Goal: Task Accomplishment & Management: Manage account settings

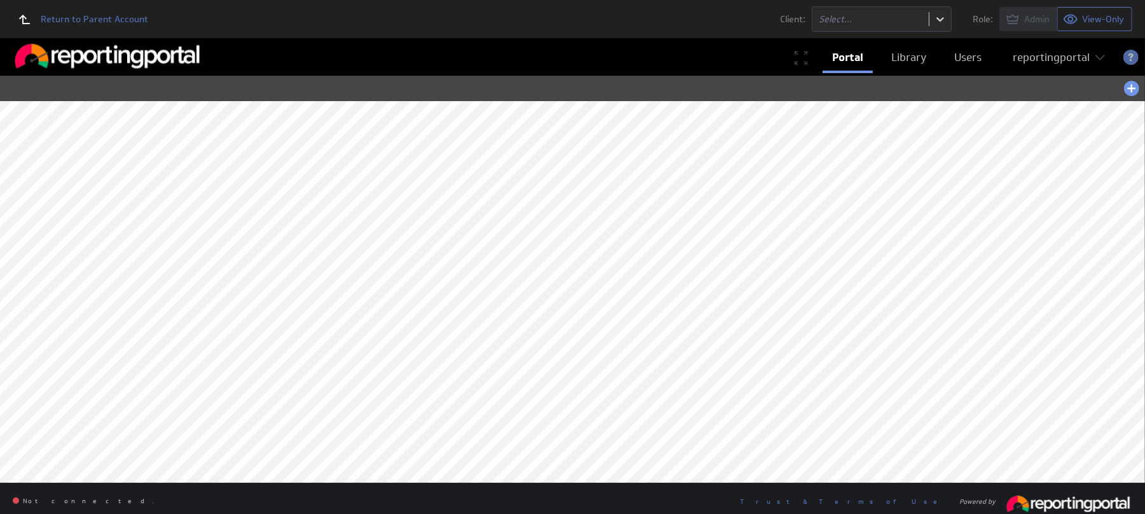
click at [1041, 53] on div "reportingportal" at bounding box center [1050, 57] width 77 height 11
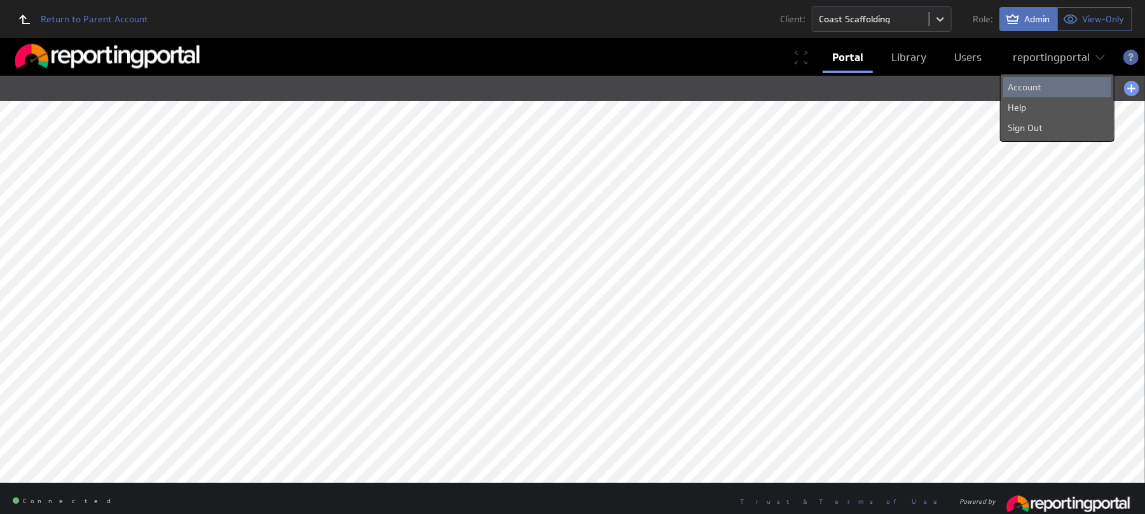
click at [1023, 83] on div "Account" at bounding box center [1057, 87] width 108 height 20
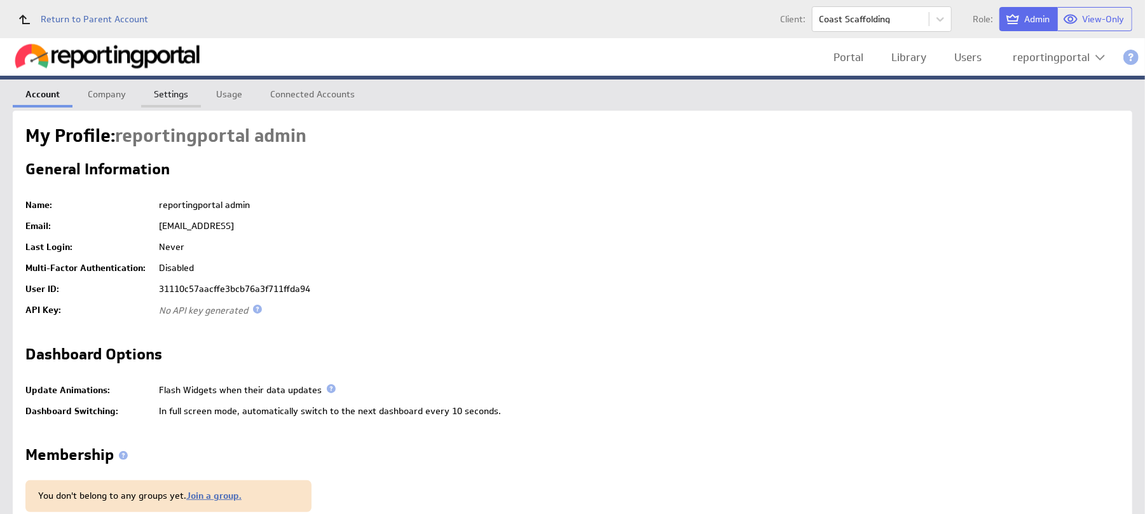
click at [171, 92] on link "Settings" at bounding box center [171, 91] width 60 height 25
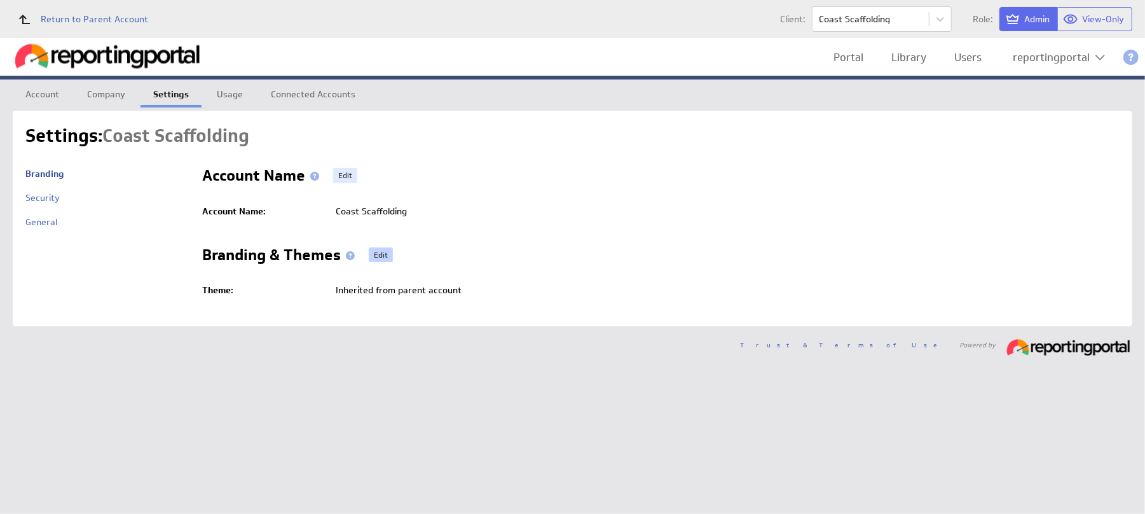
click at [384, 253] on link "Edit" at bounding box center [381, 254] width 24 height 15
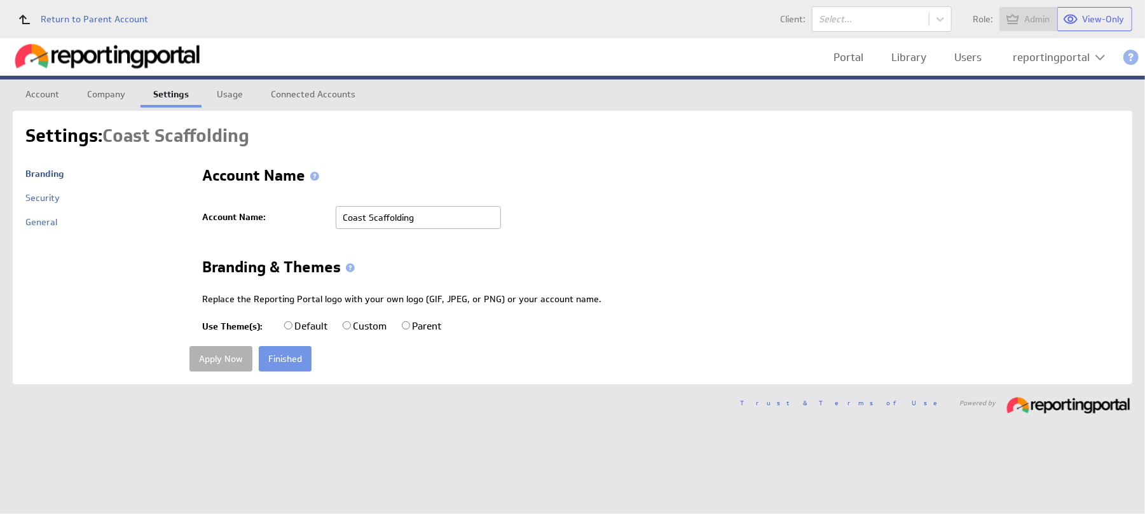
radio input "true"
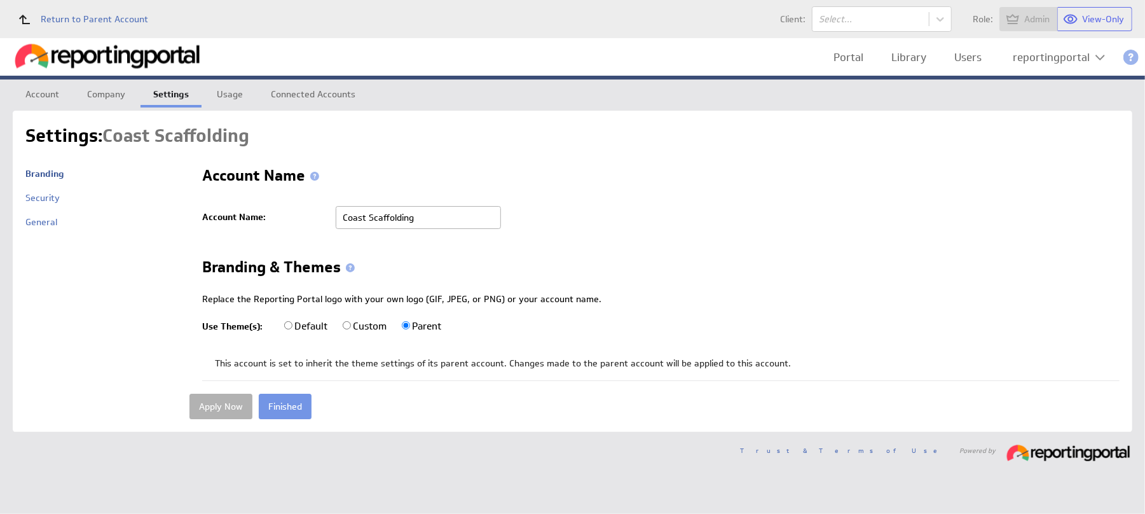
click at [351, 328] on input "Custom" at bounding box center [347, 325] width 8 height 8
radio input "true"
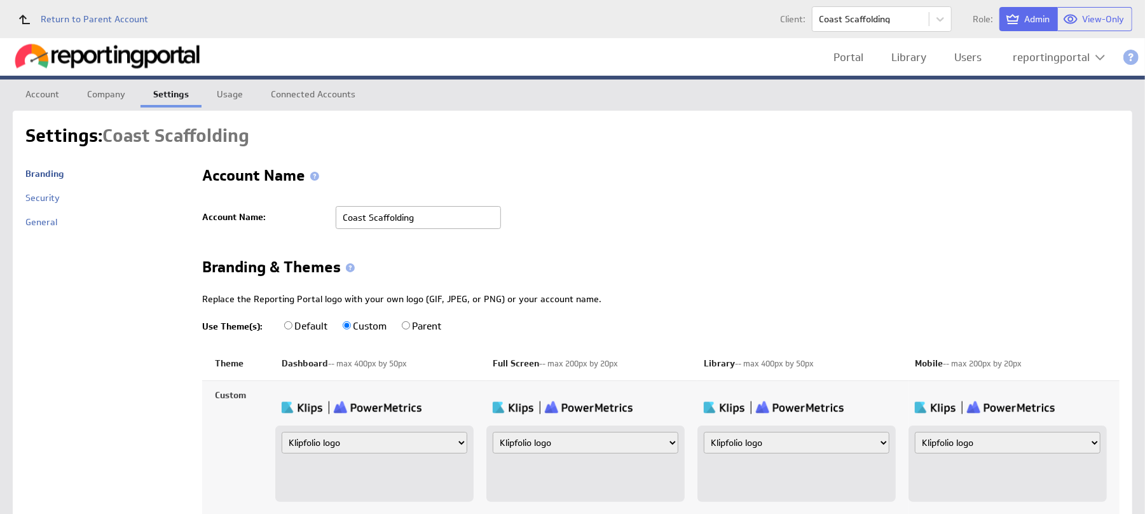
click at [334, 446] on select "Klipfolio logo Uploaded image file Account name" at bounding box center [375, 443] width 186 height 22
select select "image"
click at [282, 433] on select "Klipfolio logo Uploaded image file Account name" at bounding box center [375, 443] width 186 height 22
click at [303, 481] on input "file" at bounding box center [342, 478] width 121 height 13
type input "C:\fakepath\Coast.png"
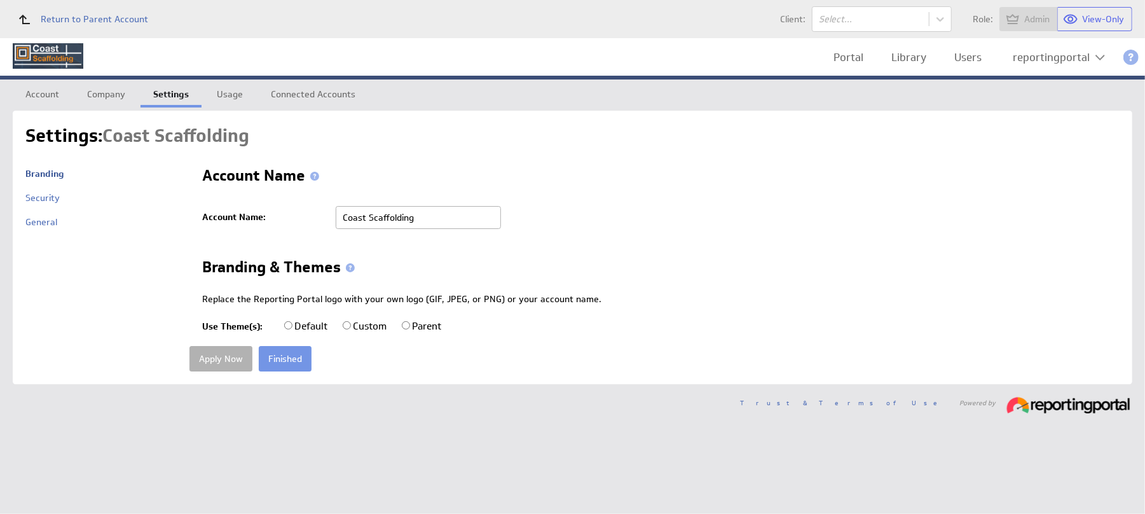
radio input "true"
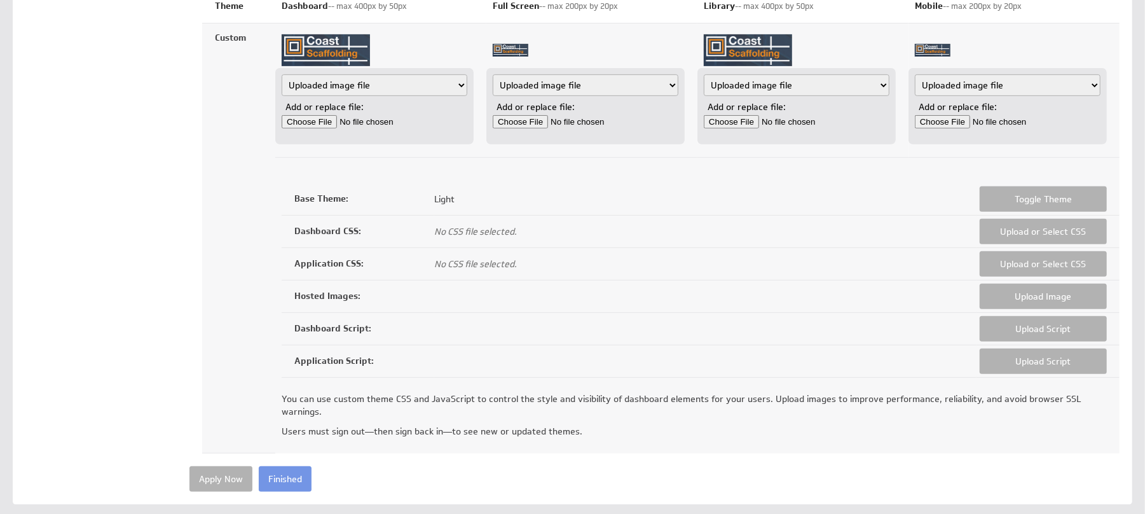
scroll to position [392, 0]
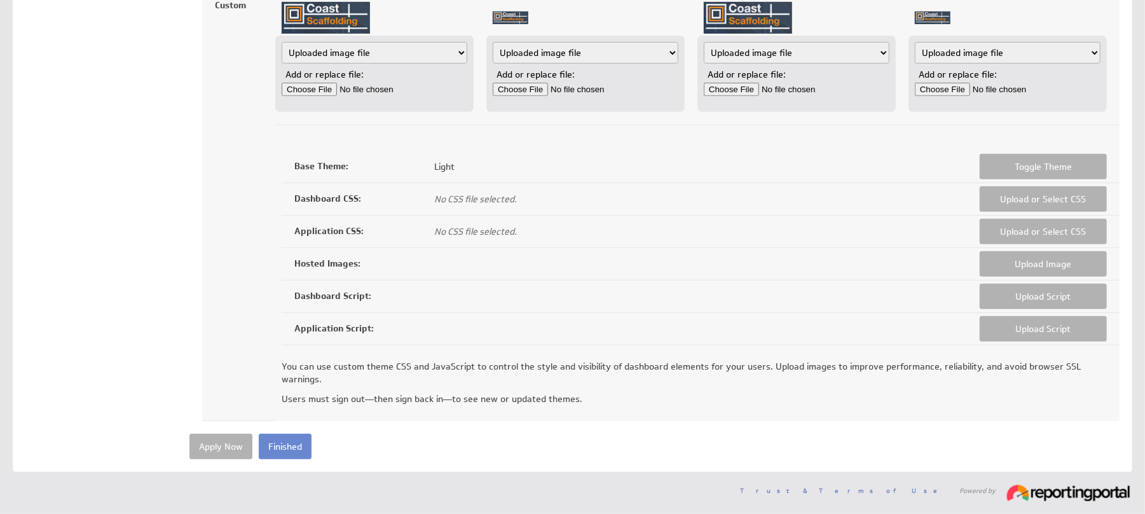
click at [280, 453] on input "Finished" at bounding box center [285, 445] width 53 height 25
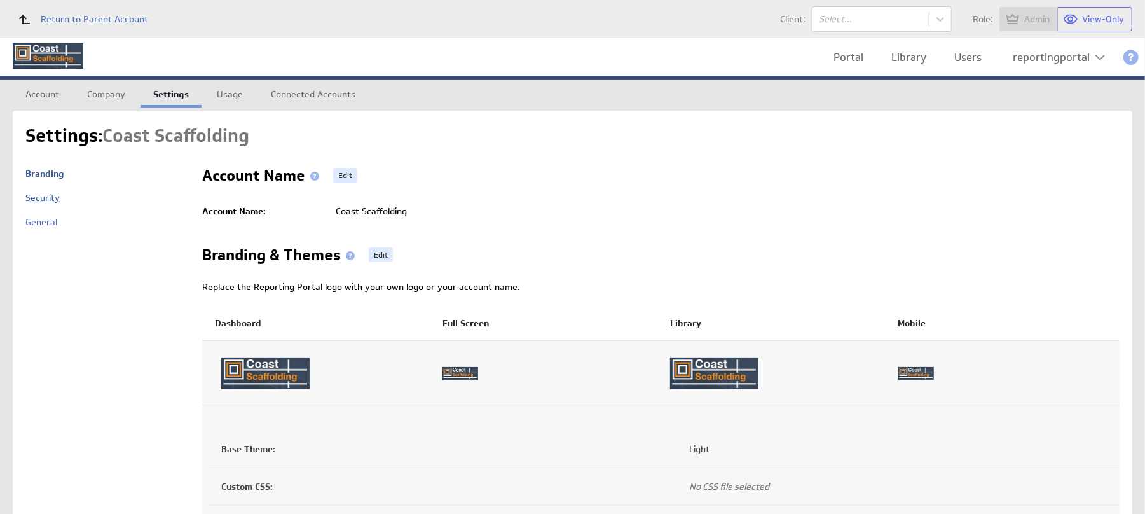
click at [34, 199] on link "Security" at bounding box center [42, 197] width 34 height 11
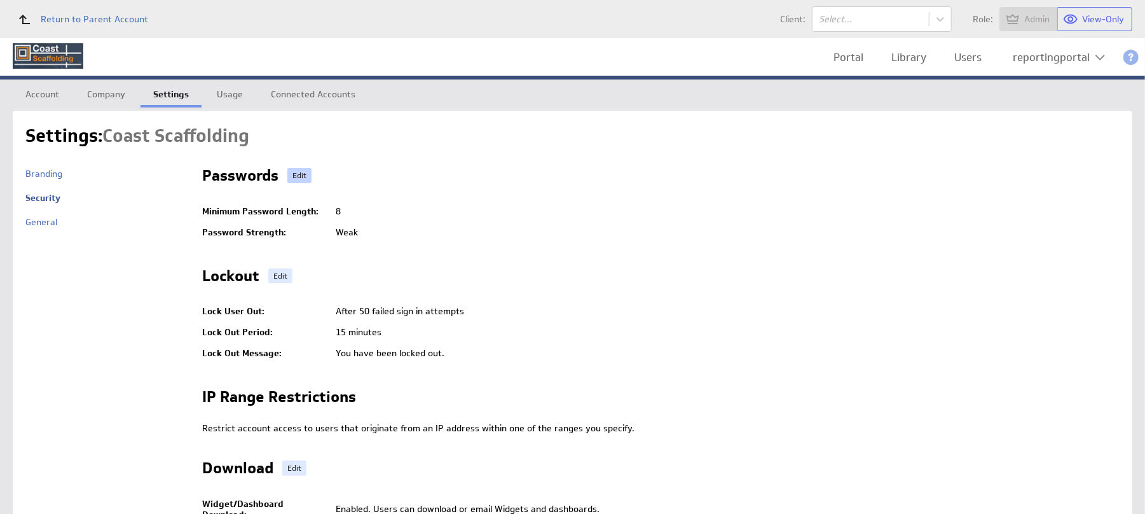
click at [296, 174] on link "Edit" at bounding box center [299, 175] width 24 height 15
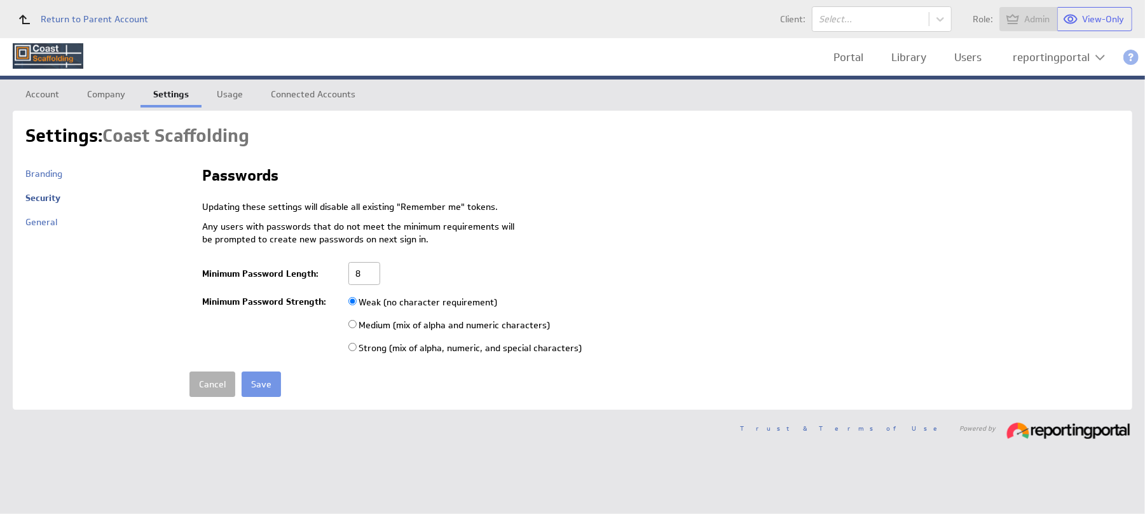
click at [367, 268] on input "8" at bounding box center [364, 273] width 32 height 23
type input "6"
click at [353, 326] on input "radio" at bounding box center [352, 324] width 8 height 8
radio input "true"
click at [262, 385] on input "Save" at bounding box center [261, 383] width 39 height 25
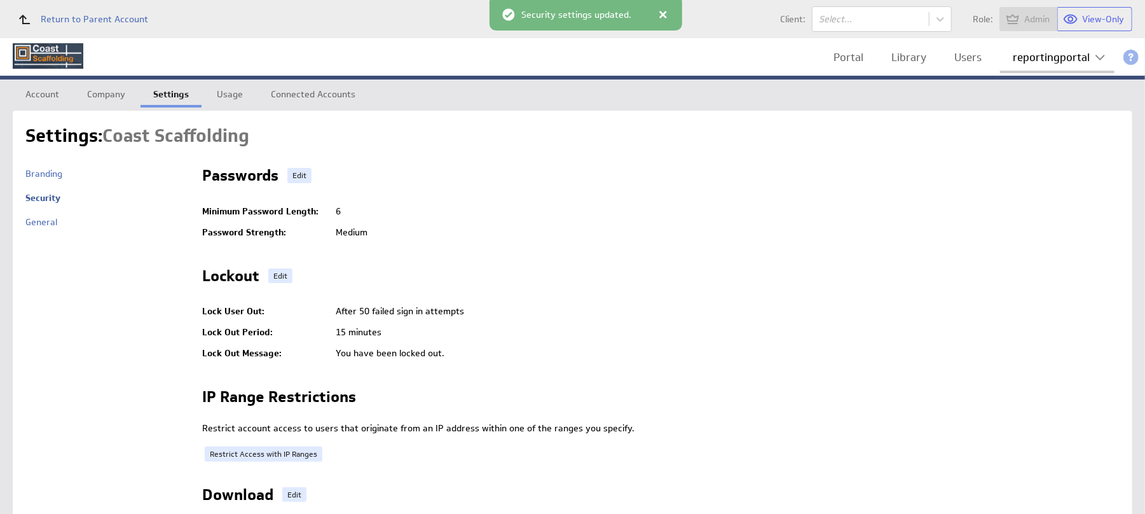
click at [1051, 62] on div "reportingportal" at bounding box center [1050, 57] width 77 height 11
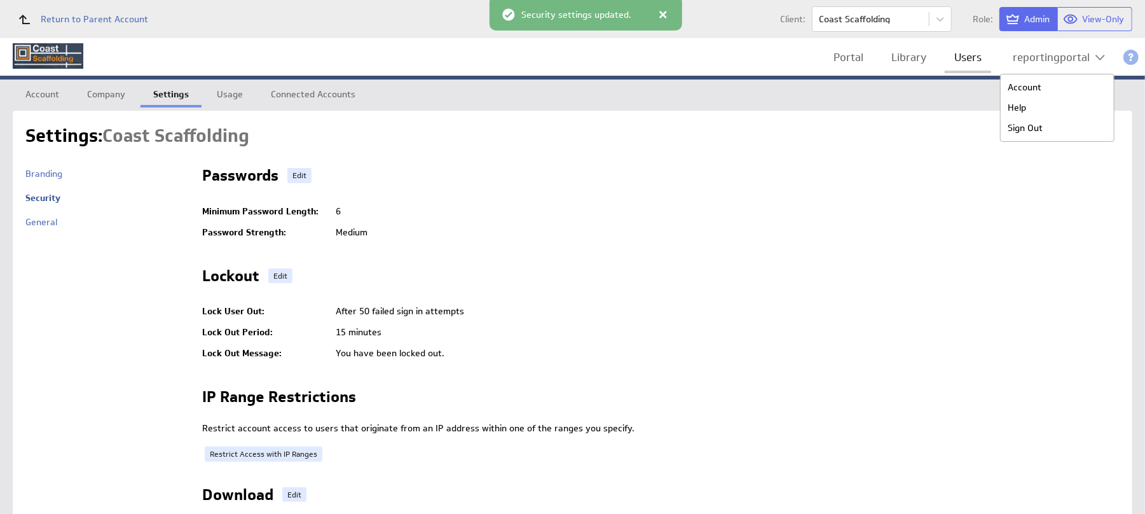
click at [970, 53] on link "Users" at bounding box center [967, 57] width 46 height 26
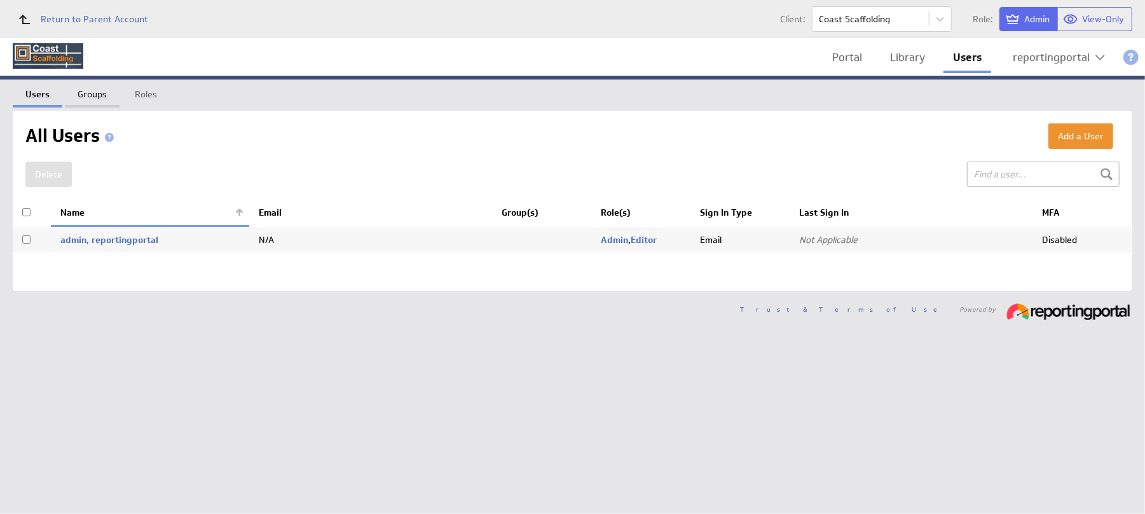
click at [95, 94] on link "Groups" at bounding box center [92, 91] width 55 height 25
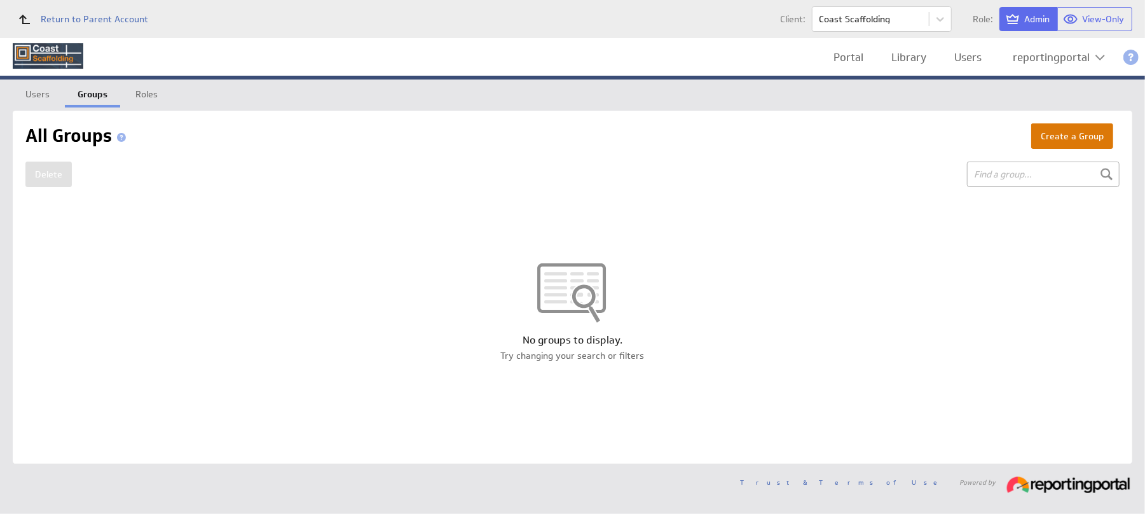
click at [1066, 140] on button "Create a Group" at bounding box center [1072, 135] width 82 height 25
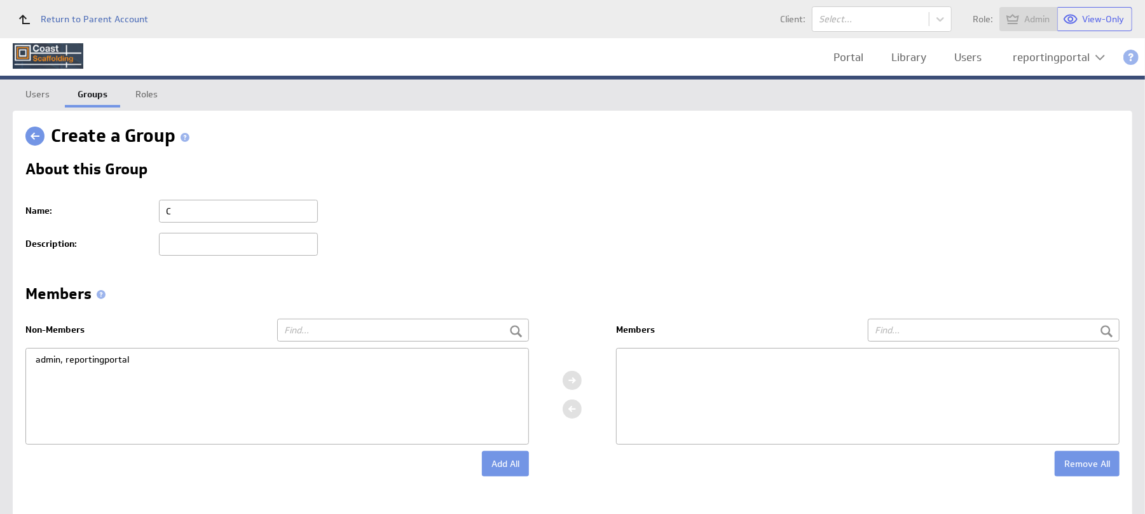
type input "Client"
click at [78, 359] on div "admin, reportingportal" at bounding box center [277, 359] width 502 height 22
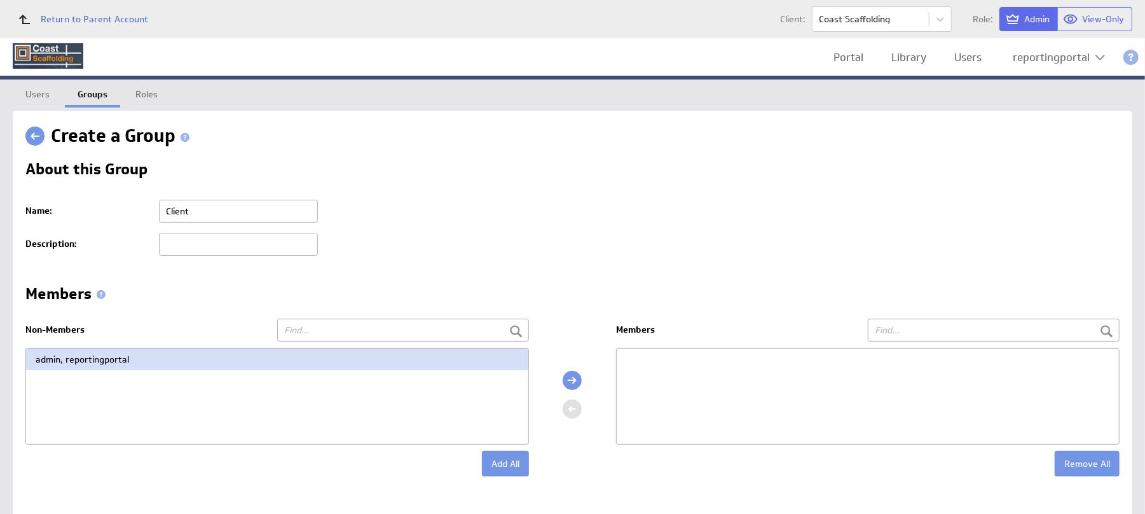
click at [577, 378] on div at bounding box center [571, 380] width 19 height 19
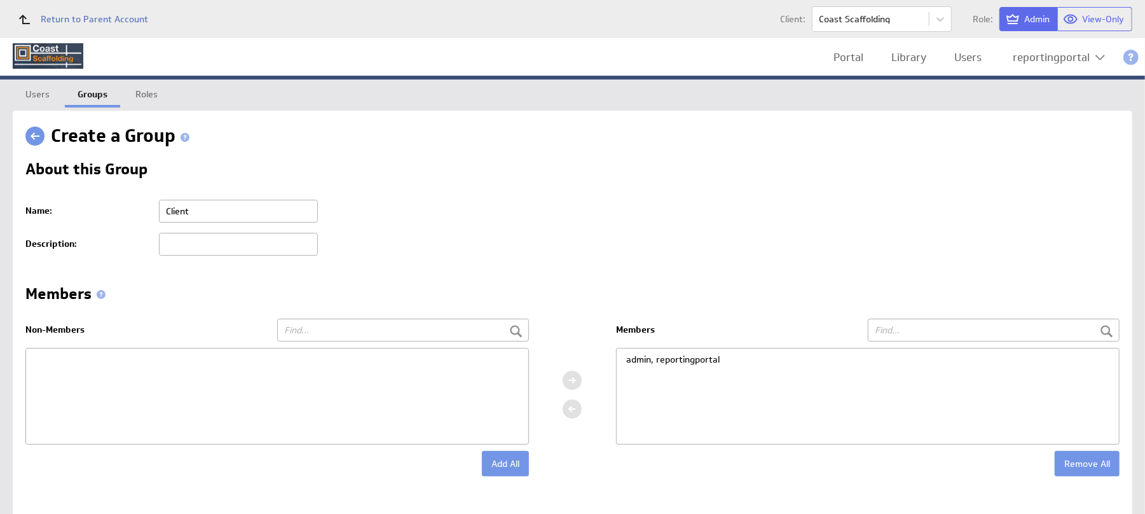
scroll to position [84, 0]
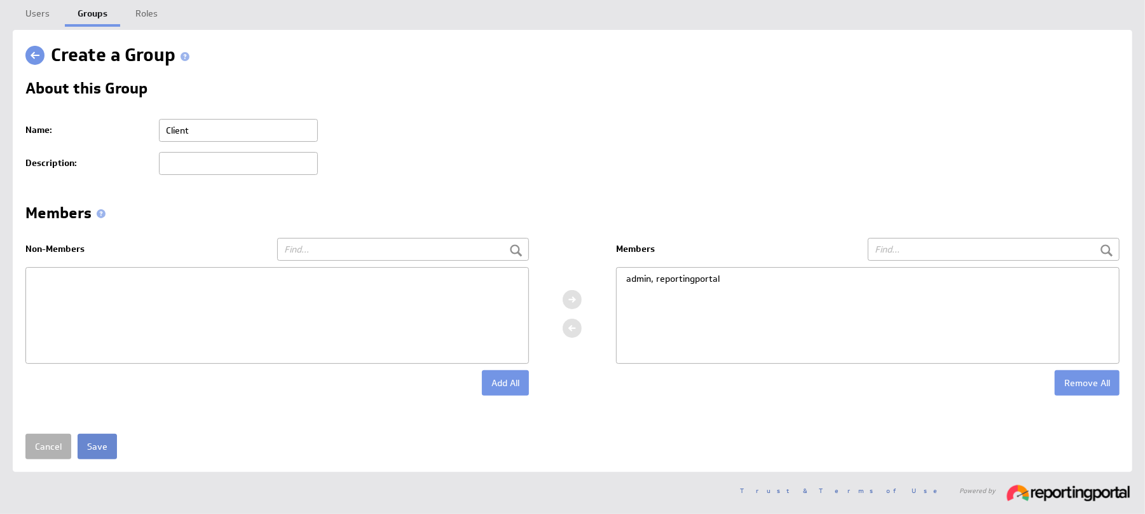
click at [92, 446] on input "Save" at bounding box center [97, 445] width 39 height 25
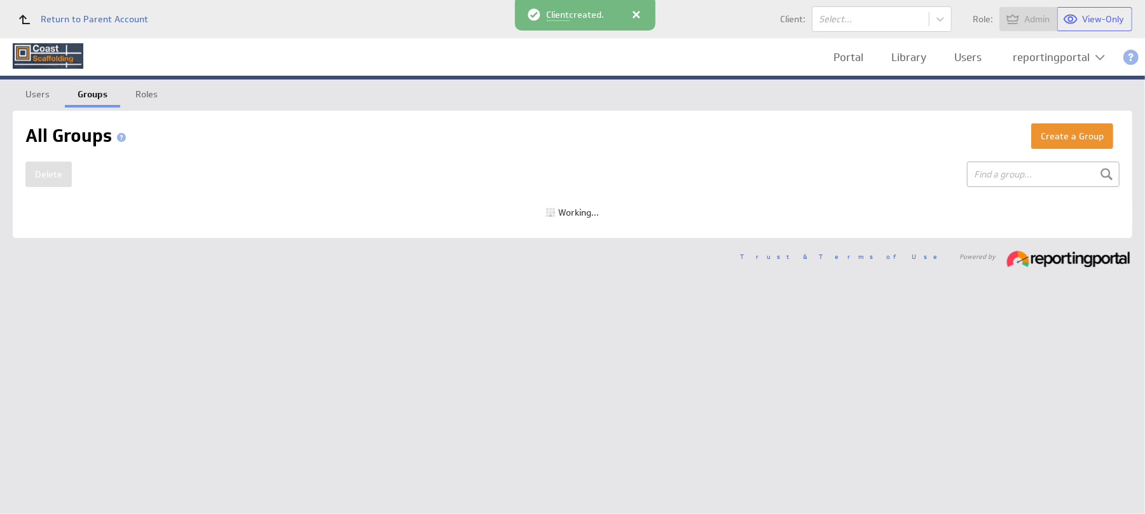
click at [1040, 56] on div "reportingportal" at bounding box center [1050, 57] width 77 height 11
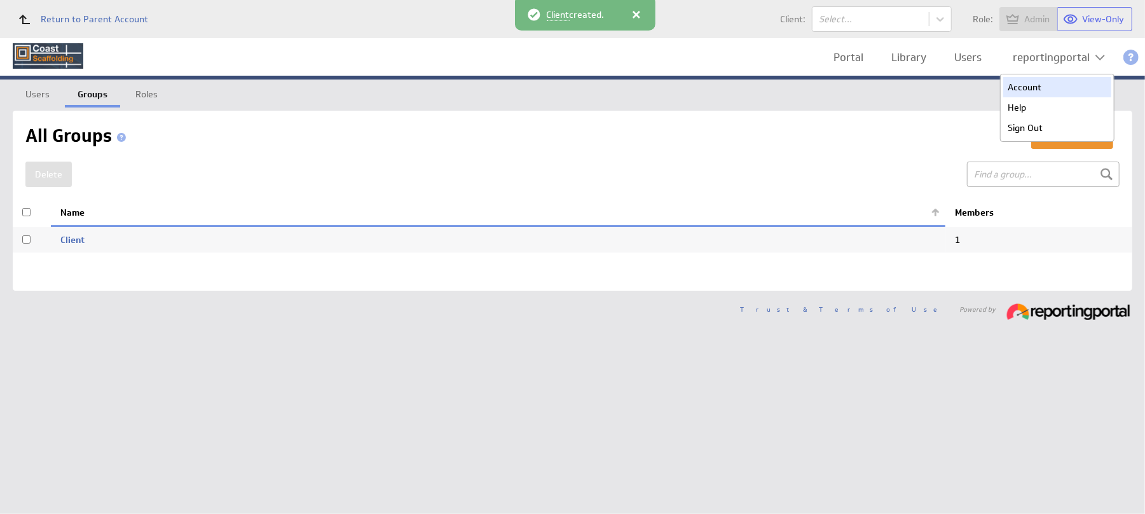
click at [1033, 80] on div "Account" at bounding box center [1057, 87] width 108 height 20
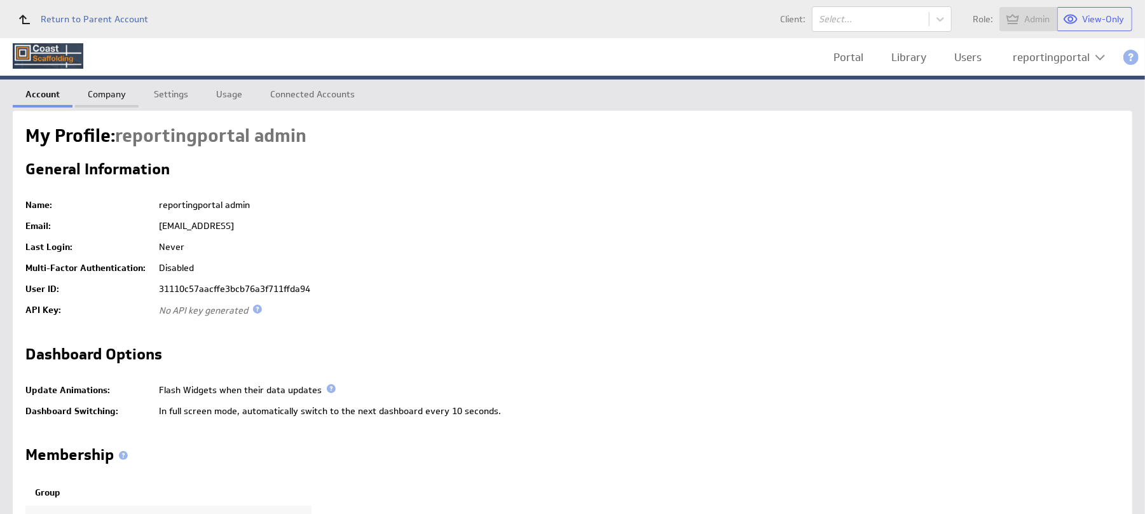
click at [100, 99] on link "Company" at bounding box center [107, 91] width 64 height 25
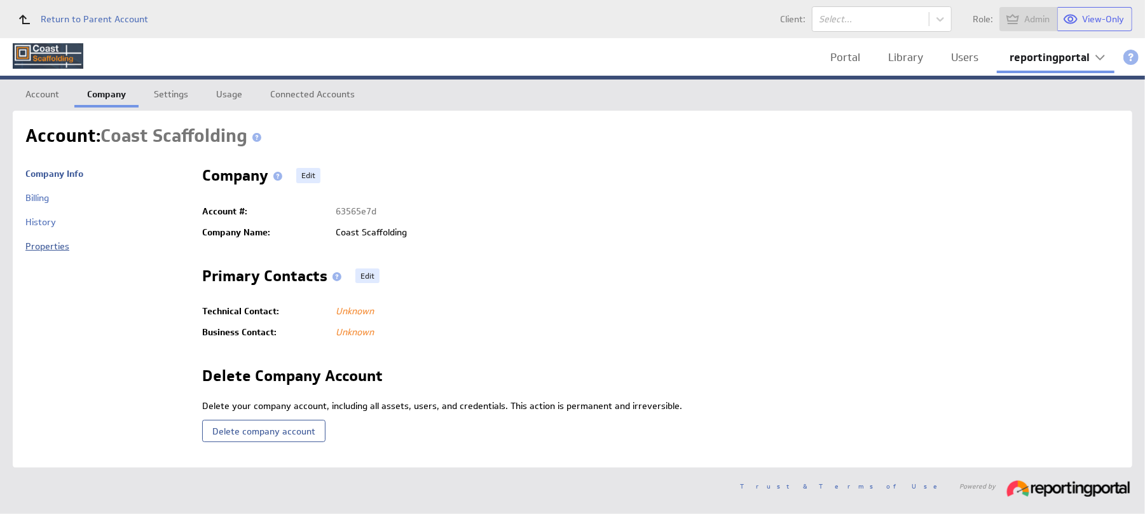
click at [37, 247] on link "Properties" at bounding box center [47, 245] width 44 height 11
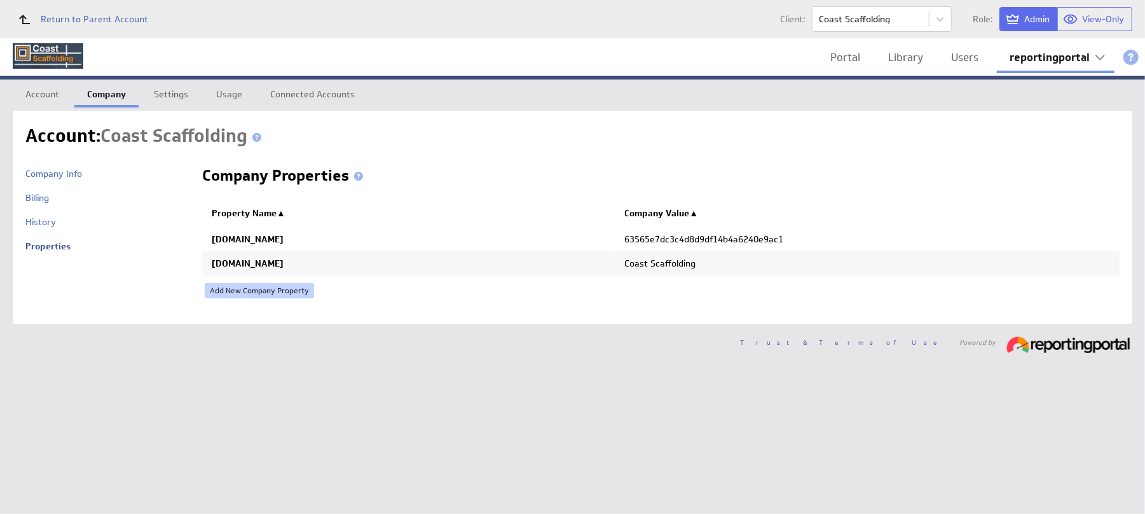
click at [229, 290] on link "Add New Company Property" at bounding box center [259, 290] width 109 height 15
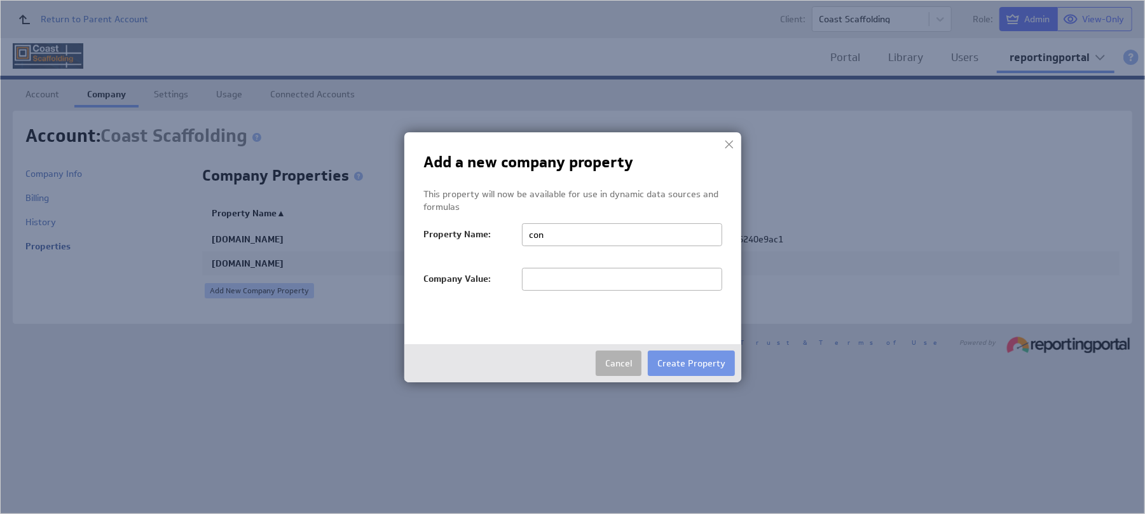
type input "conversions"
type input "null,null,null,null,null,null,null,null,null,null"
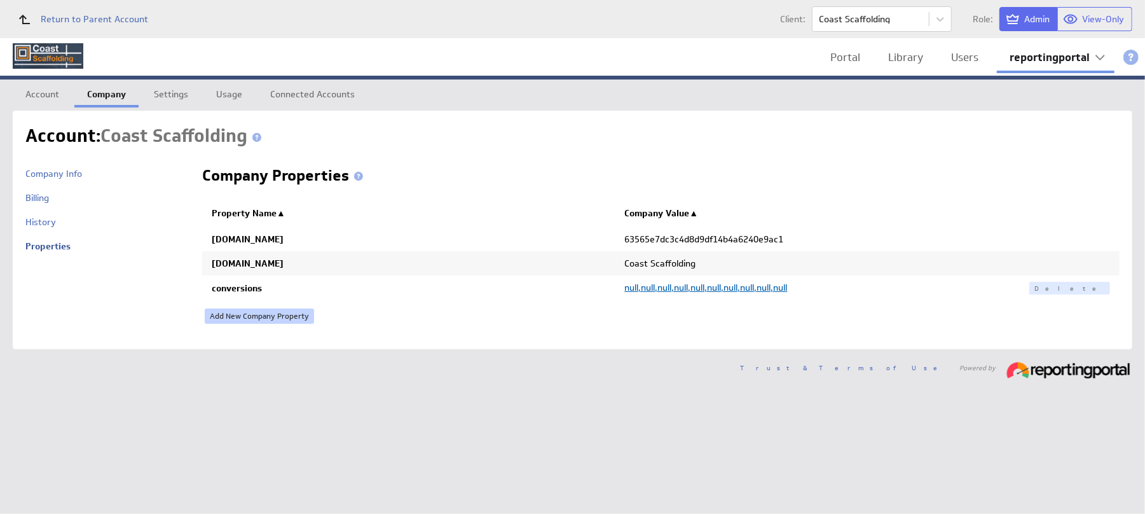
click at [234, 315] on link "Add New Company Property" at bounding box center [259, 315] width 109 height 15
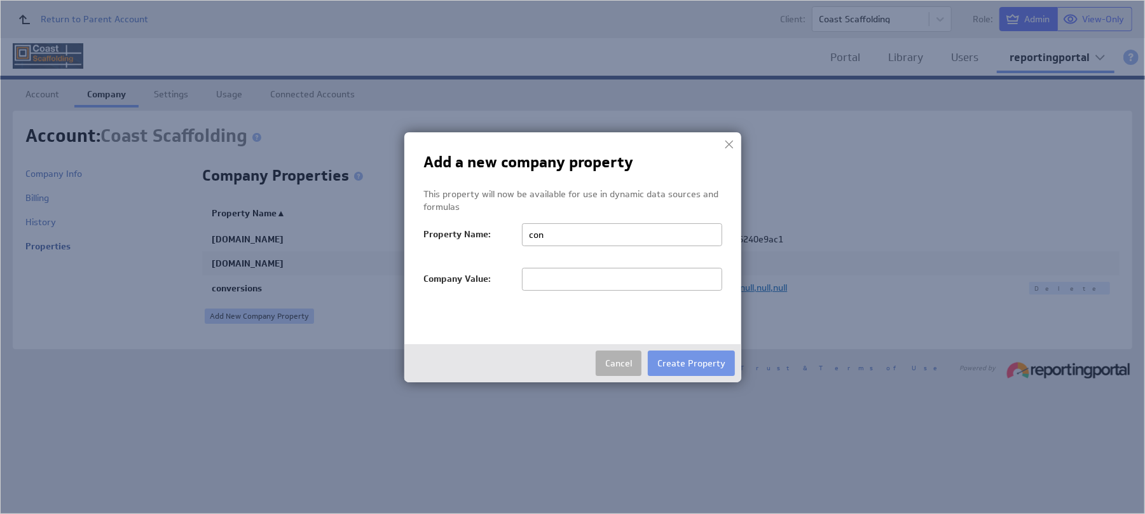
type input "conversions_ga4"
type input "null,null,null,null,null,null,null,null,null,null"
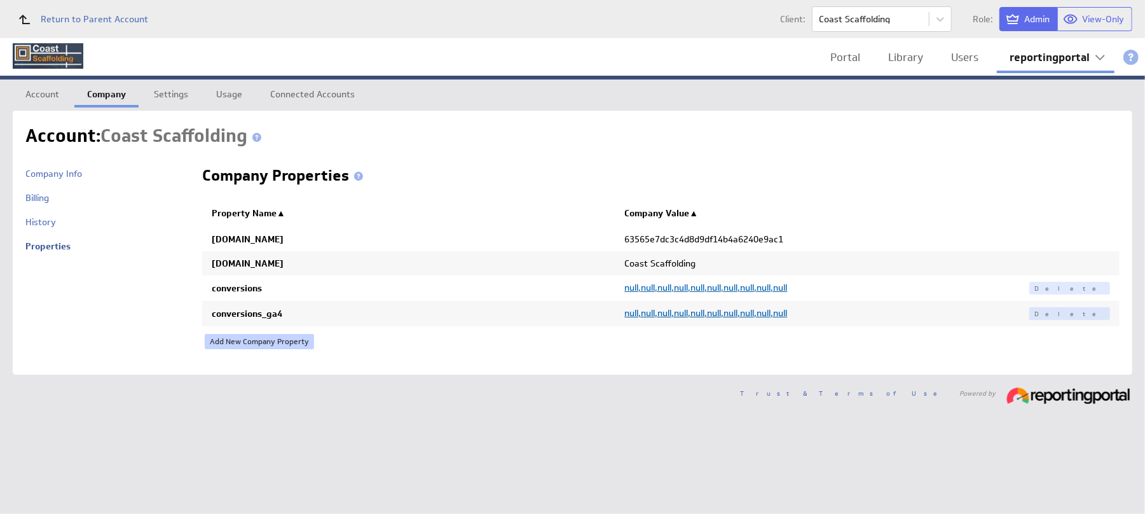
click at [235, 341] on link "Add New Company Property" at bounding box center [259, 341] width 109 height 15
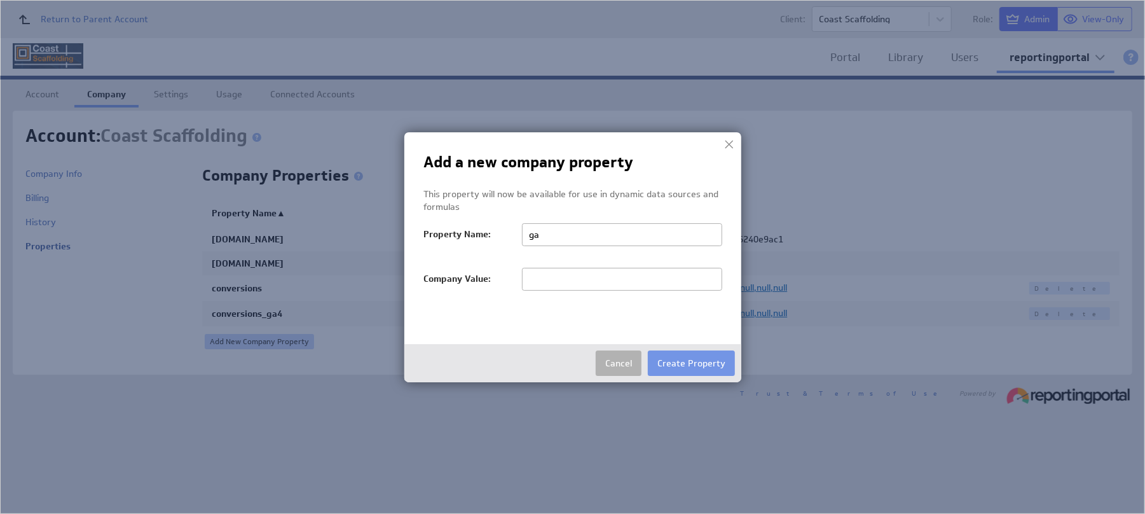
type input "gaid"
paste input "505948802"
type input "505948802"
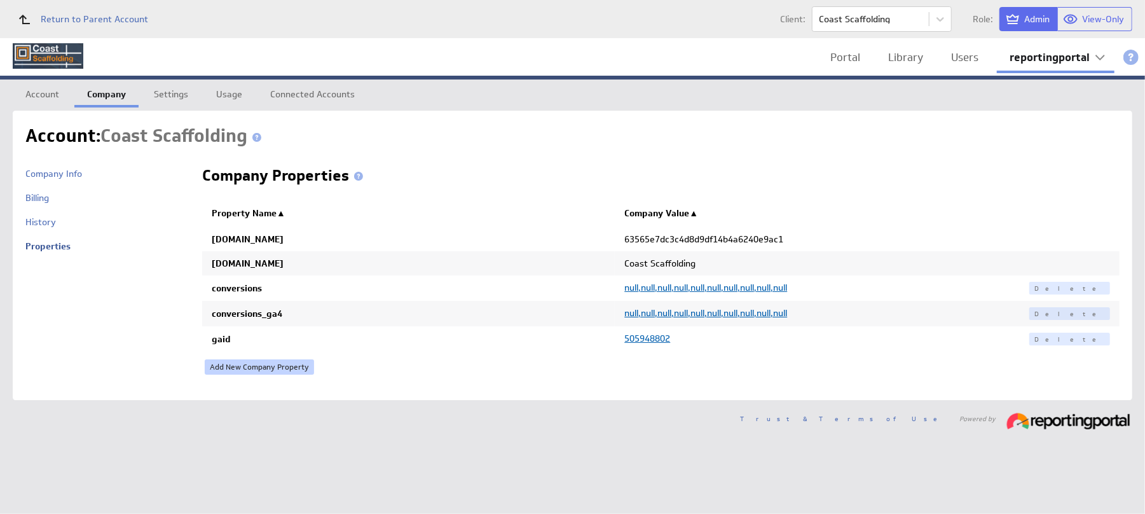
click at [240, 365] on link "Add New Company Property" at bounding box center [259, 366] width 109 height 15
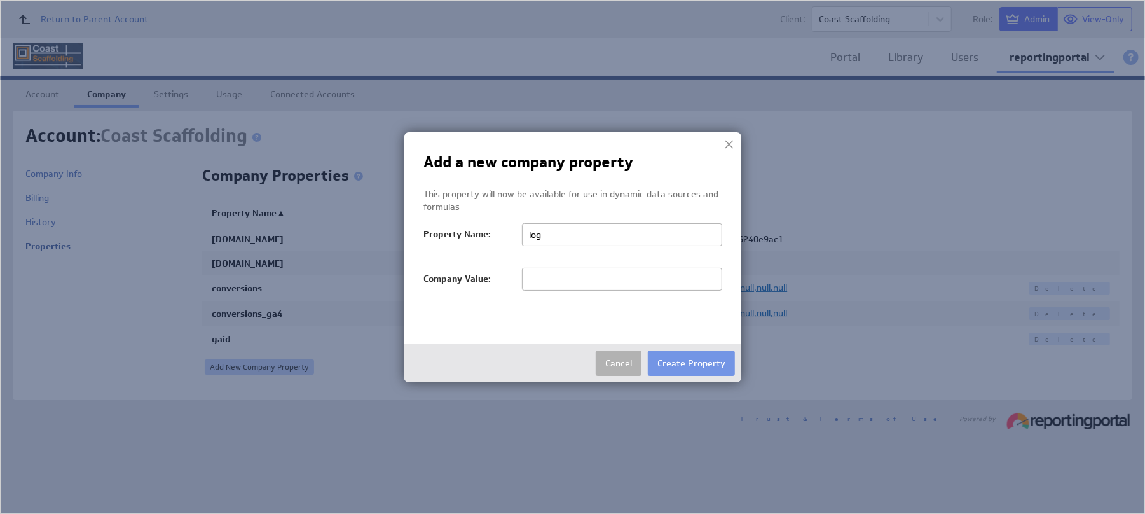
type input "login_customer_id"
type input "9030409482"
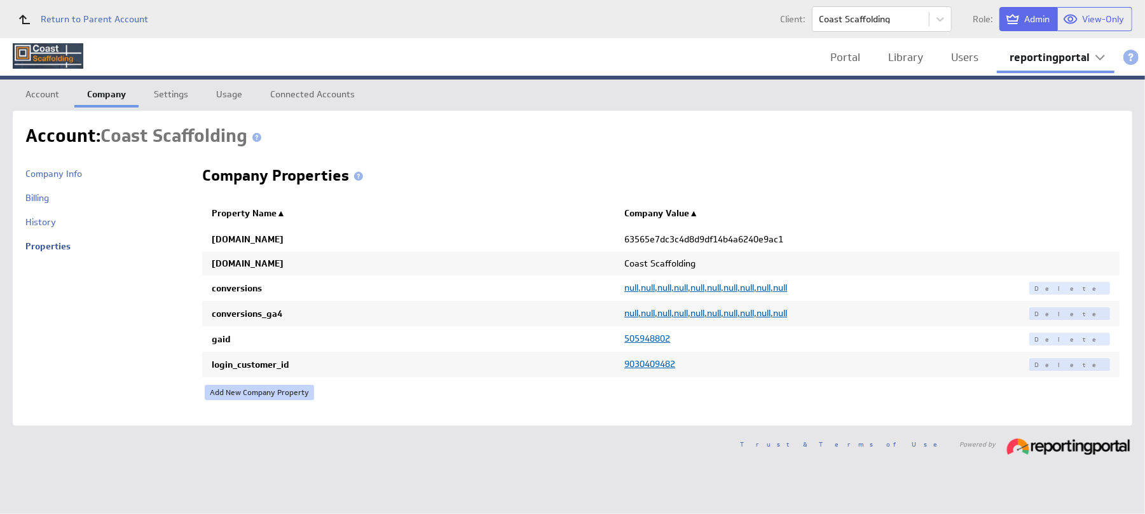
click at [238, 395] on link "Add New Company Property" at bounding box center [259, 392] width 109 height 15
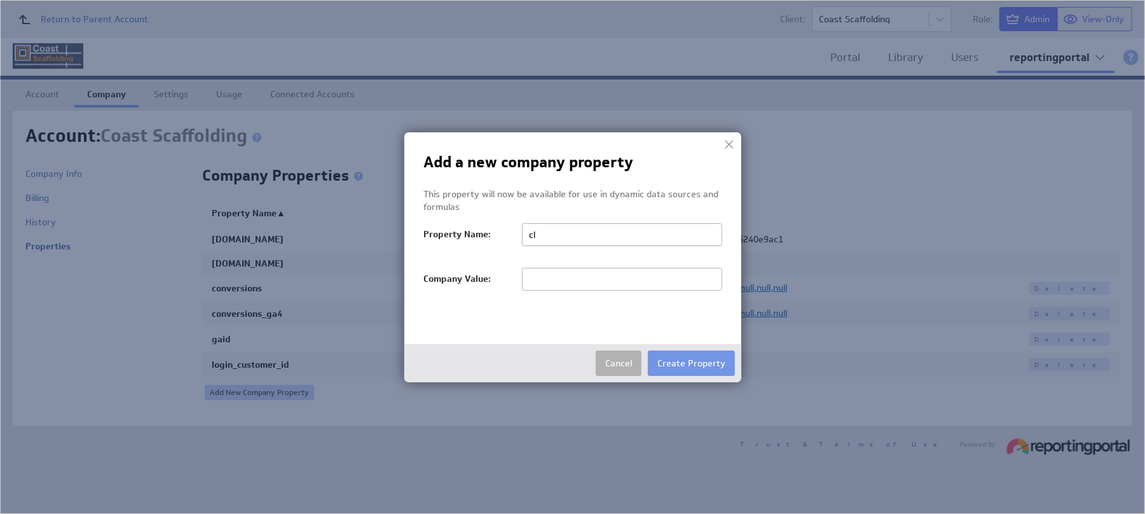
type input "client_id"
type input "2578420943"
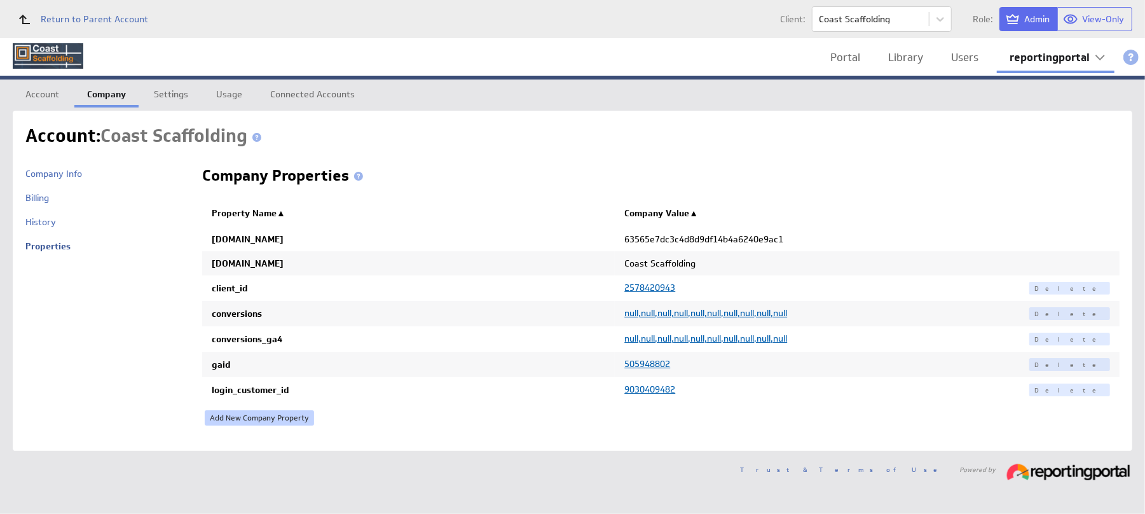
click at [229, 423] on link "Add New Company Property" at bounding box center [259, 417] width 109 height 15
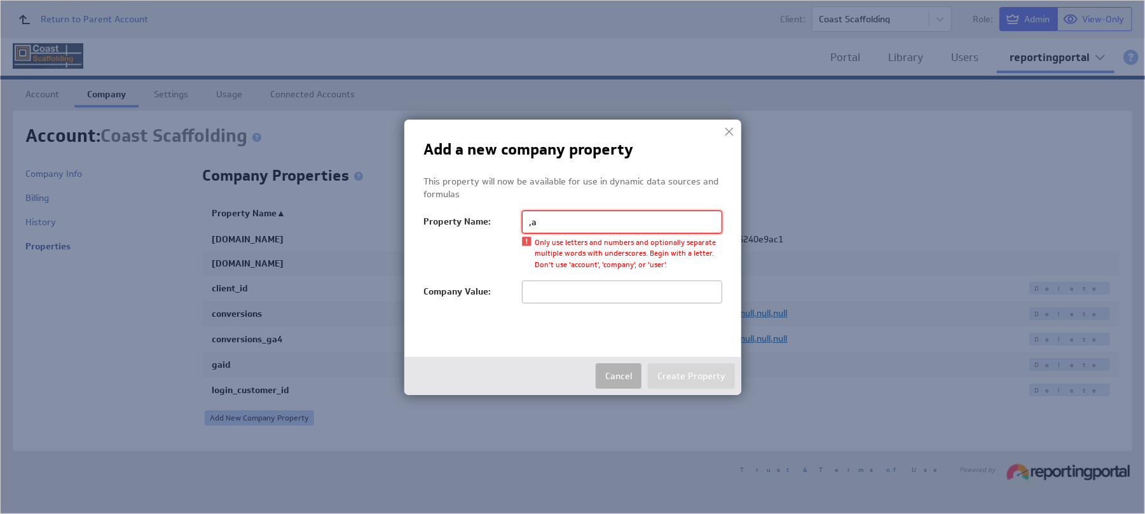
type input ","
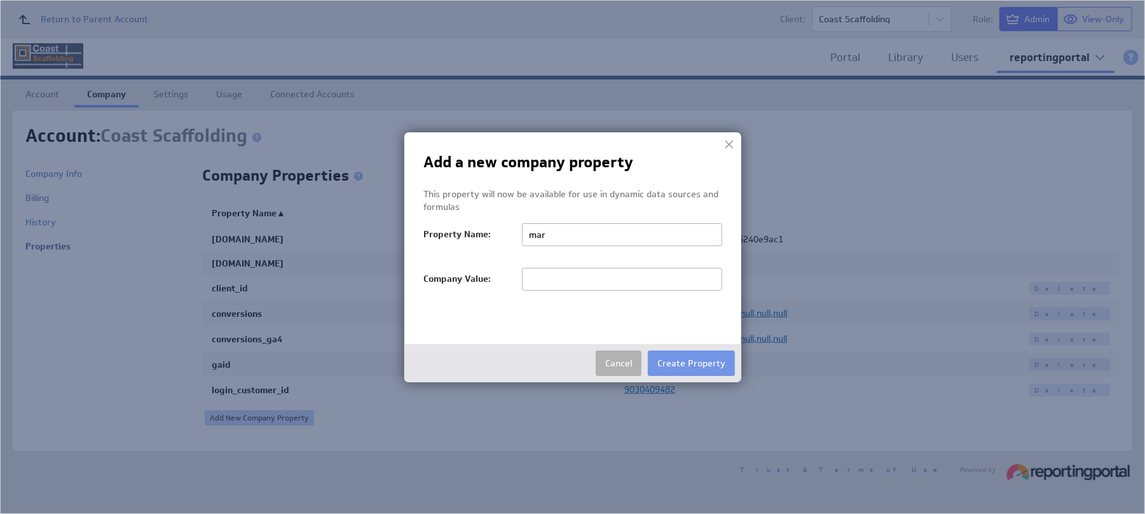
type input "margin"
type input "1"
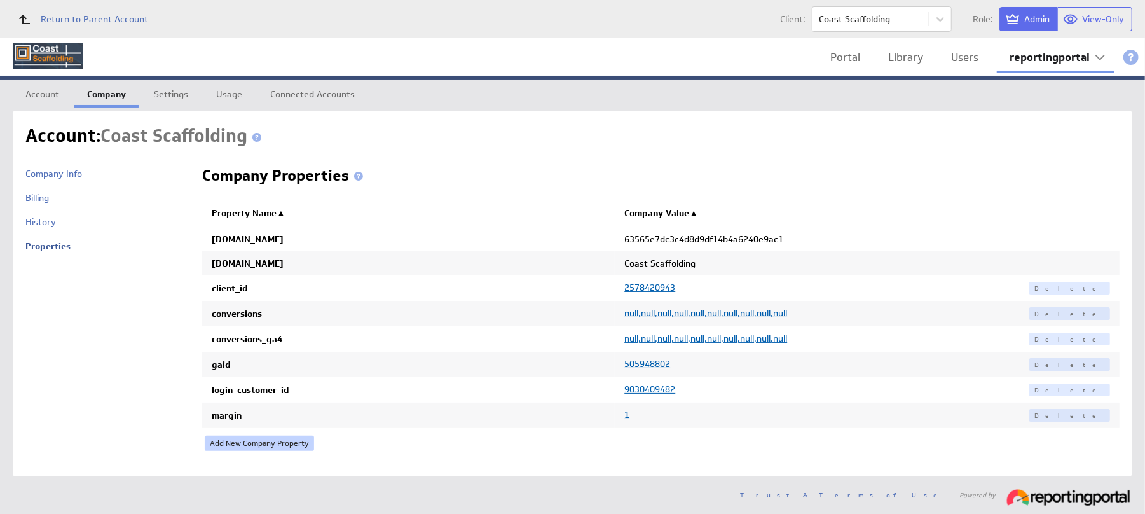
click at [245, 442] on link "Add New Company Property" at bounding box center [259, 442] width 109 height 15
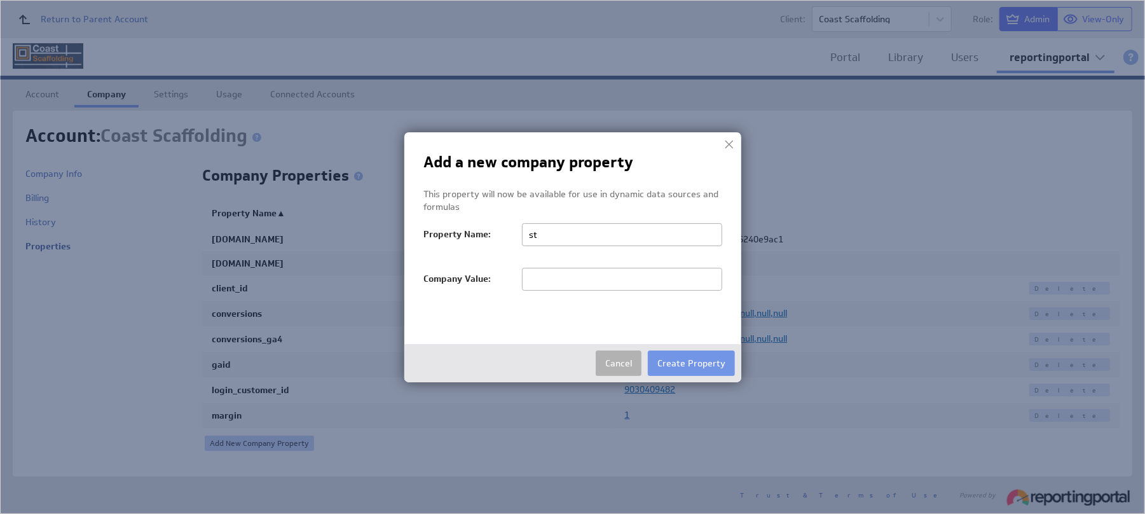
type input "startDate"
type input "20251001"
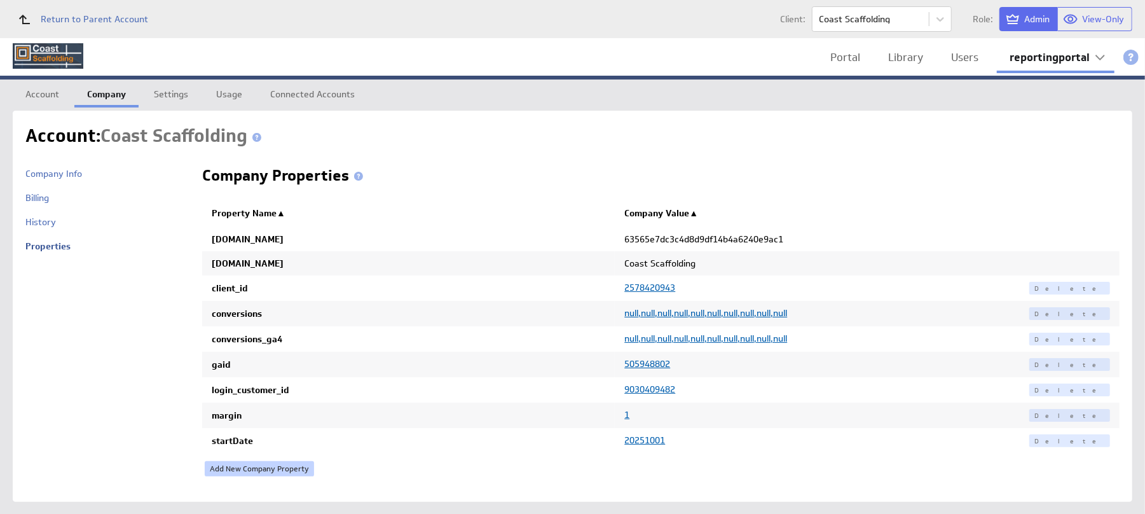
click at [232, 466] on link "Add New Company Property" at bounding box center [259, 468] width 109 height 15
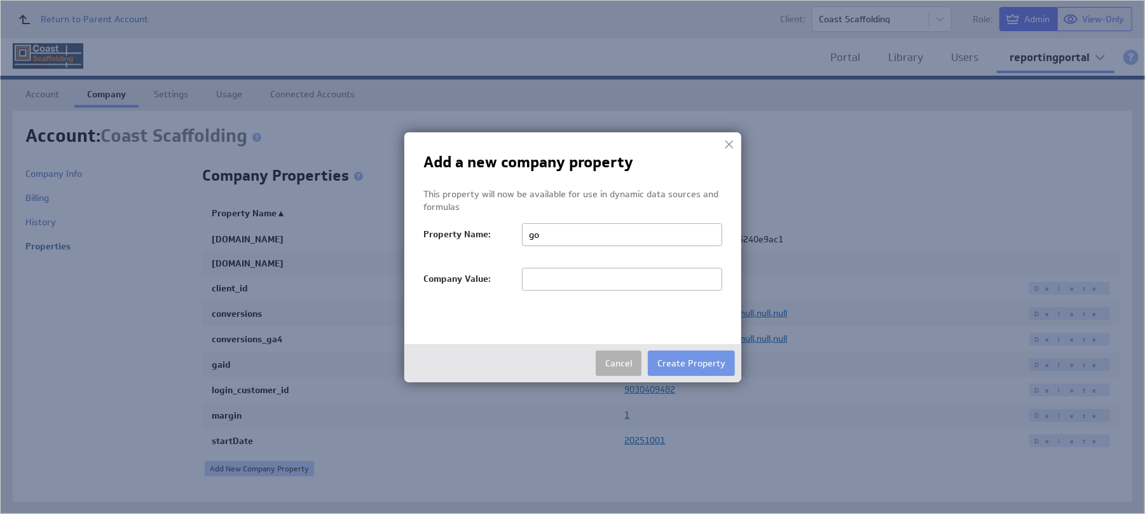
type input "goals_exclude"
type input "Clicks to call,Phone Call (Phone call),Phone Call (Phone Calls),Local actions -…"
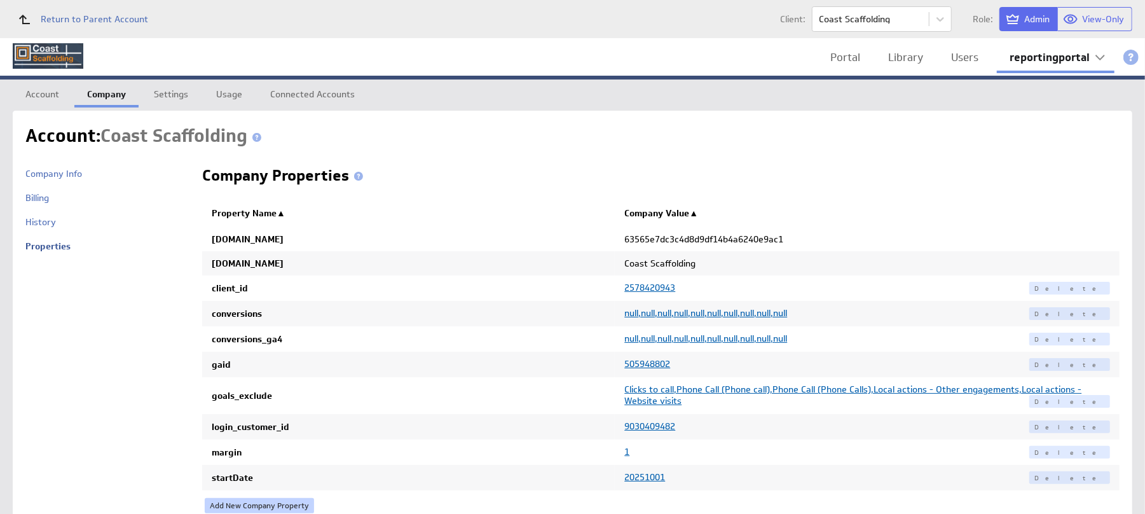
click at [245, 505] on link "Add New Company Property" at bounding box center [259, 505] width 109 height 15
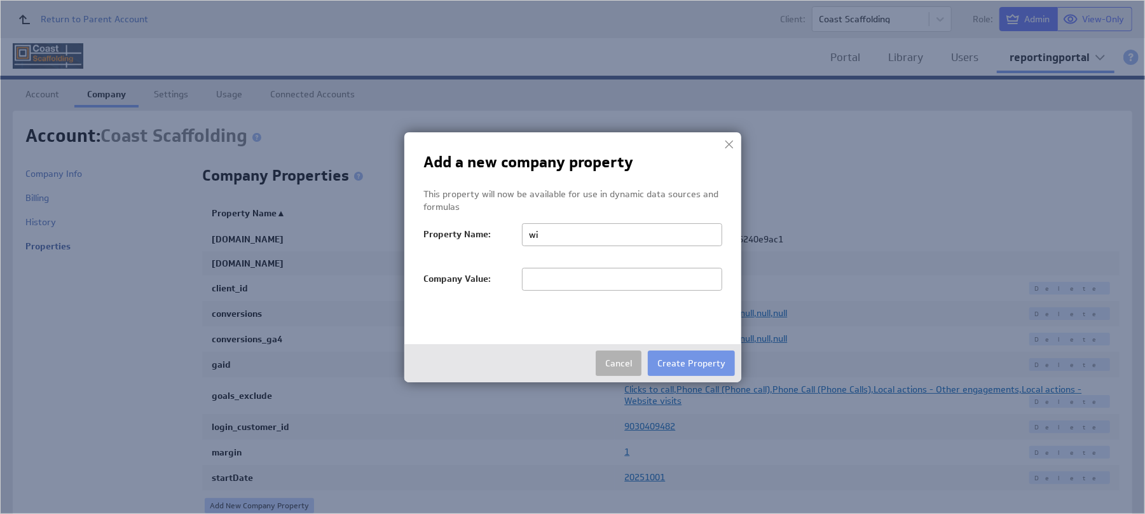
type input "wildjar_id"
paste input "51d43af4-0ea7-4efd-a179-d0a4a1d65215"
type input "51d43af4-0ea7-4efd-a179-d0a4a1d65215"
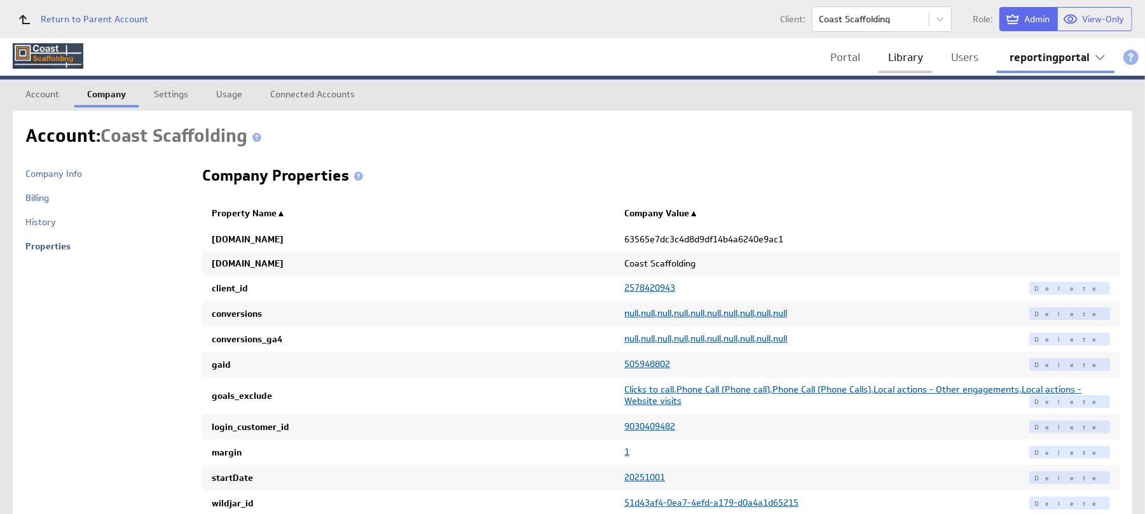
click at [903, 53] on link "Library" at bounding box center [905, 57] width 54 height 26
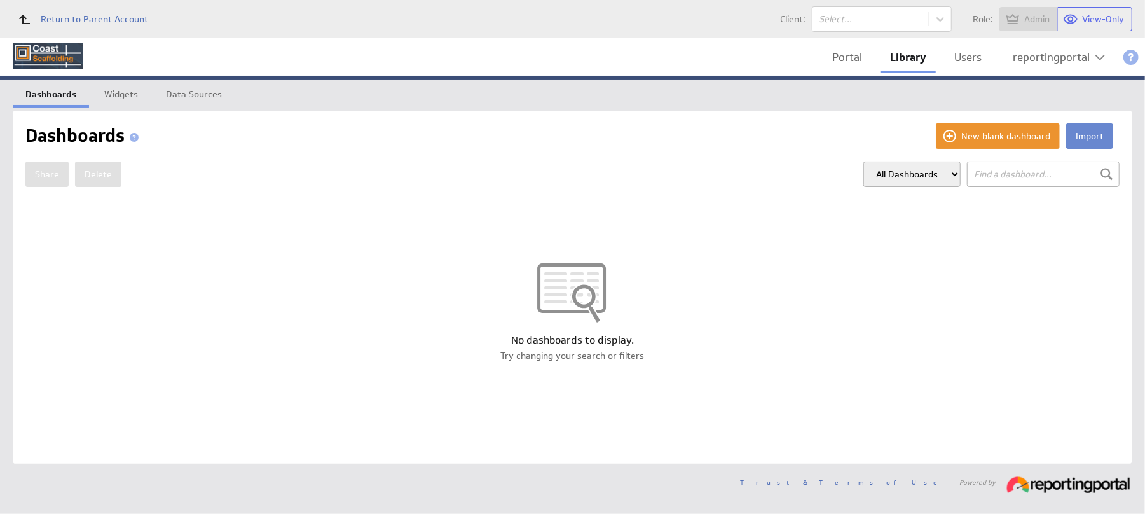
click at [1091, 137] on button "Import" at bounding box center [1089, 135] width 47 height 25
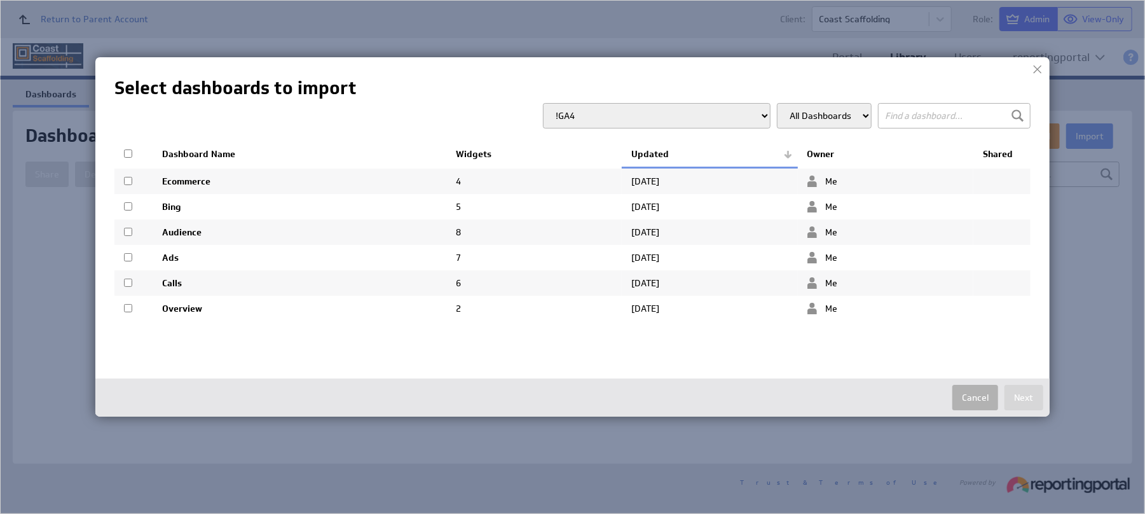
click at [125, 229] on input "checkbox" at bounding box center [128, 232] width 8 height 8
checkbox input "true"
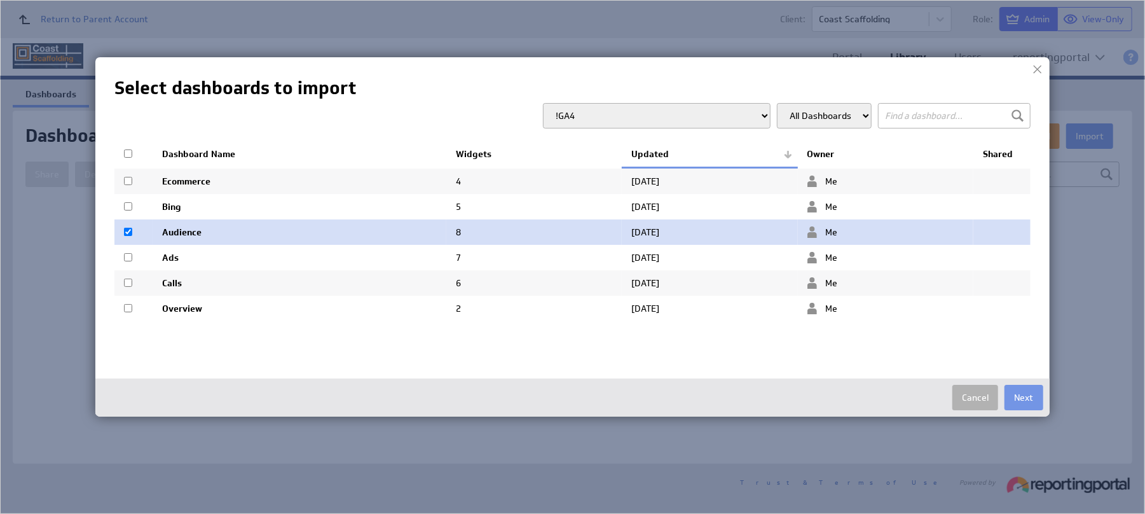
click at [125, 254] on input "checkbox" at bounding box center [128, 257] width 8 height 8
checkbox input "true"
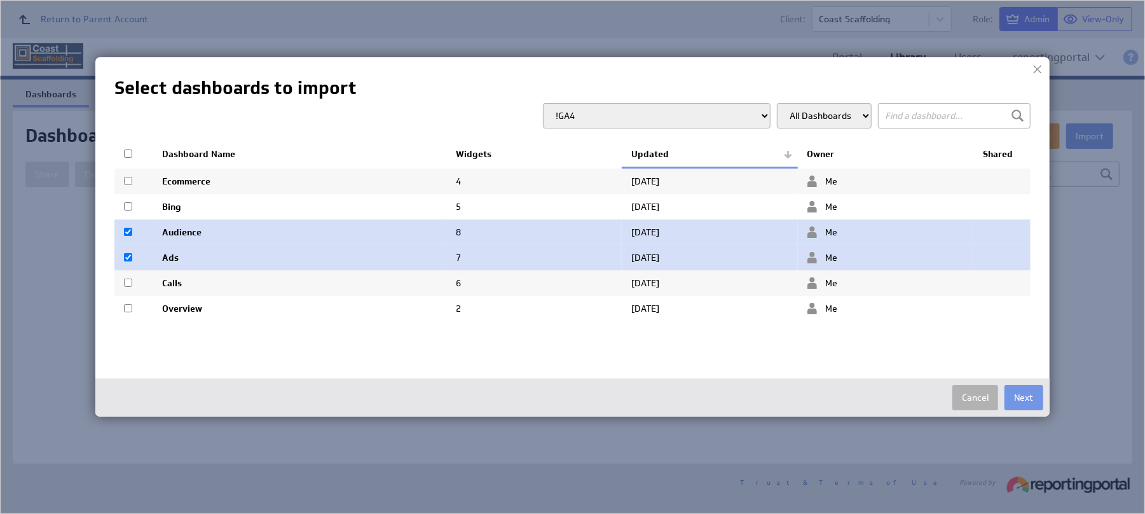
click at [125, 283] on input "checkbox" at bounding box center [128, 282] width 8 height 8
checkbox input "true"
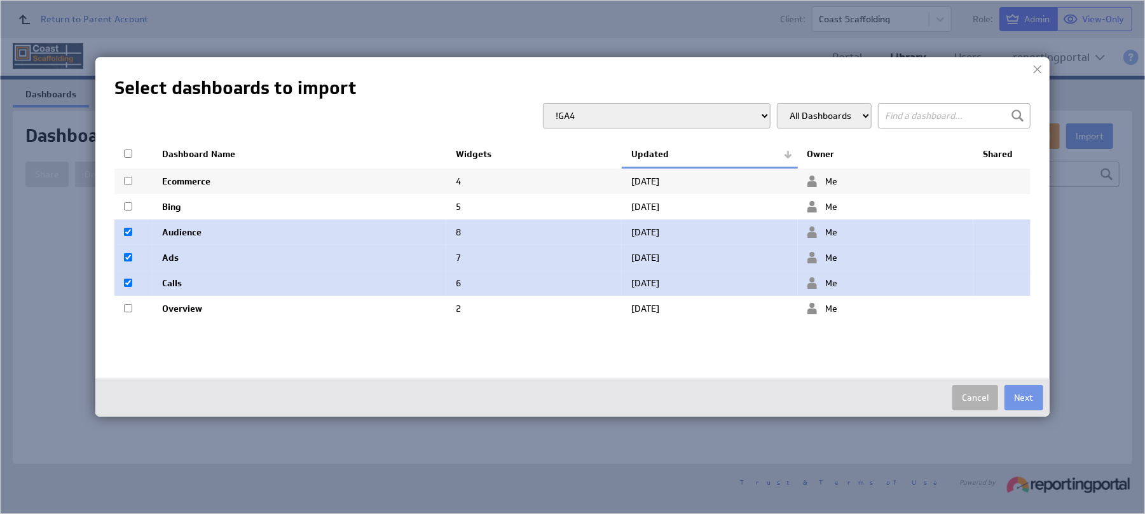
click at [128, 306] on input "checkbox" at bounding box center [128, 308] width 8 height 8
checkbox input "true"
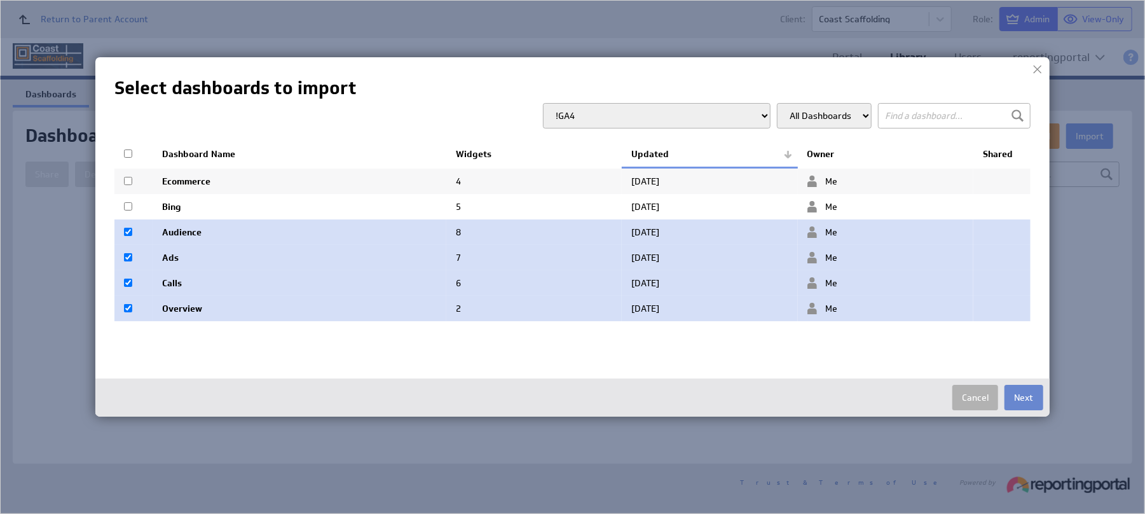
click at [1032, 393] on button "Next" at bounding box center [1023, 397] width 39 height 25
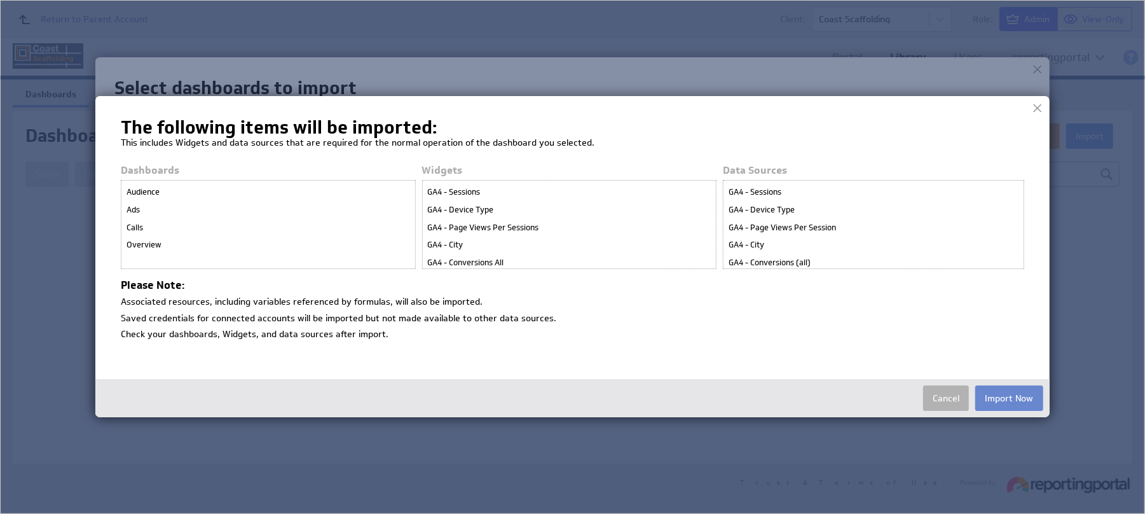
click at [1028, 400] on button "Import Now" at bounding box center [1009, 397] width 68 height 25
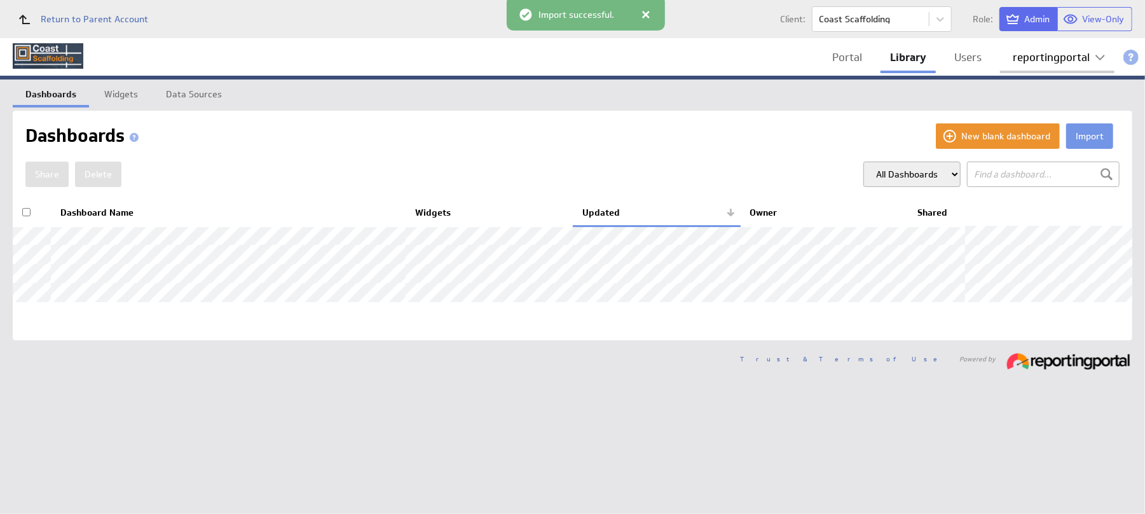
click at [1028, 60] on div "reportingportal" at bounding box center [1050, 57] width 77 height 11
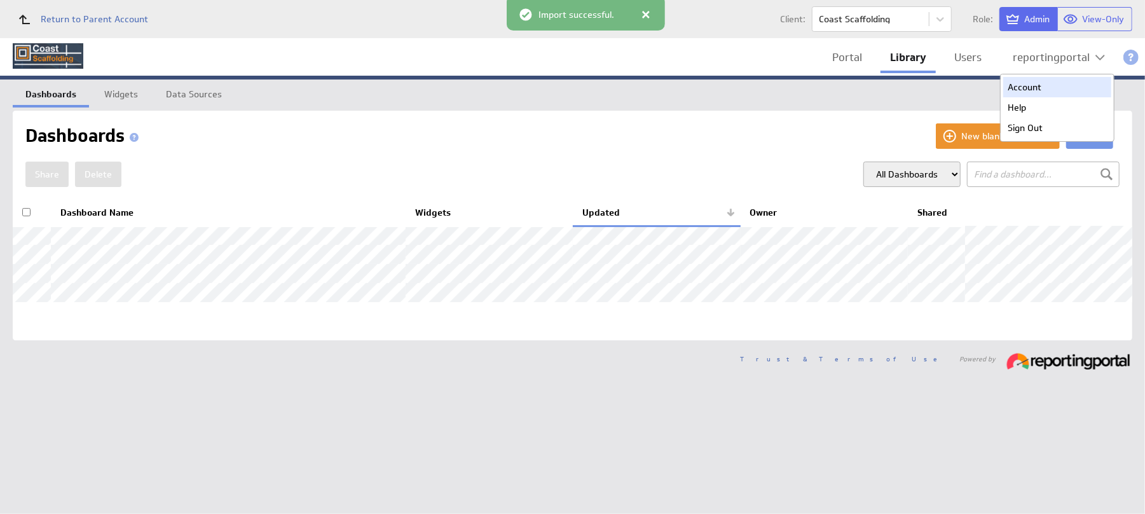
click at [1026, 84] on div "Account" at bounding box center [1057, 87] width 108 height 20
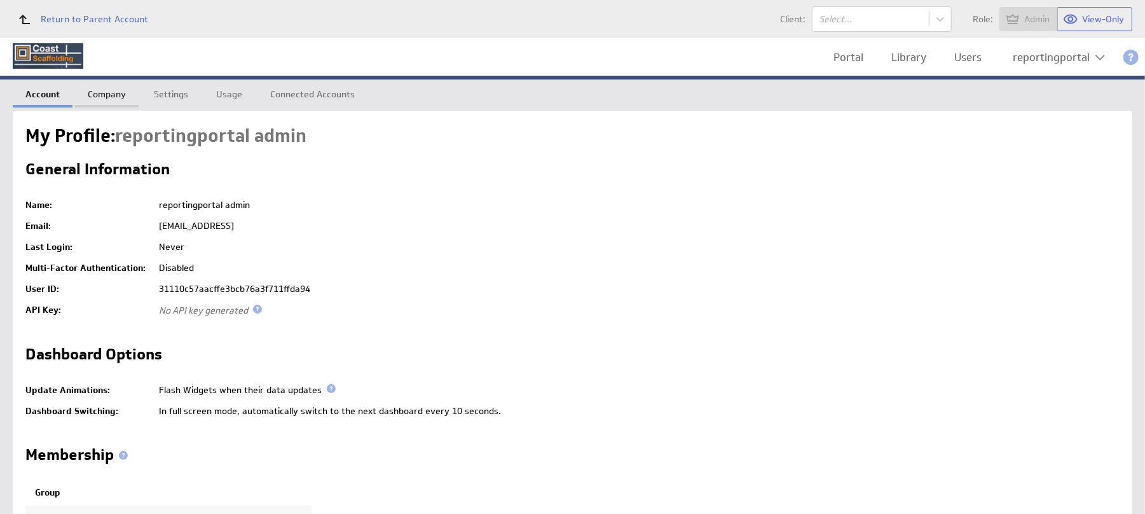
click at [106, 95] on link "Company" at bounding box center [107, 91] width 64 height 25
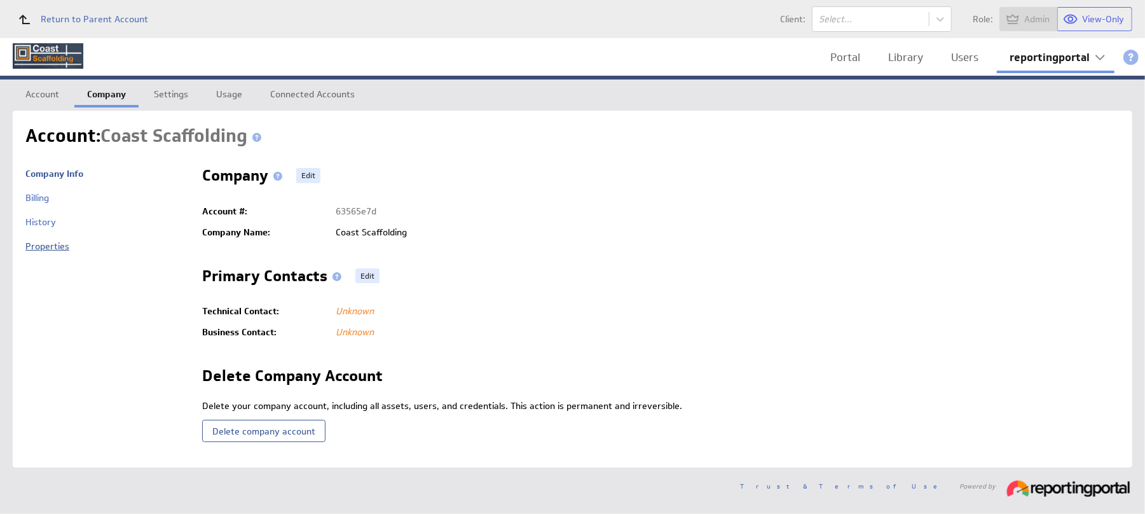
click at [38, 250] on link "Properties" at bounding box center [47, 245] width 44 height 11
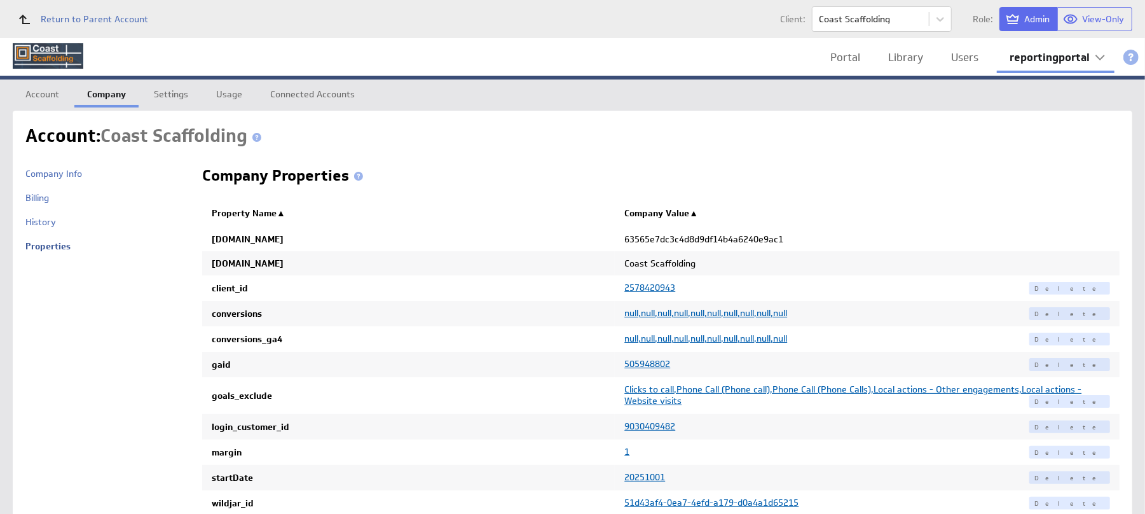
click at [644, 428] on span "9030409482" at bounding box center [649, 425] width 51 height 11
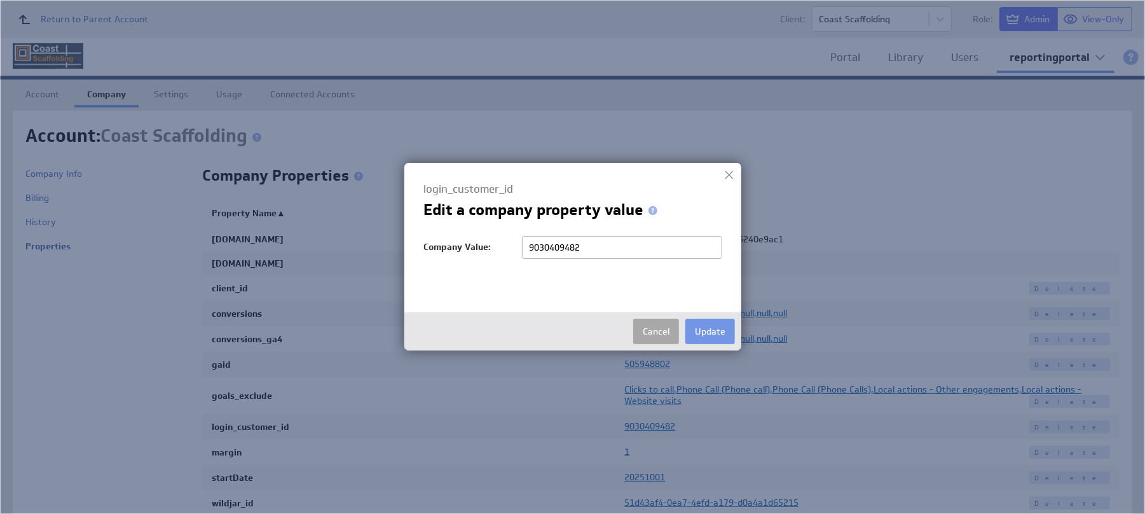
click at [647, 336] on button "Cancel" at bounding box center [656, 330] width 46 height 25
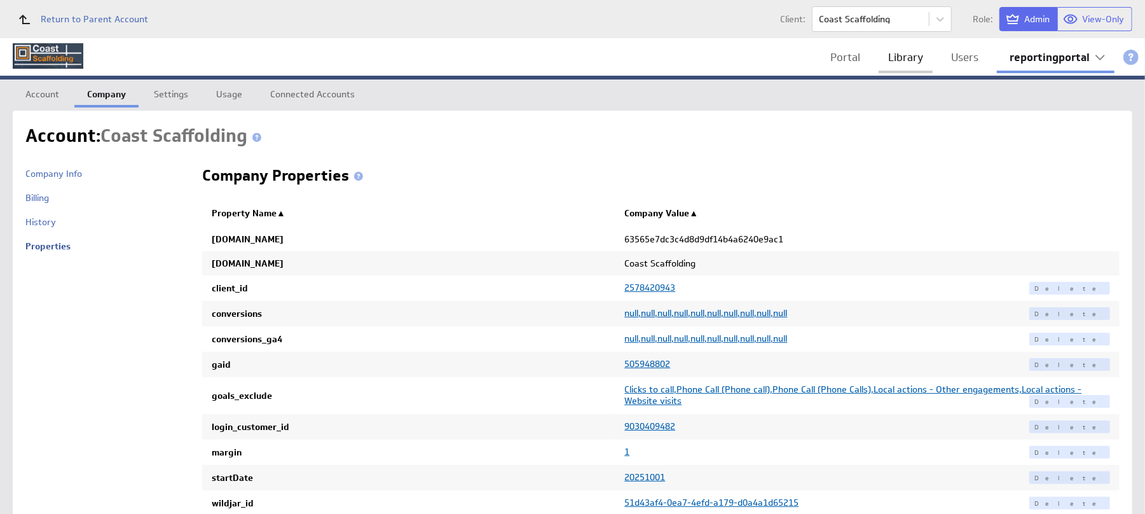
click at [905, 54] on link "Library" at bounding box center [905, 57] width 54 height 26
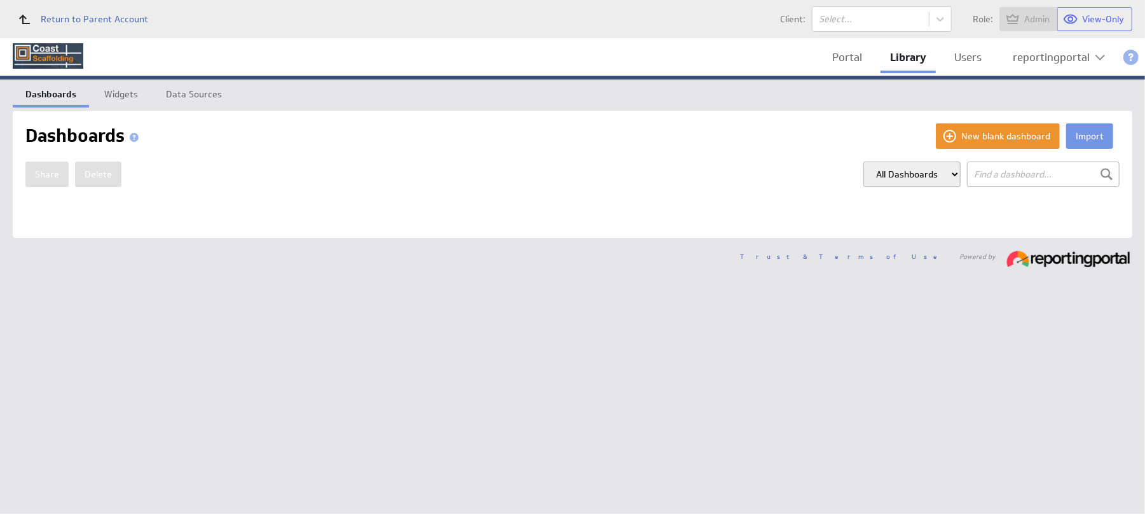
click at [113, 90] on link "Widgets" at bounding box center [121, 91] width 59 height 25
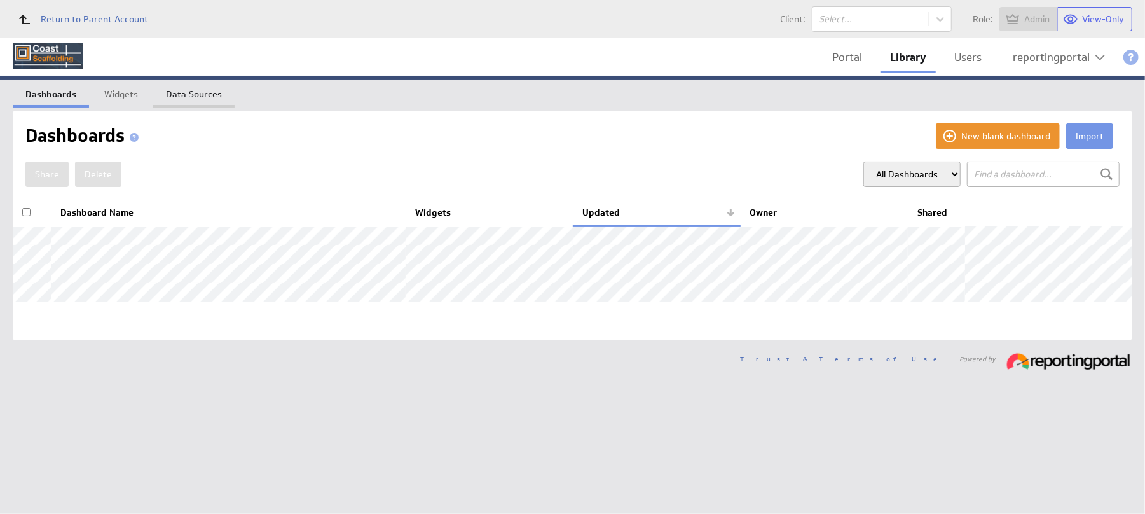
click at [194, 88] on link "Data Sources" at bounding box center [193, 91] width 81 height 25
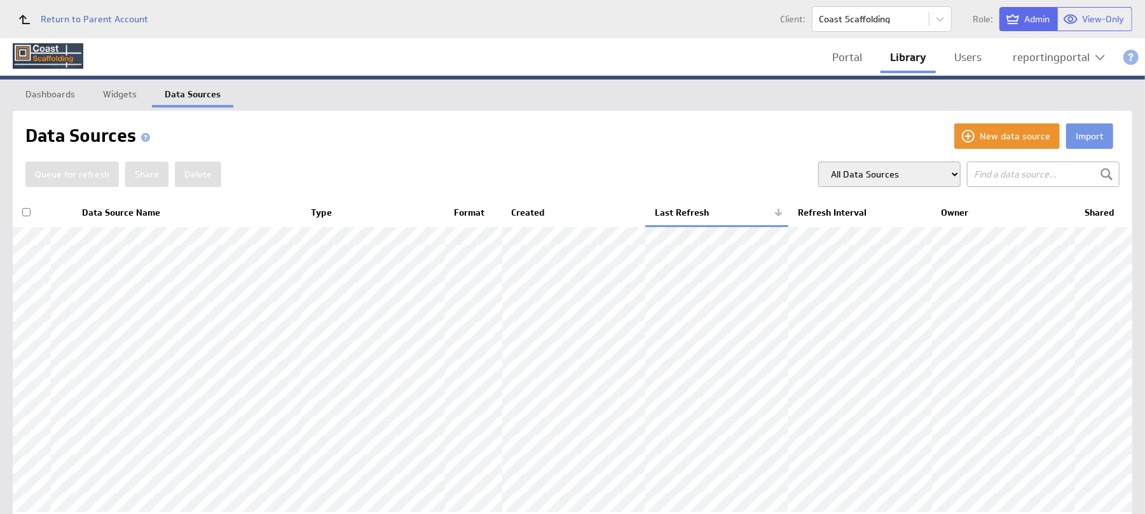
click at [108, 205] on th "Data Source Name" at bounding box center [186, 213] width 229 height 27
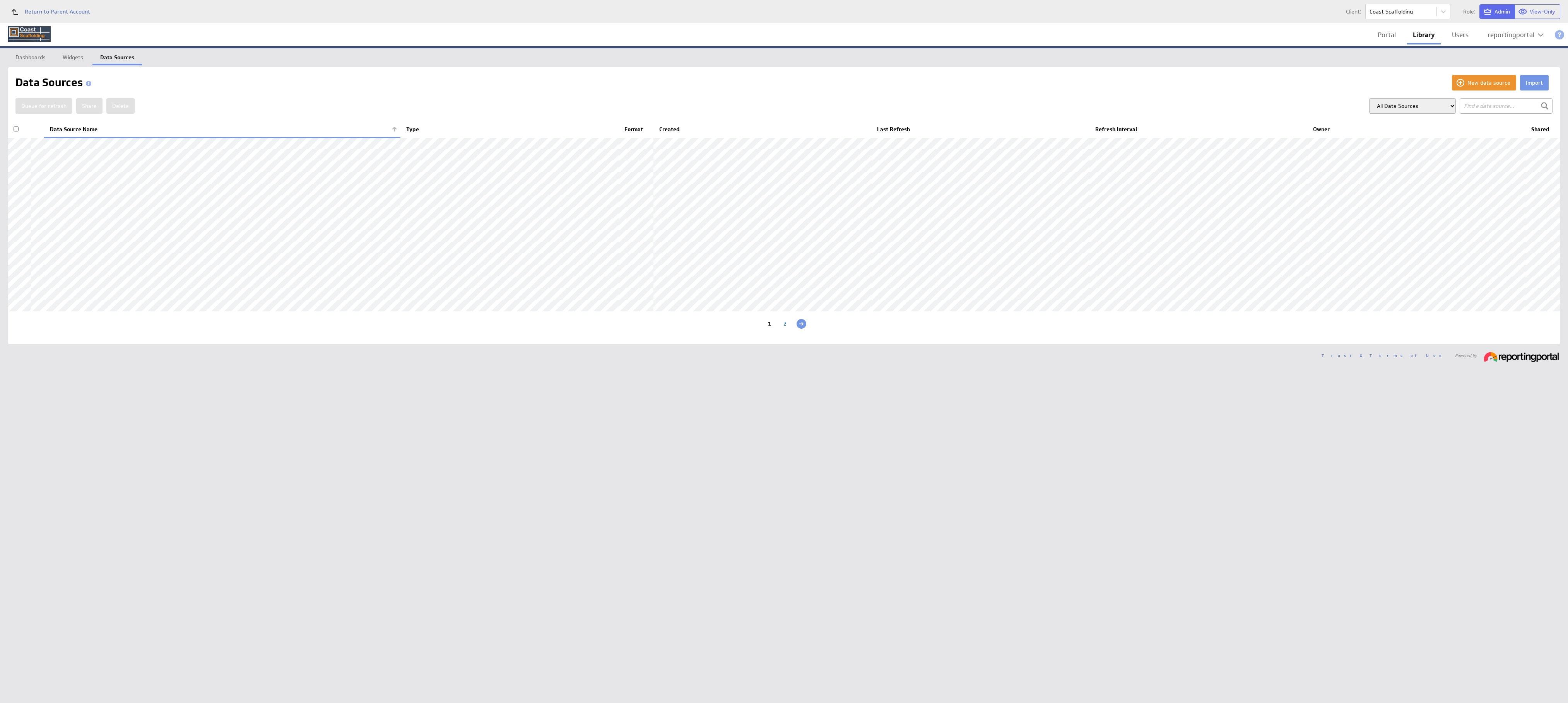
click at [696, 312] on div "2" at bounding box center [785, 325] width 15 height 7
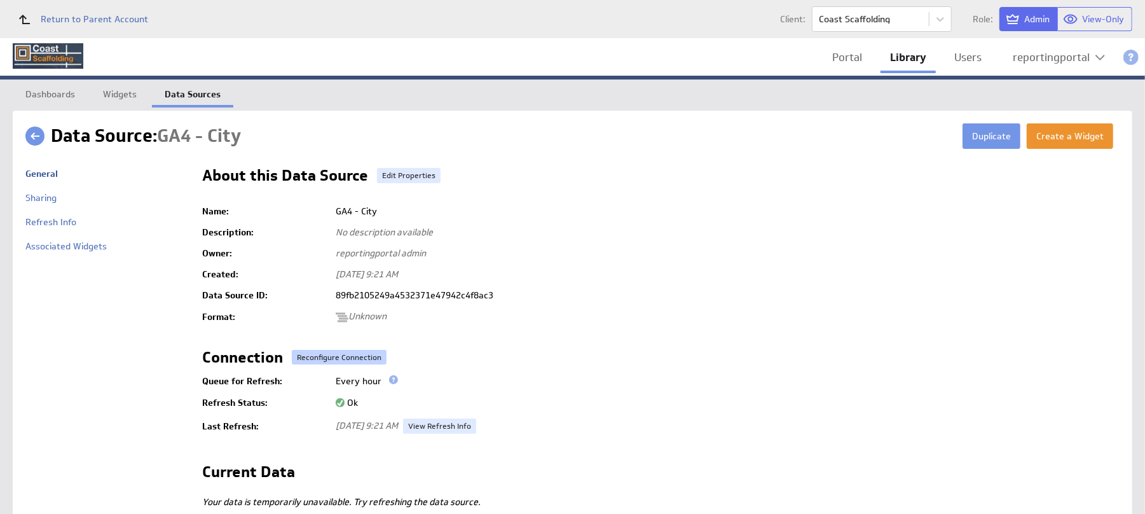
click at [329, 362] on button "Reconfigure Connection" at bounding box center [339, 357] width 95 height 15
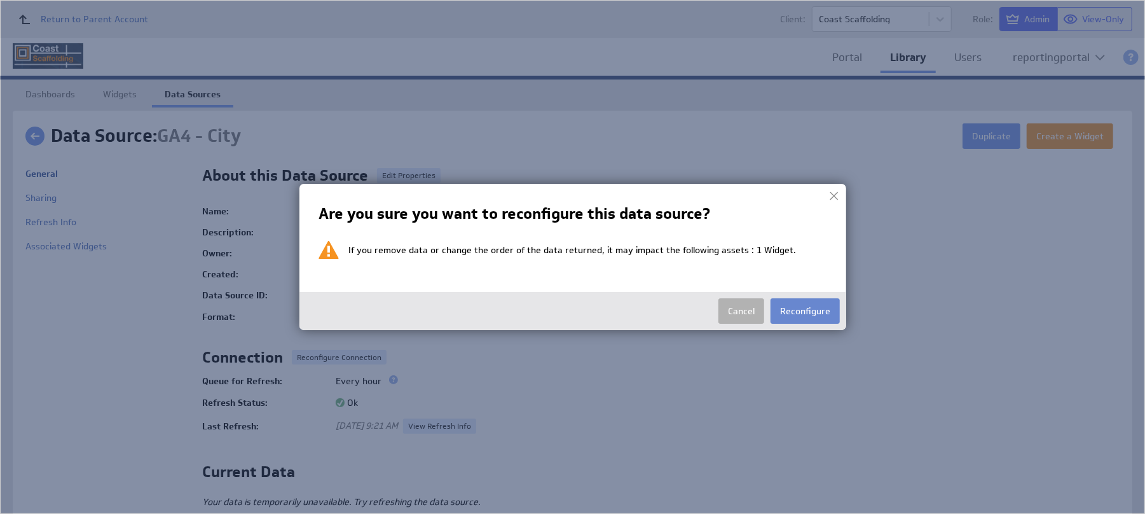
click at [804, 309] on button "Reconfigure" at bounding box center [804, 310] width 69 height 25
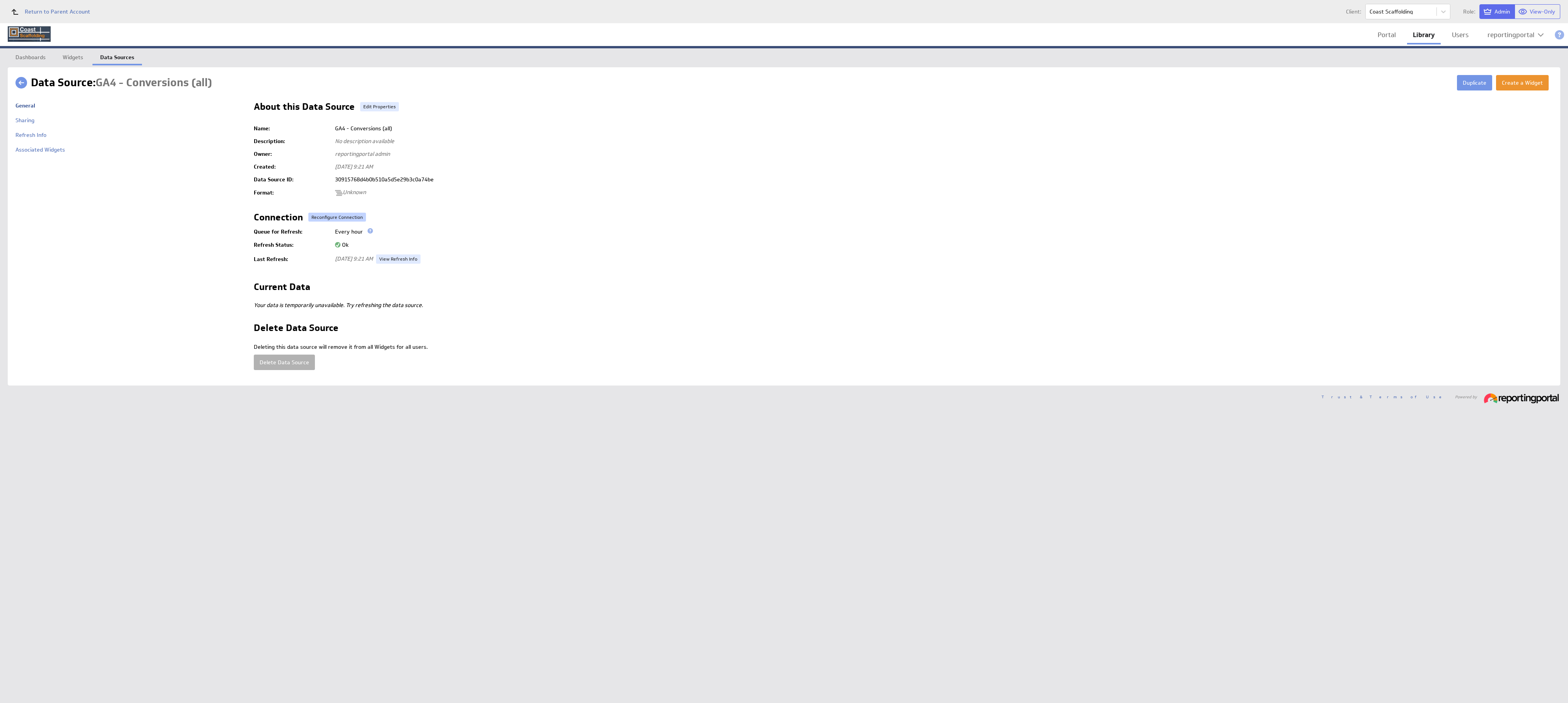
click at [330, 217] on button "Reconfigure Connection" at bounding box center [337, 217] width 58 height 9
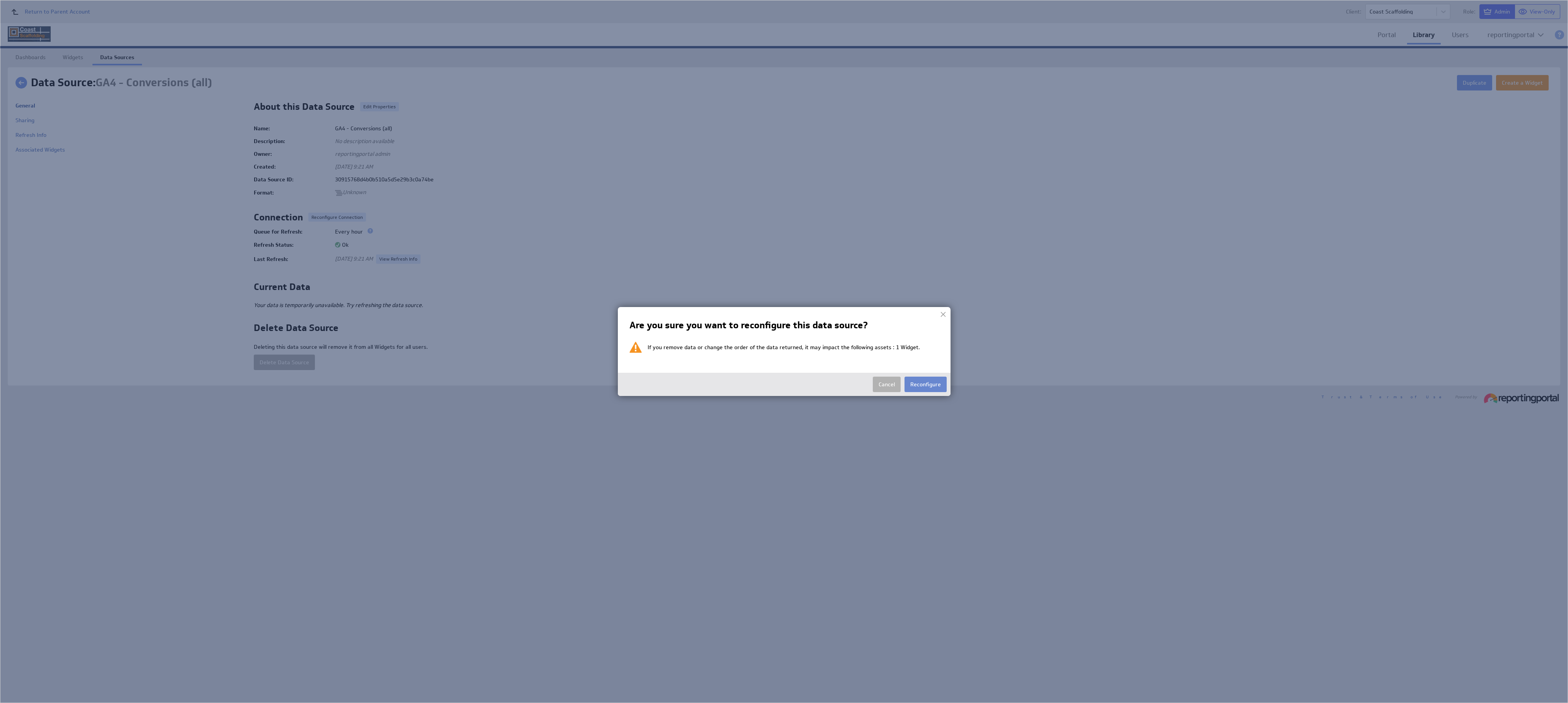
click at [696, 312] on button "Reconfigure" at bounding box center [925, 384] width 42 height 15
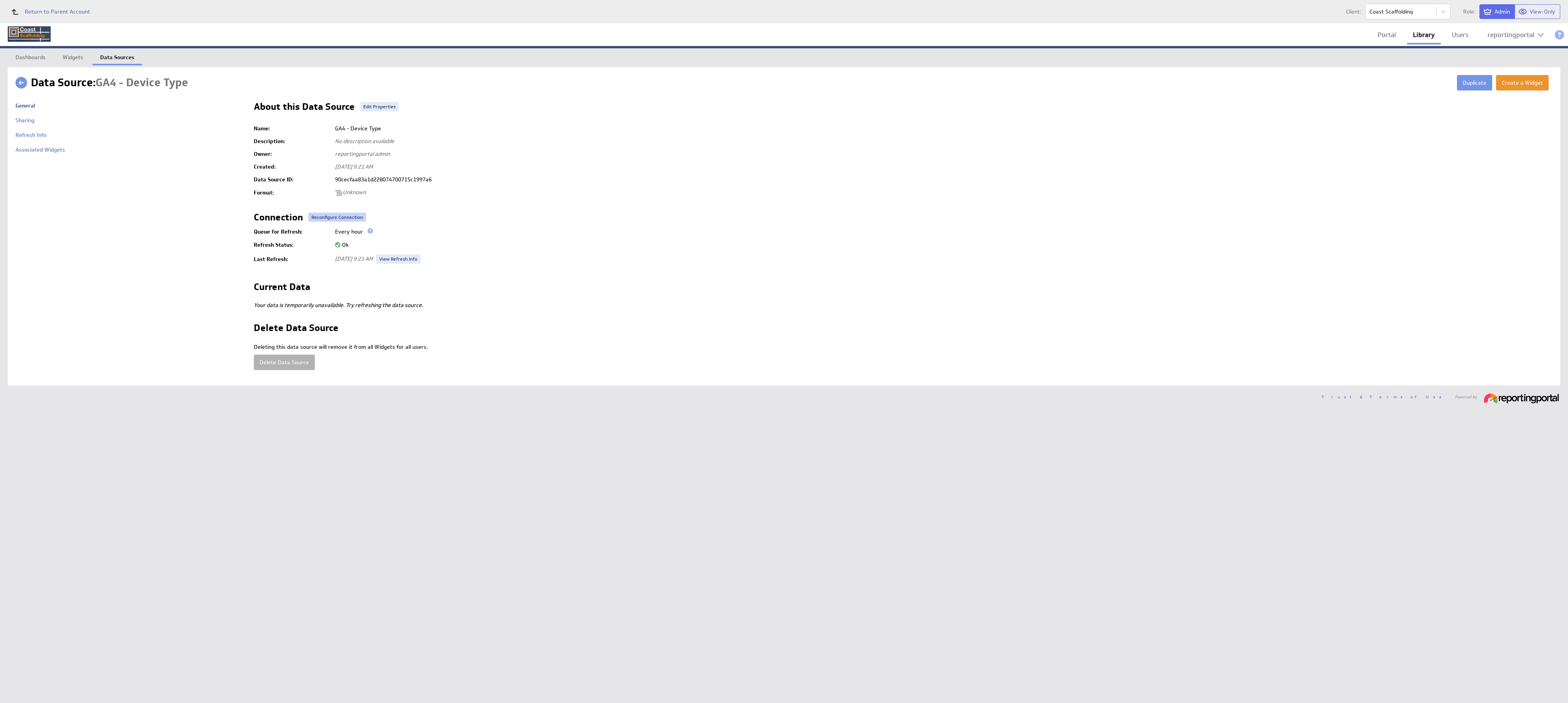
click at [341, 213] on button "Reconfigure Connection" at bounding box center [337, 217] width 58 height 9
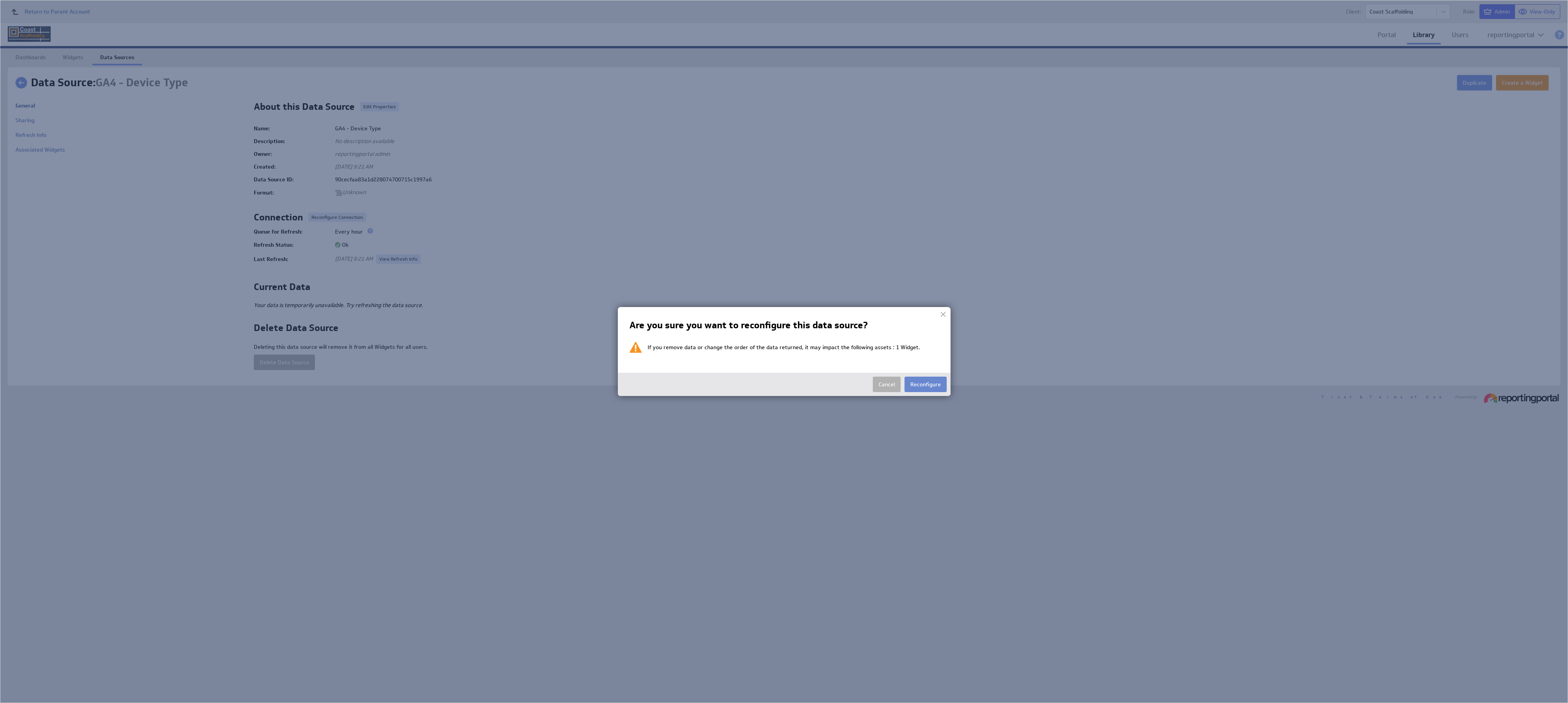
click at [696, 312] on button "Reconfigure" at bounding box center [925, 384] width 42 height 15
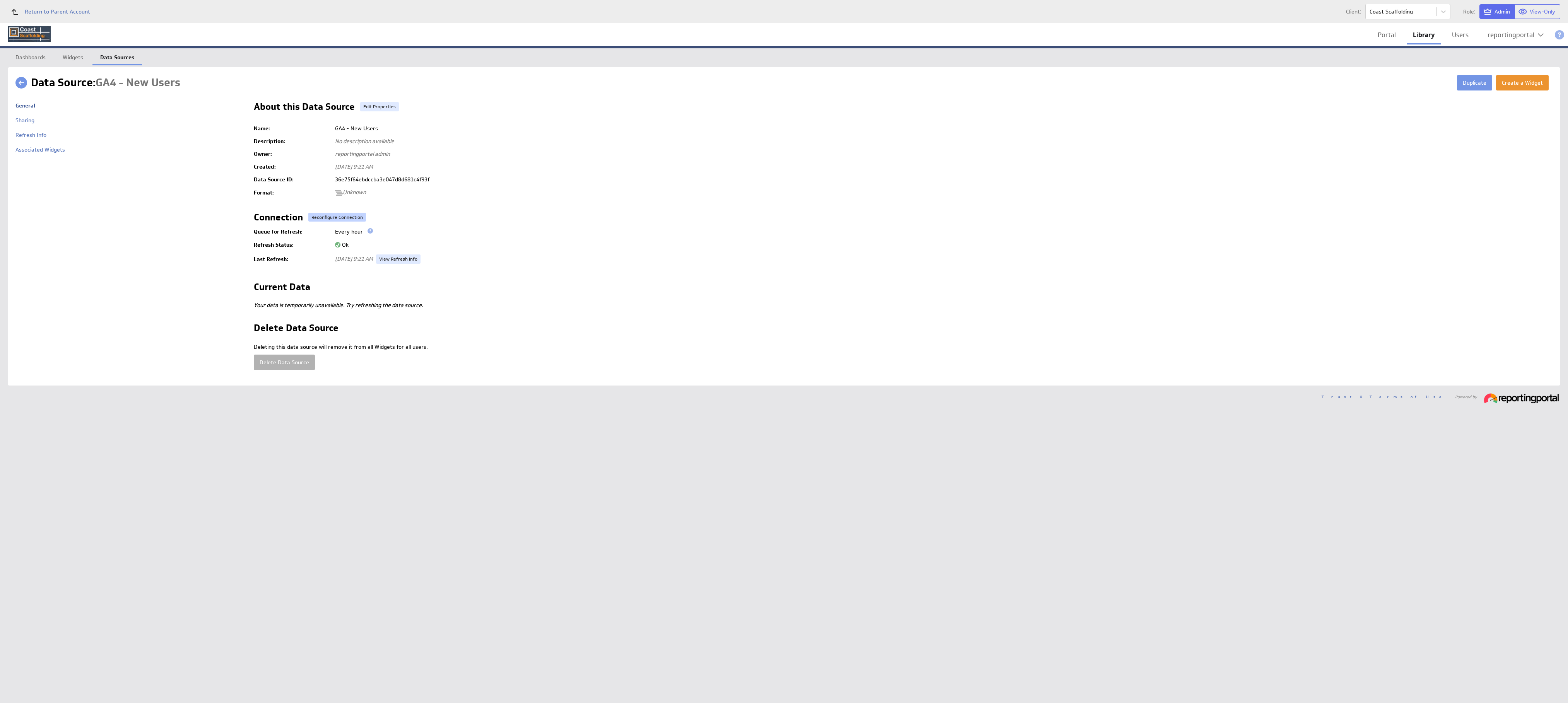
click at [335, 214] on button "Reconfigure Connection" at bounding box center [337, 217] width 58 height 9
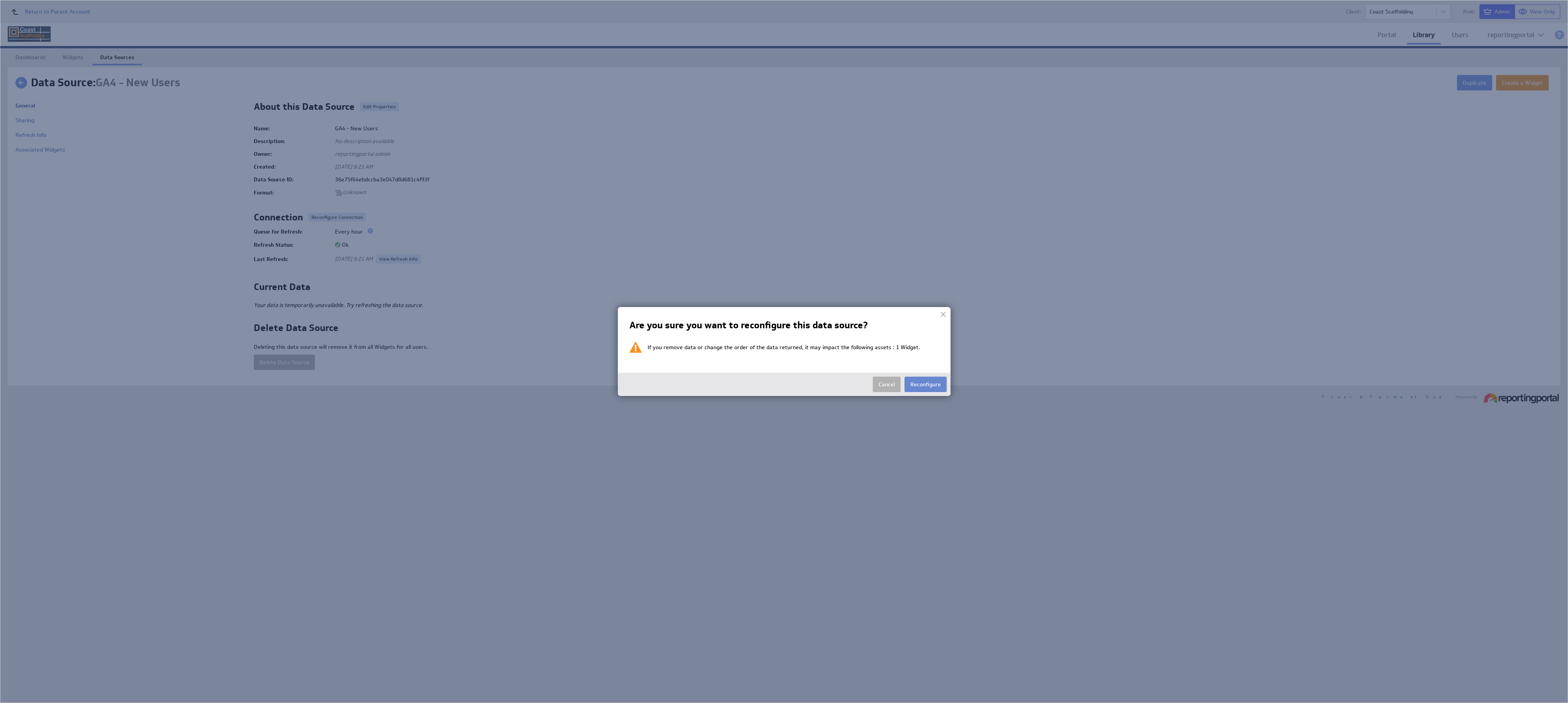
click at [696, 312] on button "Reconfigure" at bounding box center [925, 384] width 42 height 15
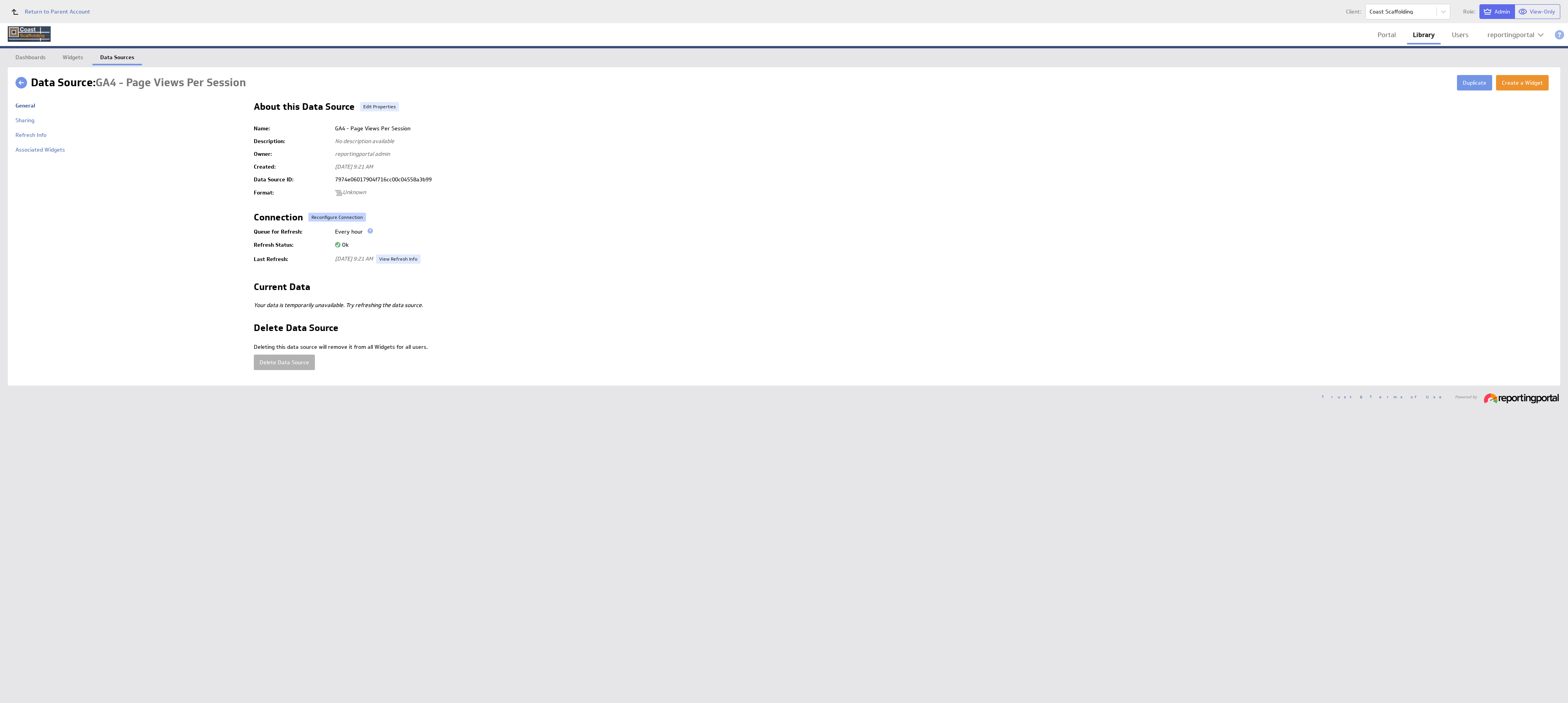
click at [337, 219] on button "Reconfigure Connection" at bounding box center [337, 217] width 58 height 9
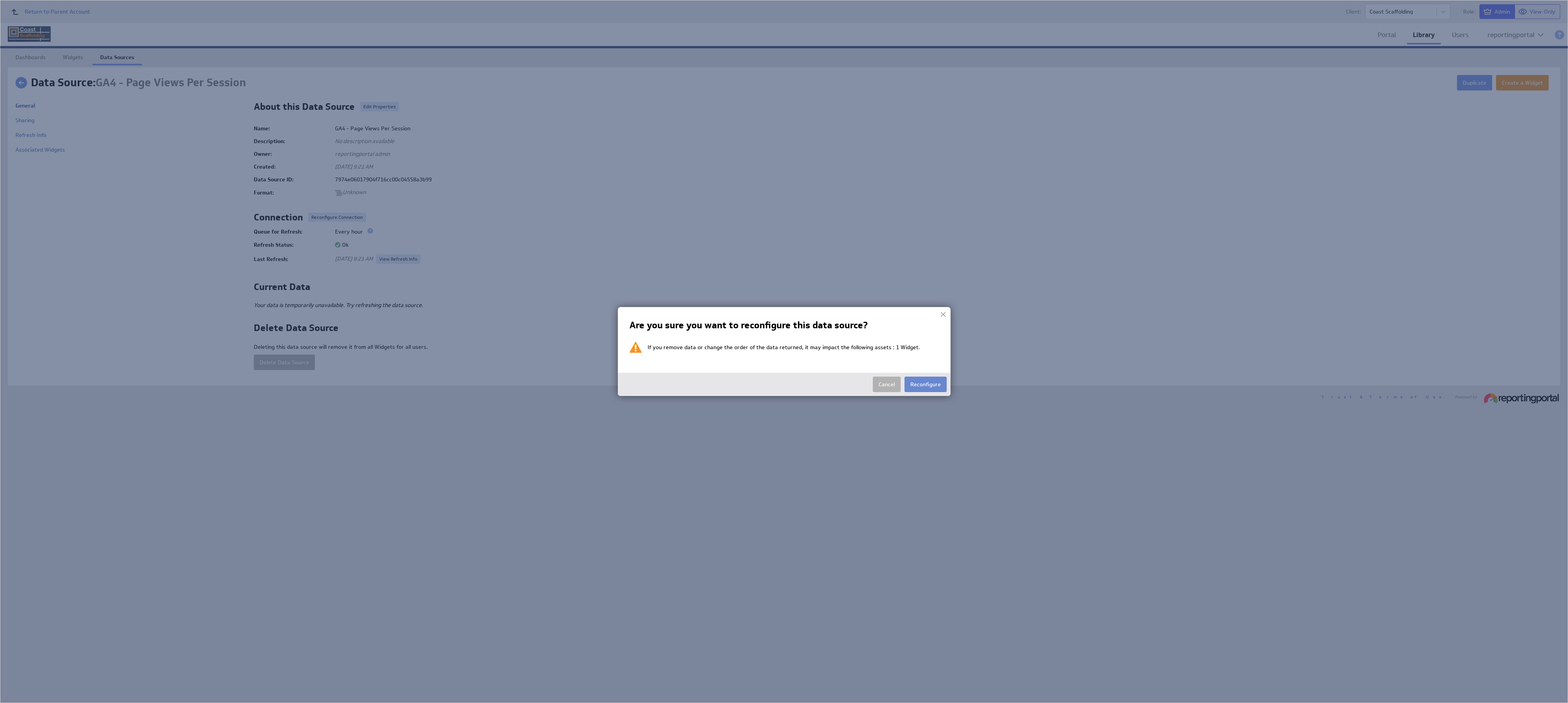
click at [696, 312] on button "Reconfigure" at bounding box center [925, 384] width 42 height 15
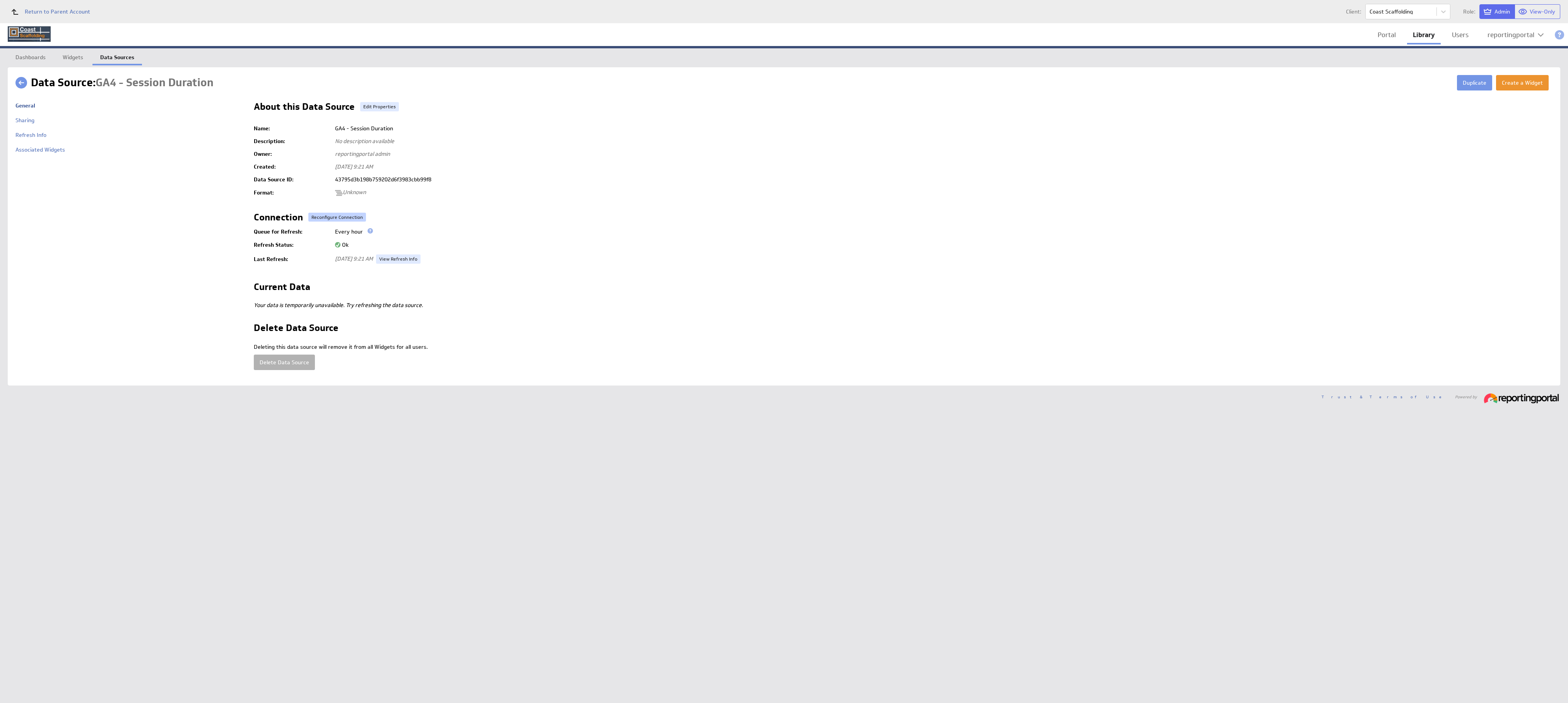
click at [327, 217] on button "Reconfigure Connection" at bounding box center [337, 217] width 58 height 9
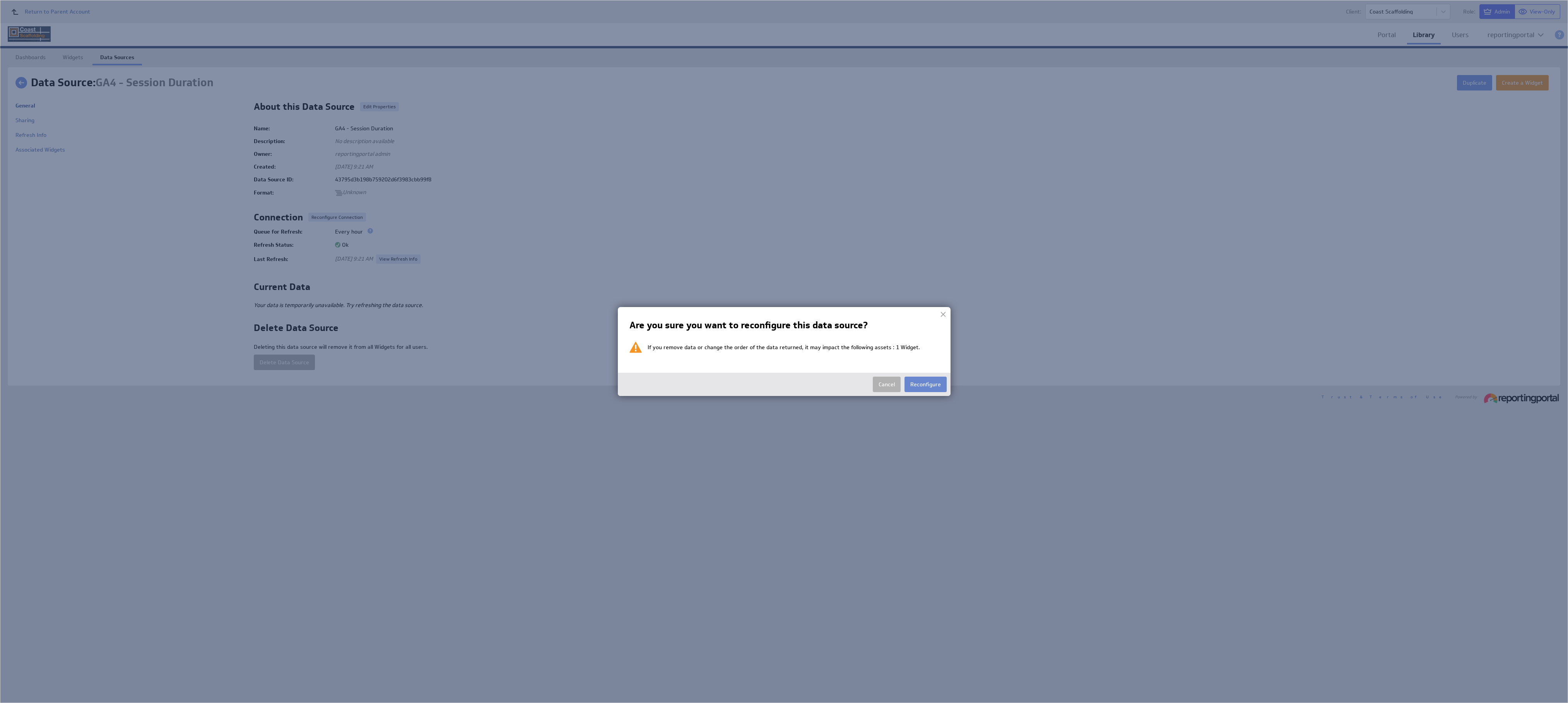
click at [696, 312] on button "Reconfigure" at bounding box center [925, 384] width 42 height 15
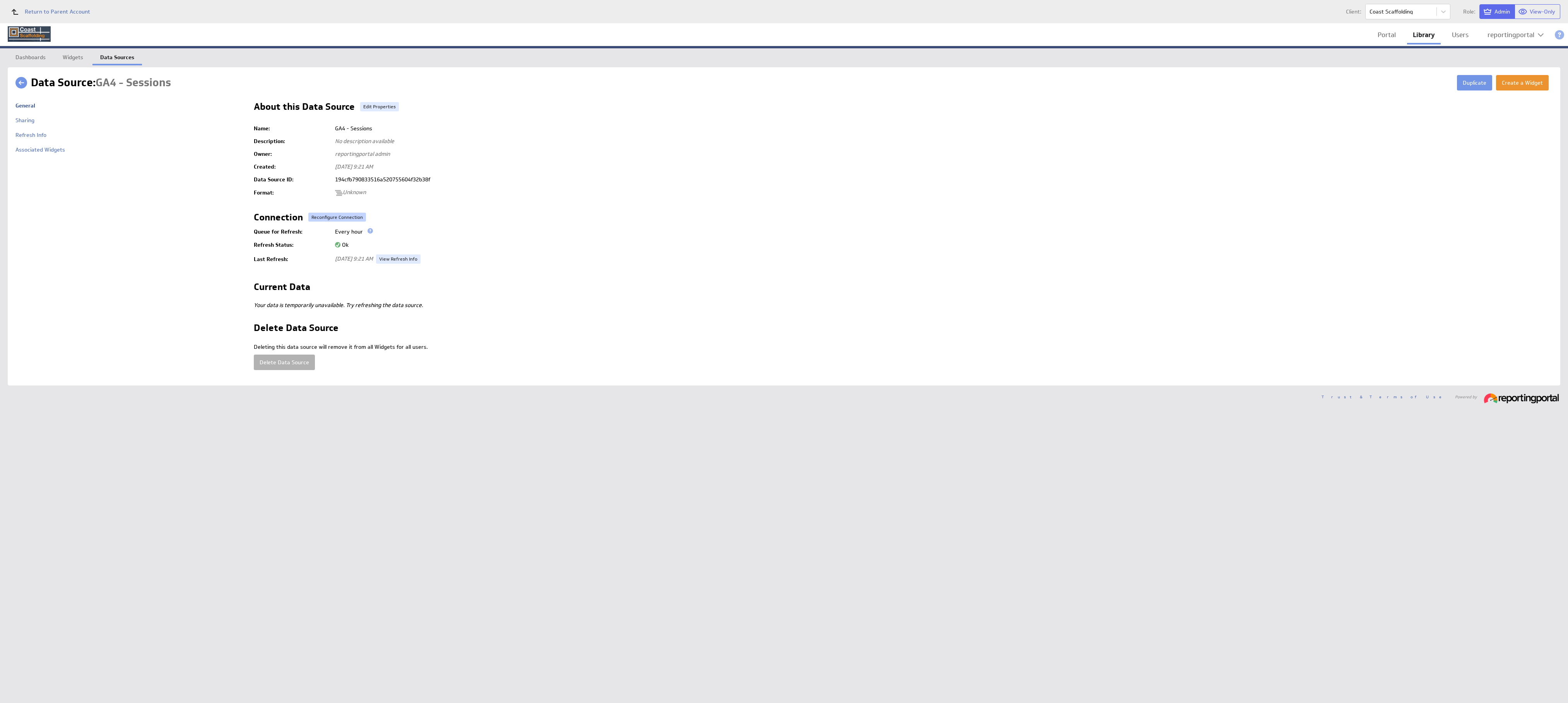
click at [337, 214] on button "Reconfigure Connection" at bounding box center [337, 217] width 58 height 9
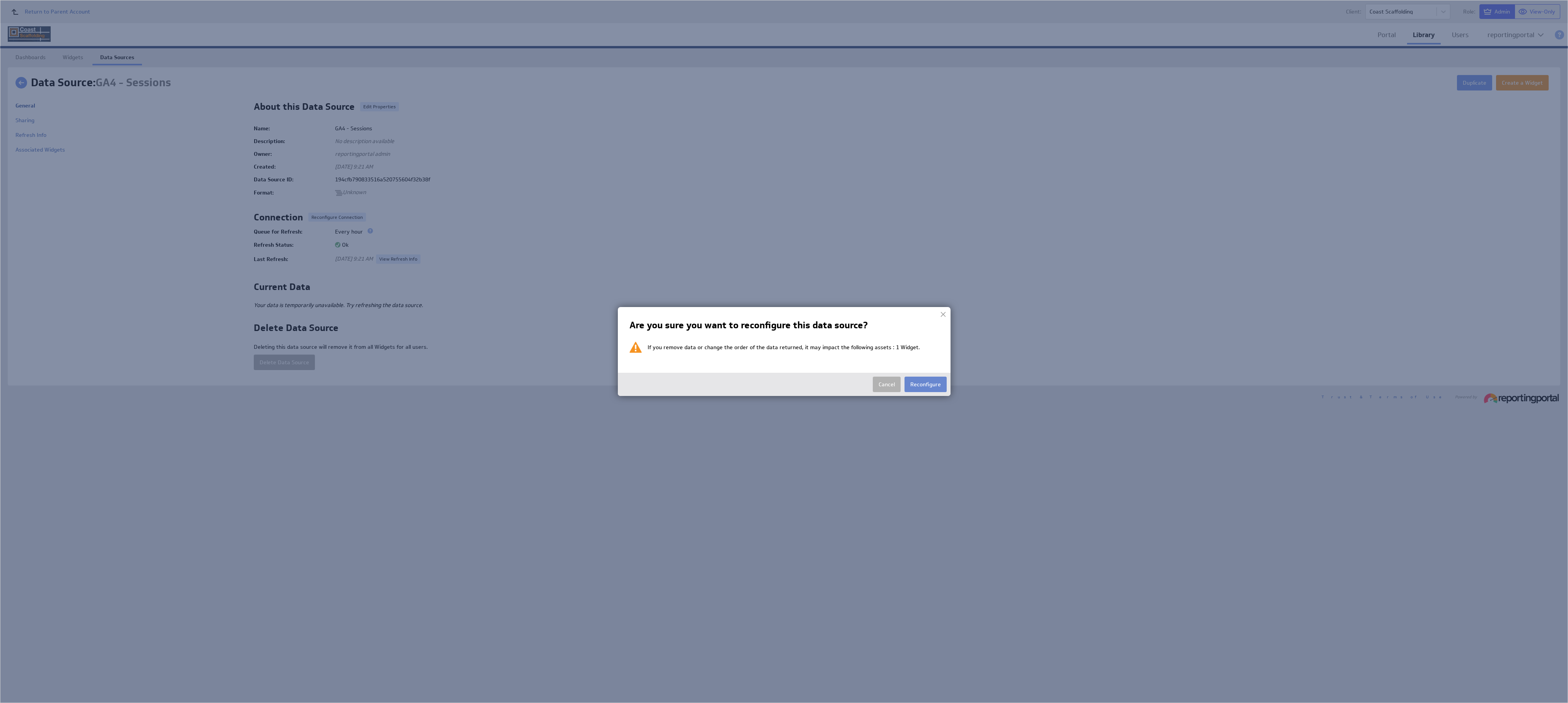
click at [696, 312] on button "Reconfigure" at bounding box center [925, 384] width 42 height 15
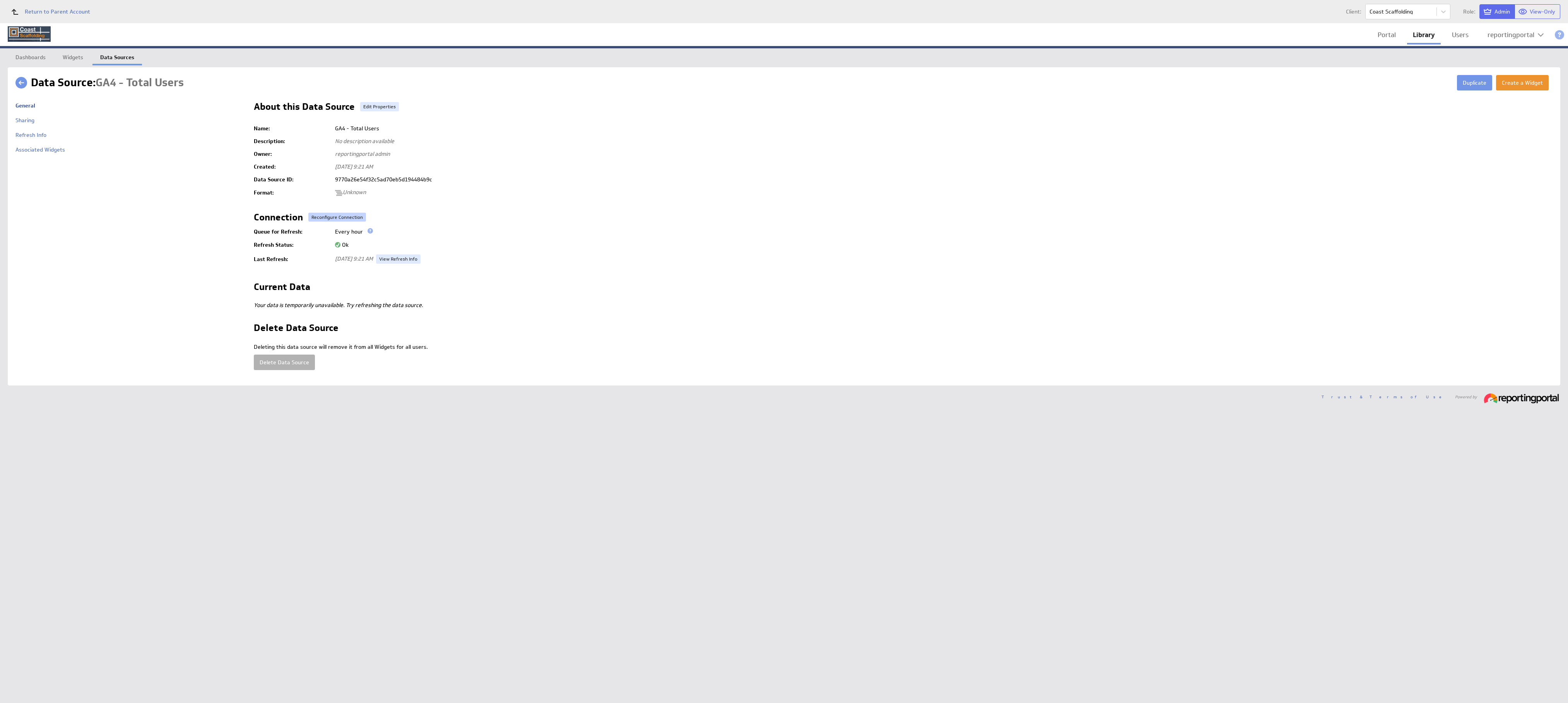
click at [323, 218] on button "Reconfigure Connection" at bounding box center [337, 217] width 58 height 9
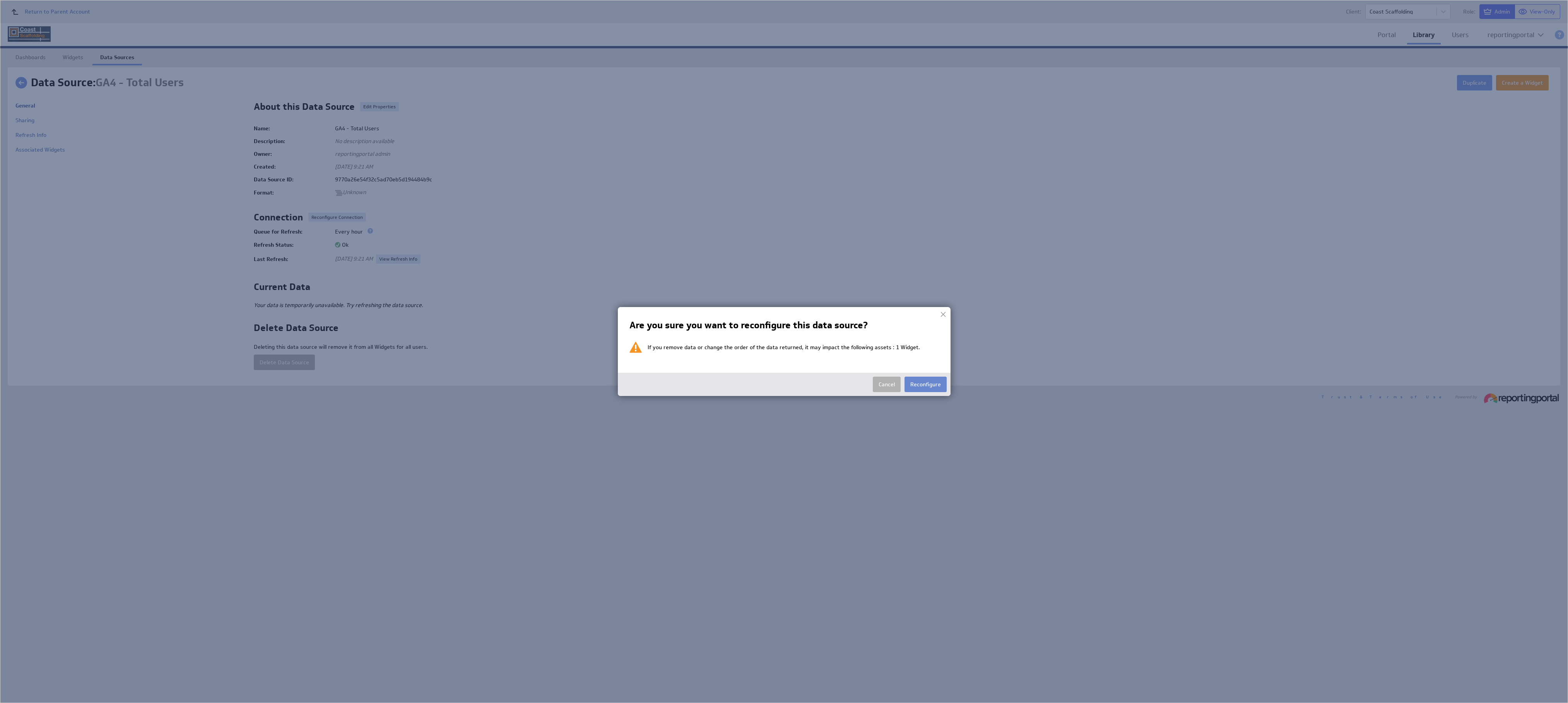
click at [696, 312] on button "Reconfigure" at bounding box center [925, 384] width 42 height 15
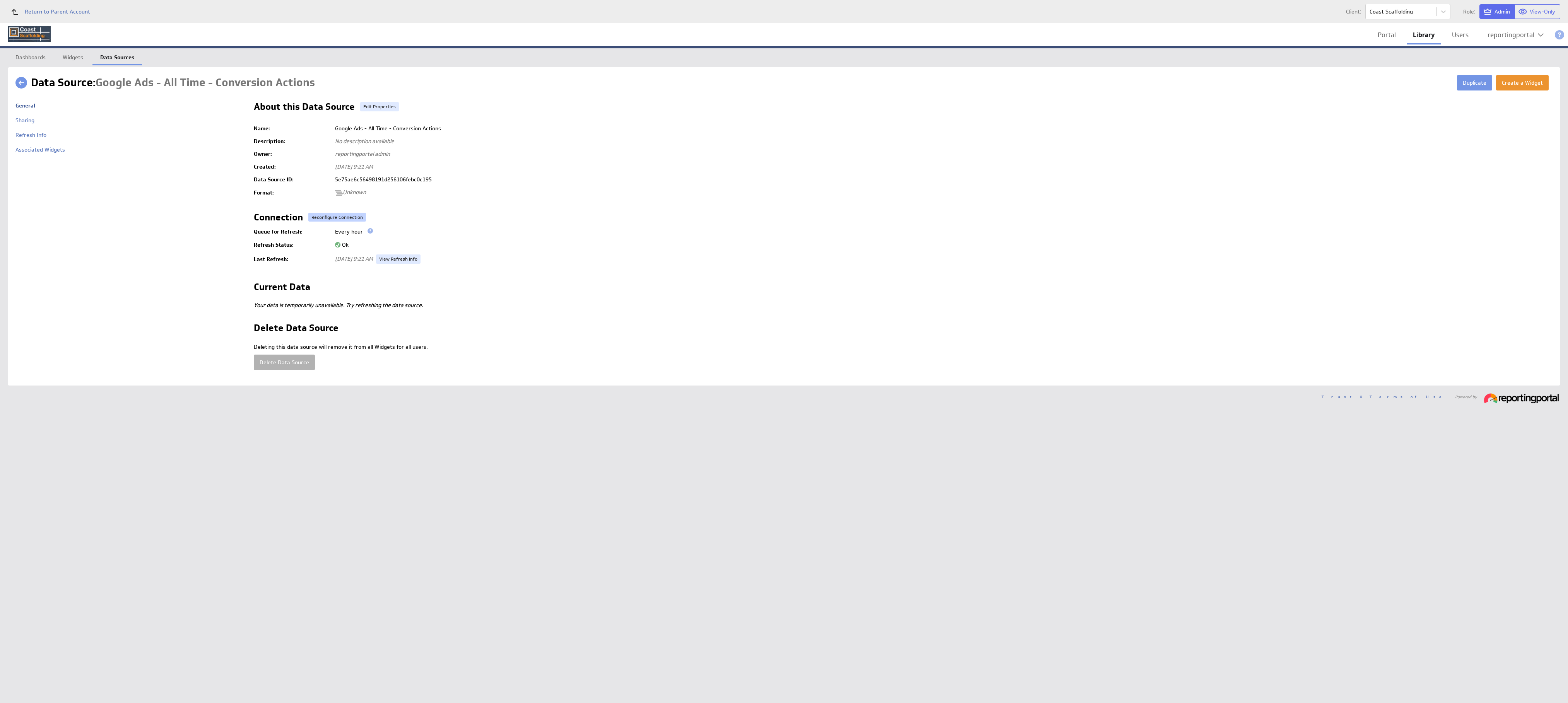
click at [326, 214] on button "Reconfigure Connection" at bounding box center [337, 217] width 58 height 9
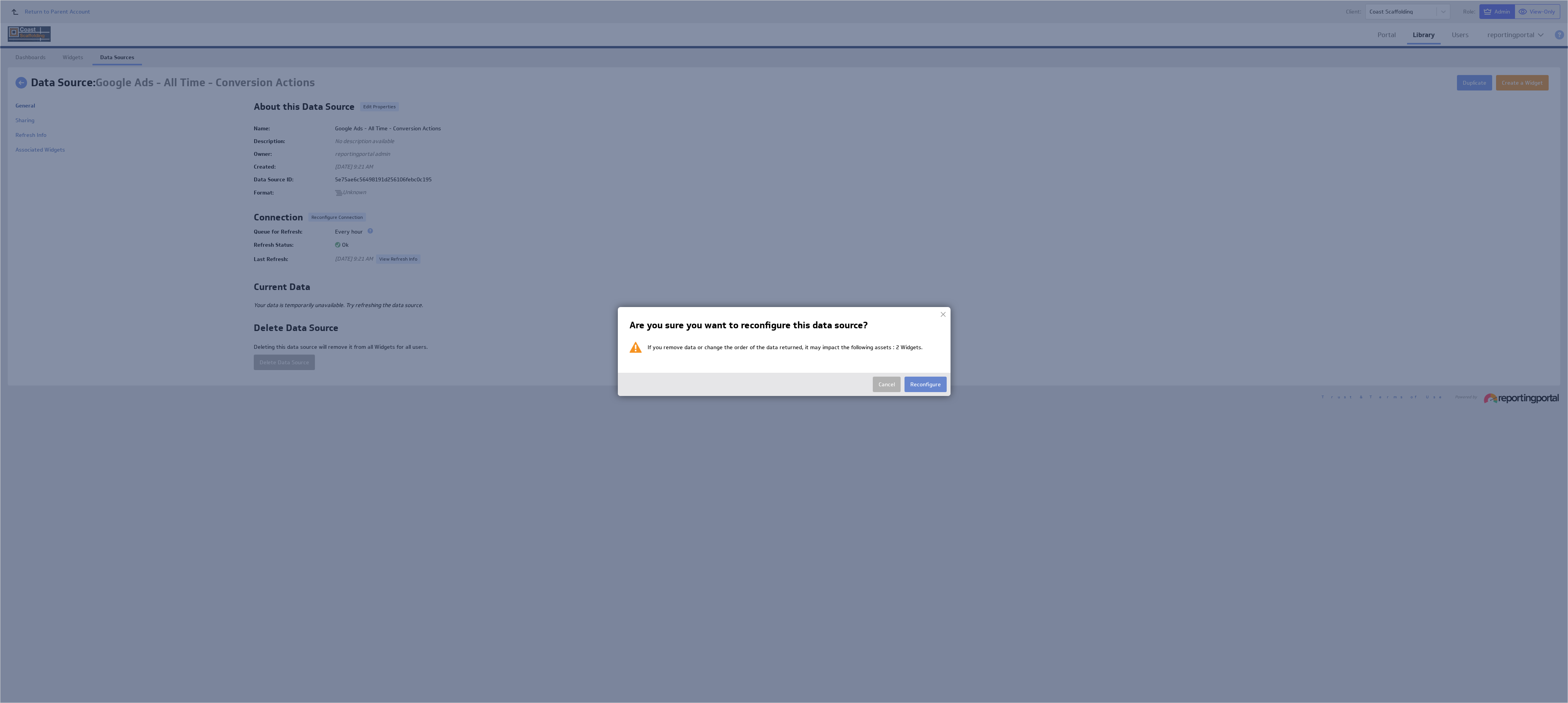
click at [696, 312] on button "Reconfigure" at bounding box center [925, 384] width 42 height 15
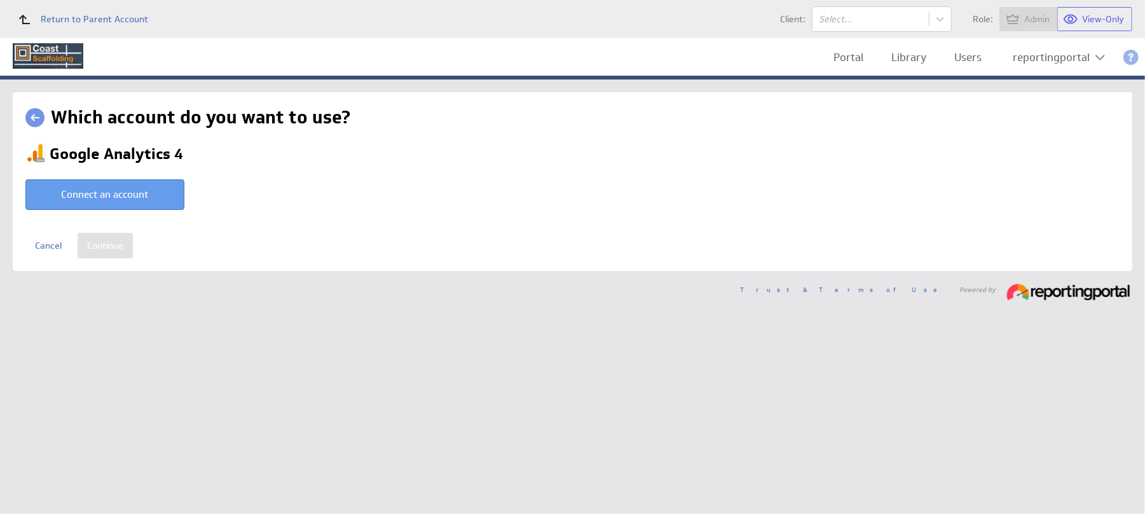
click at [99, 200] on button "Connect an account" at bounding box center [104, 194] width 159 height 31
type input "reportingportal @ Google created Oct 08, 2025 at 10:22 PM GMT"
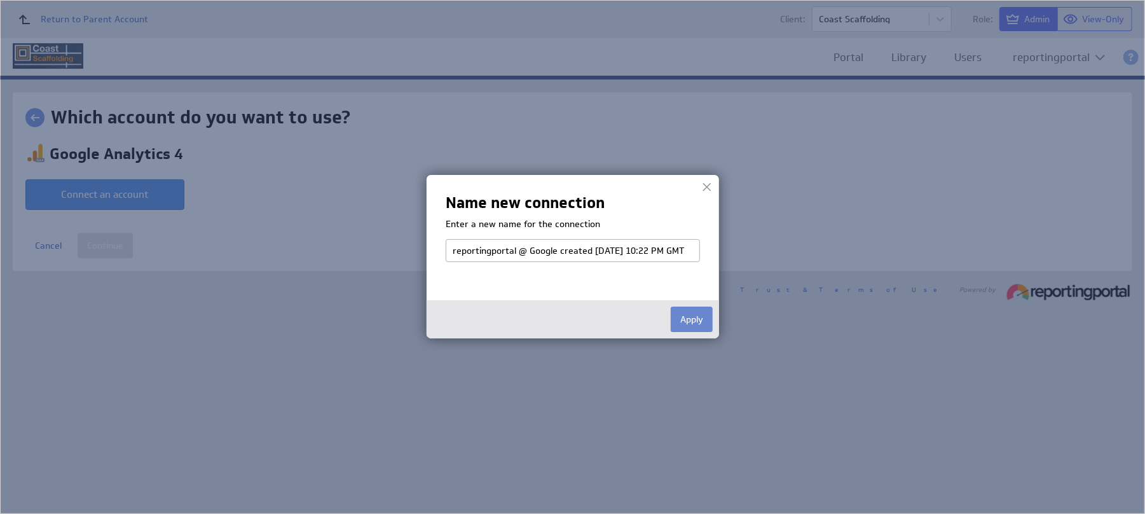
click at [700, 320] on button "Apply" at bounding box center [692, 318] width 42 height 25
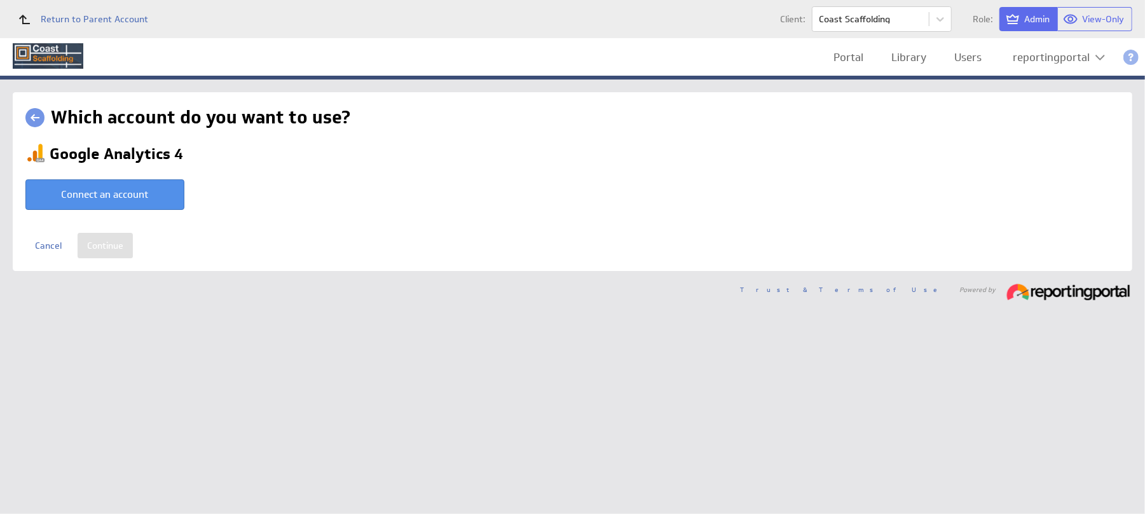
select select "b80ec8aafeed6ef70d6a2e2713523d7b"
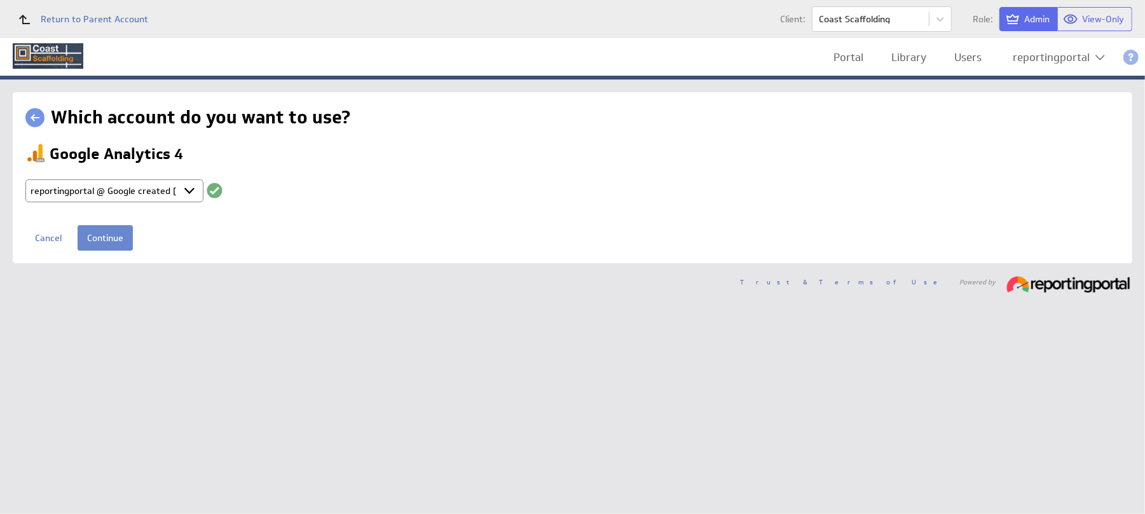
click at [110, 237] on input "Continue" at bounding box center [105, 237] width 55 height 25
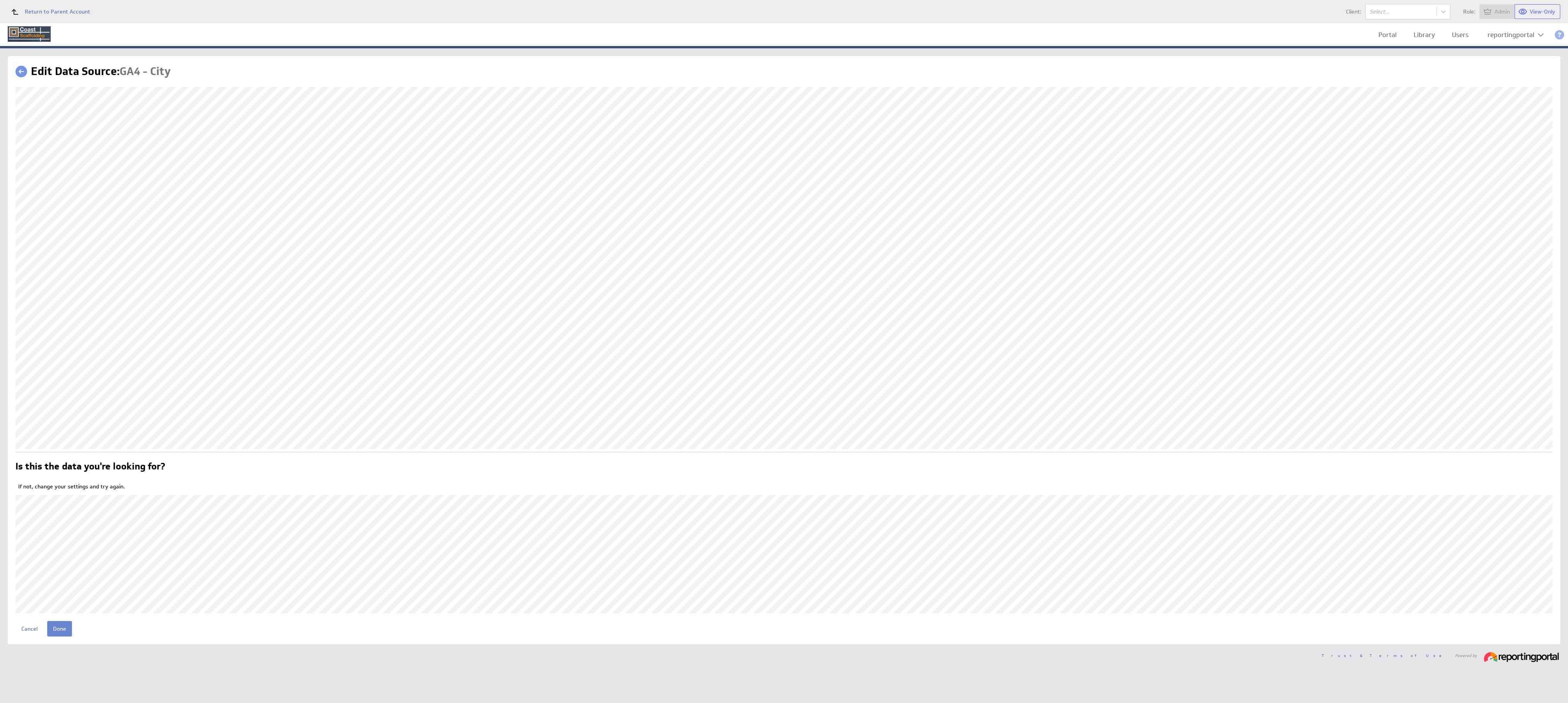
click at [59, 632] on input "Done" at bounding box center [60, 629] width 25 height 15
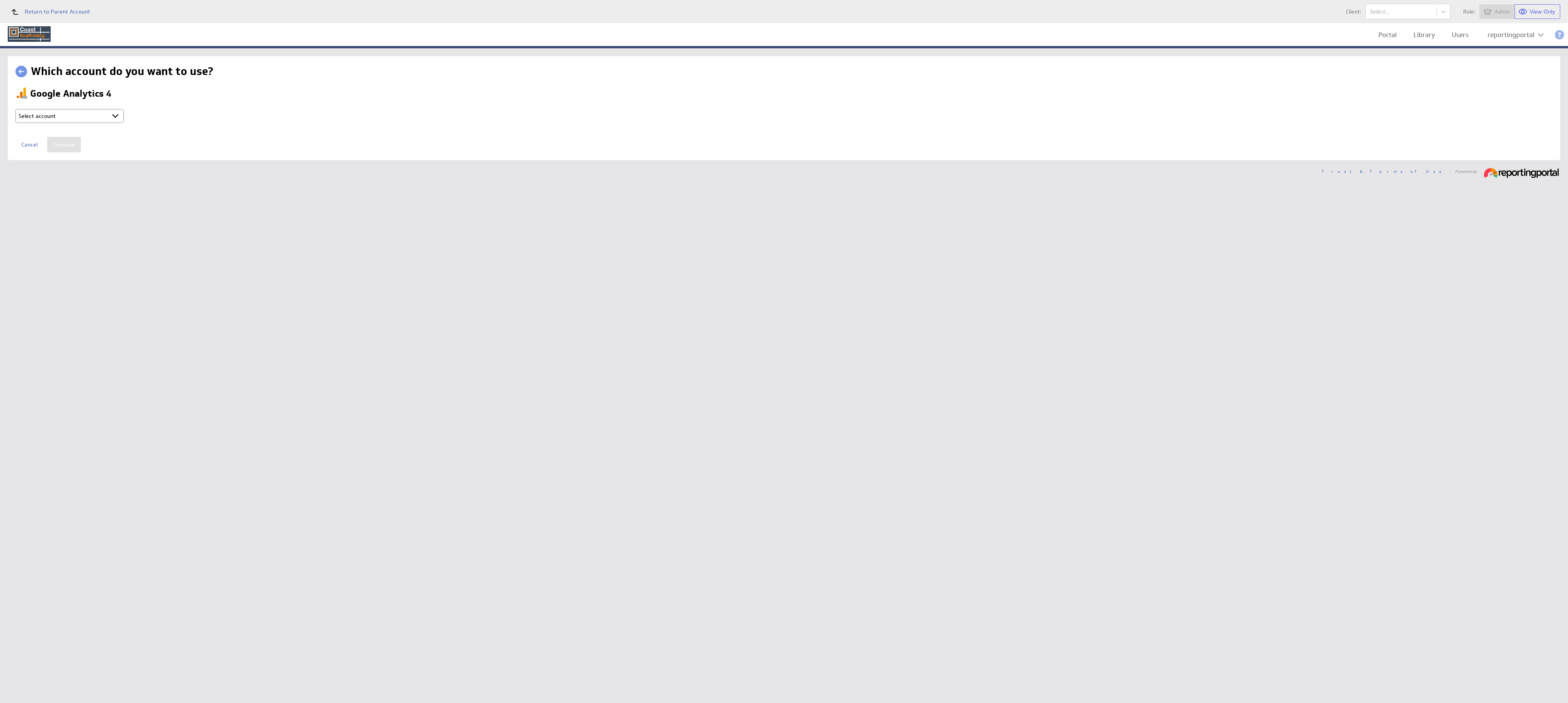
click at [65, 114] on select "Select account reportingportal @ Google created [DATE] 10:22 PM GMT + Connect n…" at bounding box center [69, 116] width 108 height 14
select select "b80ec8aafeed6ef70d6a2e2713523d7b"
click at [60, 145] on input "Continue" at bounding box center [64, 144] width 33 height 15
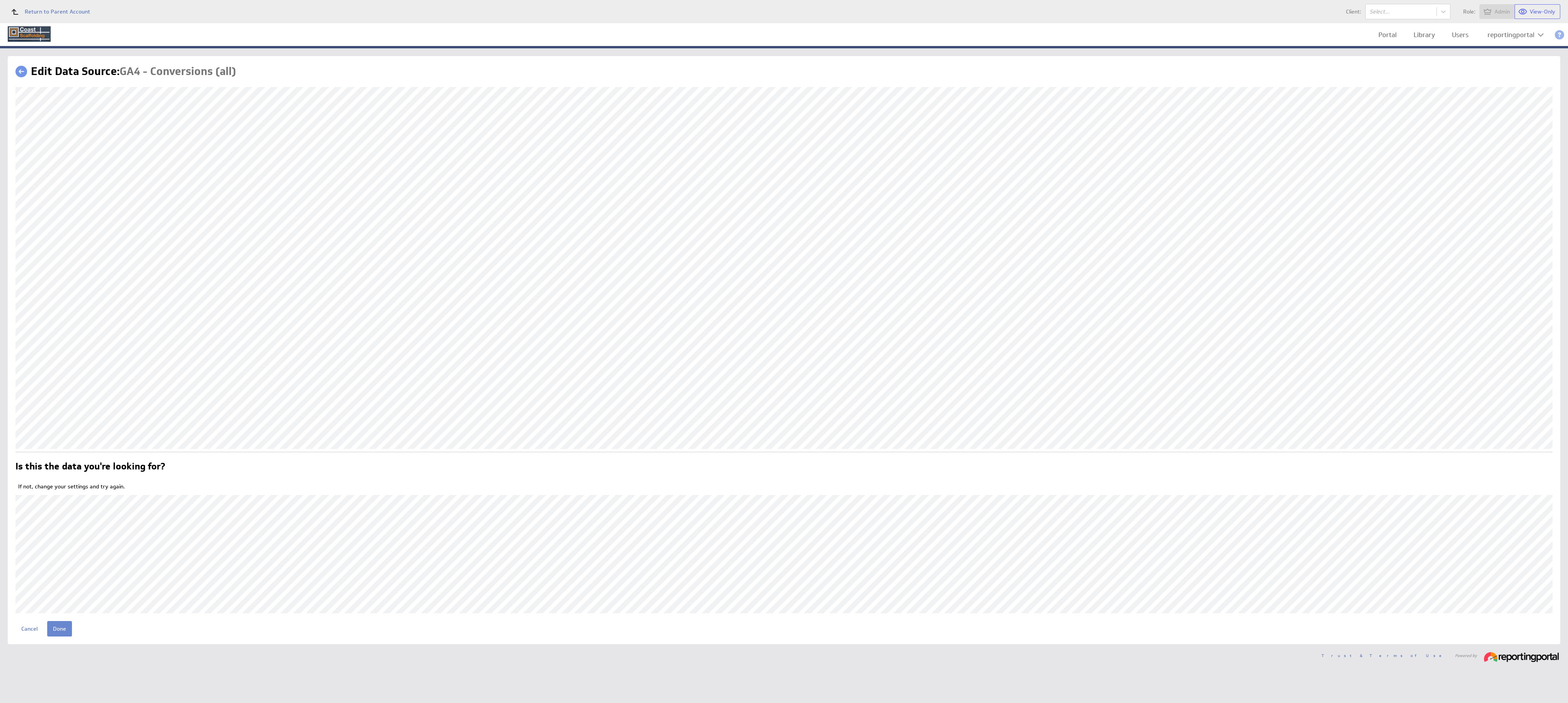
click at [60, 628] on input "Done" at bounding box center [60, 629] width 25 height 15
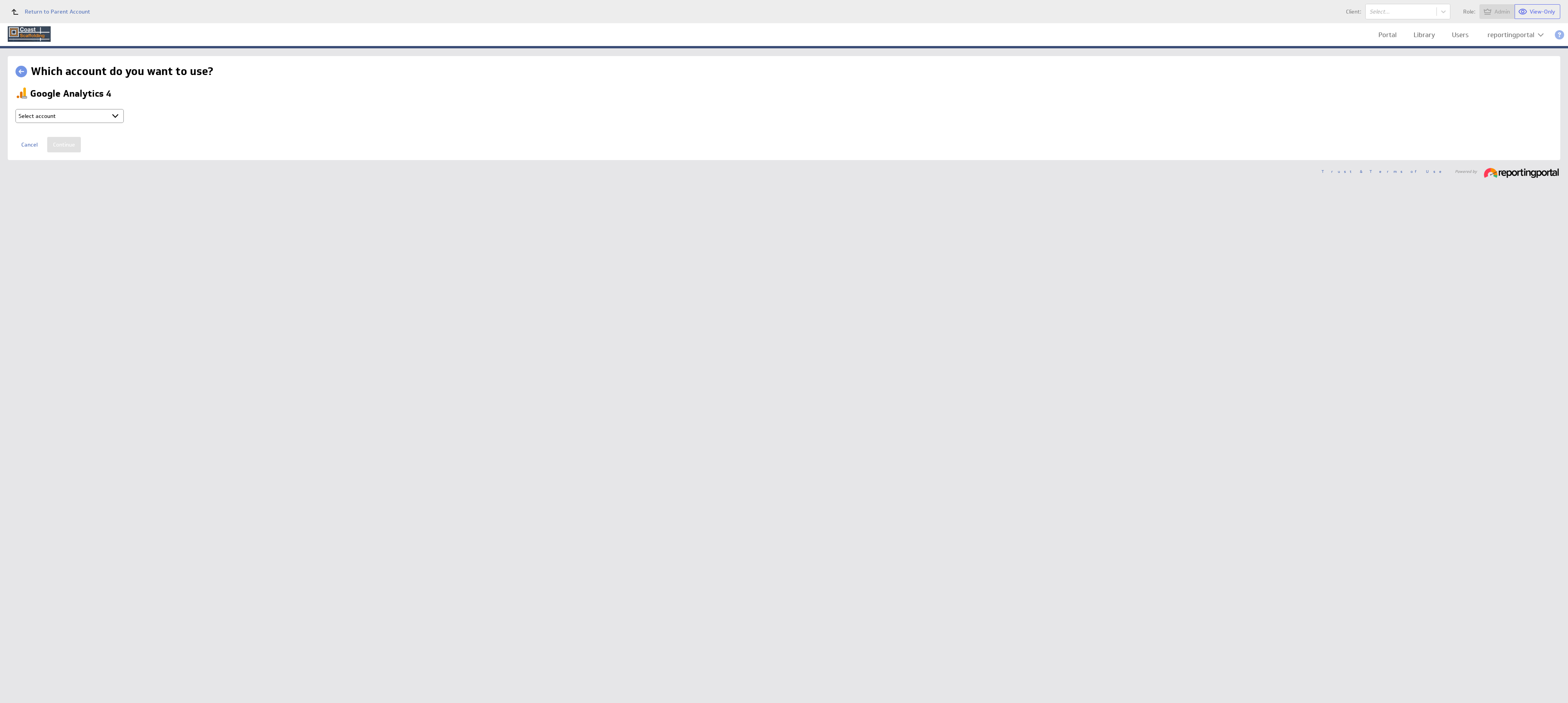
click at [81, 109] on select "Select account reportingportal @ Google created [DATE] 10:22 PM GMT + Connect n…" at bounding box center [69, 116] width 108 height 14
select select "b80ec8aafeed6ef70d6a2e2713523d7b"
click at [63, 150] on input "Continue" at bounding box center [64, 144] width 33 height 15
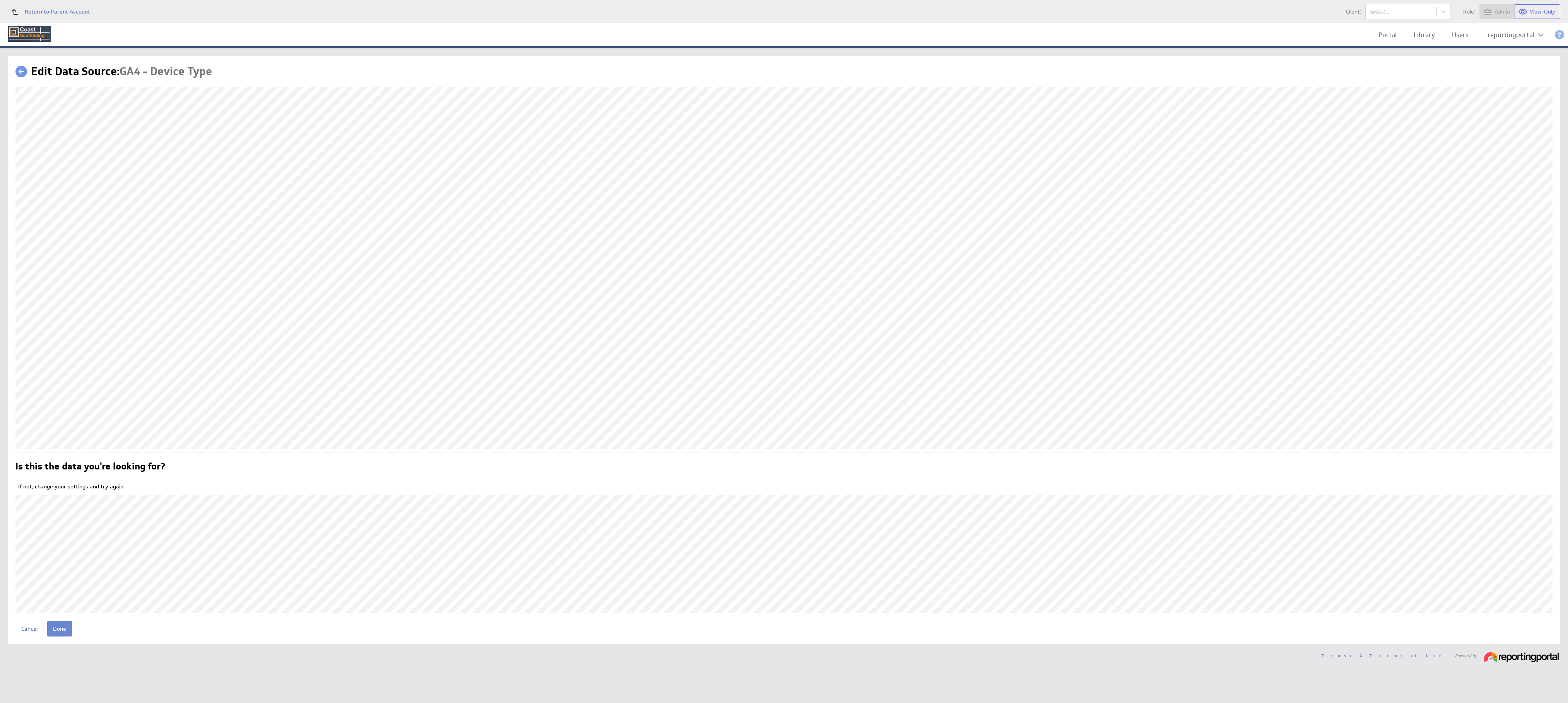
click at [57, 629] on input "Done" at bounding box center [60, 629] width 25 height 15
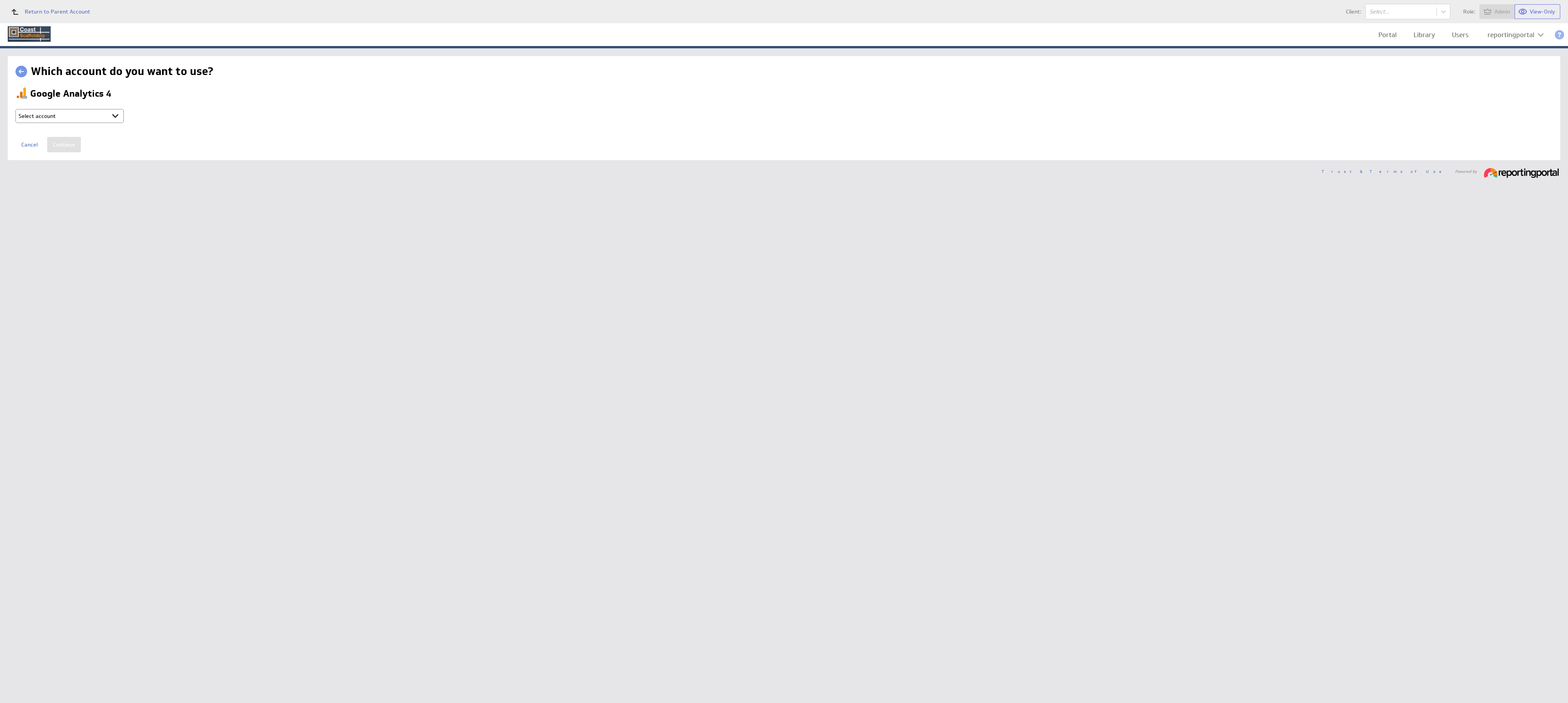
click at [93, 116] on select "Select account reportingportal @ Google created Oct 08, 2025 at 10:22 PM GMT + …" at bounding box center [69, 116] width 108 height 14
select select "b80ec8aafeed6ef70d6a2e2713523d7b"
click at [60, 145] on input "Continue" at bounding box center [64, 144] width 33 height 15
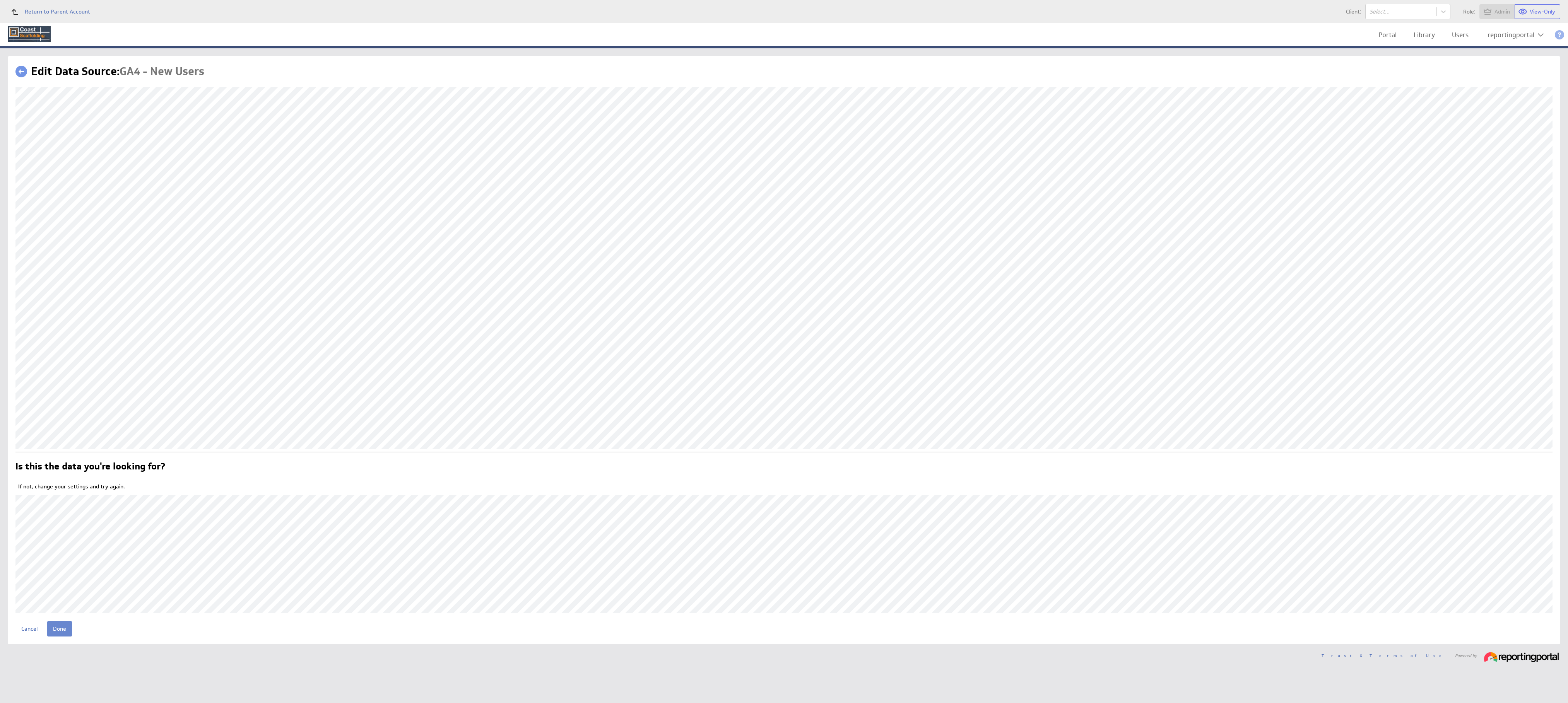
click at [58, 635] on input "Done" at bounding box center [60, 629] width 25 height 15
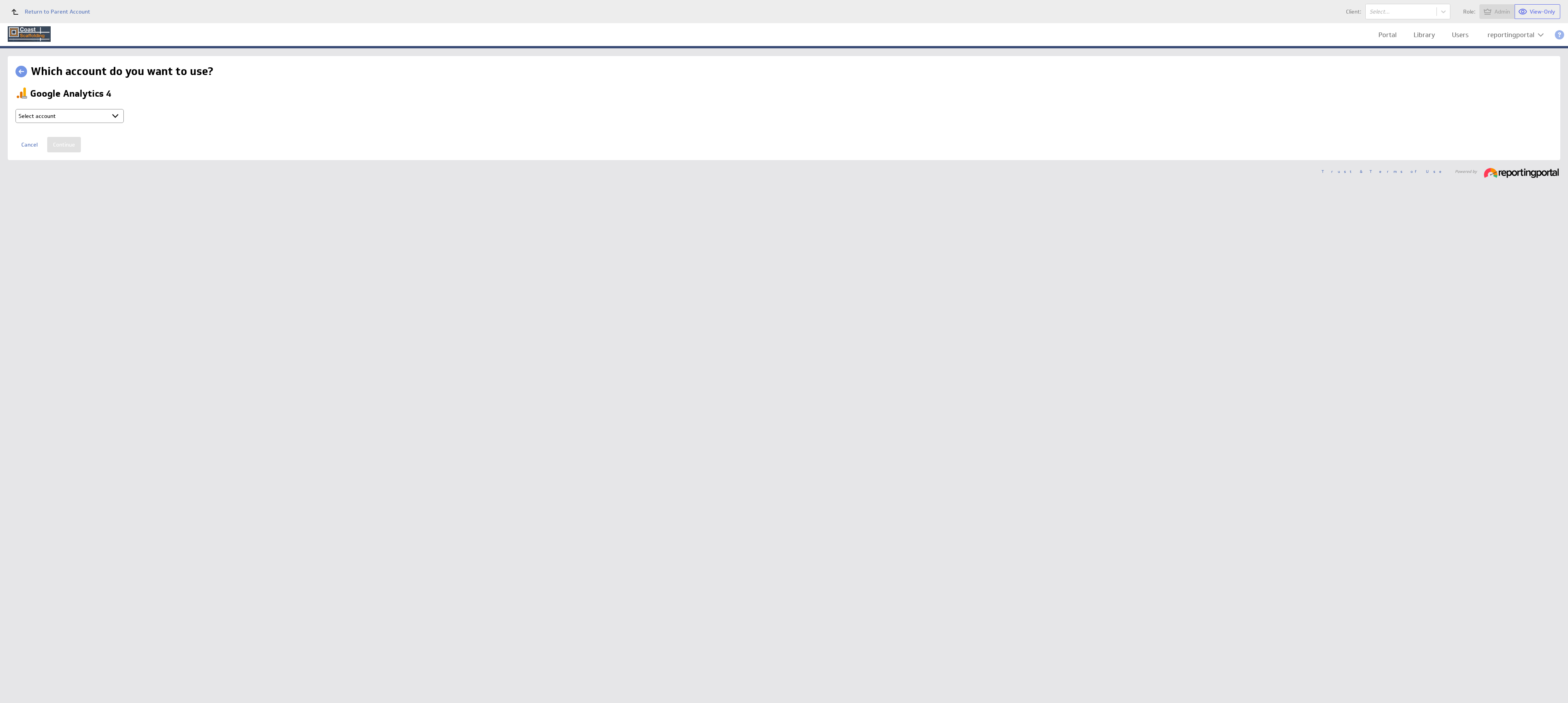
drag, startPoint x: 0, startPoint y: 0, endPoint x: 72, endPoint y: 116, distance: 136.5
click at [72, 116] on select "Select account reportingportal @ Google created [DATE] 10:22 PM GMT + Connect n…" at bounding box center [69, 116] width 108 height 14
select select "b80ec8aafeed6ef70d6a2e2713523d7b"
click at [64, 147] on input "Continue" at bounding box center [64, 144] width 33 height 15
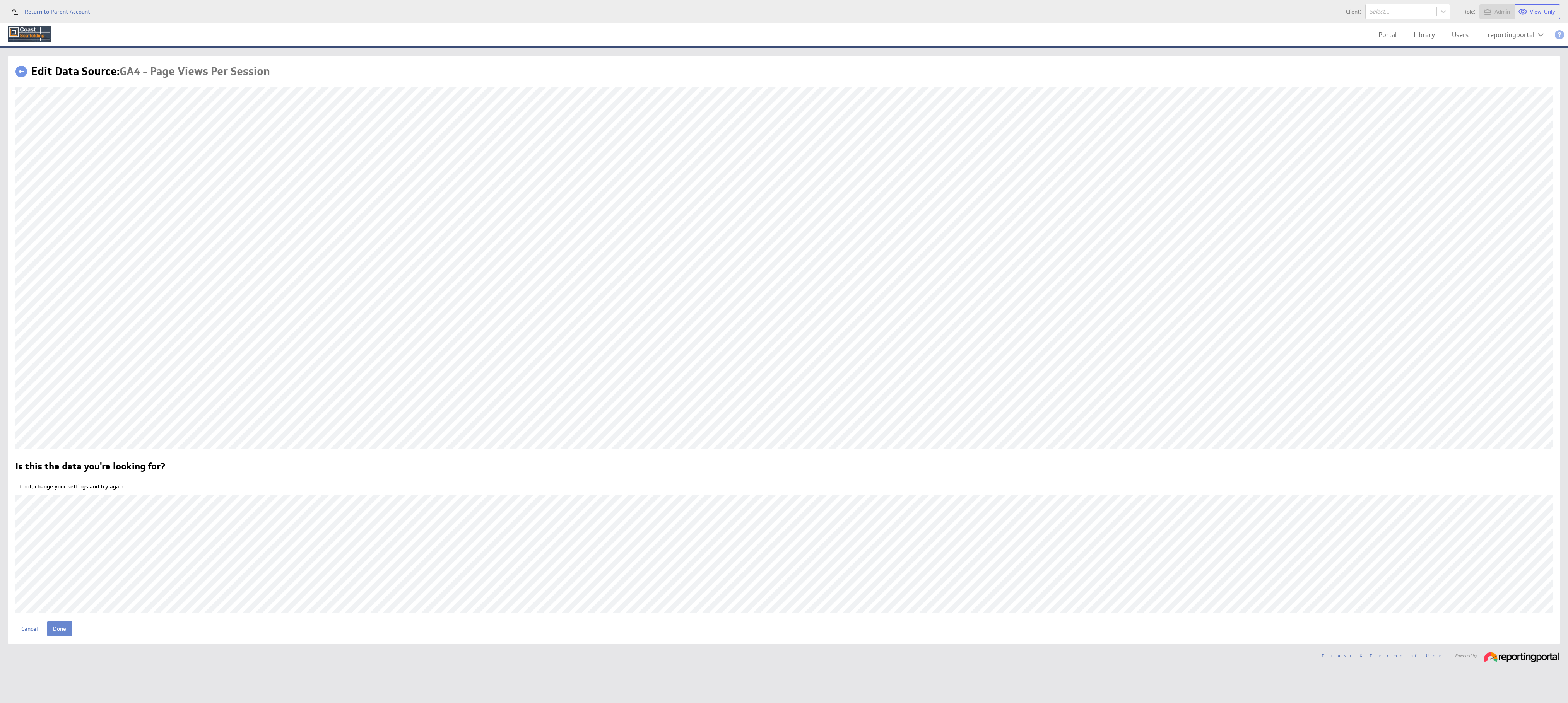
click at [63, 629] on input "Done" at bounding box center [60, 629] width 25 height 15
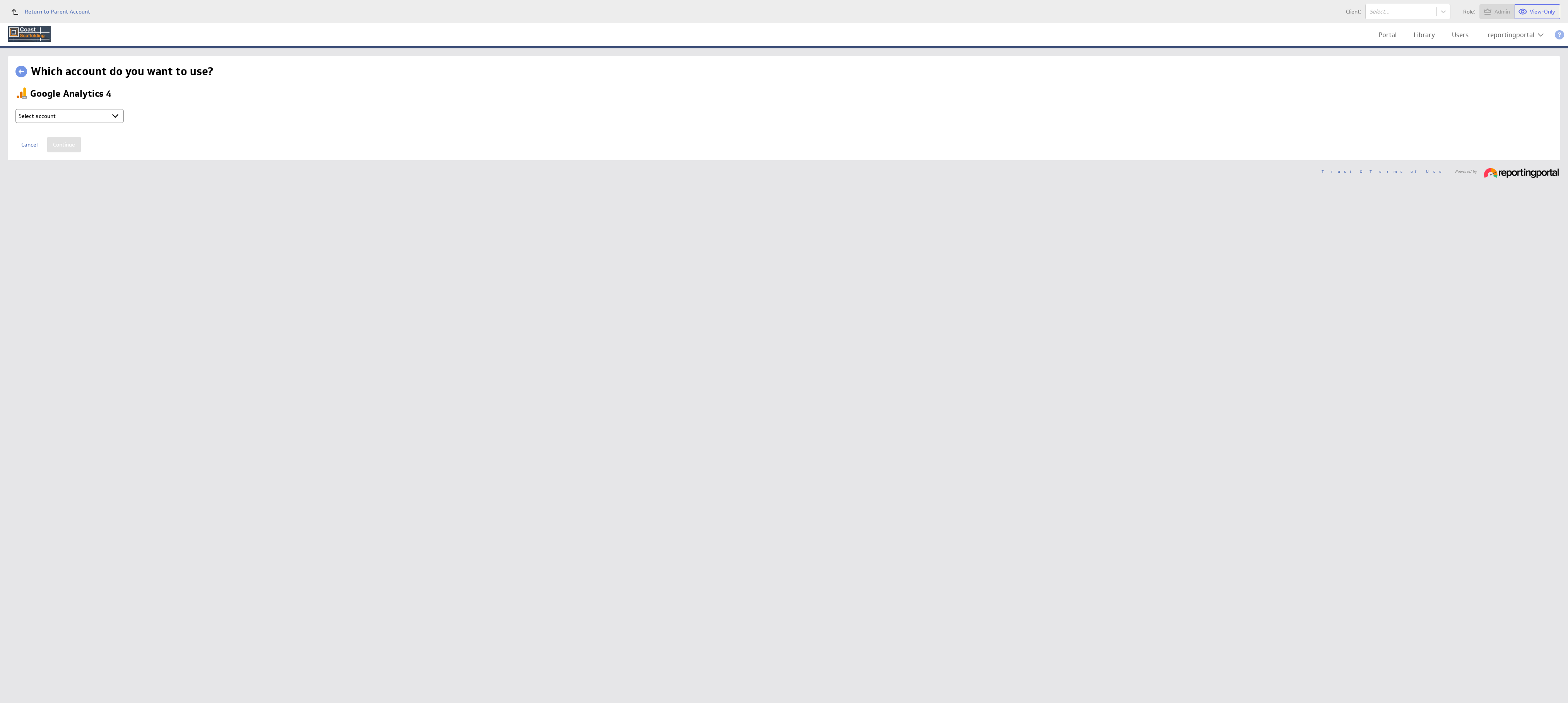
click at [73, 115] on select "Select account reportingportal @ Google created Oct 08, 2025 at 10:22 PM GMT + …" at bounding box center [69, 116] width 108 height 14
select select "b80ec8aafeed6ef70d6a2e2713523d7b"
click at [63, 144] on input "Continue" at bounding box center [64, 144] width 33 height 15
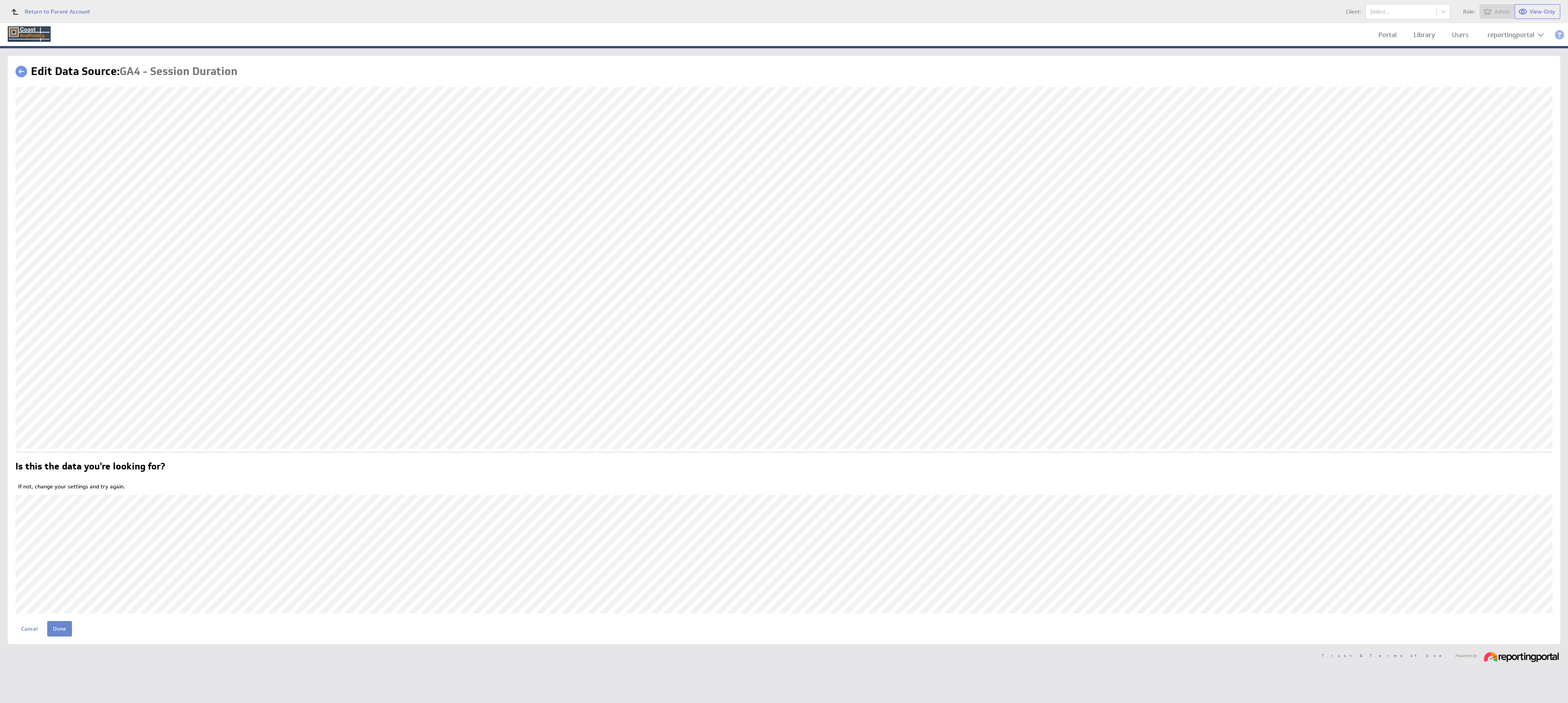
click at [55, 631] on input "Done" at bounding box center [60, 629] width 25 height 15
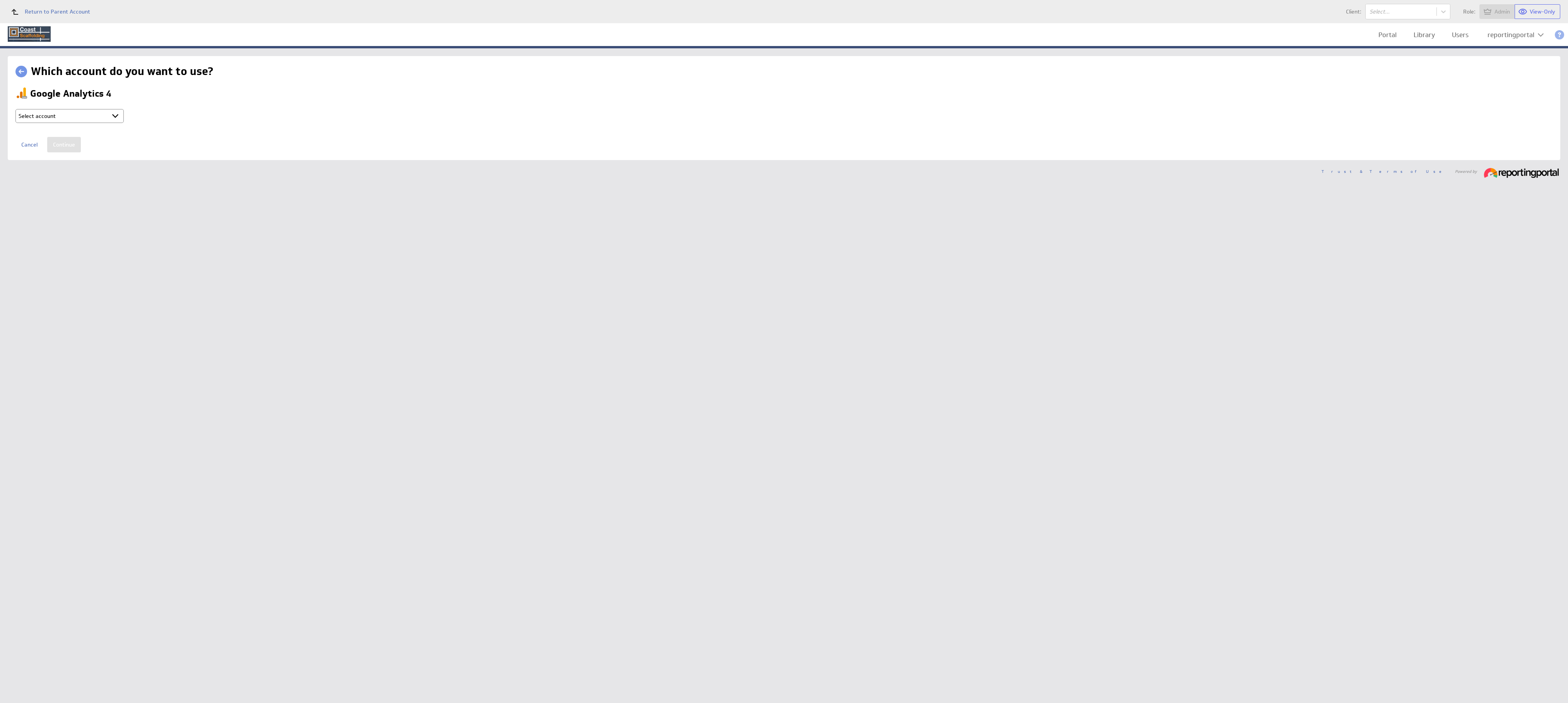
click at [75, 115] on select "Select account reportingportal @ Google created Oct 08, 2025 at 10:22 PM GMT + …" at bounding box center [69, 116] width 108 height 14
select select "b80ec8aafeed6ef70d6a2e2713523d7b"
click at [58, 146] on input "Continue" at bounding box center [64, 144] width 33 height 15
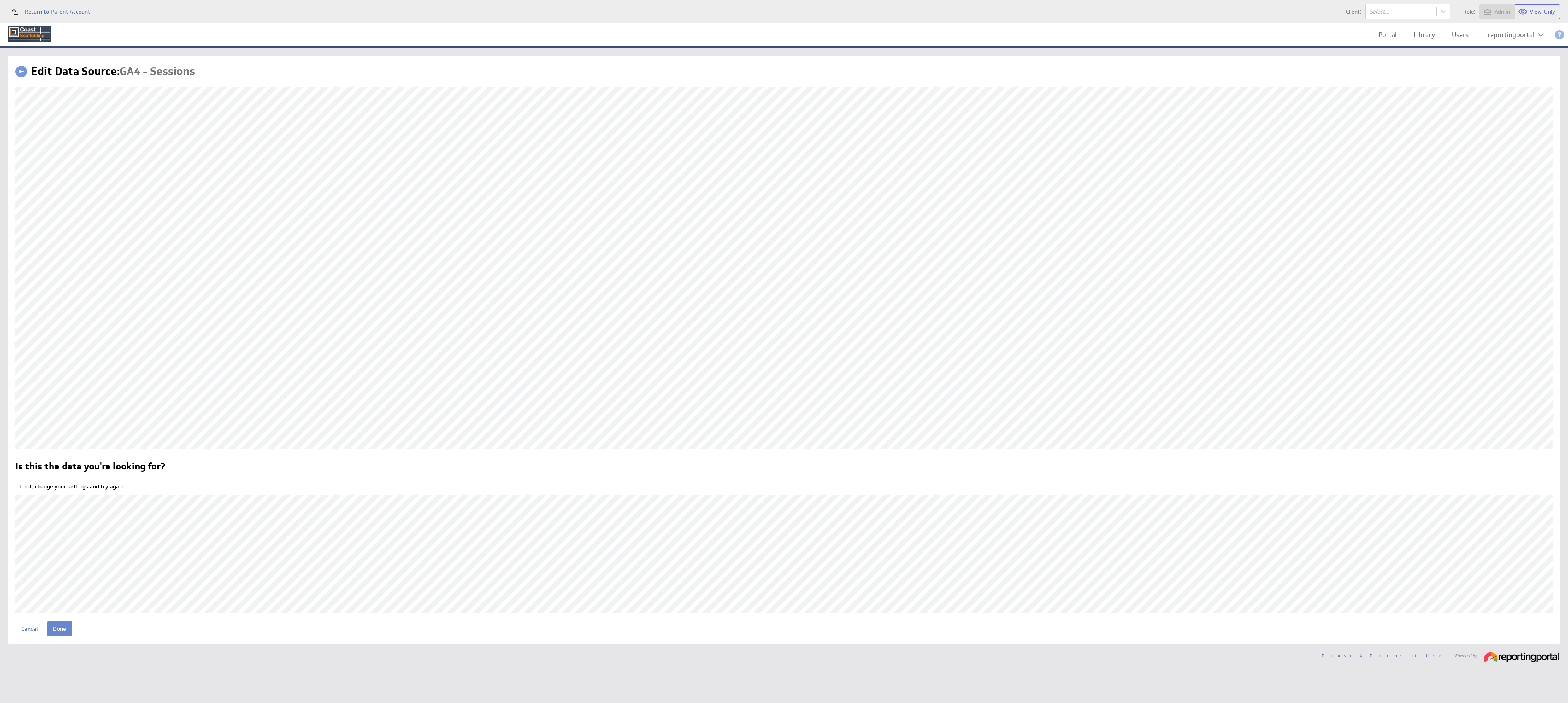
click at [57, 627] on input "Done" at bounding box center [60, 629] width 25 height 15
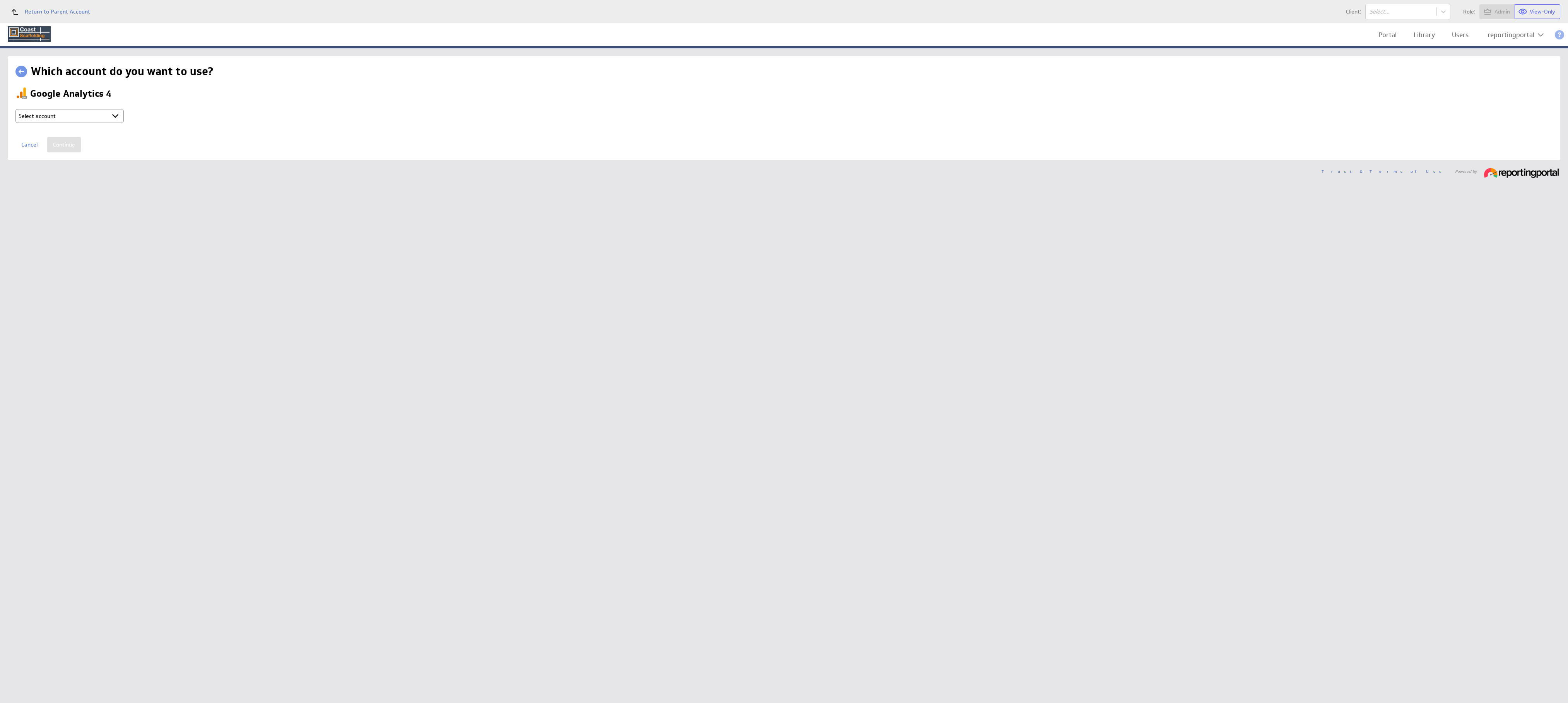
click at [74, 115] on select "Select account reportingportal @ Google created Oct 08, 2025 at 10:22 PM GMT + …" at bounding box center [69, 116] width 108 height 14
select select "b80ec8aafeed6ef70d6a2e2713523d7b"
click at [63, 143] on input "Continue" at bounding box center [64, 144] width 33 height 15
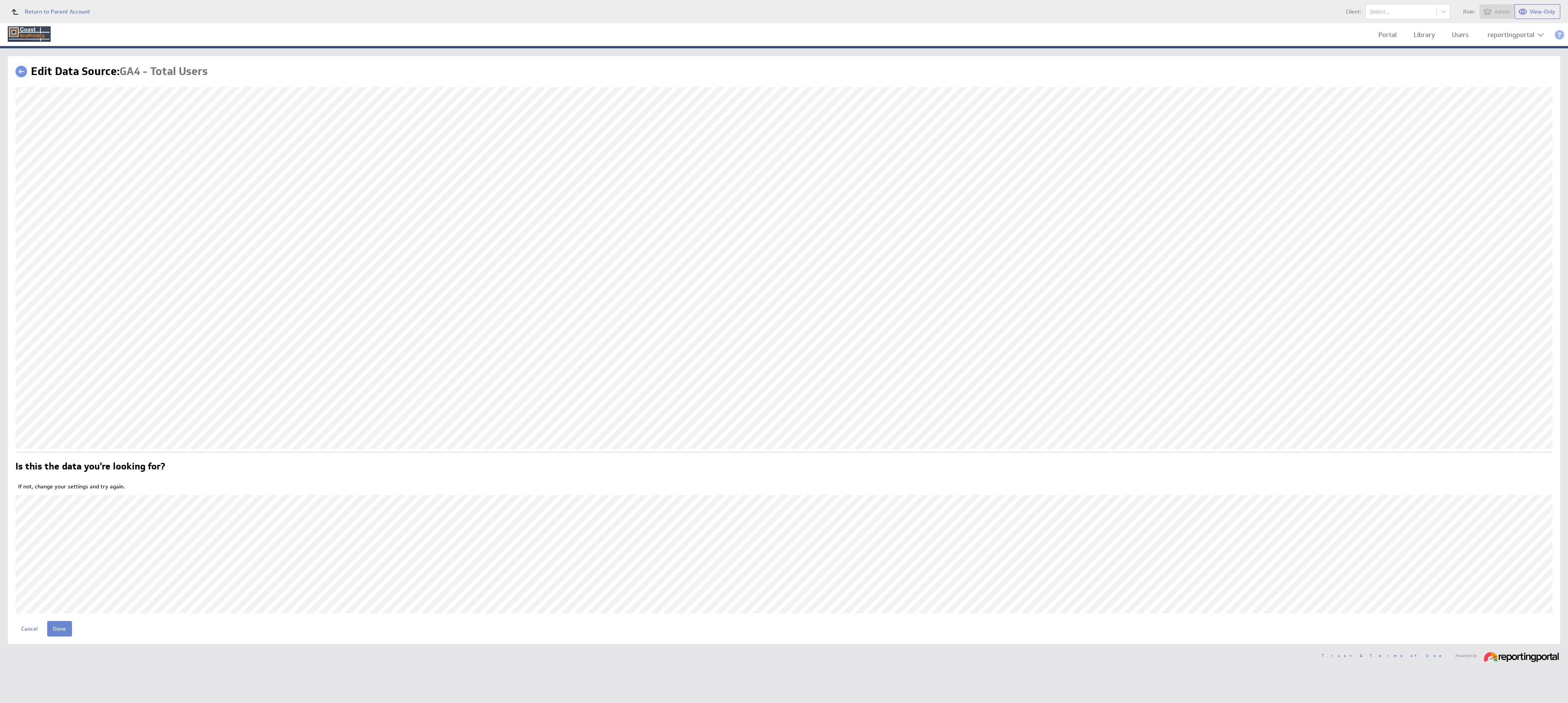
click at [64, 627] on input "Done" at bounding box center [60, 629] width 25 height 15
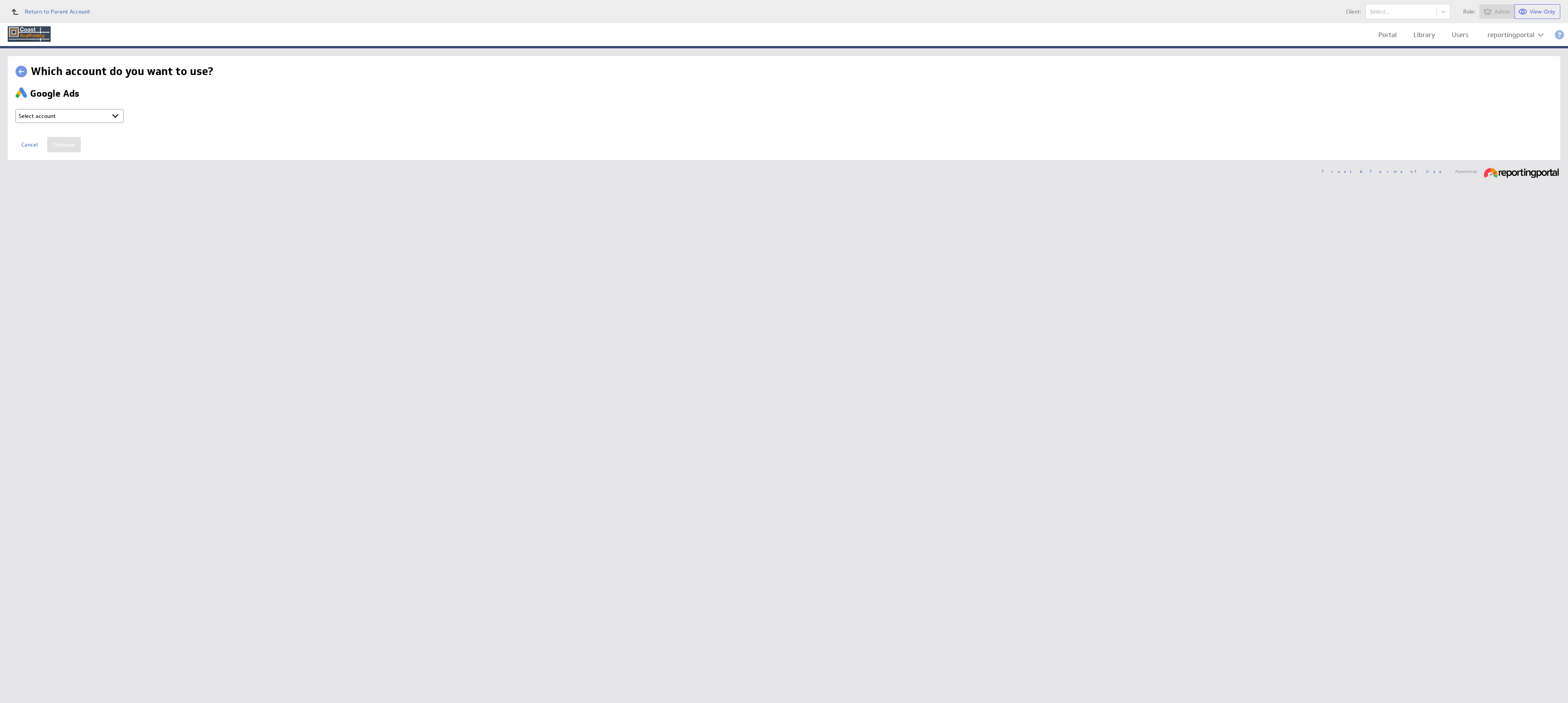
click at [57, 121] on select "Select account reportingportal @ Google created Oct 08, 2025 at 10:22 PM GMT + …" at bounding box center [69, 116] width 108 height 14
select select "b80ec8aafeed6ef70d6a2e2713523d7b"
click at [15, 109] on select "Select account reportingportal @ Google created Oct 08, 2025 at 10:22 PM GMT + …" at bounding box center [69, 116] width 108 height 14
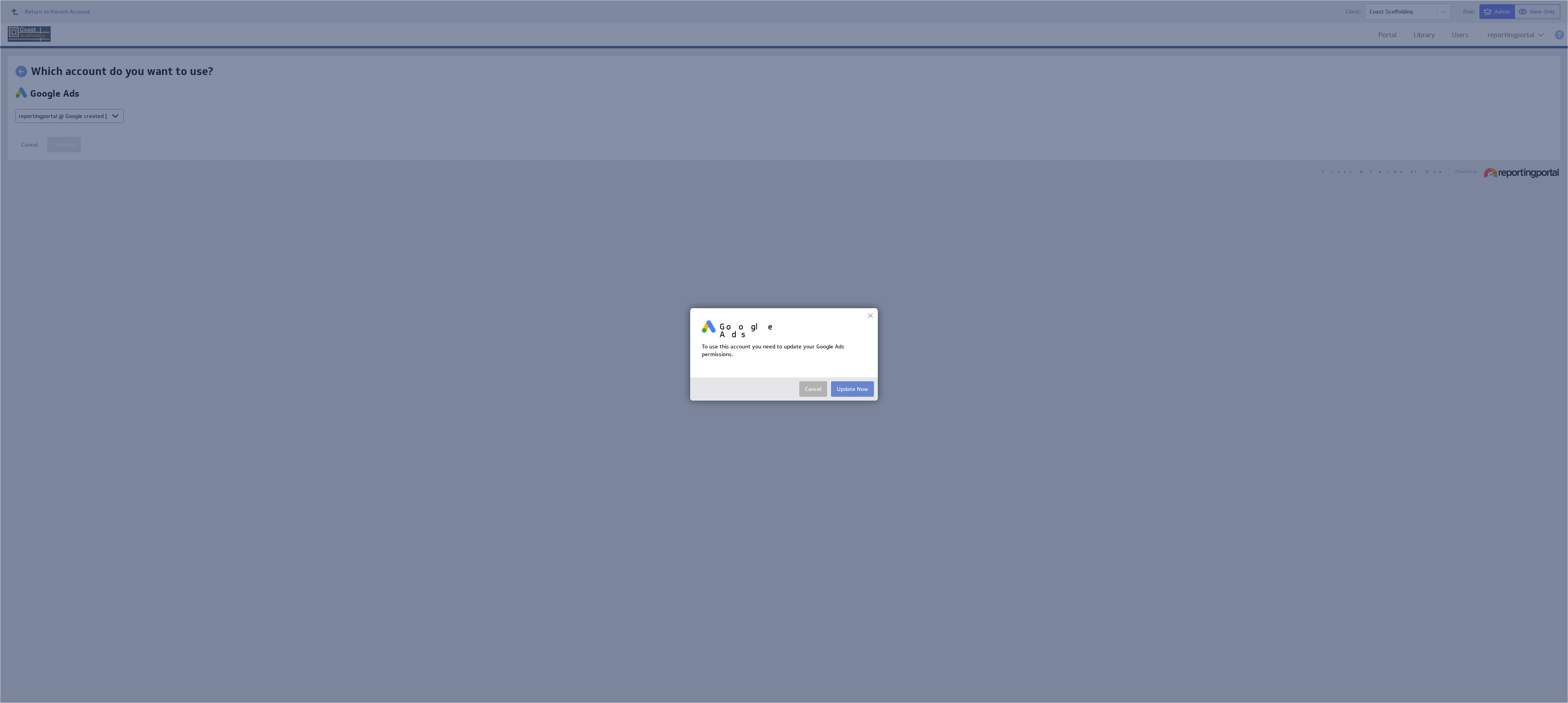
click at [858, 382] on button "Update Now" at bounding box center [852, 389] width 43 height 15
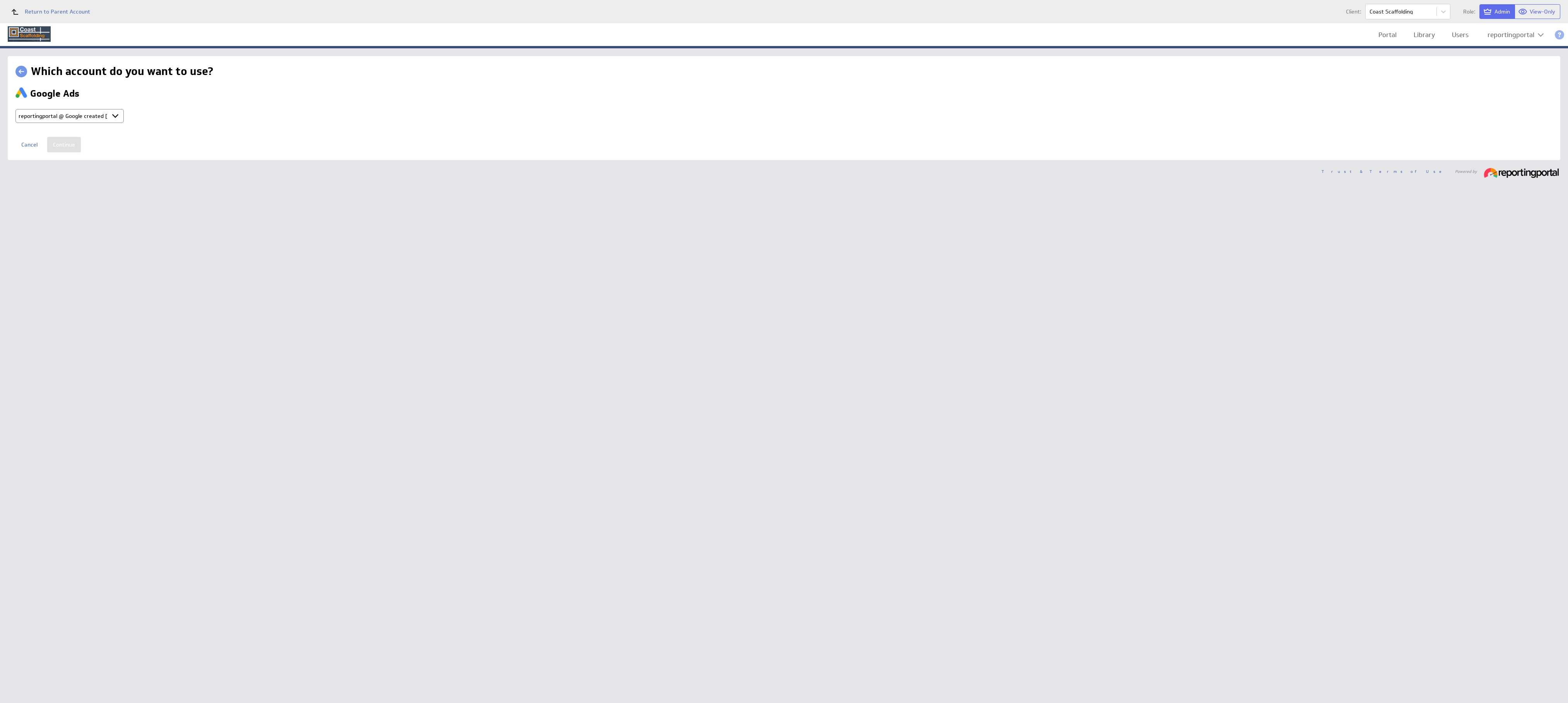
type input "reportingportal @ Google created Oct 08, 2025 at 10:22 PM GMT"
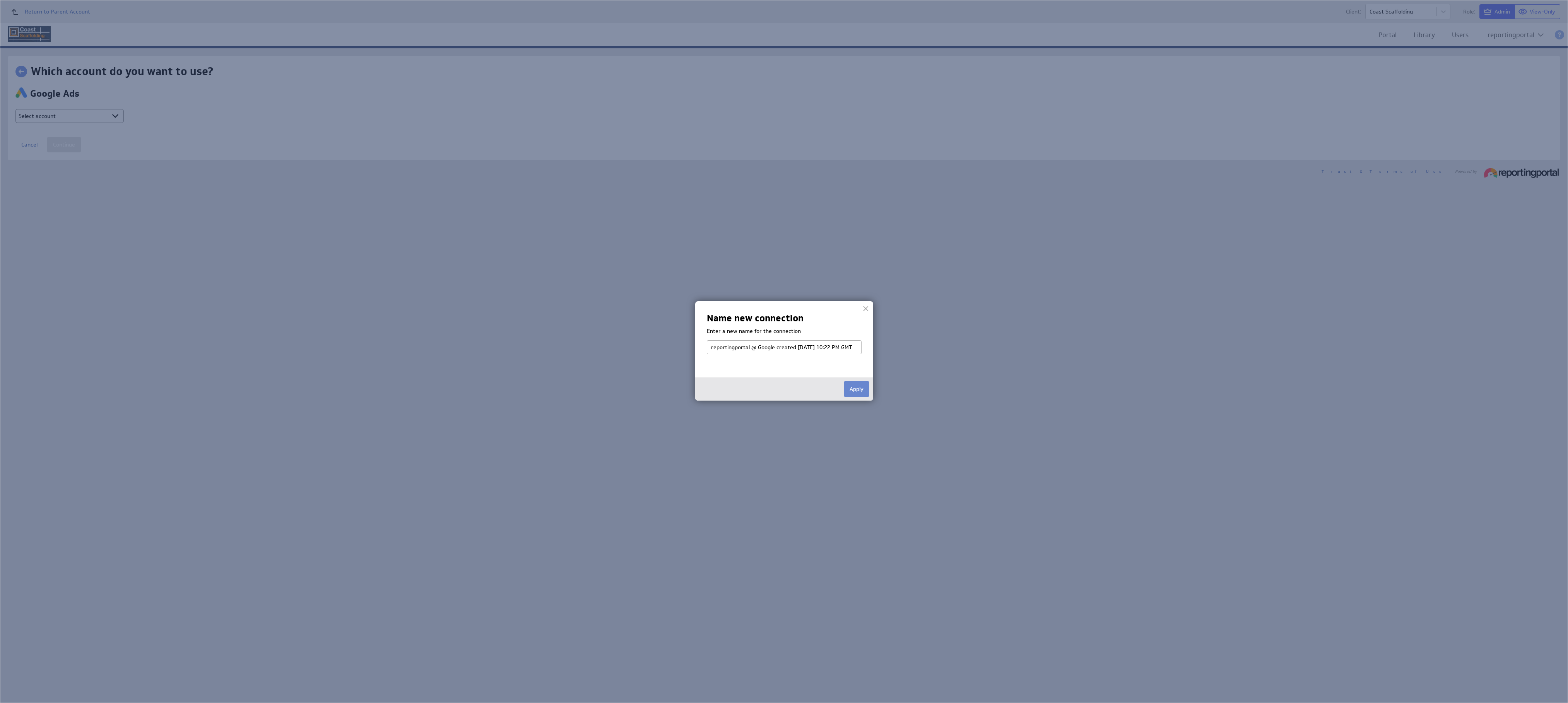
click at [855, 393] on button "Apply" at bounding box center [856, 389] width 26 height 15
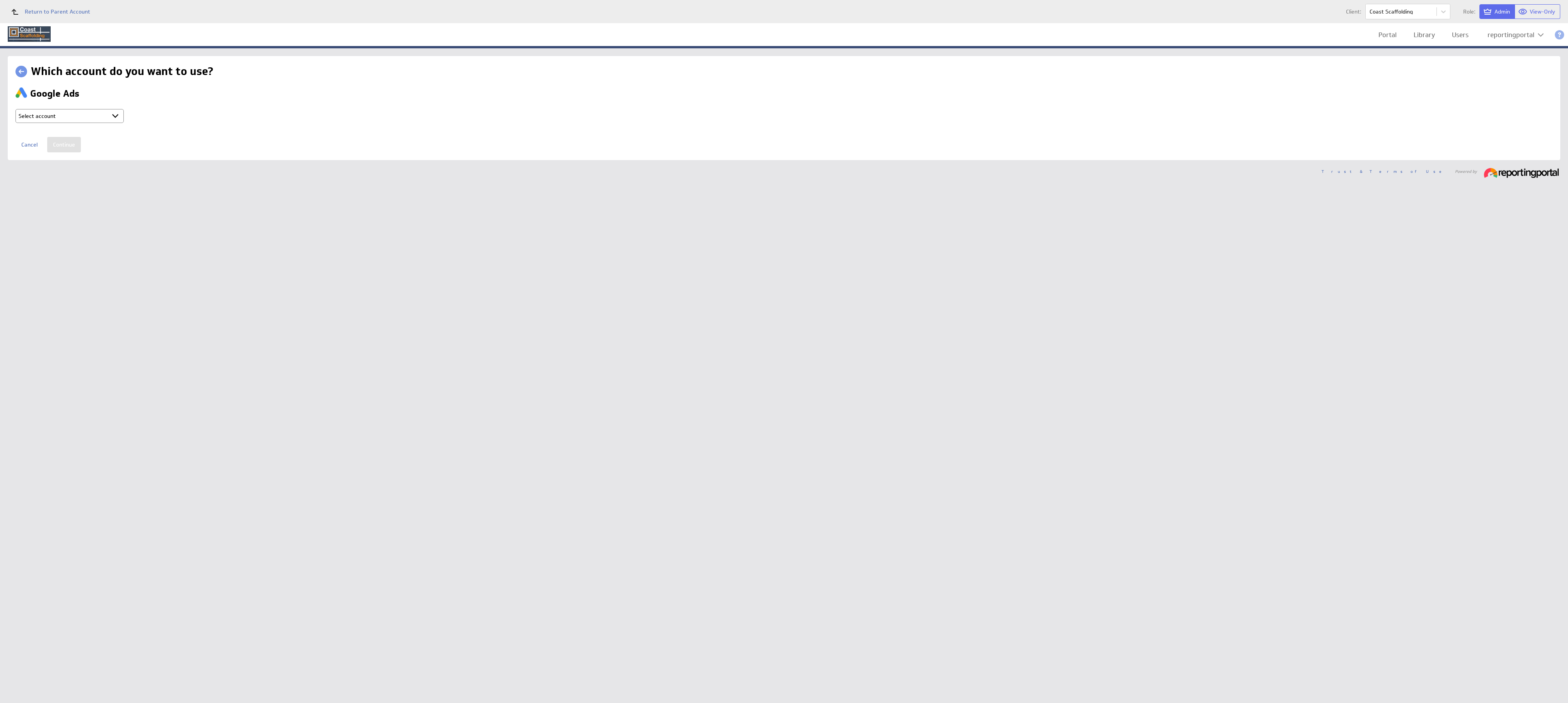
select select "b80ec8aafeed6ef70d6a2e2713523d7b"
click at [59, 146] on input "Continue" at bounding box center [64, 144] width 33 height 15
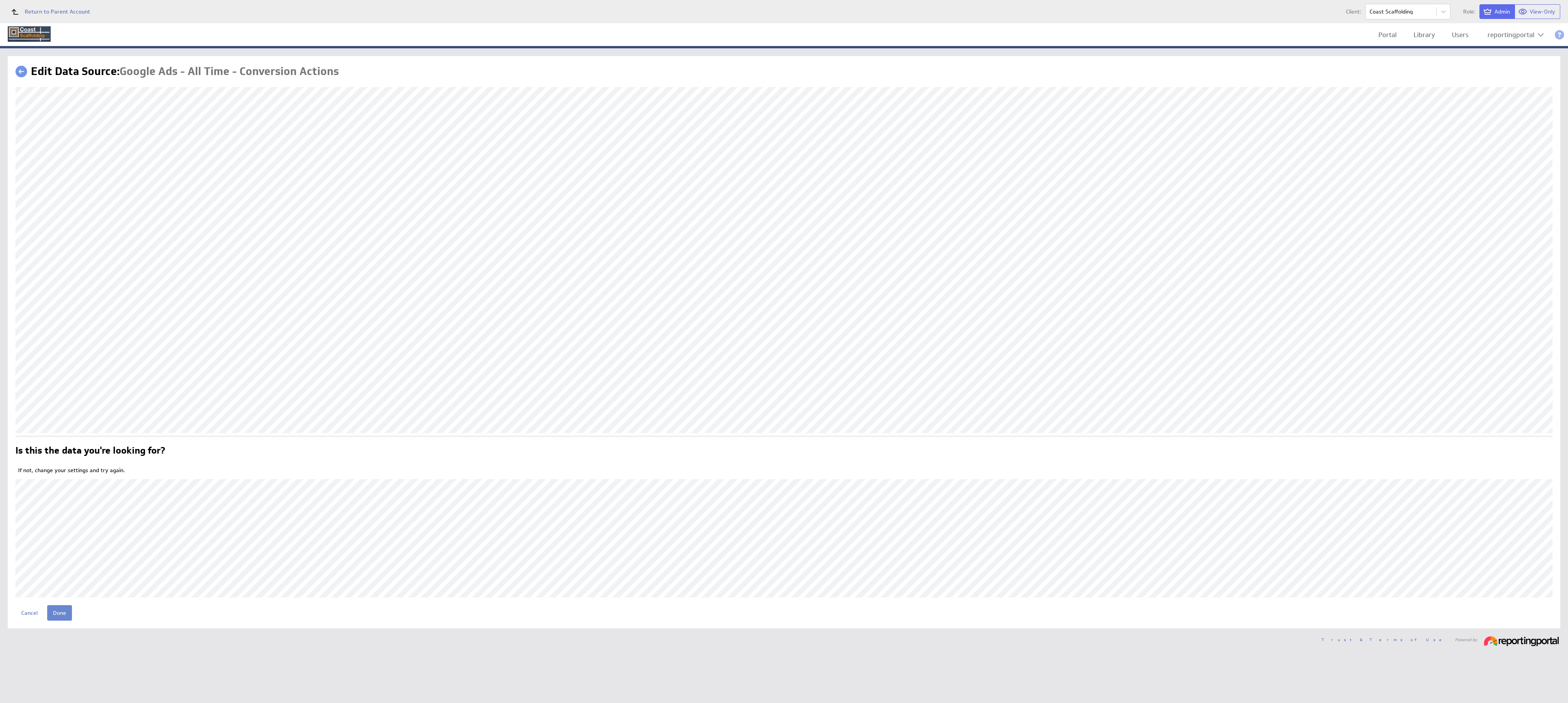
click at [57, 606] on input "Done" at bounding box center [60, 613] width 25 height 15
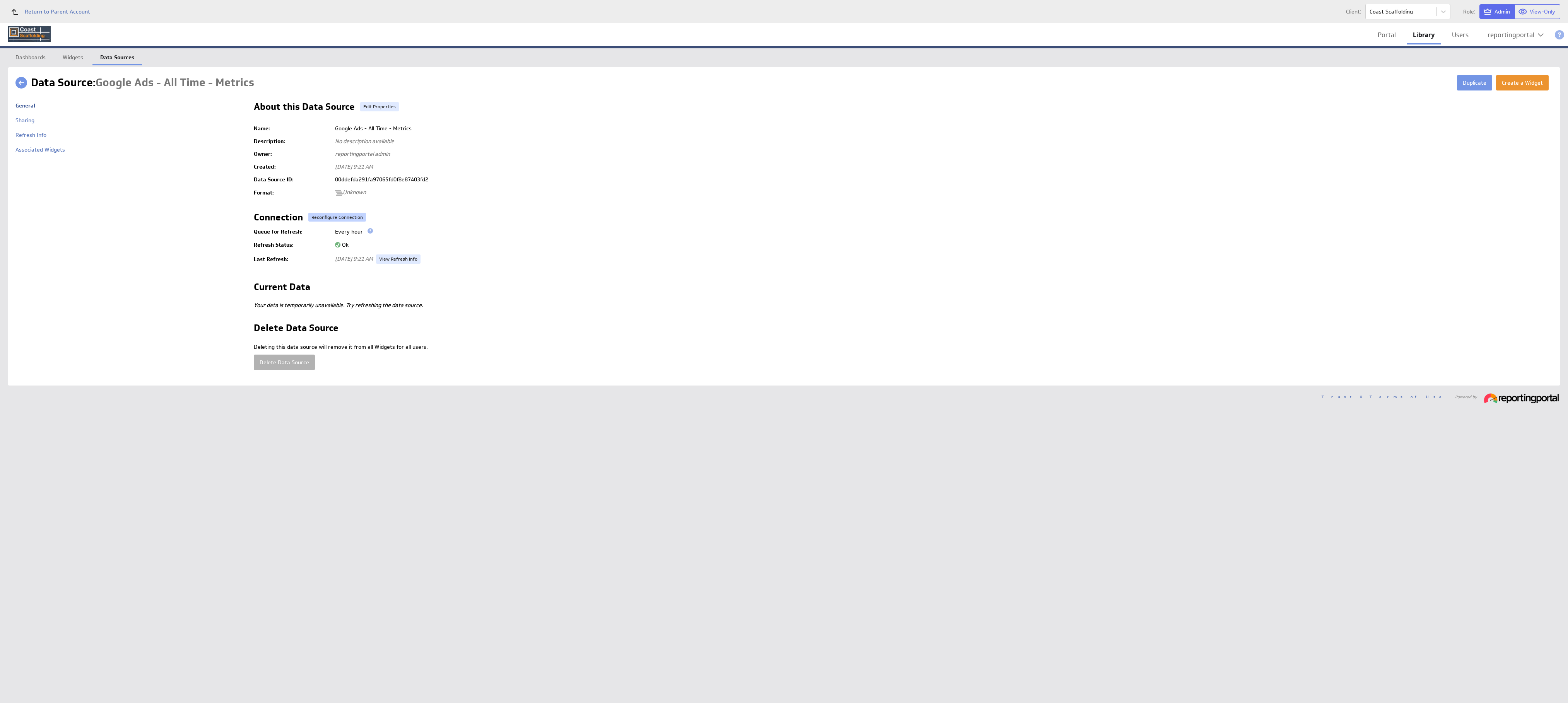
click at [329, 213] on button "Reconfigure Connection" at bounding box center [337, 217] width 58 height 9
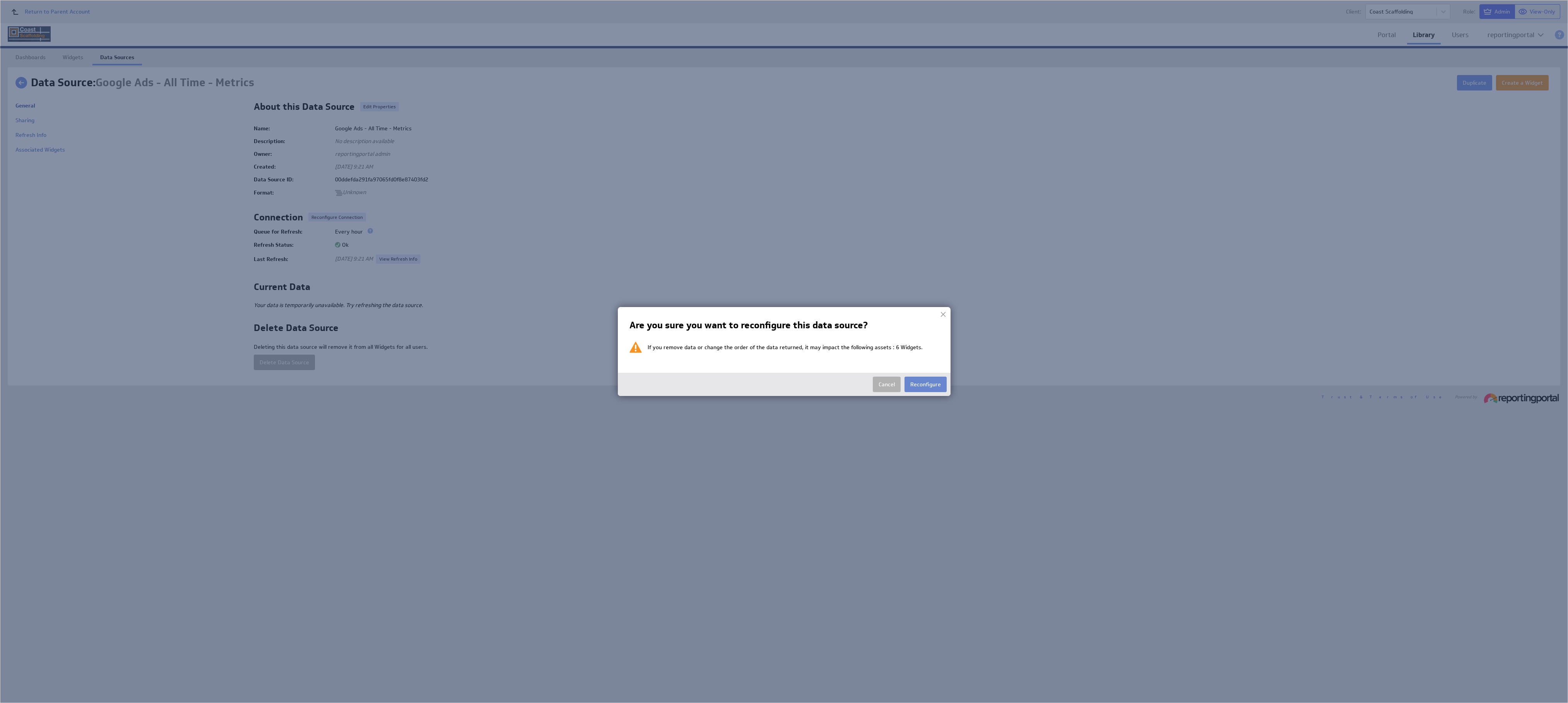
click at [917, 379] on button "Reconfigure" at bounding box center [925, 384] width 42 height 15
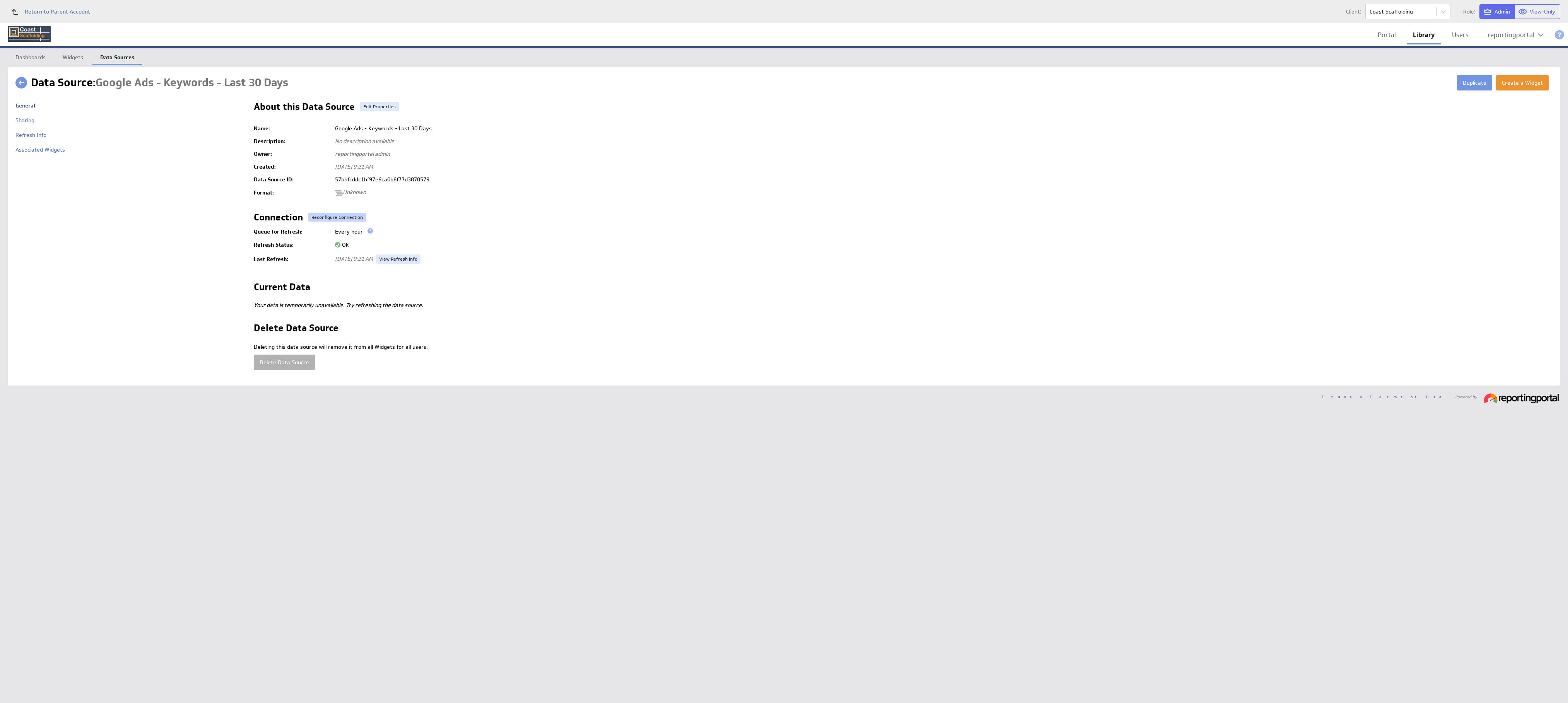
click at [329, 217] on button "Reconfigure Connection" at bounding box center [337, 217] width 58 height 9
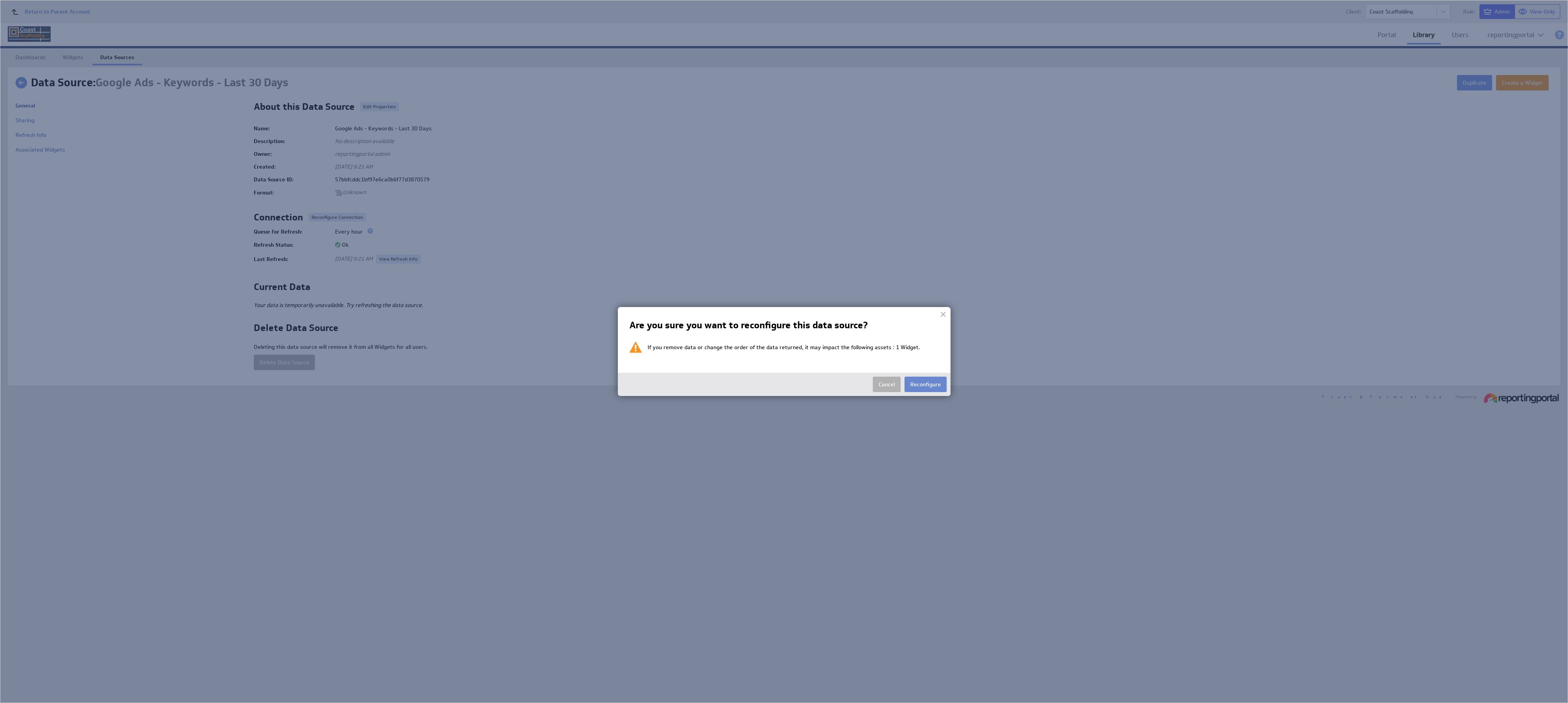
click at [922, 385] on button "Reconfigure" at bounding box center [925, 384] width 42 height 15
click at [922, 385] on div "Create a Widget Duplicate Data Source: Google Ads - Keywords - Last 30 Days Nam…" at bounding box center [784, 227] width 1553 height 319
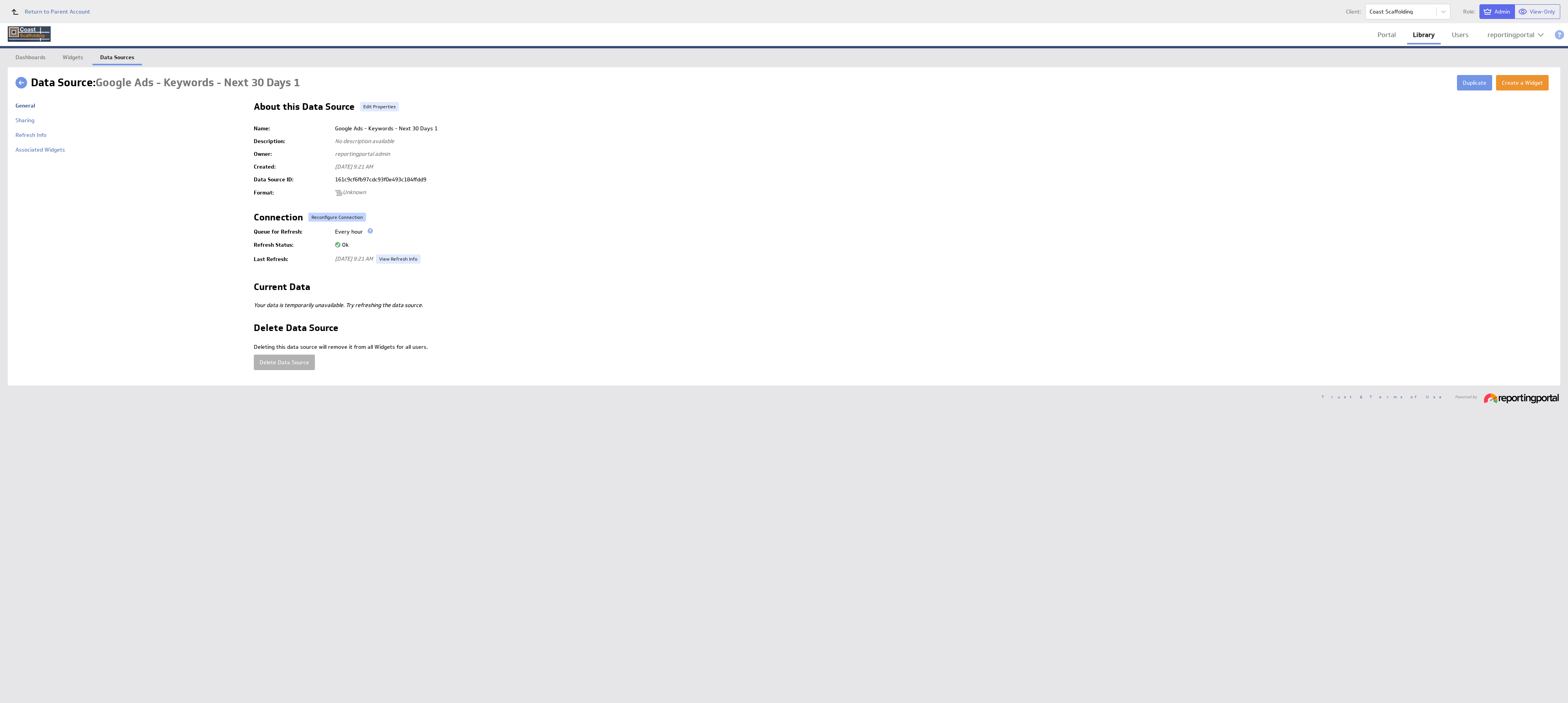
click at [330, 215] on button "Reconfigure Connection" at bounding box center [337, 217] width 58 height 9
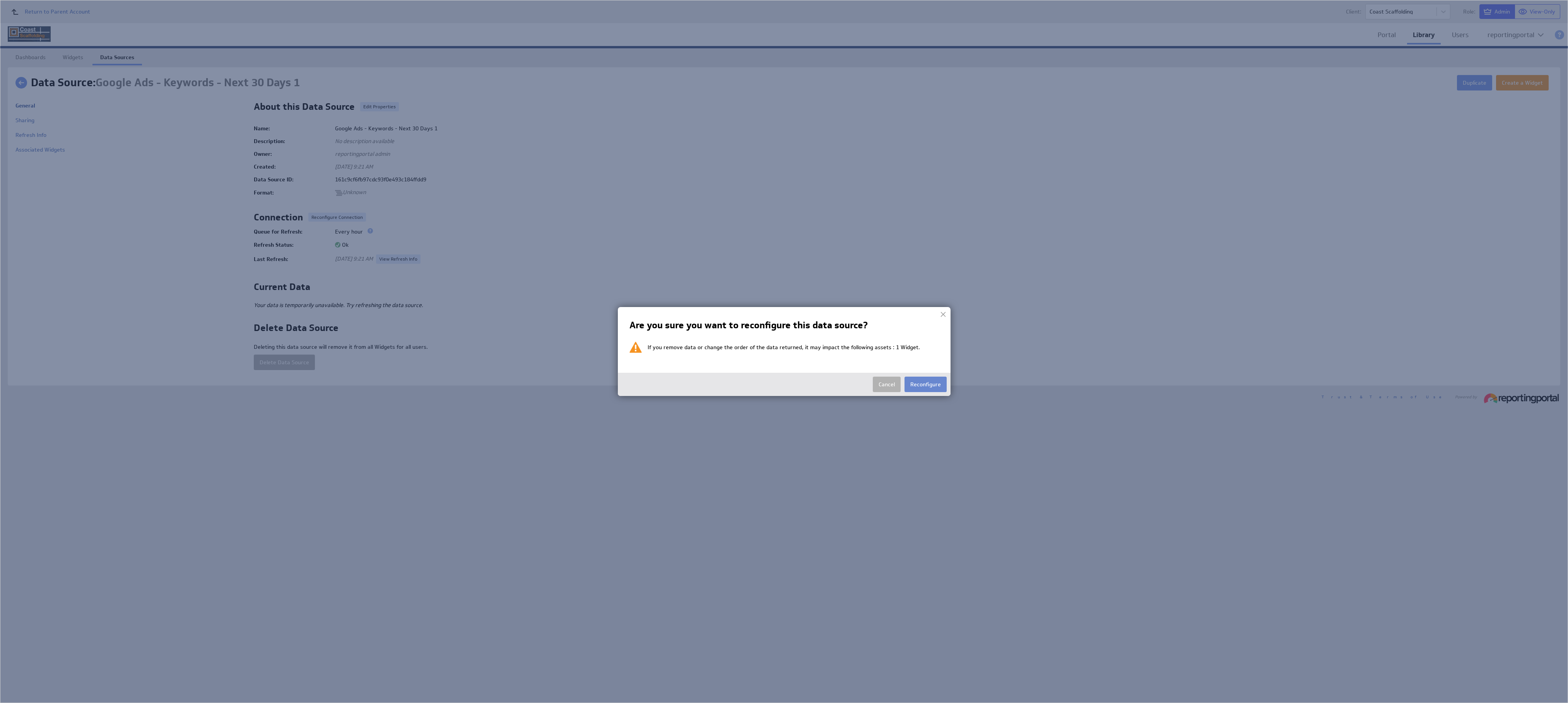
click at [928, 380] on button "Reconfigure" at bounding box center [925, 384] width 42 height 15
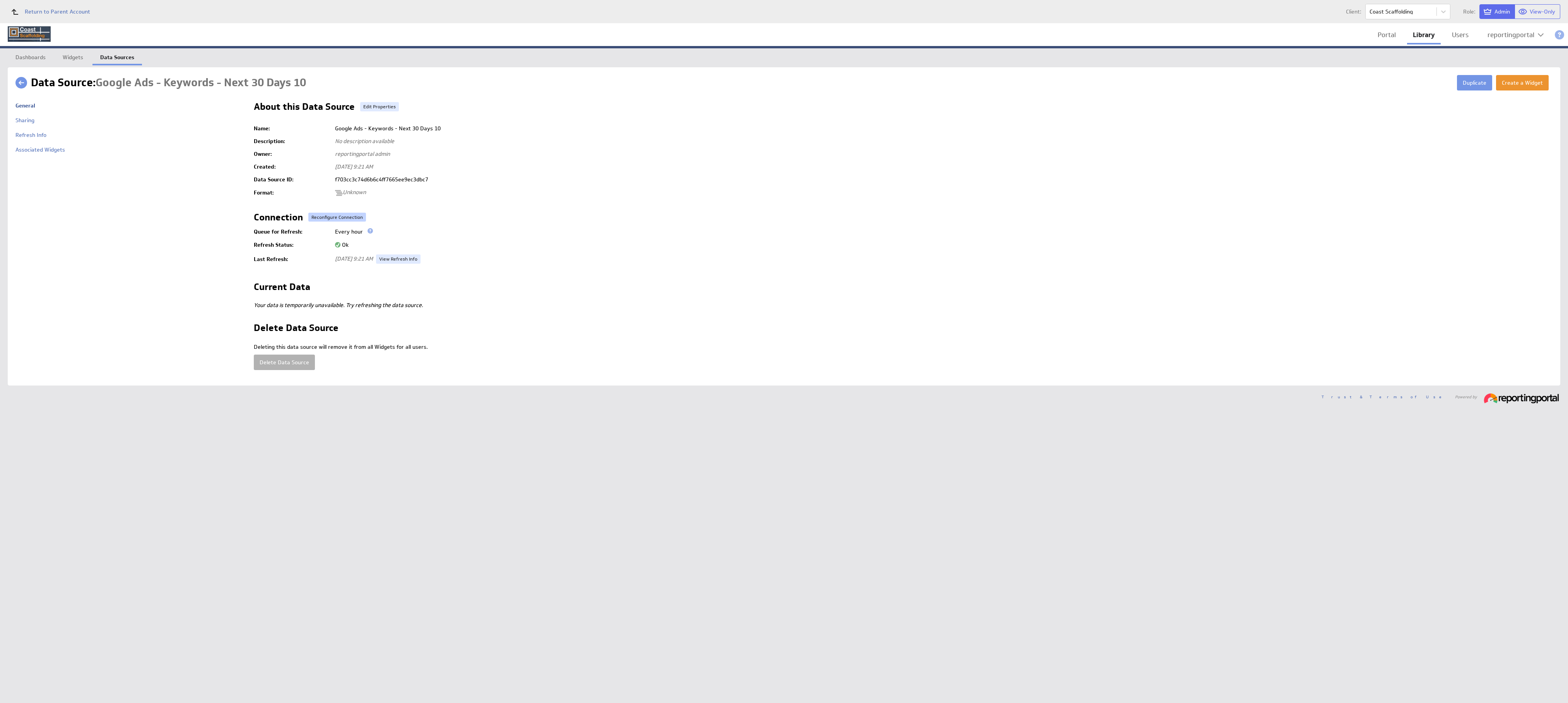
click at [327, 216] on button "Reconfigure Connection" at bounding box center [337, 217] width 58 height 9
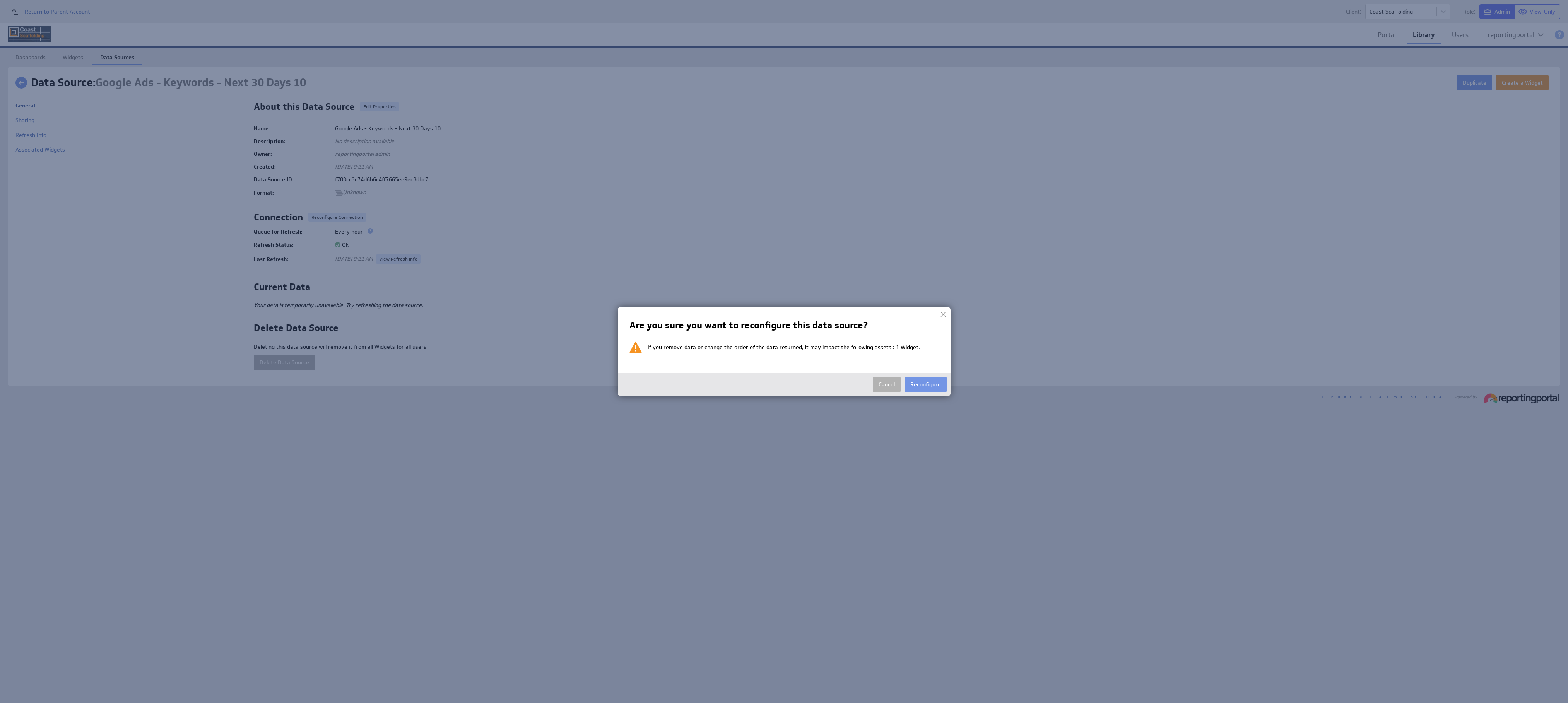
click at [933, 384] on button "Reconfigure" at bounding box center [925, 384] width 42 height 15
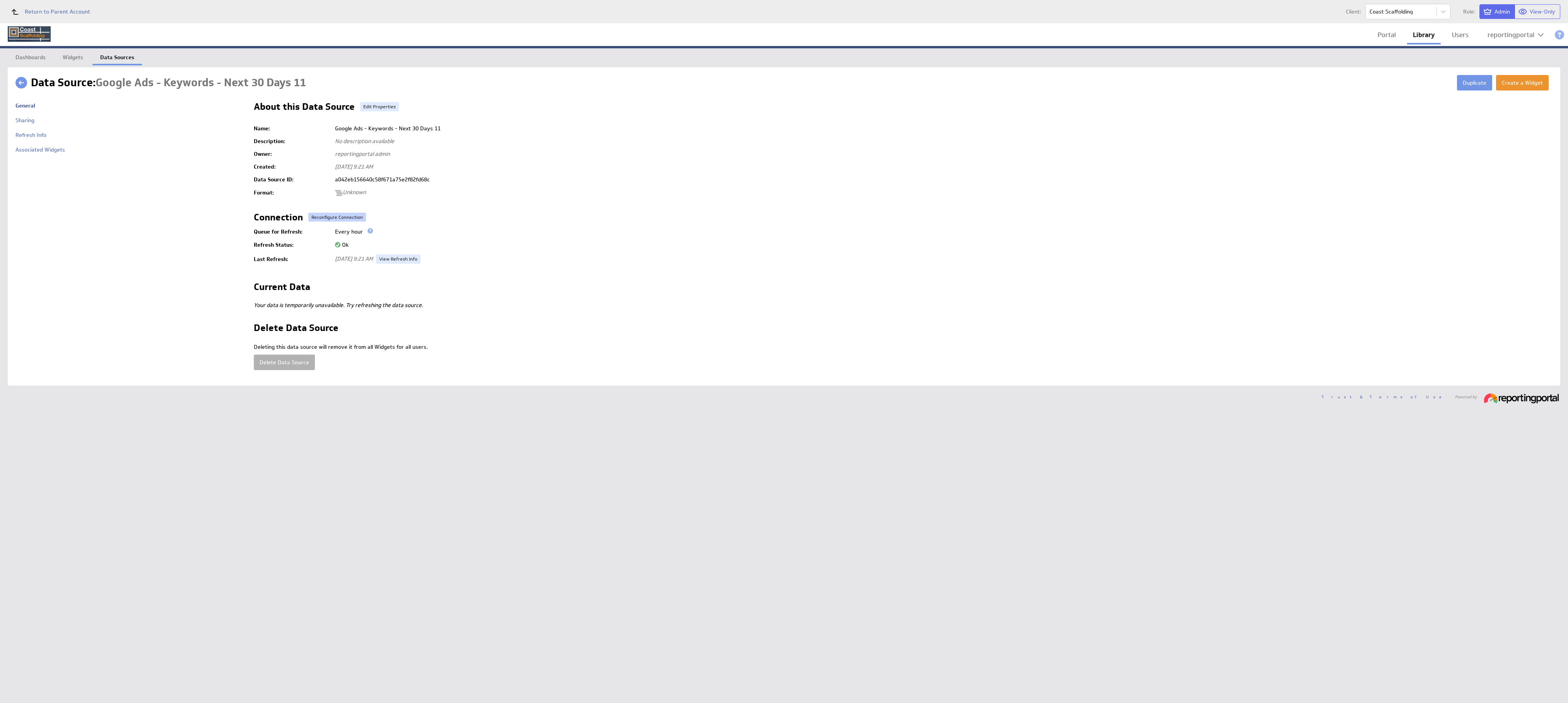
click at [338, 217] on button "Reconfigure Connection" at bounding box center [337, 217] width 58 height 9
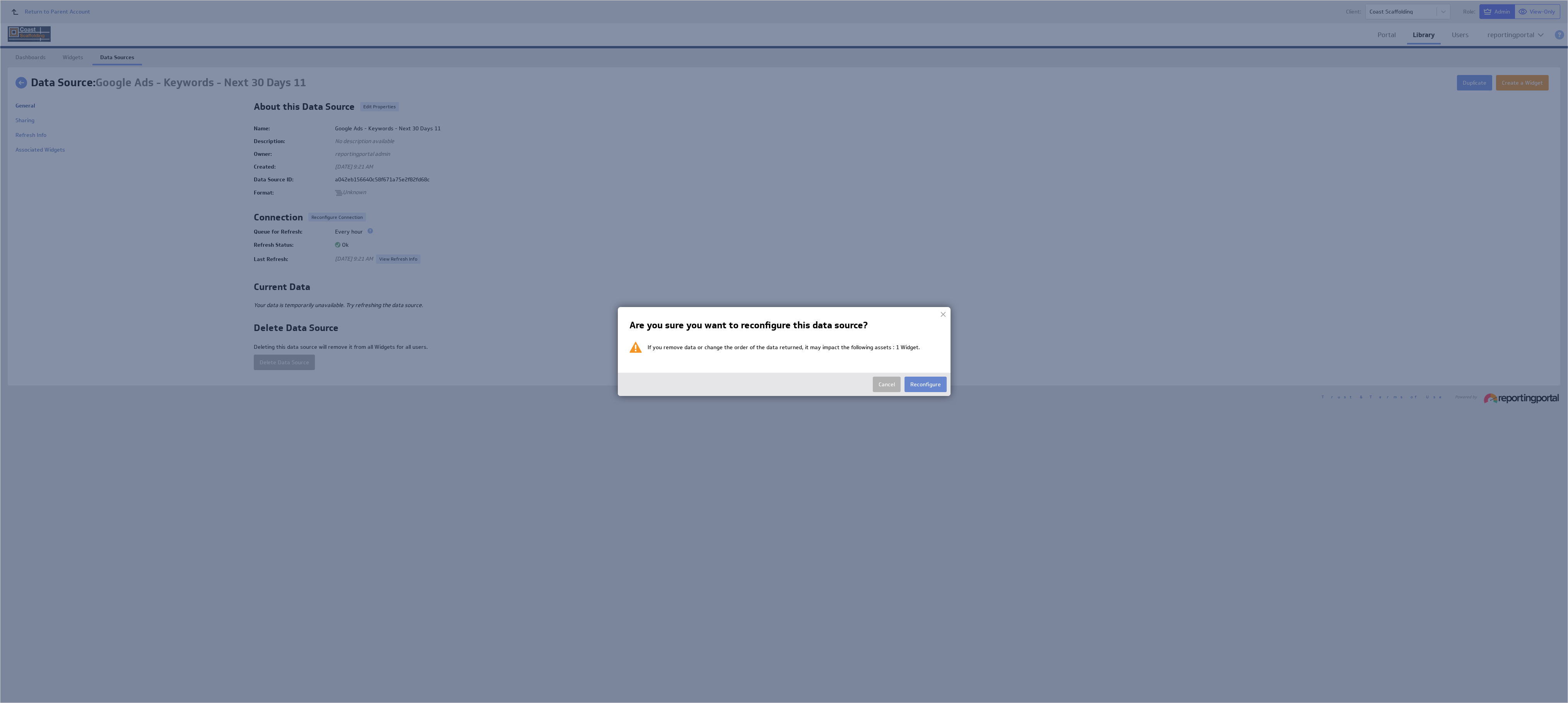
click at [923, 382] on button "Reconfigure" at bounding box center [925, 384] width 42 height 15
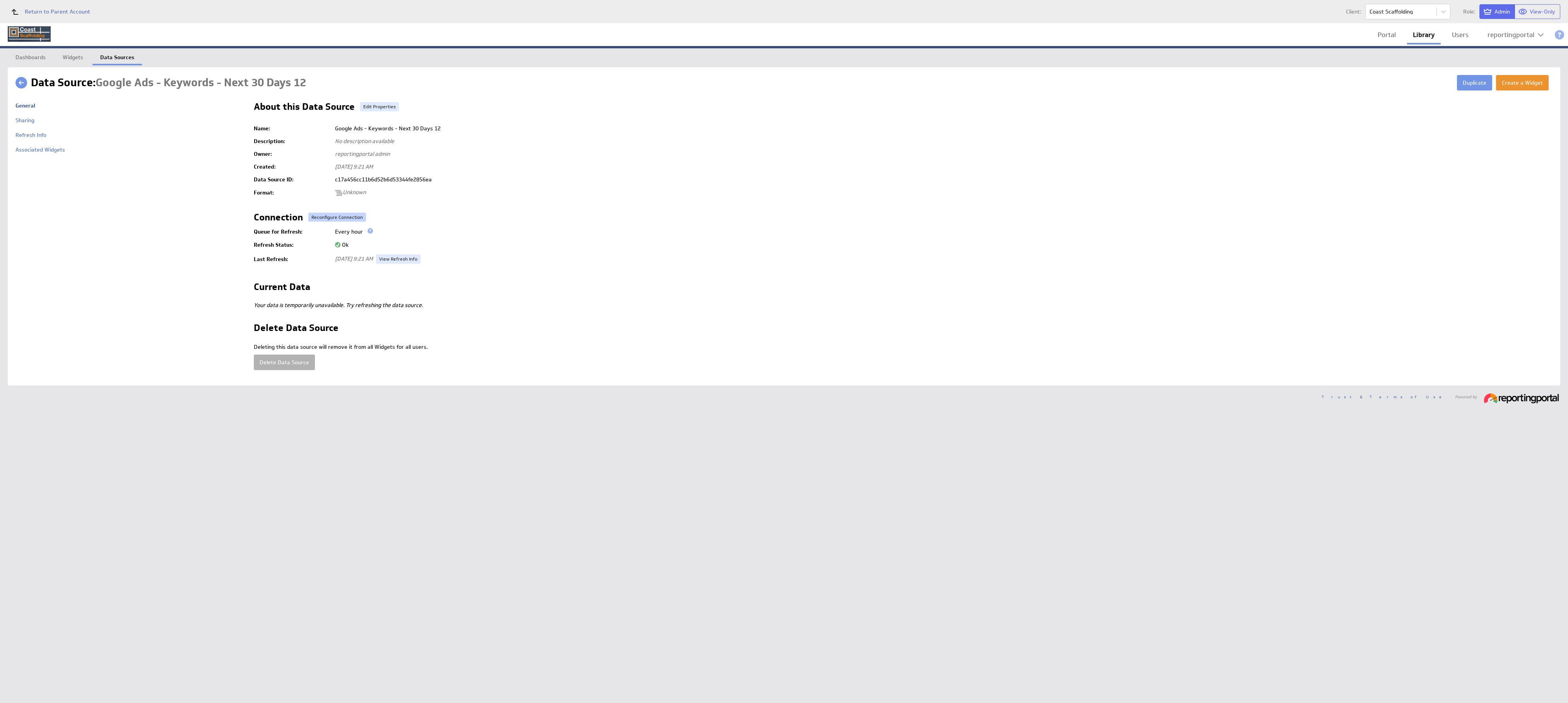
click at [321, 218] on button "Reconfigure Connection" at bounding box center [337, 217] width 58 height 9
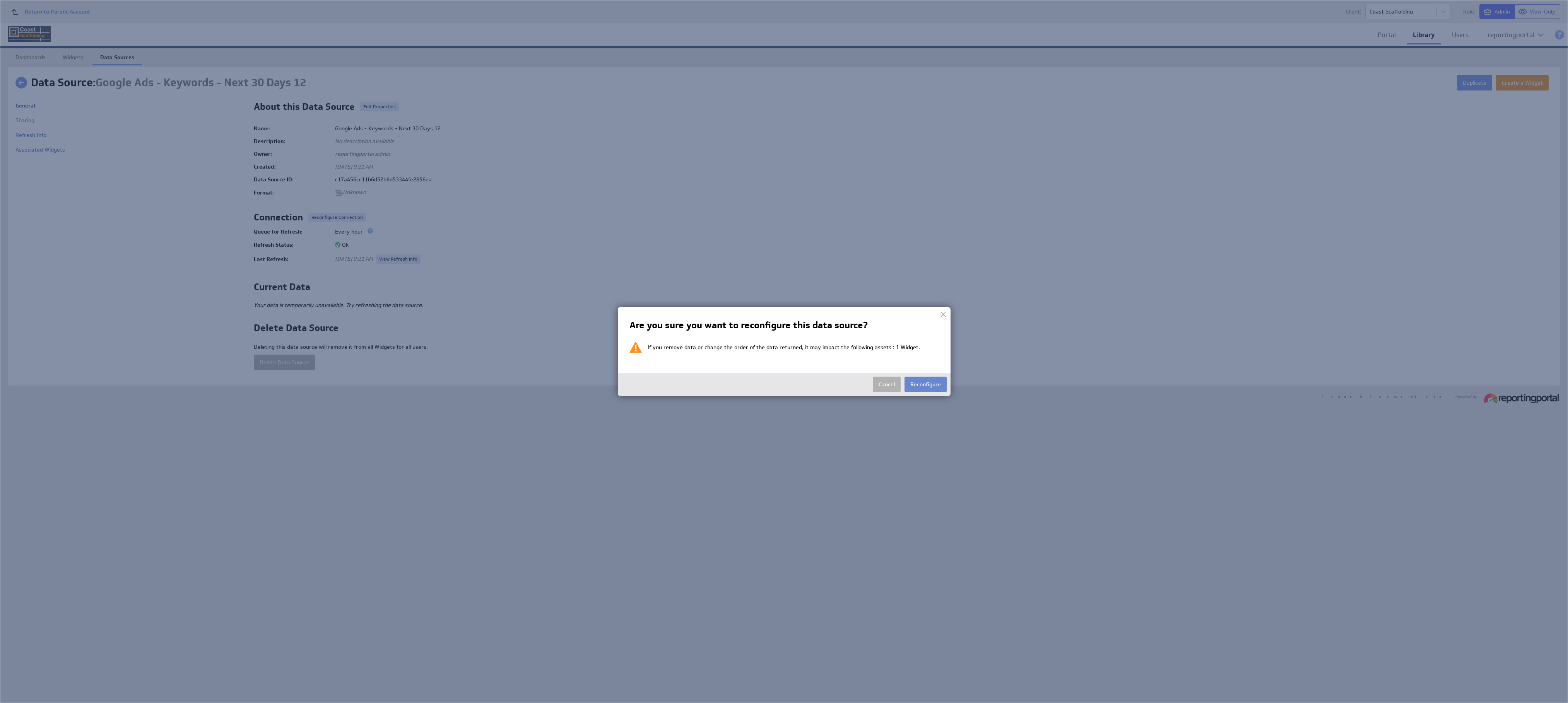
click at [929, 385] on button "Reconfigure" at bounding box center [925, 384] width 42 height 15
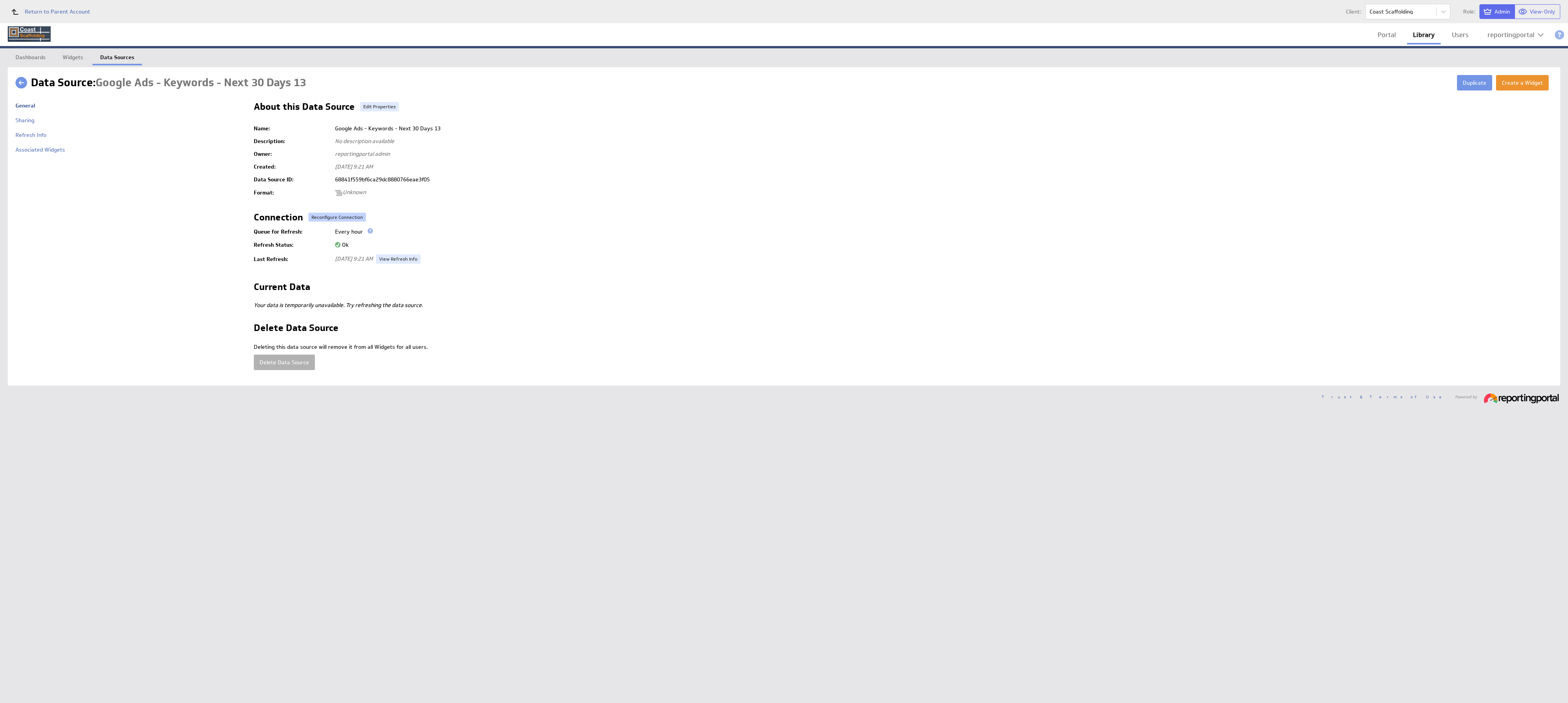
click at [324, 215] on button "Reconfigure Connection" at bounding box center [337, 217] width 58 height 9
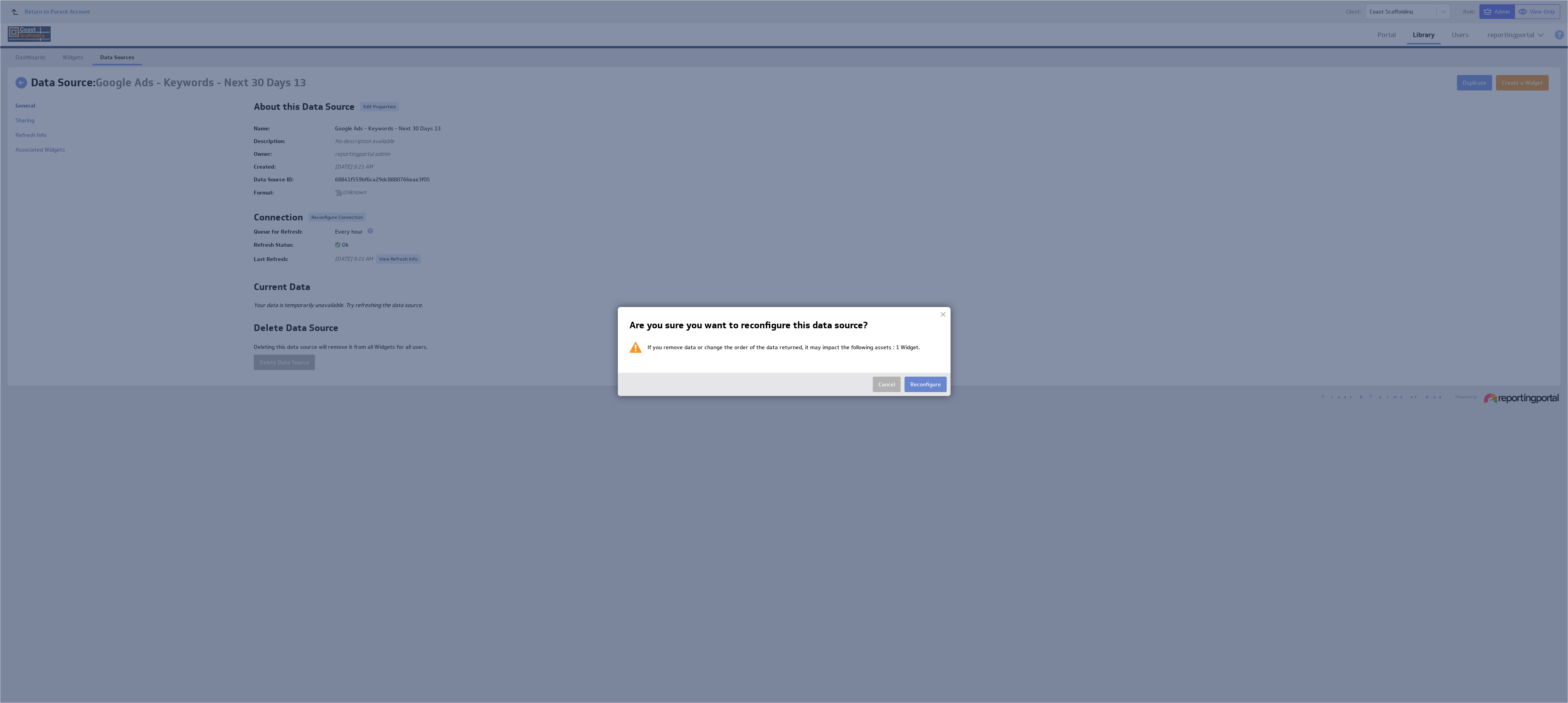
click at [920, 385] on button "Reconfigure" at bounding box center [925, 384] width 42 height 15
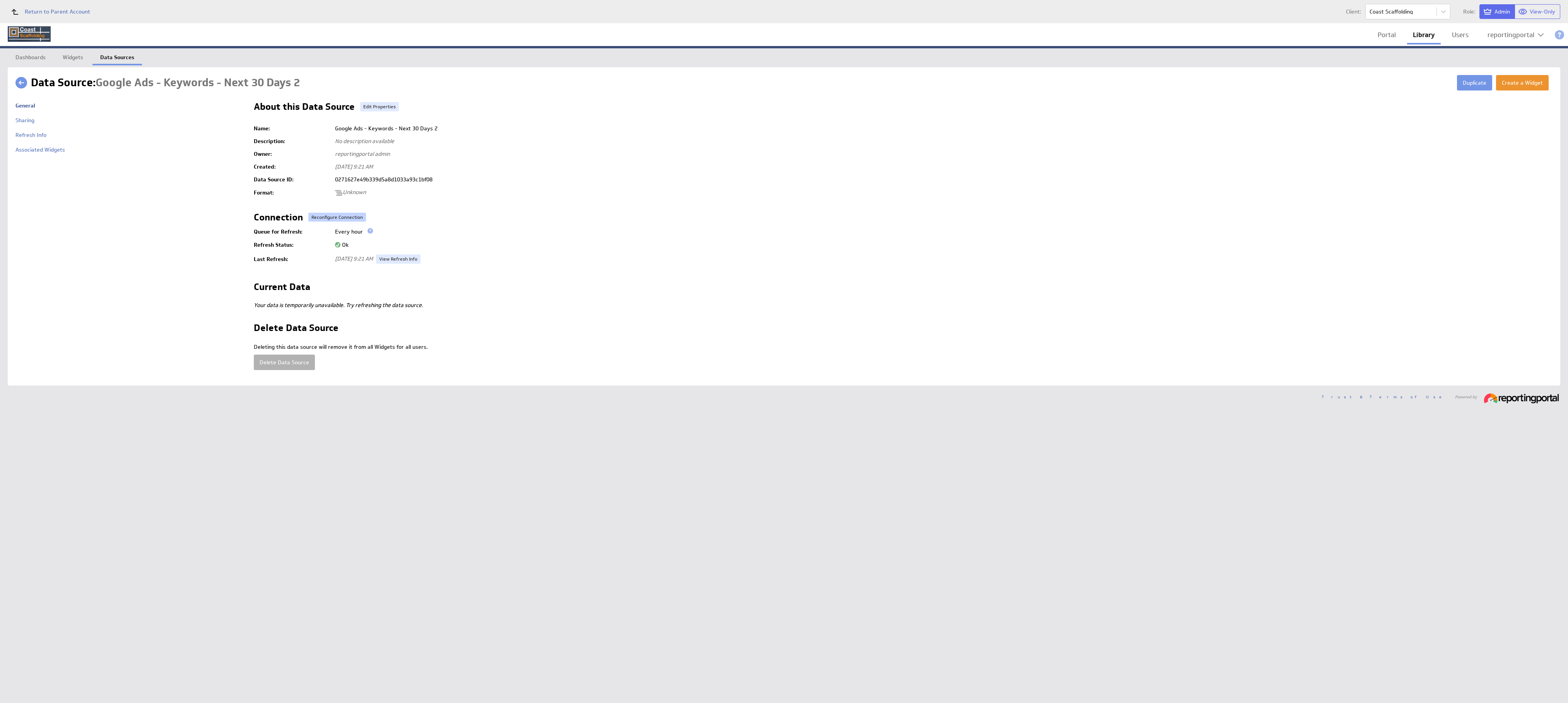
click at [323, 213] on button "Reconfigure Connection" at bounding box center [337, 217] width 58 height 9
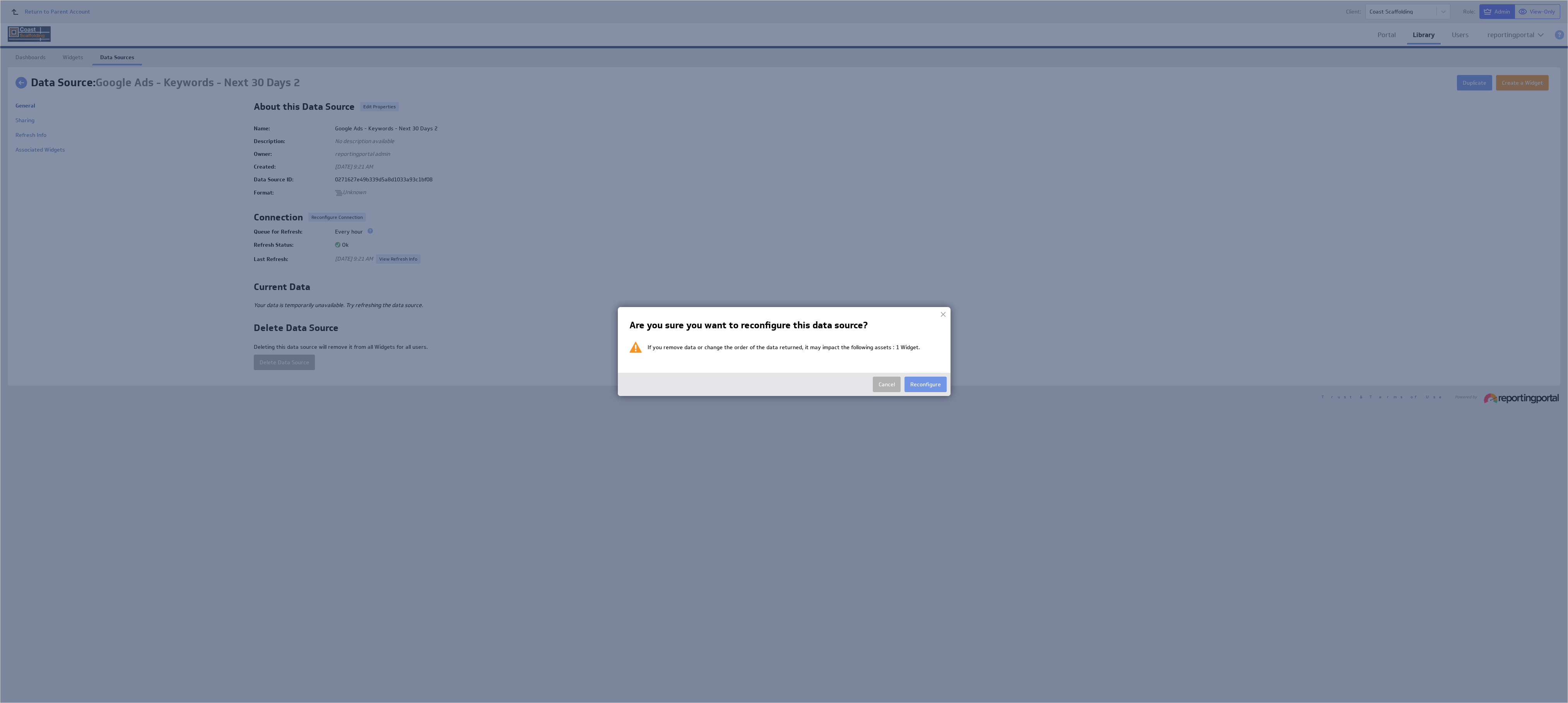
click at [922, 388] on button "Reconfigure" at bounding box center [925, 384] width 42 height 15
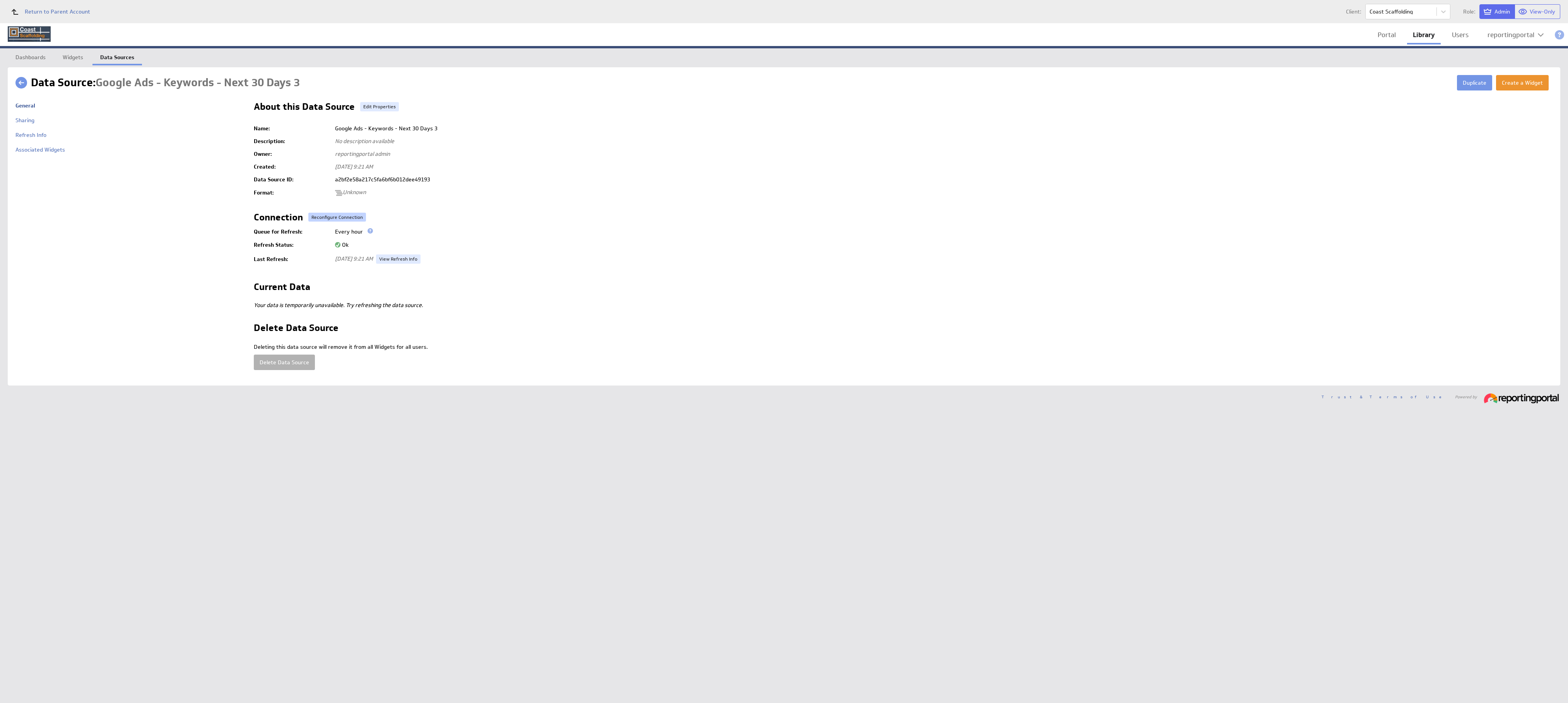
click at [320, 220] on button "Reconfigure Connection" at bounding box center [337, 217] width 58 height 9
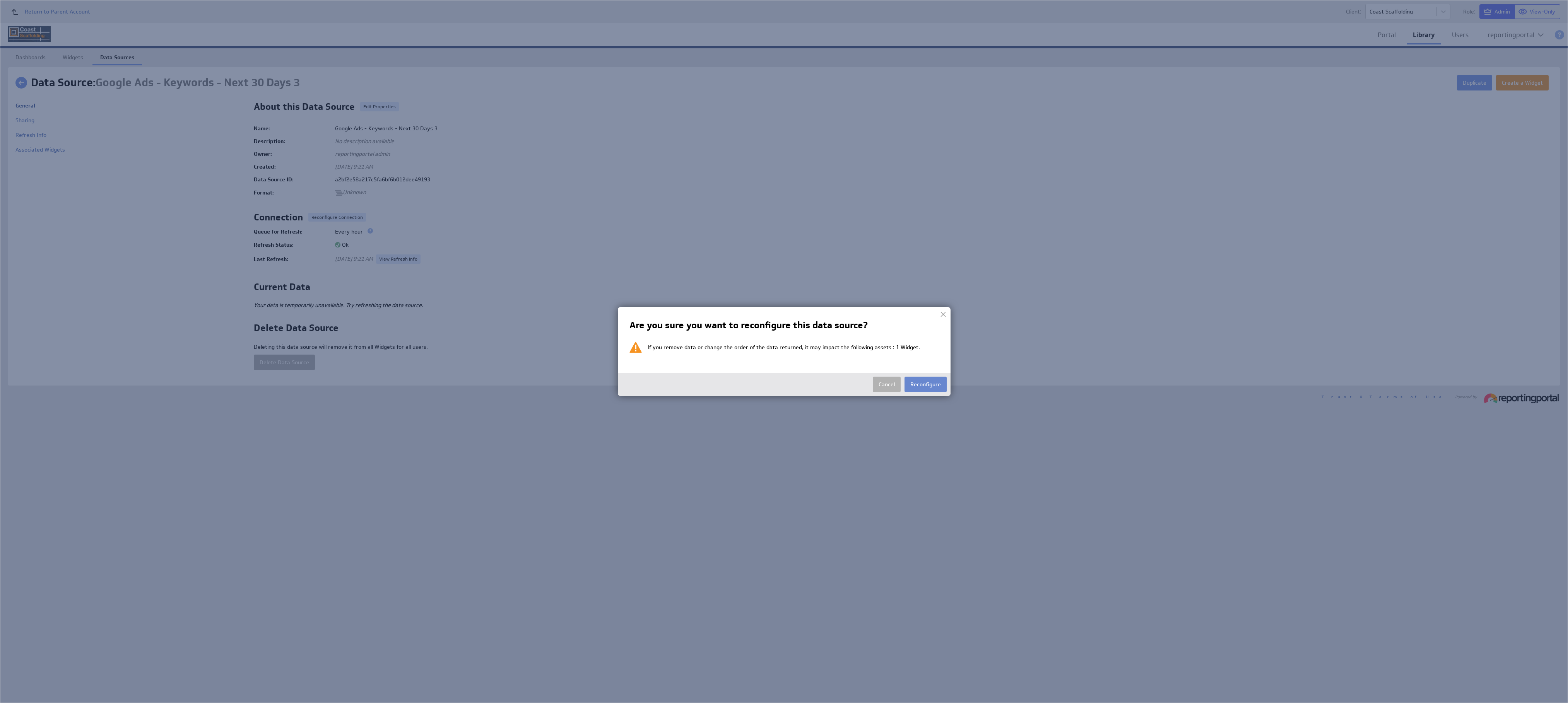
click at [925, 382] on button "Reconfigure" at bounding box center [925, 384] width 42 height 15
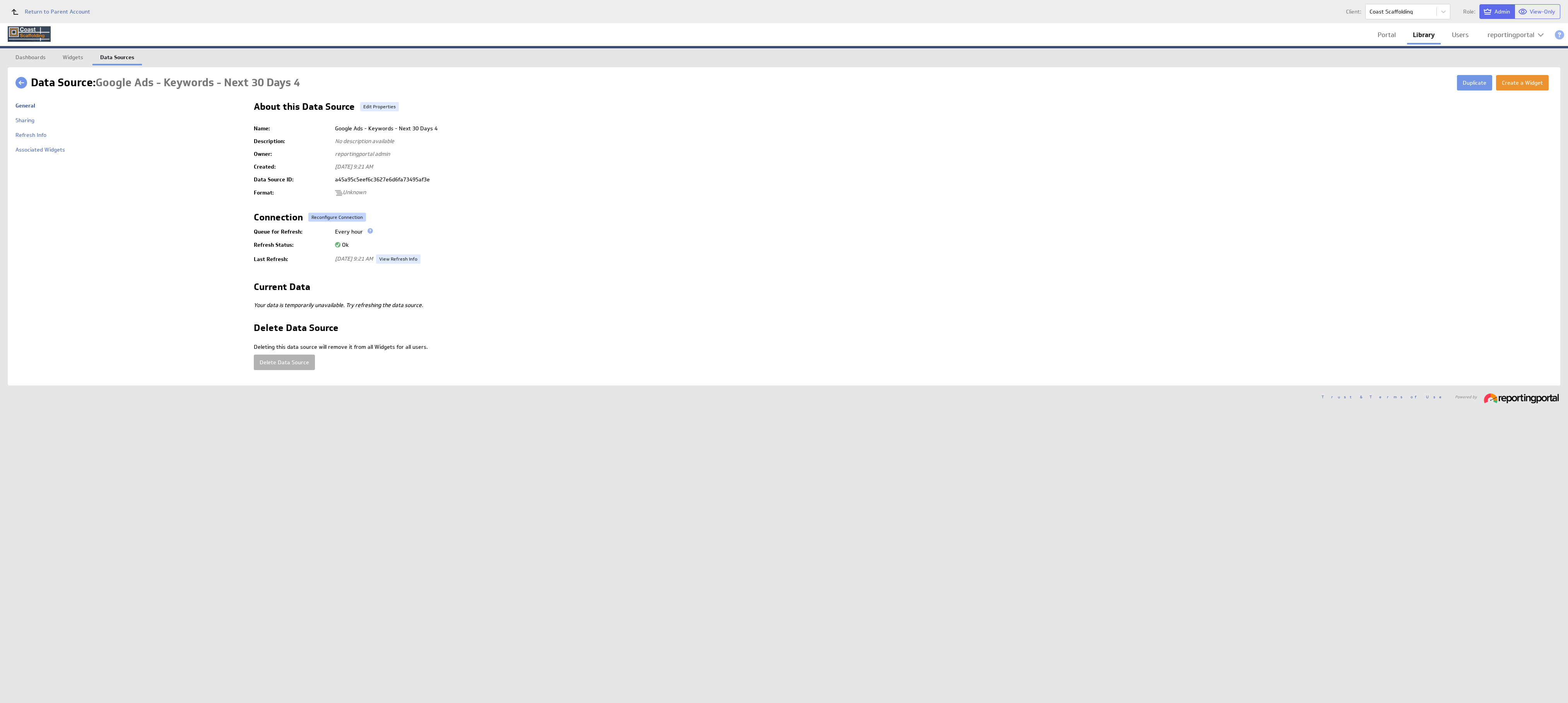
click at [324, 218] on button "Reconfigure Connection" at bounding box center [337, 217] width 58 height 9
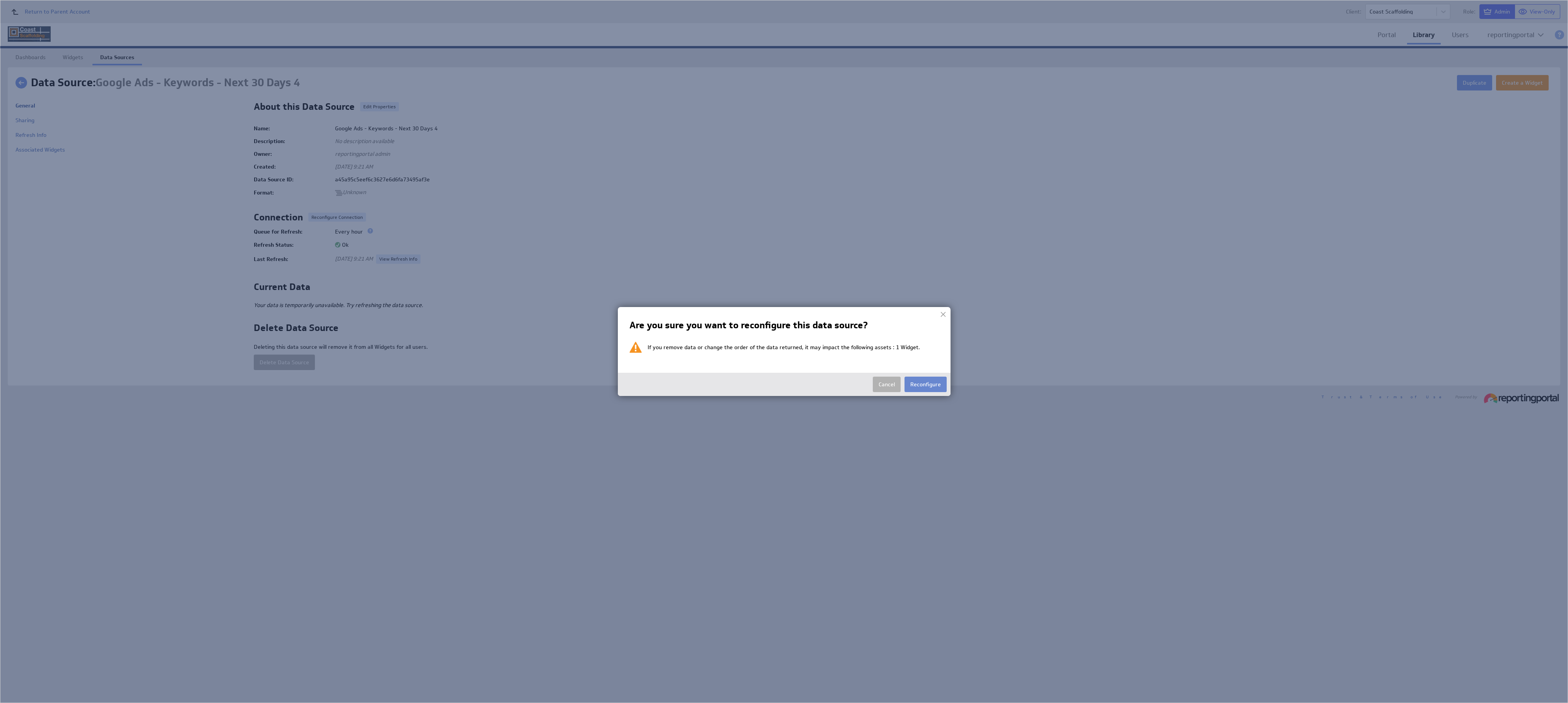
click at [920, 384] on button "Reconfigure" at bounding box center [925, 384] width 42 height 15
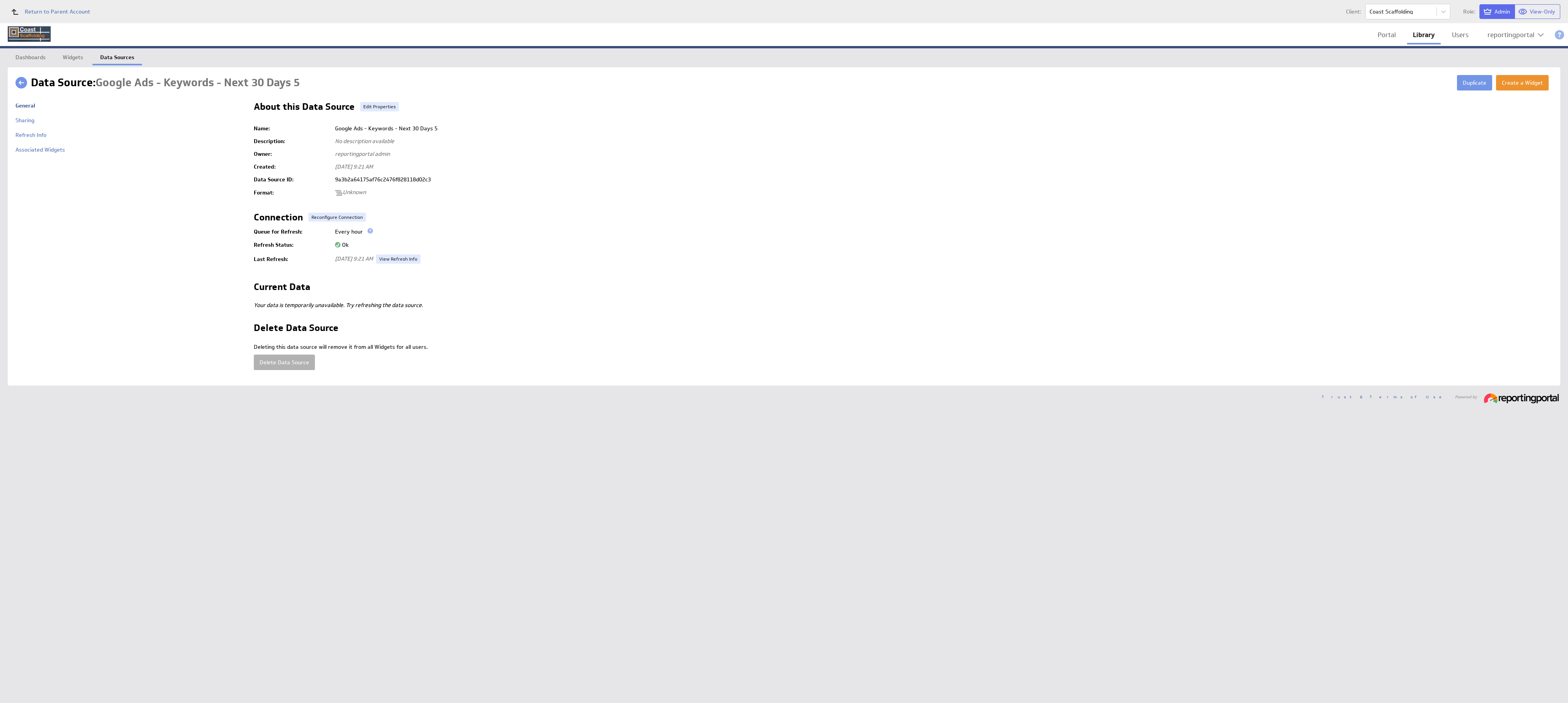
click at [327, 209] on td at bounding box center [903, 206] width 1299 height 13
click at [327, 213] on button "Reconfigure Connection" at bounding box center [337, 217] width 58 height 9
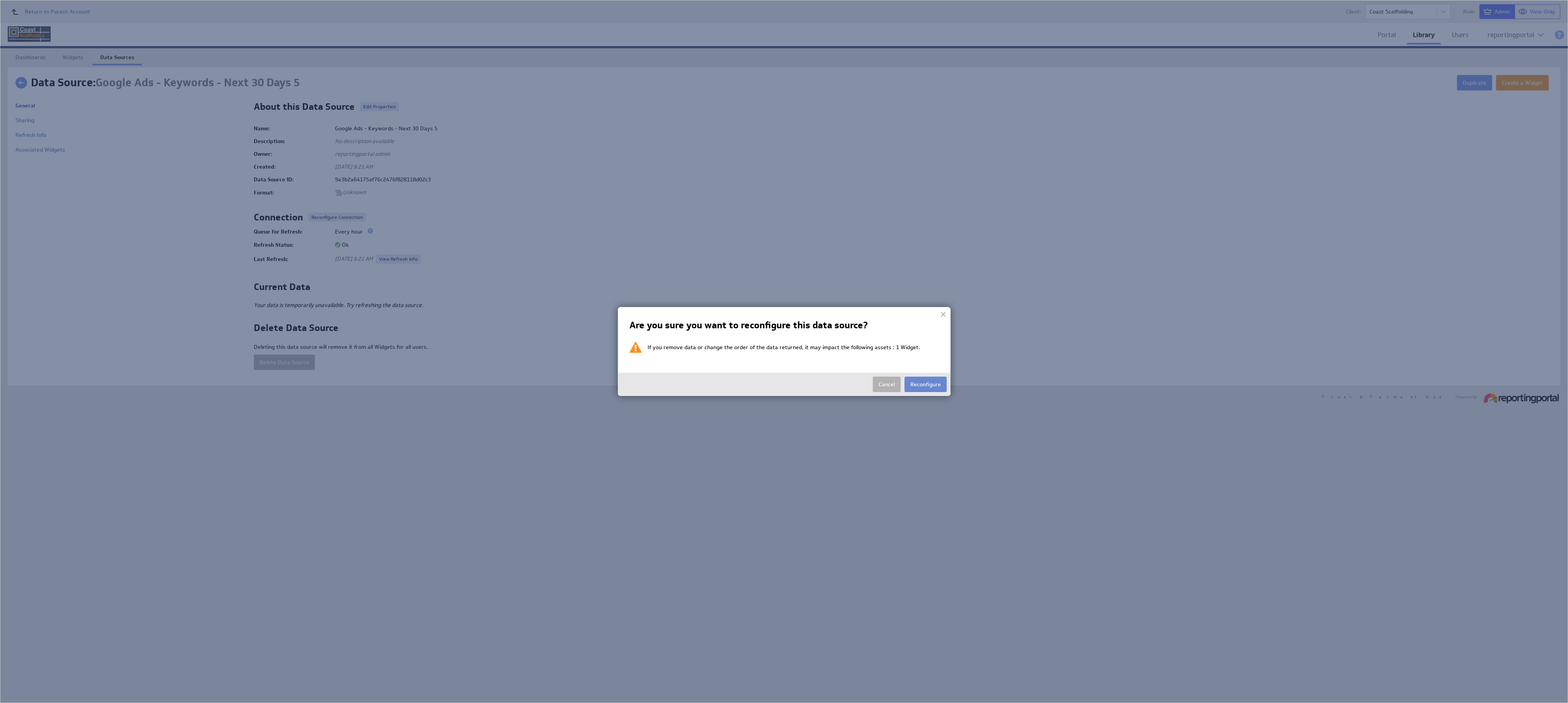
click at [926, 384] on button "Reconfigure" at bounding box center [925, 384] width 42 height 15
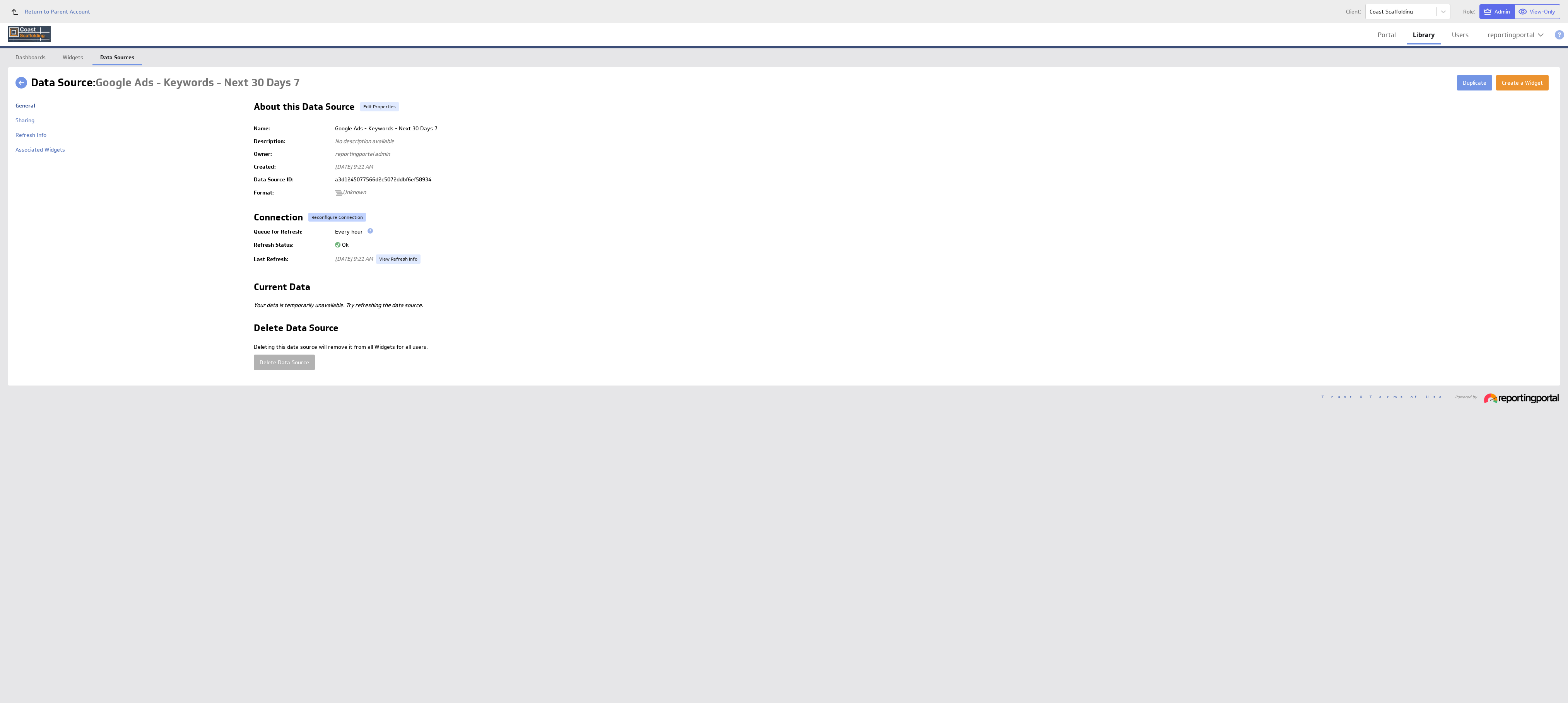
click at [347, 217] on button "Reconfigure Connection" at bounding box center [337, 217] width 58 height 9
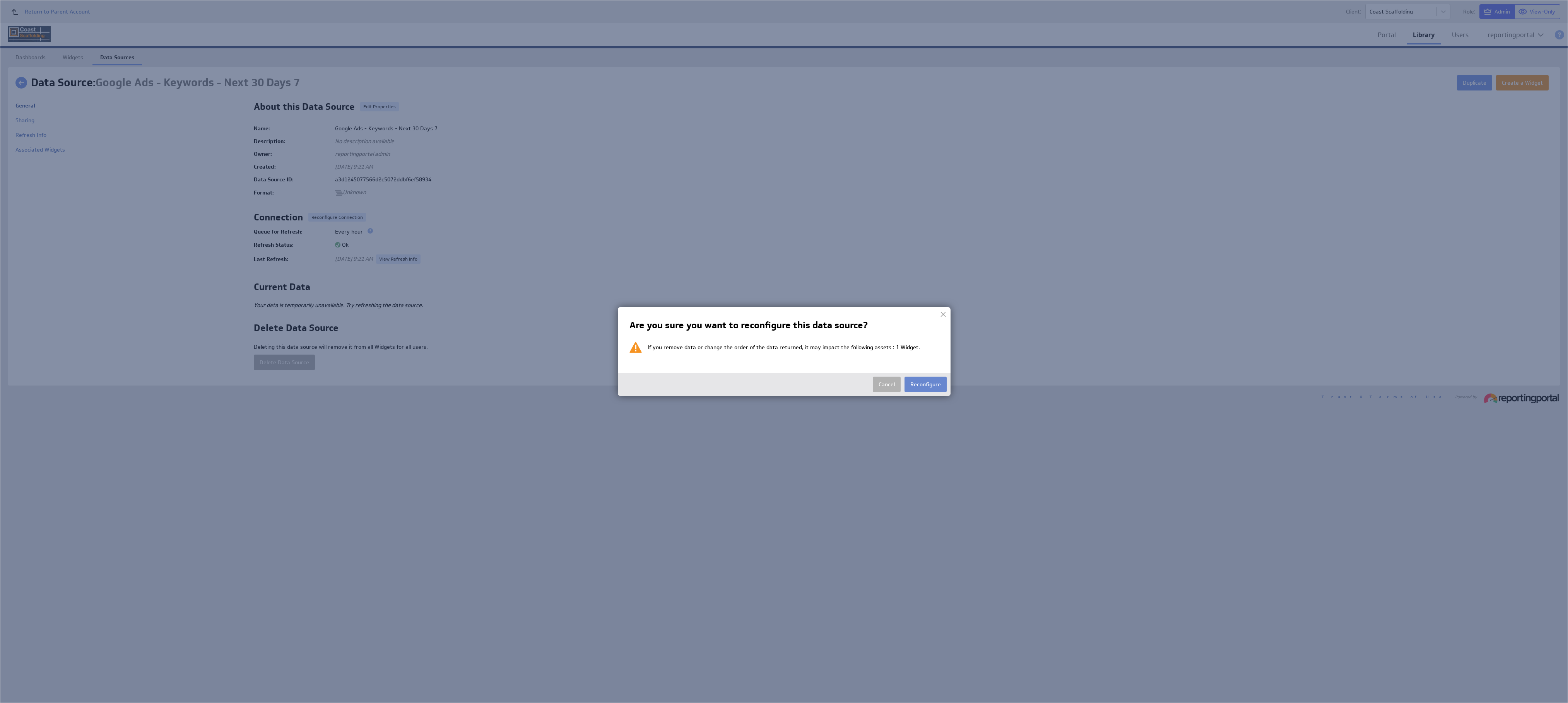
click at [925, 382] on button "Reconfigure" at bounding box center [925, 384] width 42 height 15
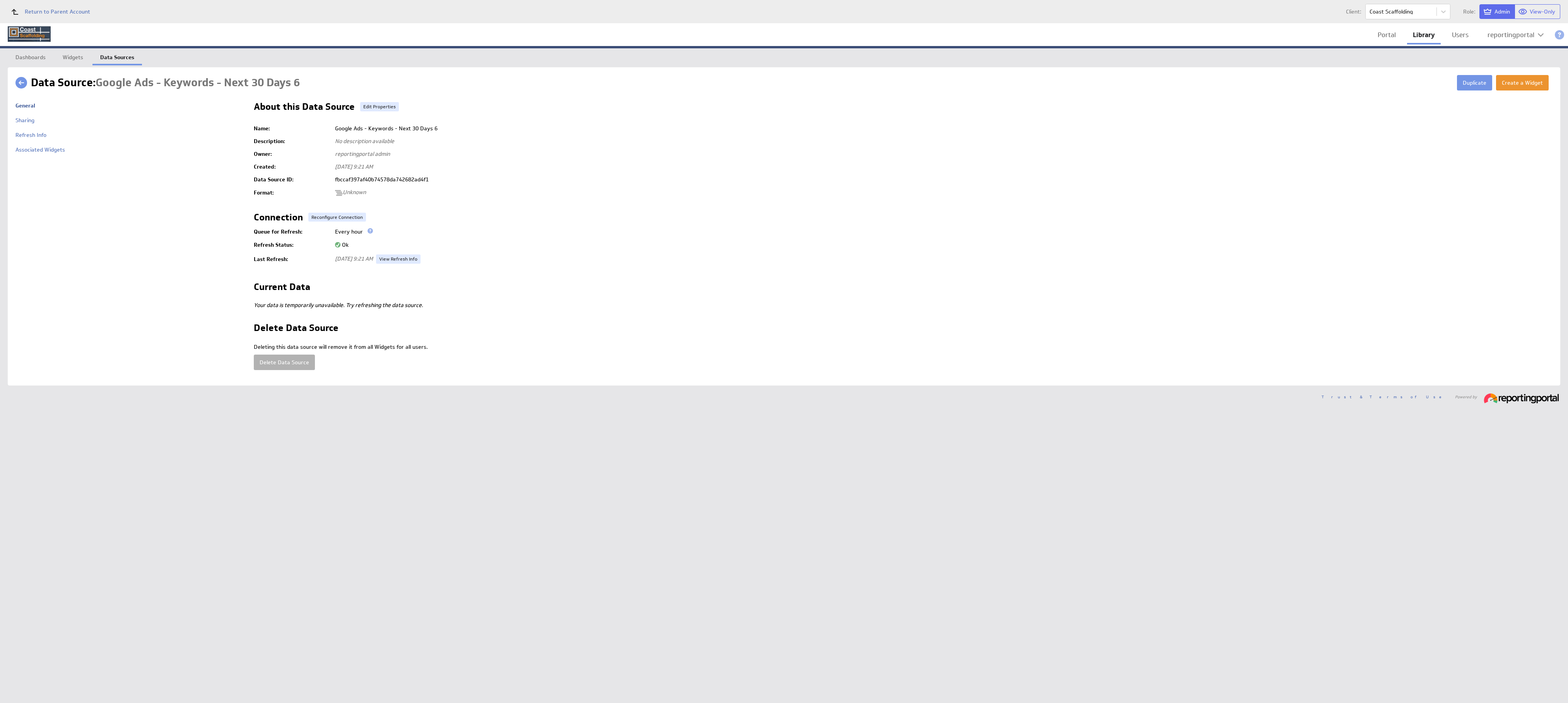
click at [326, 208] on td at bounding box center [903, 206] width 1299 height 13
click at [326, 218] on button "Reconfigure Connection" at bounding box center [337, 217] width 58 height 9
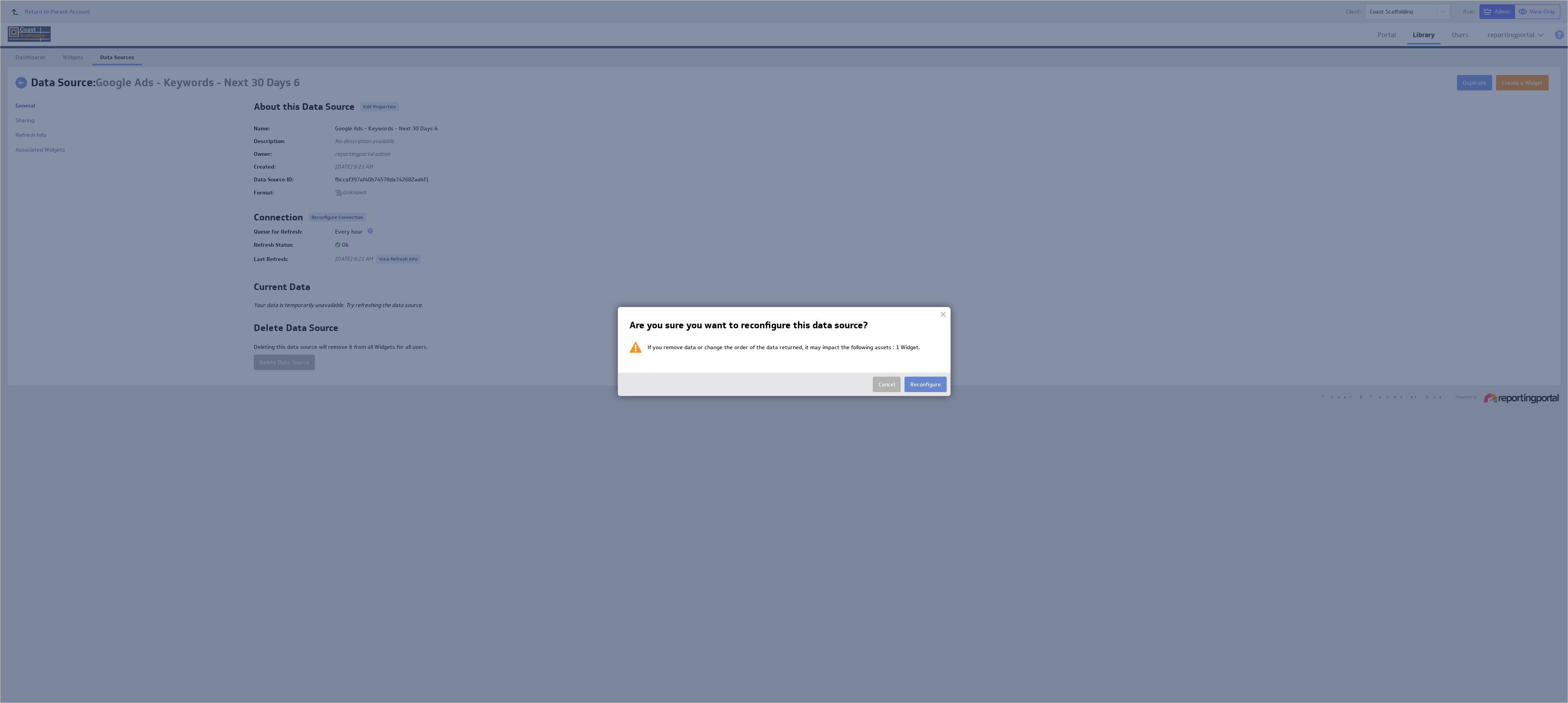
click at [923, 384] on button "Reconfigure" at bounding box center [925, 384] width 42 height 15
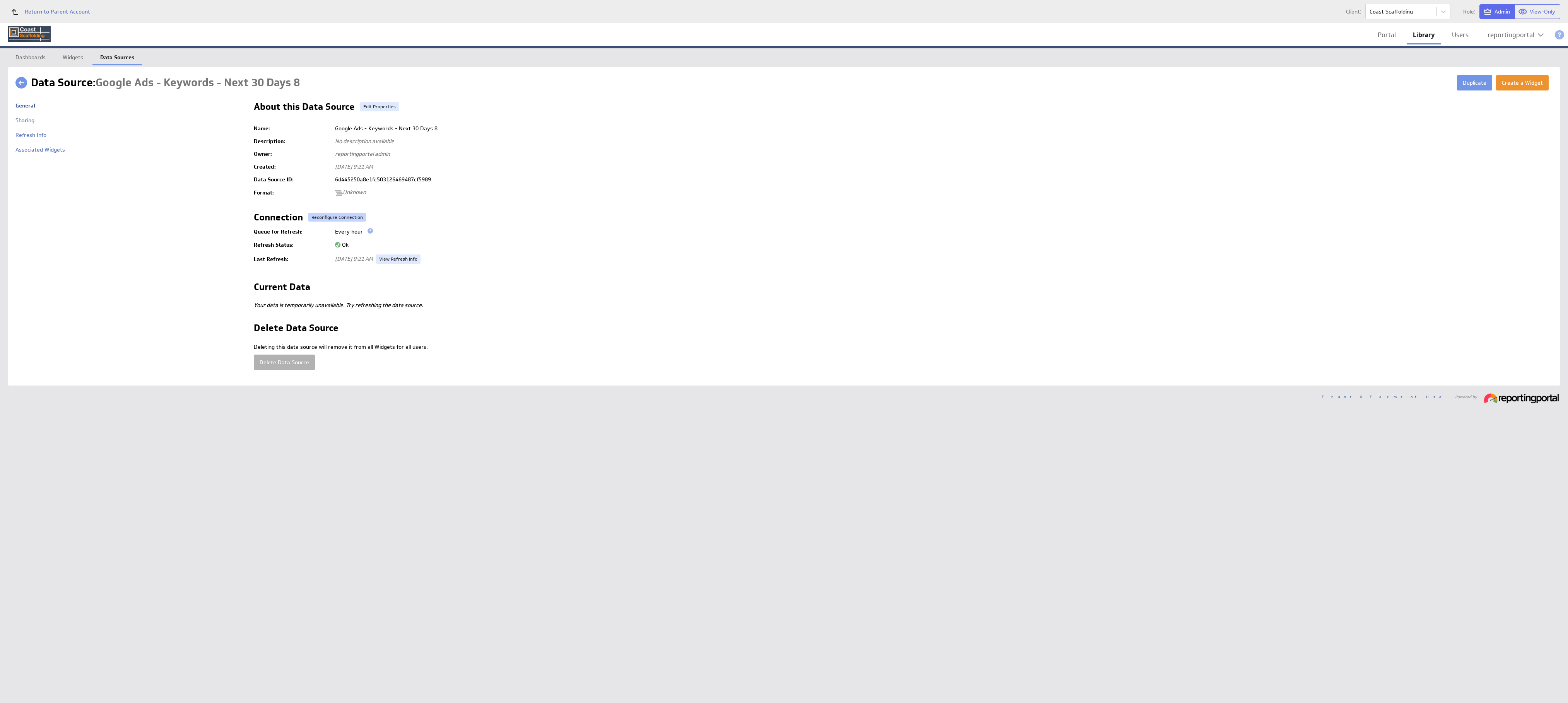
click at [340, 217] on button "Reconfigure Connection" at bounding box center [337, 217] width 58 height 9
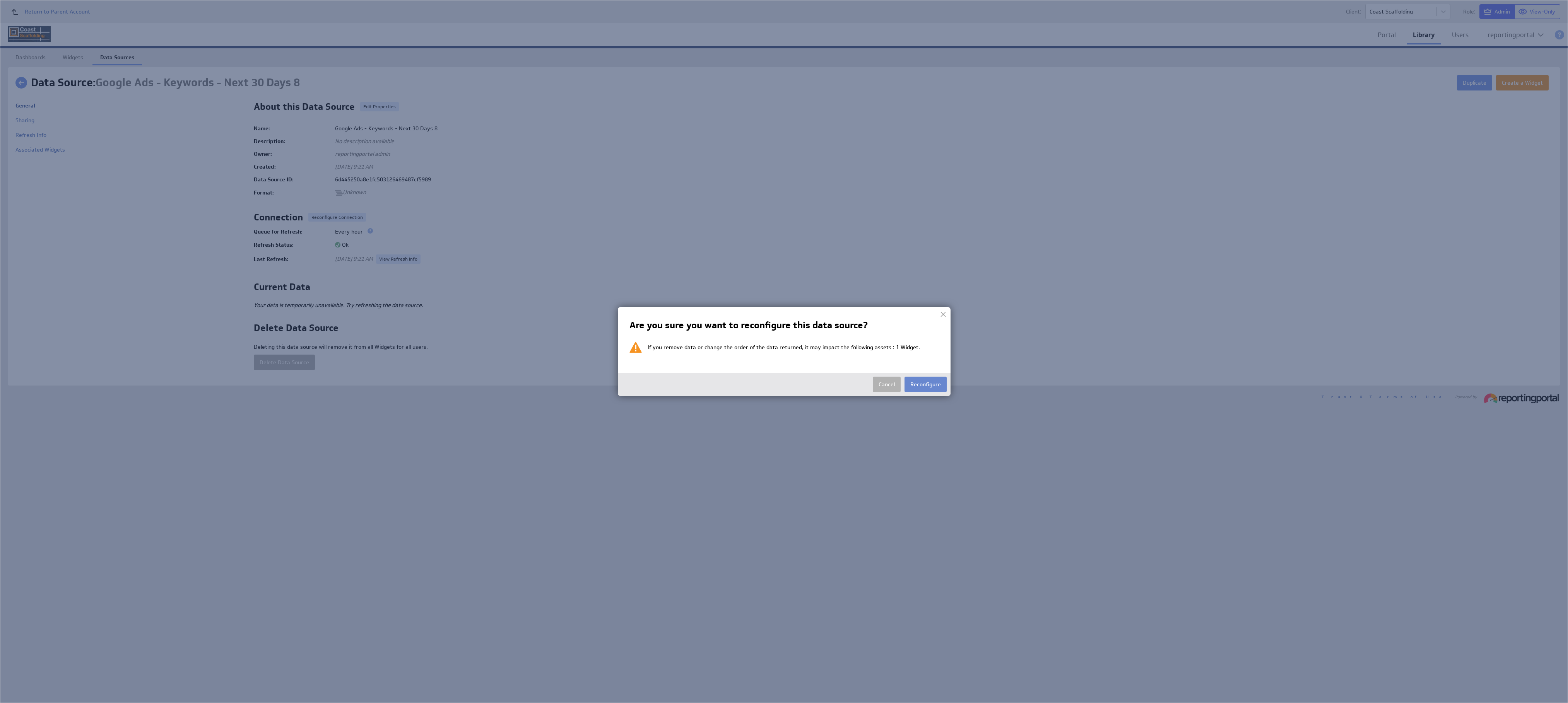
click at [923, 383] on button "Reconfigure" at bounding box center [925, 384] width 42 height 15
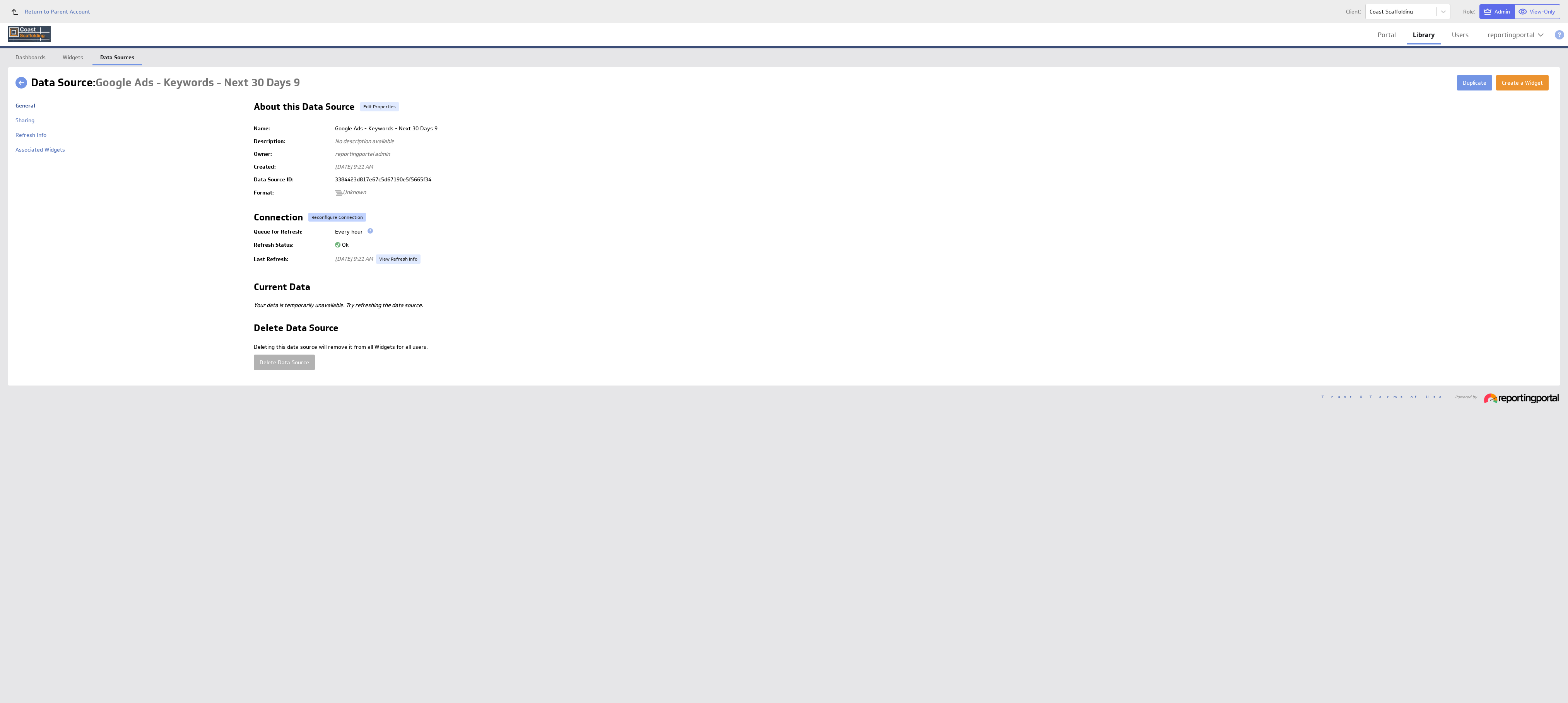
click at [347, 220] on button "Reconfigure Connection" at bounding box center [337, 217] width 58 height 9
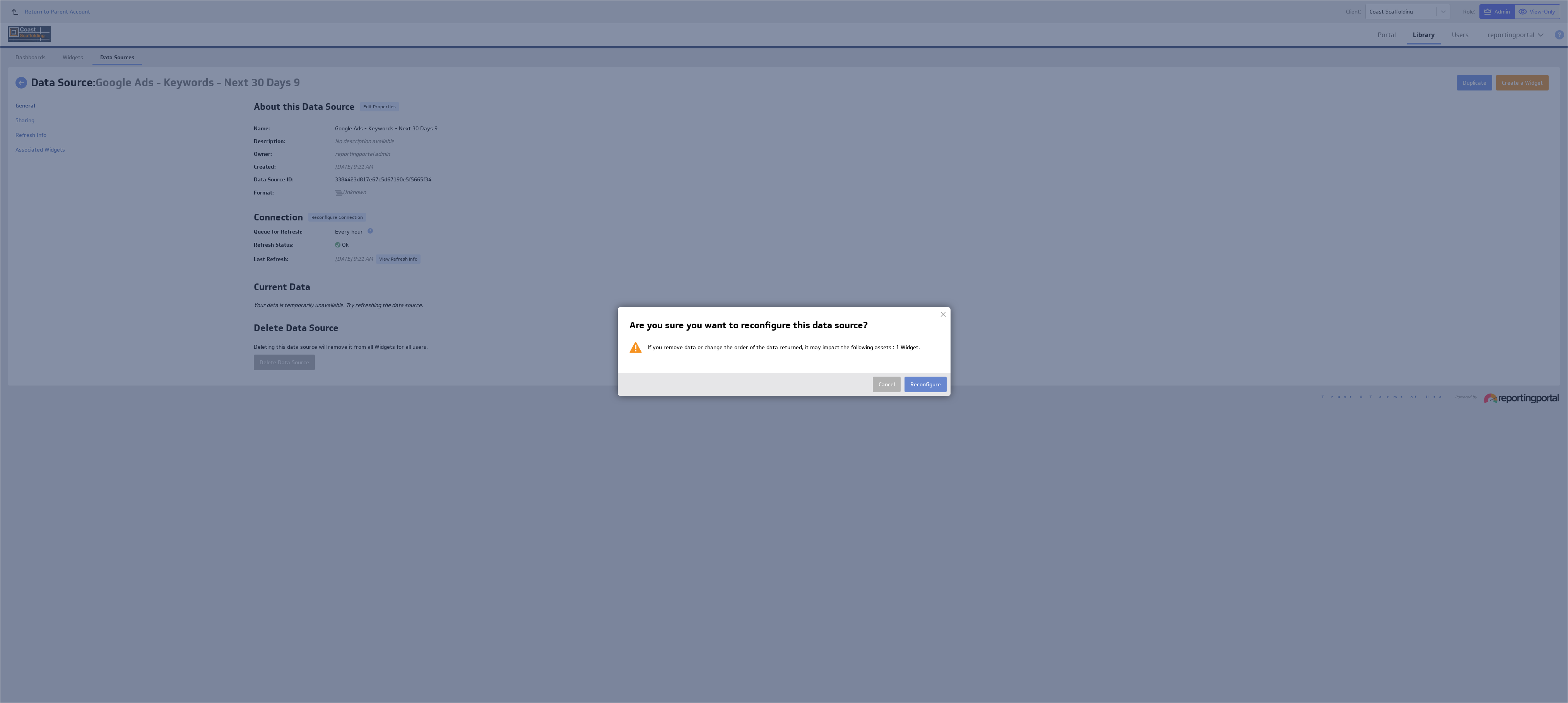
click at [924, 385] on button "Reconfigure" at bounding box center [925, 384] width 42 height 15
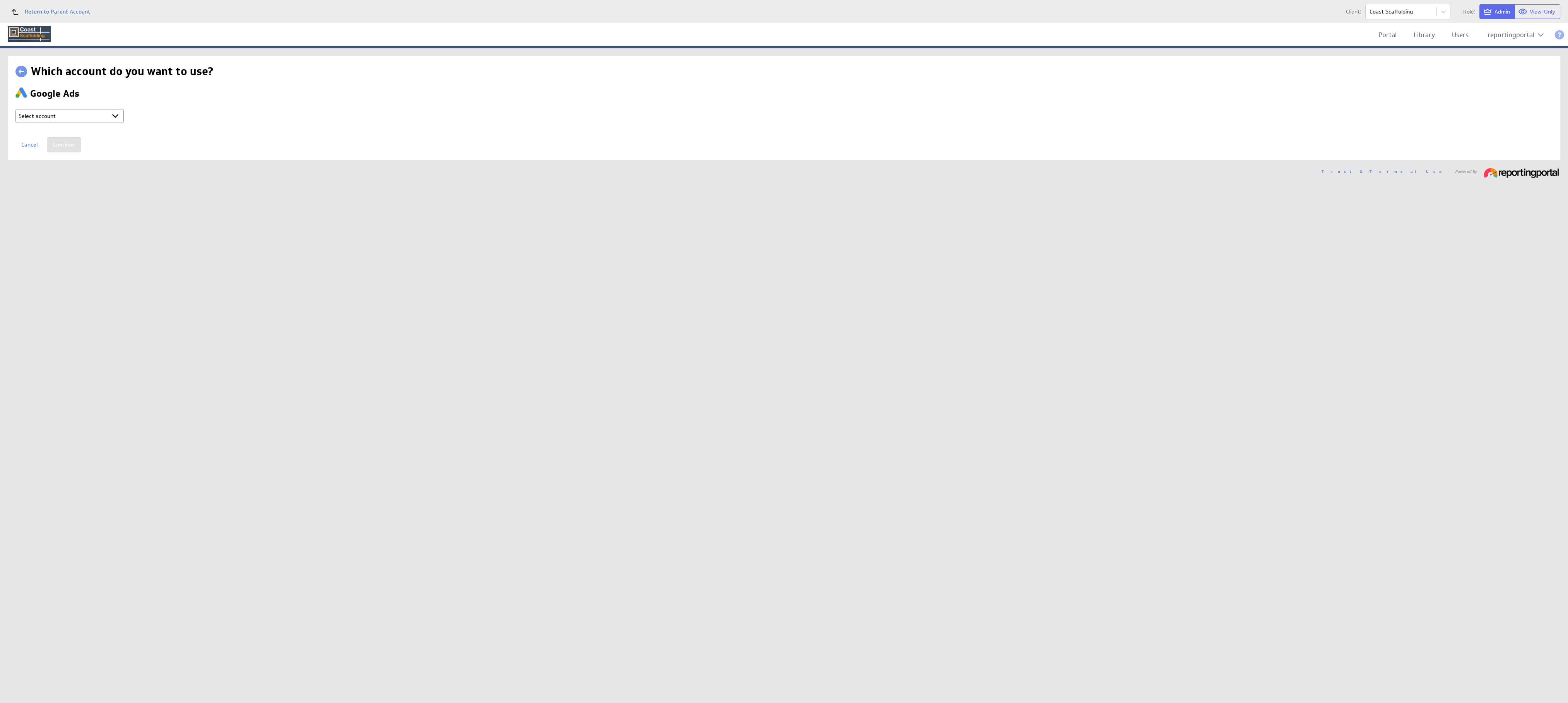
click at [81, 109] on select "Select account reportingportal @ Google created [DATE] 10:22 PM GMT + Connect n…" at bounding box center [69, 116] width 108 height 14
select select "b80ec8aafeed6ef70d6a2e2713523d7b"
click at [56, 146] on input "Continue" at bounding box center [64, 144] width 33 height 15
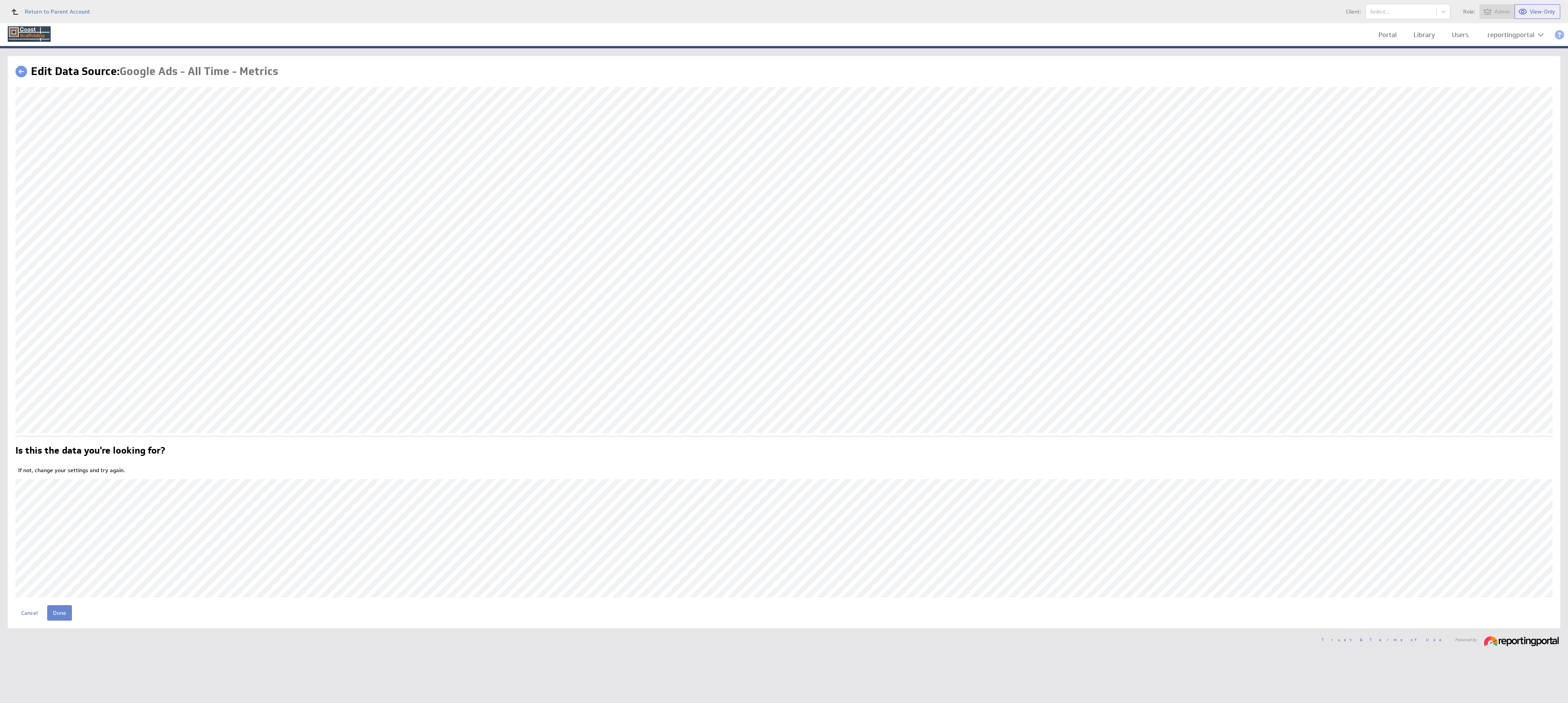
click at [58, 620] on input "Done" at bounding box center [60, 613] width 25 height 15
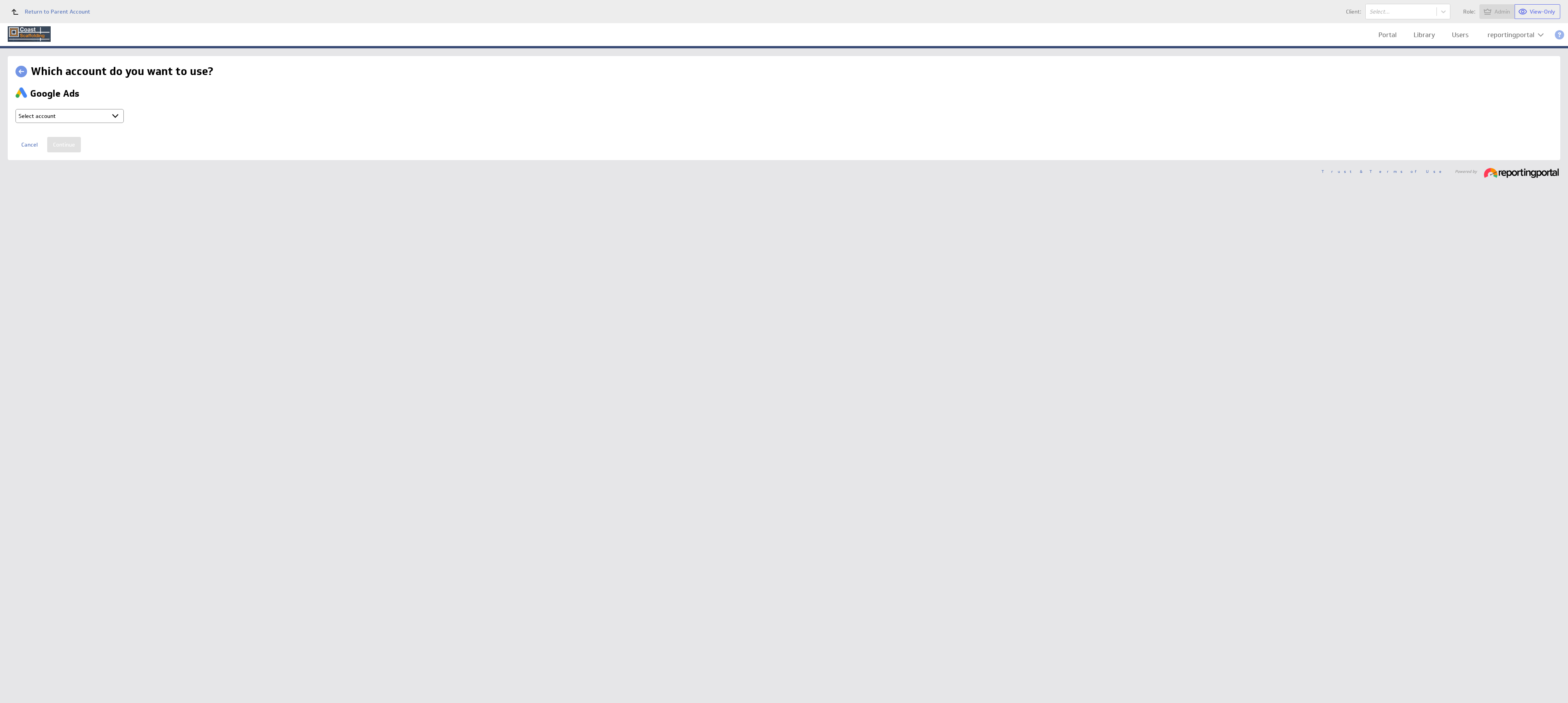
click at [51, 111] on select "Select account reportingportal @ Google created [DATE] 10:22 PM GMT + Connect n…" at bounding box center [69, 116] width 108 height 14
select select "b80ec8aafeed6ef70d6a2e2713523d7b"
click at [60, 146] on input "Continue" at bounding box center [64, 144] width 33 height 15
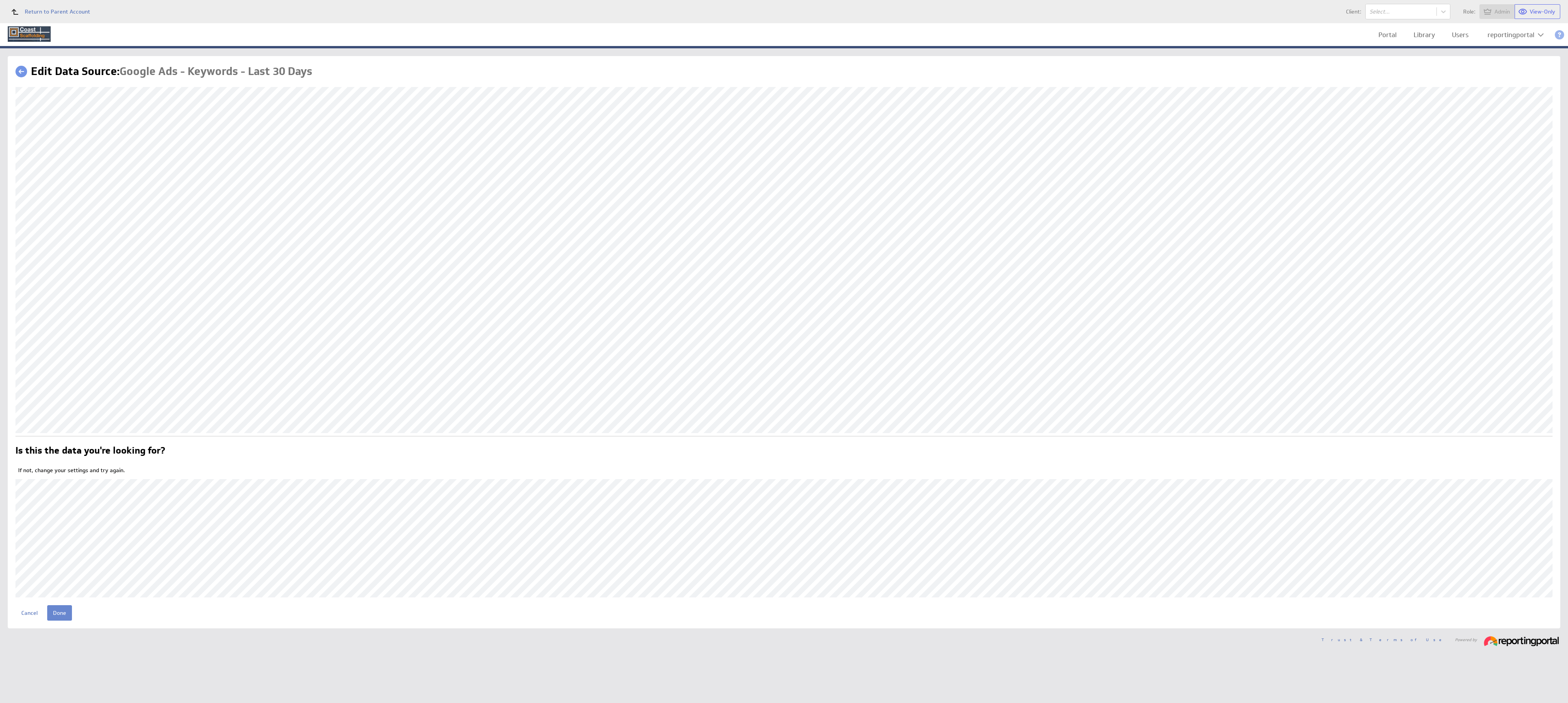
click at [58, 609] on input "Done" at bounding box center [60, 613] width 25 height 15
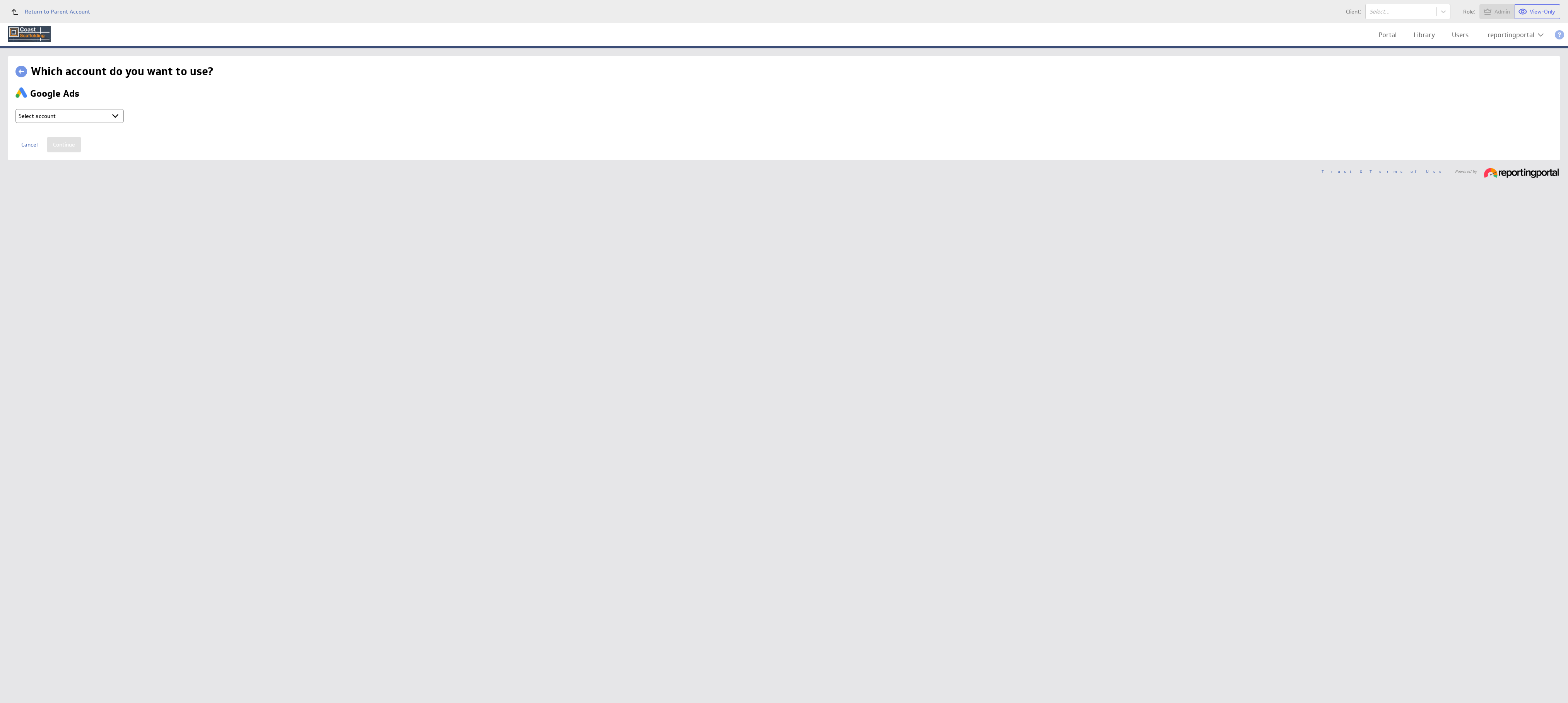
click at [83, 118] on select "Select account reportingportal @ Google created Oct 08, 2025 at 10:22 PM GMT + …" at bounding box center [69, 116] width 108 height 14
select select "b80ec8aafeed6ef70d6a2e2713523d7b"
click at [60, 145] on input "Continue" at bounding box center [64, 144] width 33 height 15
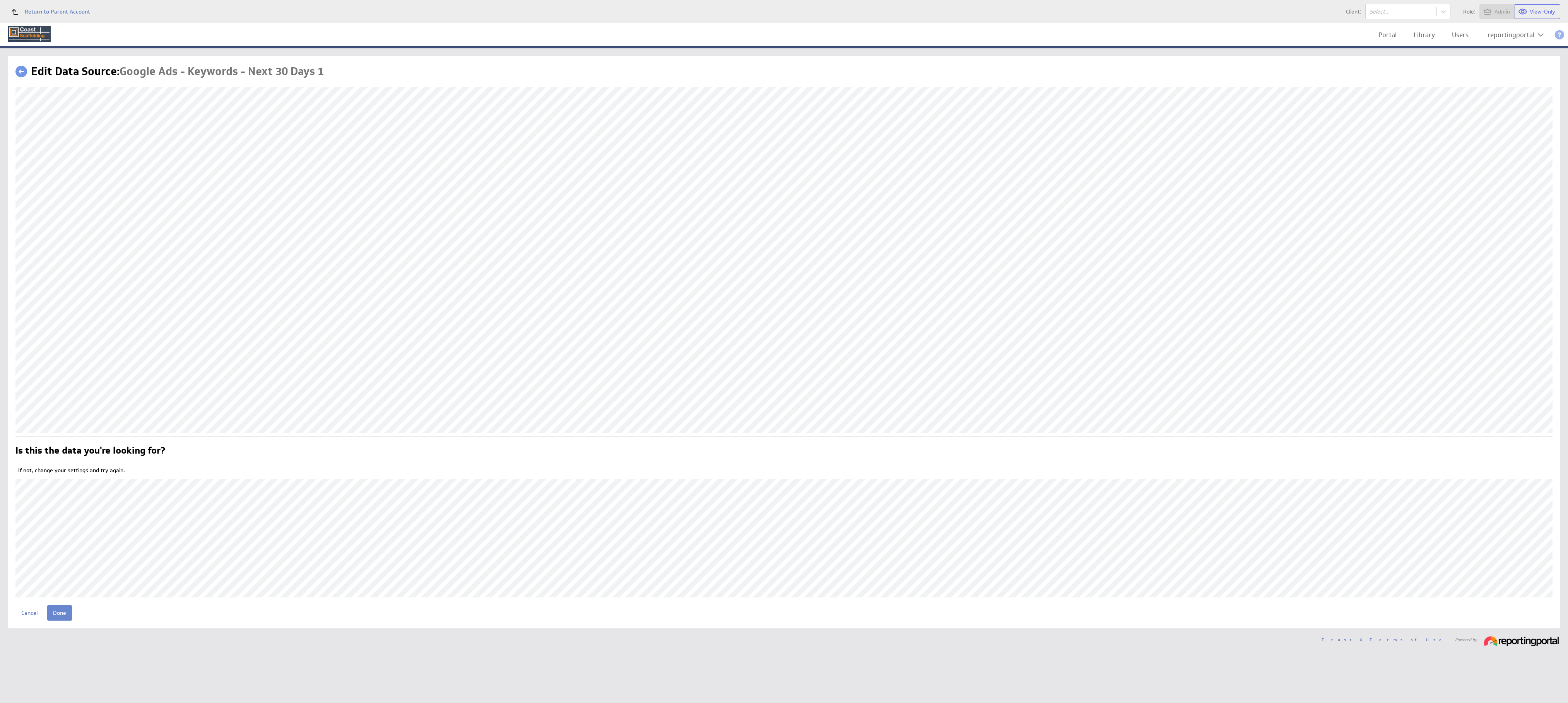
click at [58, 609] on input "Done" at bounding box center [60, 613] width 25 height 15
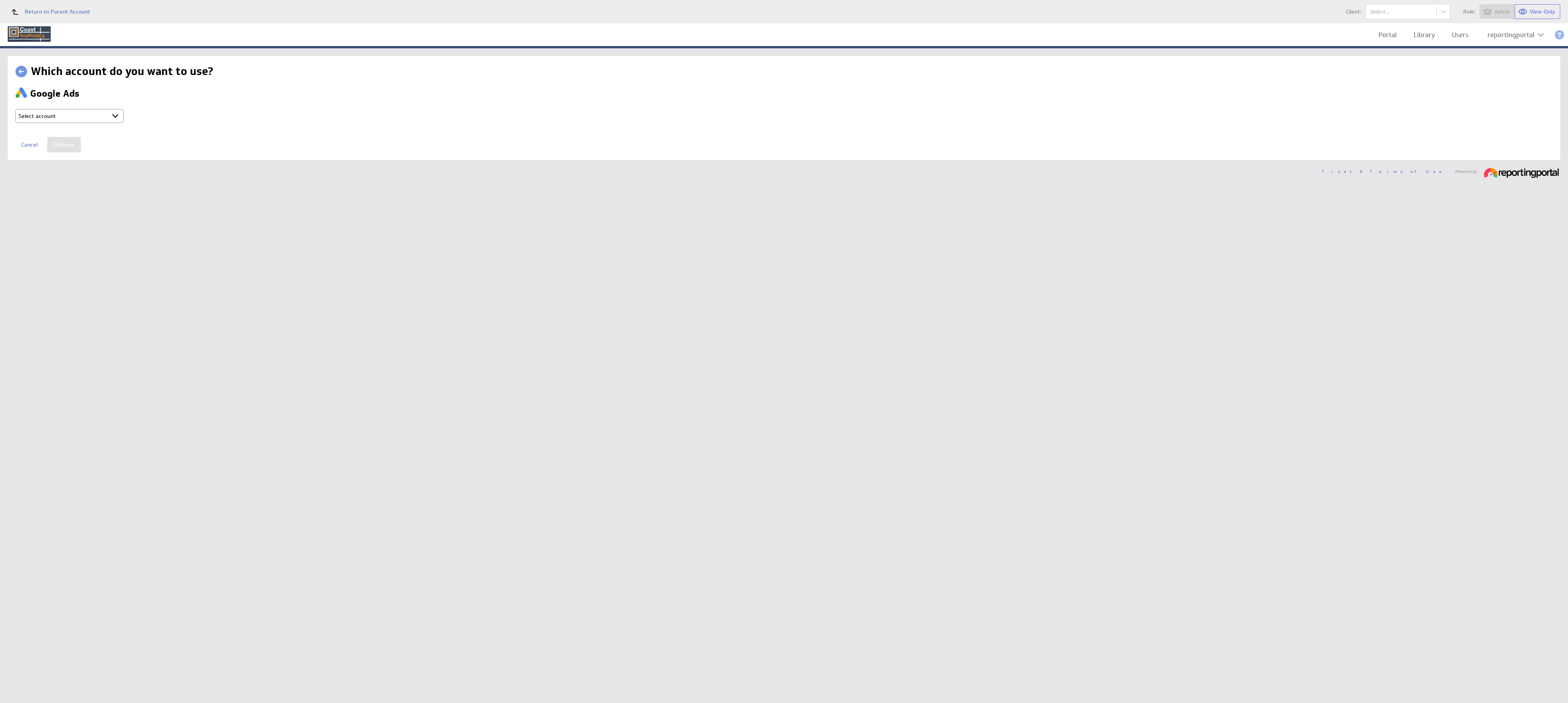
click at [69, 117] on select "Select account reportingportal @ Google created Oct 08, 2025 at 10:22 PM GMT + …" at bounding box center [69, 116] width 108 height 14
select select "b80ec8aafeed6ef70d6a2e2713523d7b"
click at [64, 142] on input "Continue" at bounding box center [64, 144] width 33 height 15
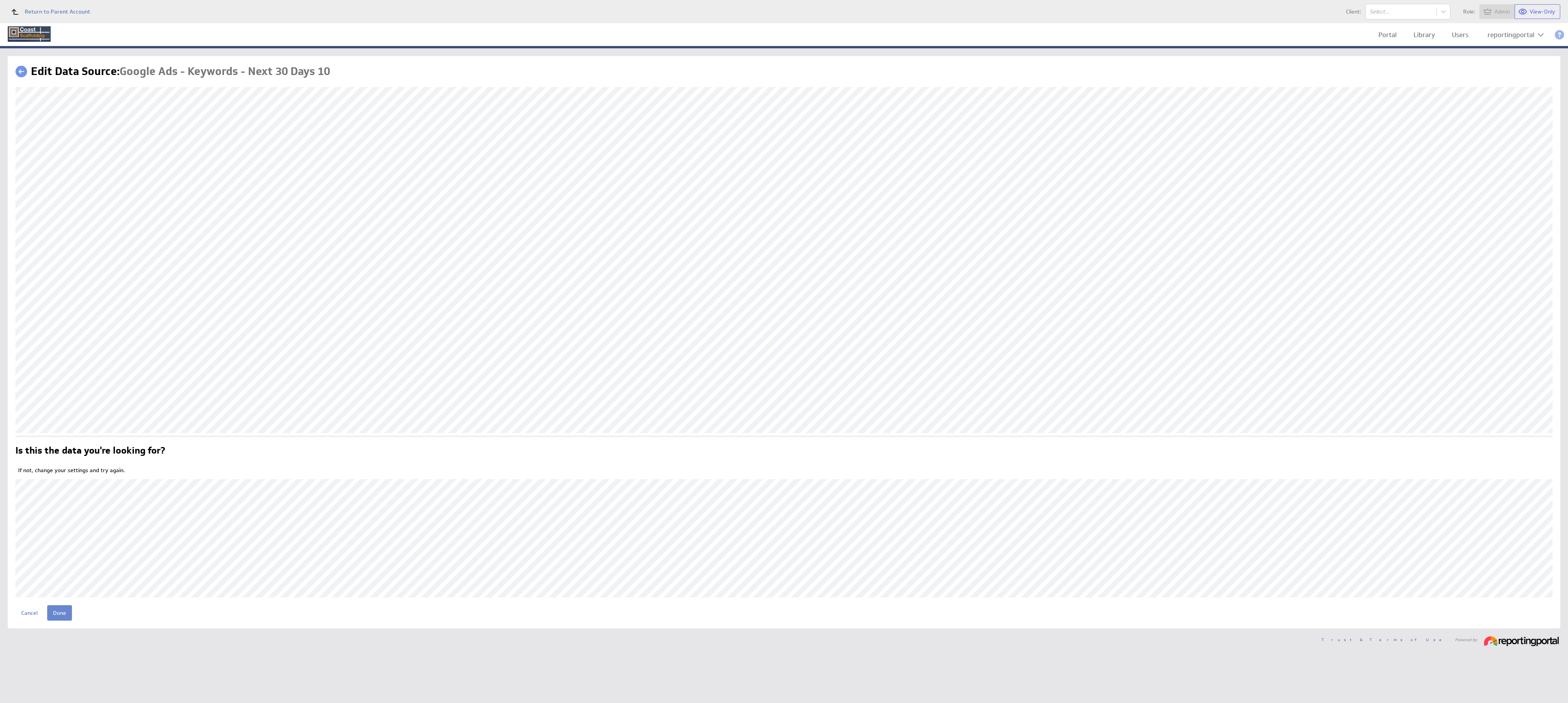
click at [58, 606] on input "Done" at bounding box center [60, 613] width 25 height 15
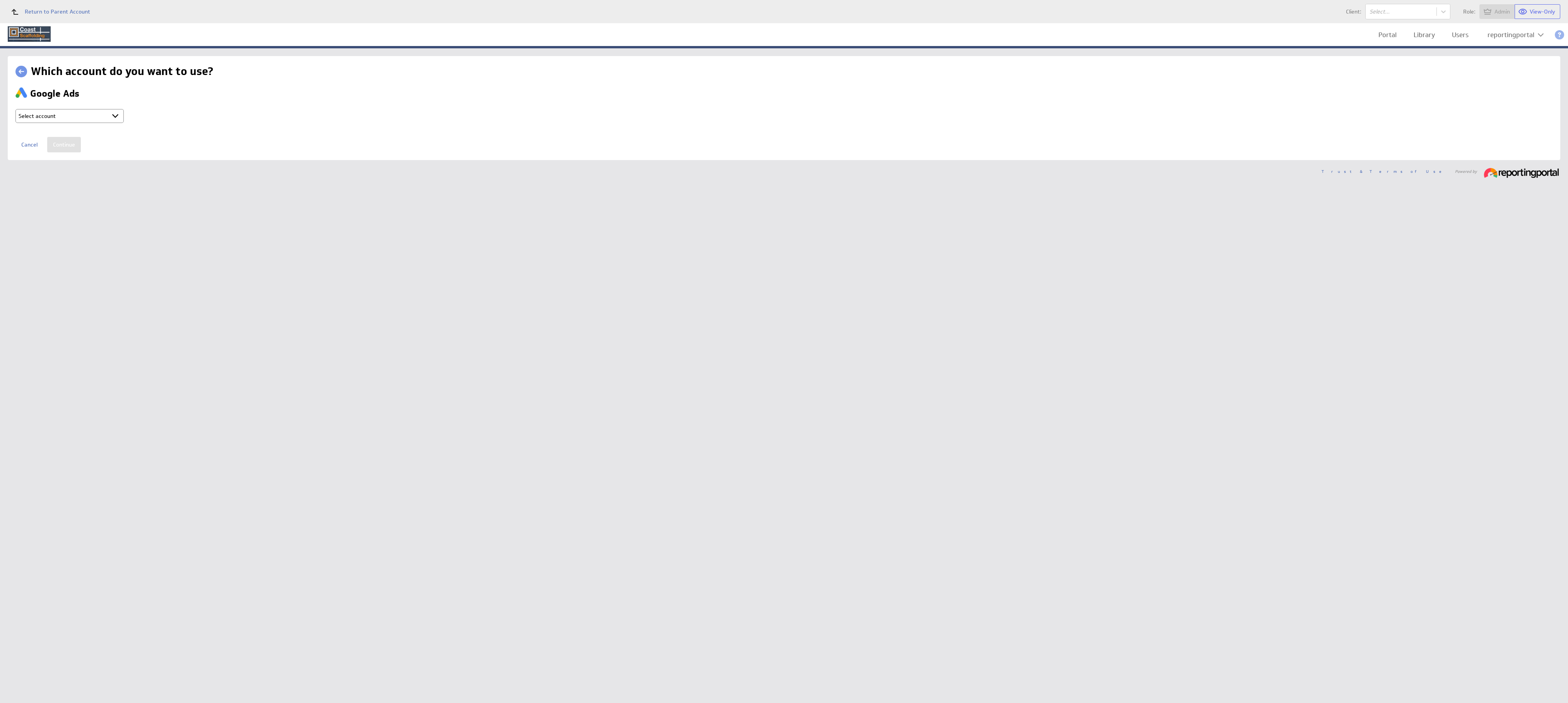
click at [71, 116] on select "Select account reportingportal @ Google created Oct 08, 2025 at 10:22 PM GMT + …" at bounding box center [69, 116] width 108 height 14
select select "b80ec8aafeed6ef70d6a2e2713523d7b"
click at [66, 144] on input "Continue" at bounding box center [64, 144] width 33 height 15
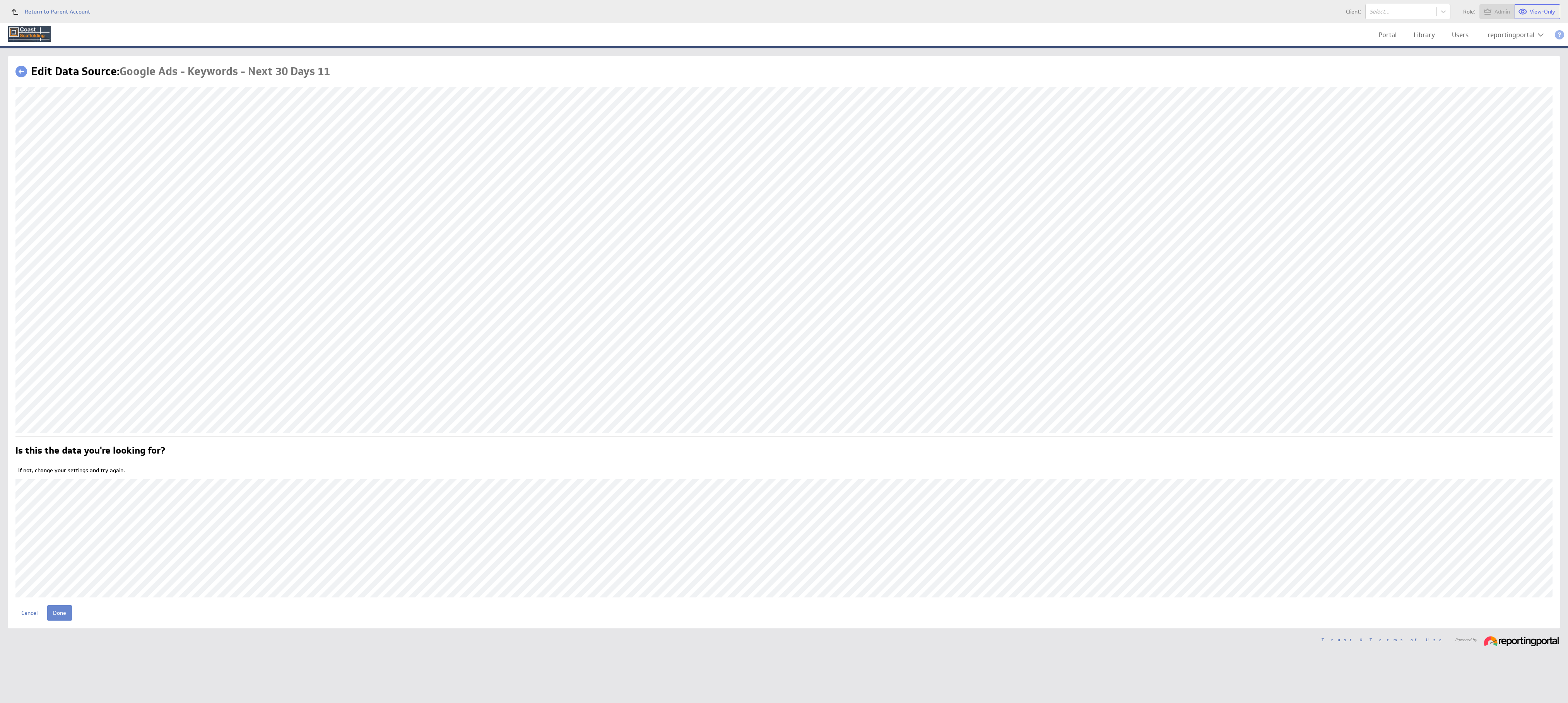
click at [61, 615] on input "Done" at bounding box center [60, 613] width 25 height 15
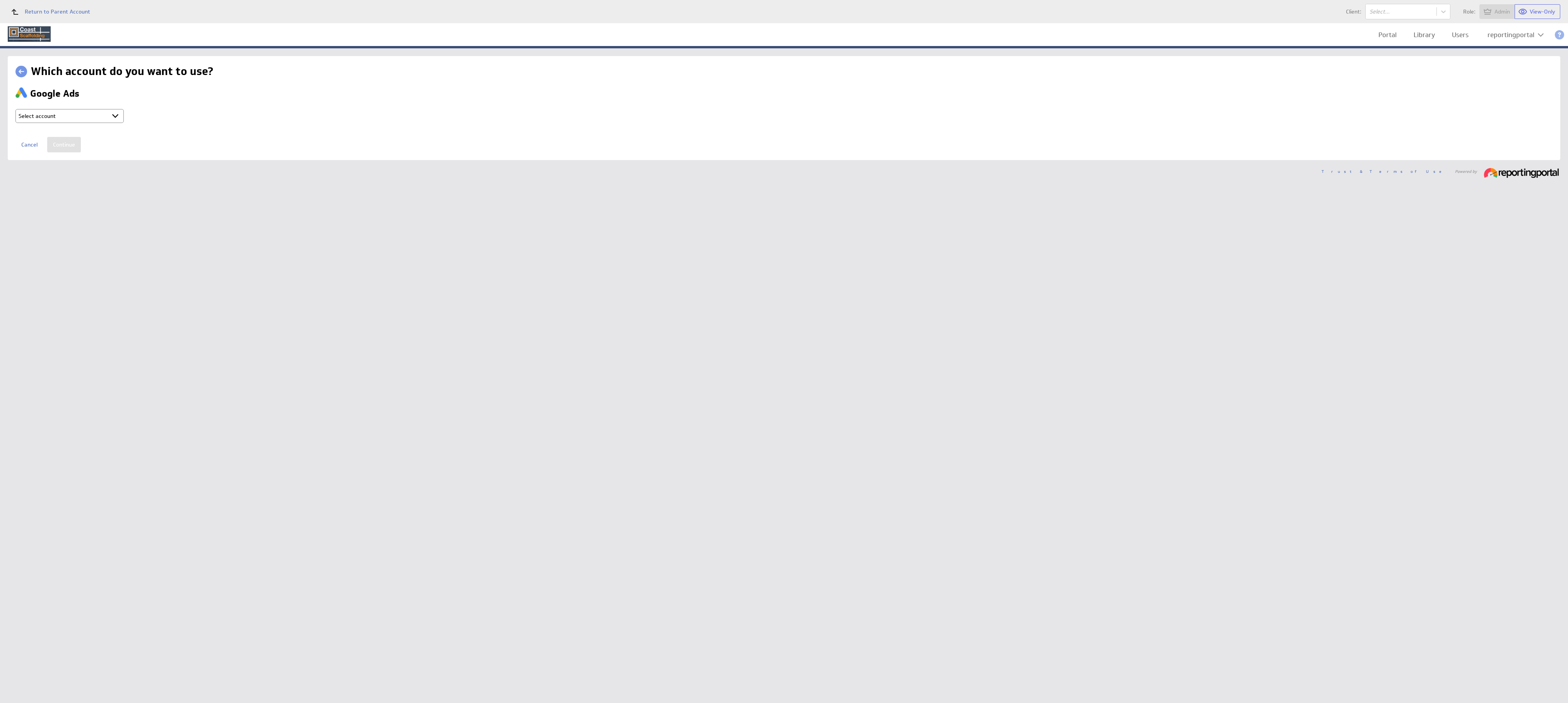
click at [75, 117] on select "Select account reportingportal @ Google created Oct 08, 2025 at 10:22 PM GMT + …" at bounding box center [69, 116] width 108 height 14
select select "b80ec8aafeed6ef70d6a2e2713523d7b"
click at [60, 146] on input "Continue" at bounding box center [64, 144] width 33 height 15
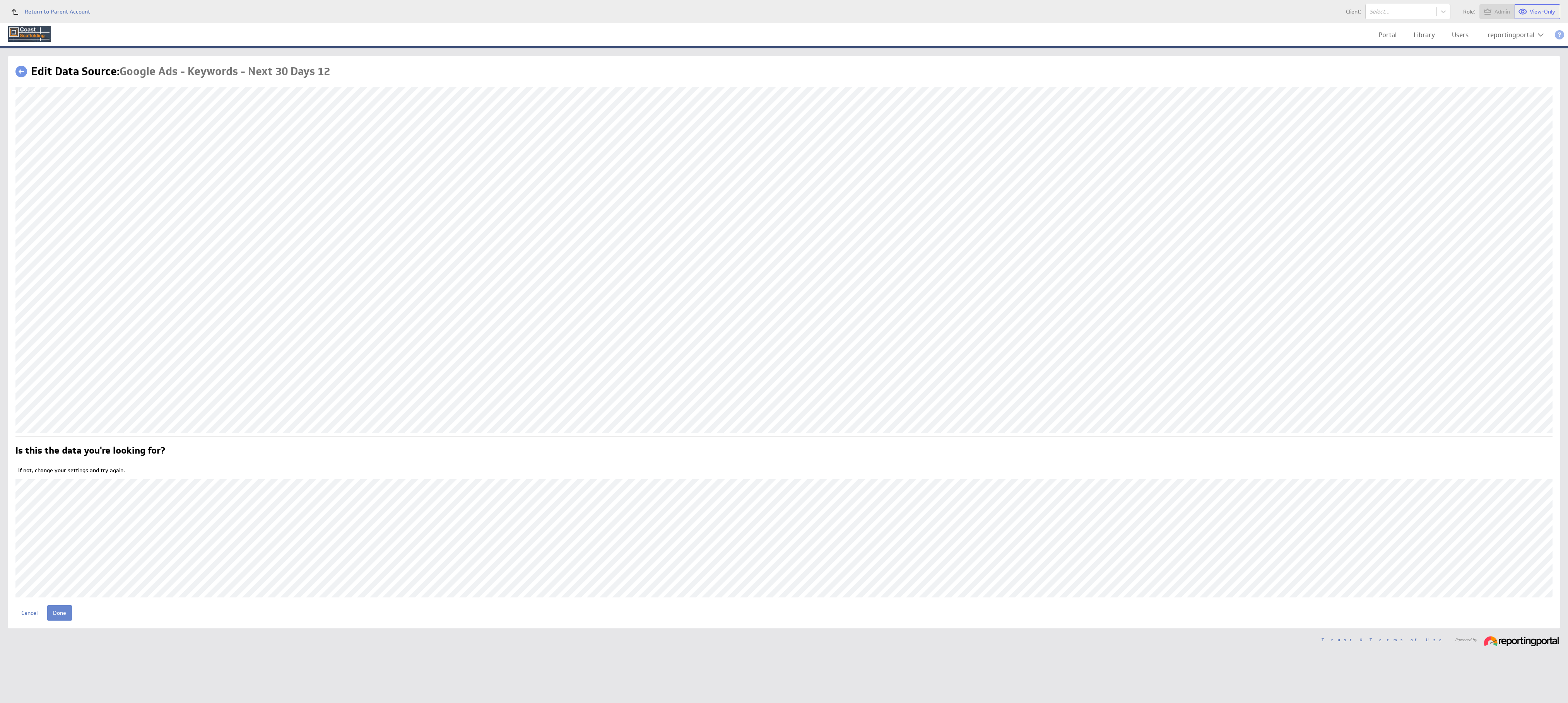
click at [54, 620] on input "Done" at bounding box center [60, 613] width 25 height 15
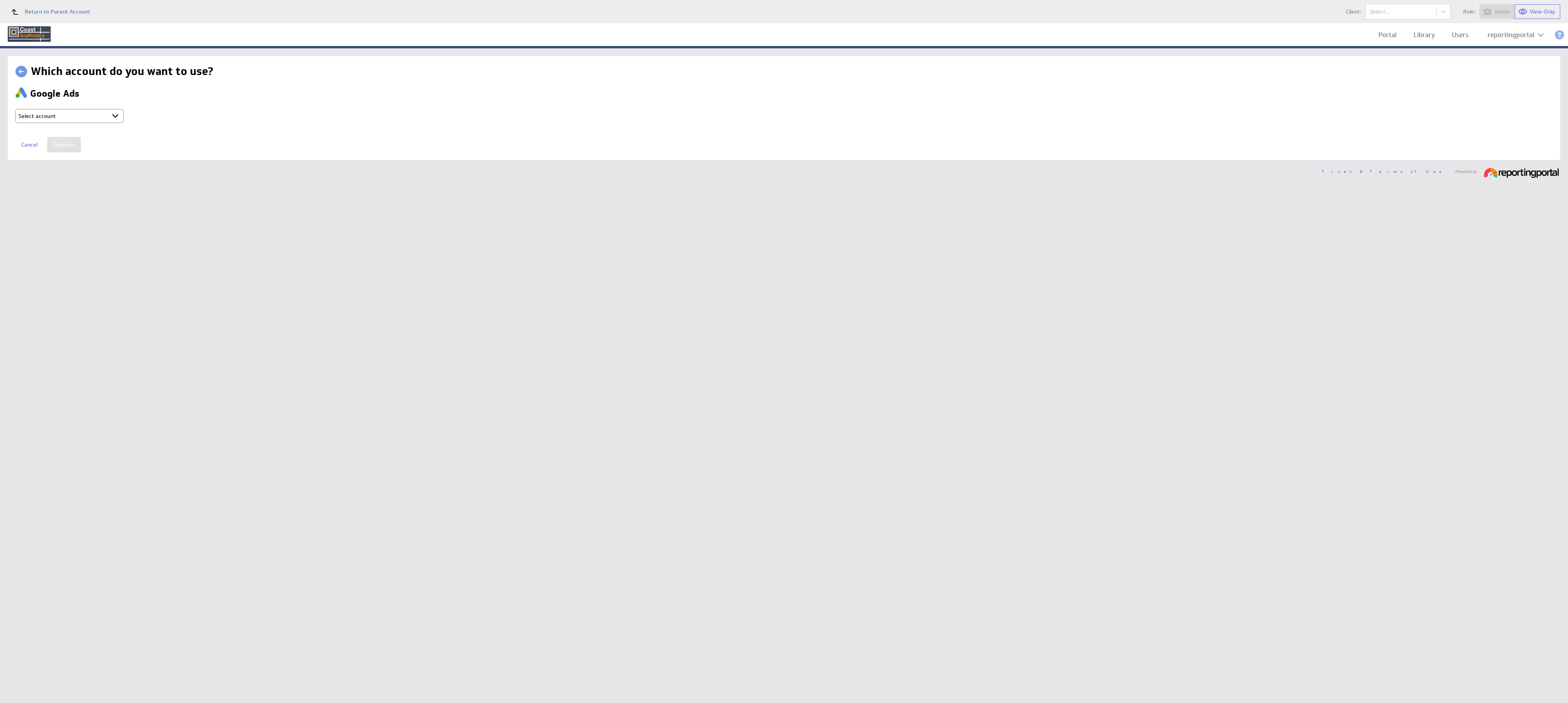
click at [74, 114] on select "Select account reportingportal @ Google created Oct 08, 2025 at 10:22 PM GMT + …" at bounding box center [69, 116] width 108 height 14
select select "b80ec8aafeed6ef70d6a2e2713523d7b"
click at [64, 145] on input "Continue" at bounding box center [64, 144] width 33 height 15
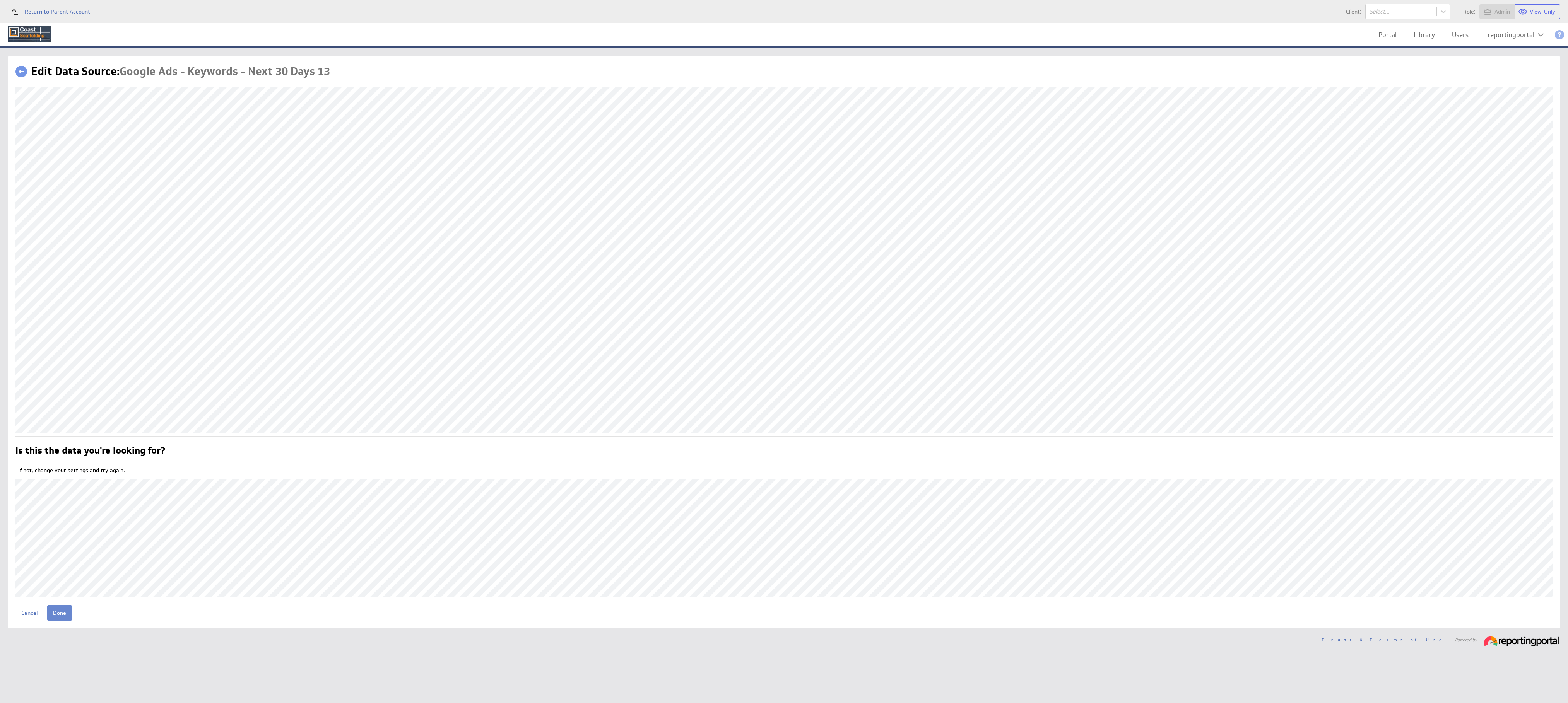
click at [56, 615] on input "Done" at bounding box center [60, 613] width 25 height 15
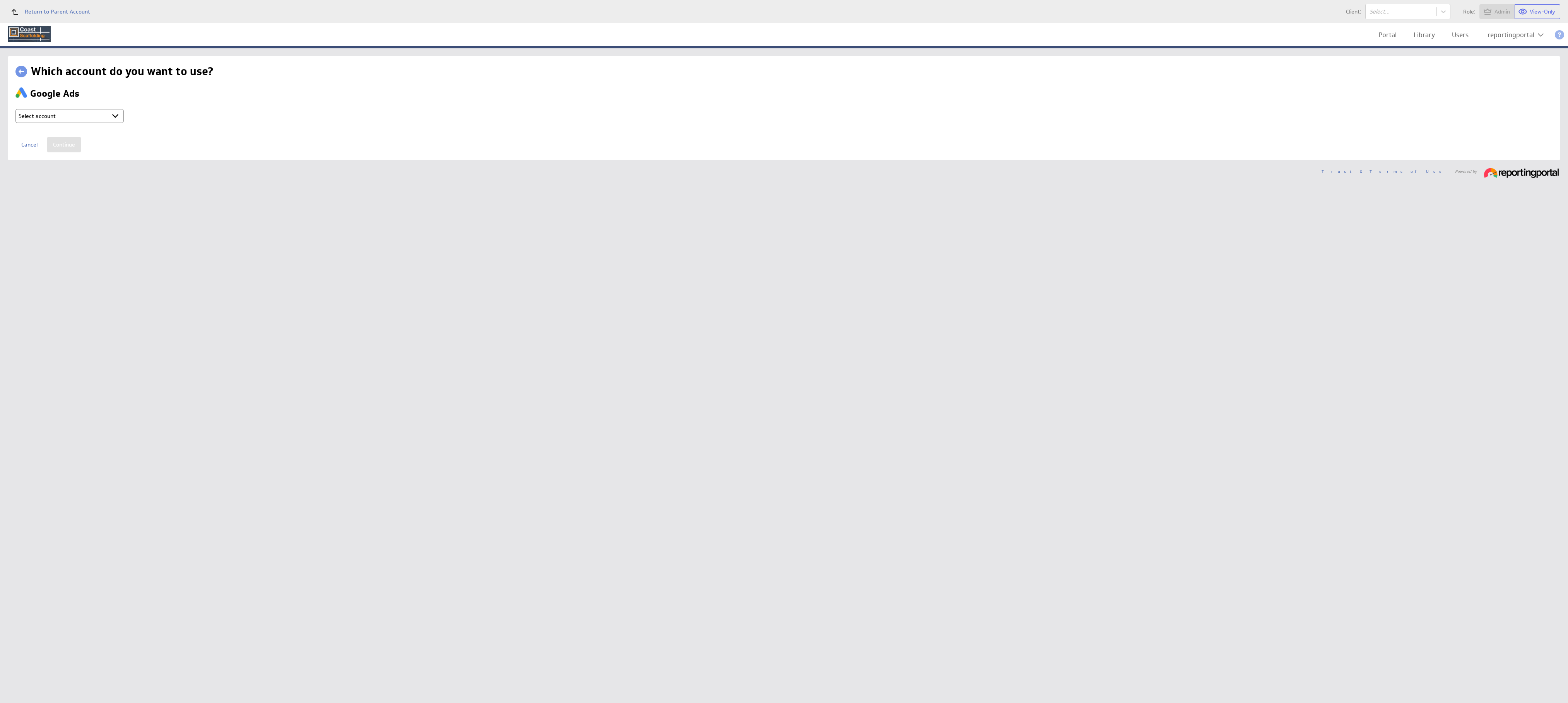
select select "b80ec8aafeed6ef70d6a2e2713523d7b"
click at [61, 144] on input "Continue" at bounding box center [64, 144] width 33 height 15
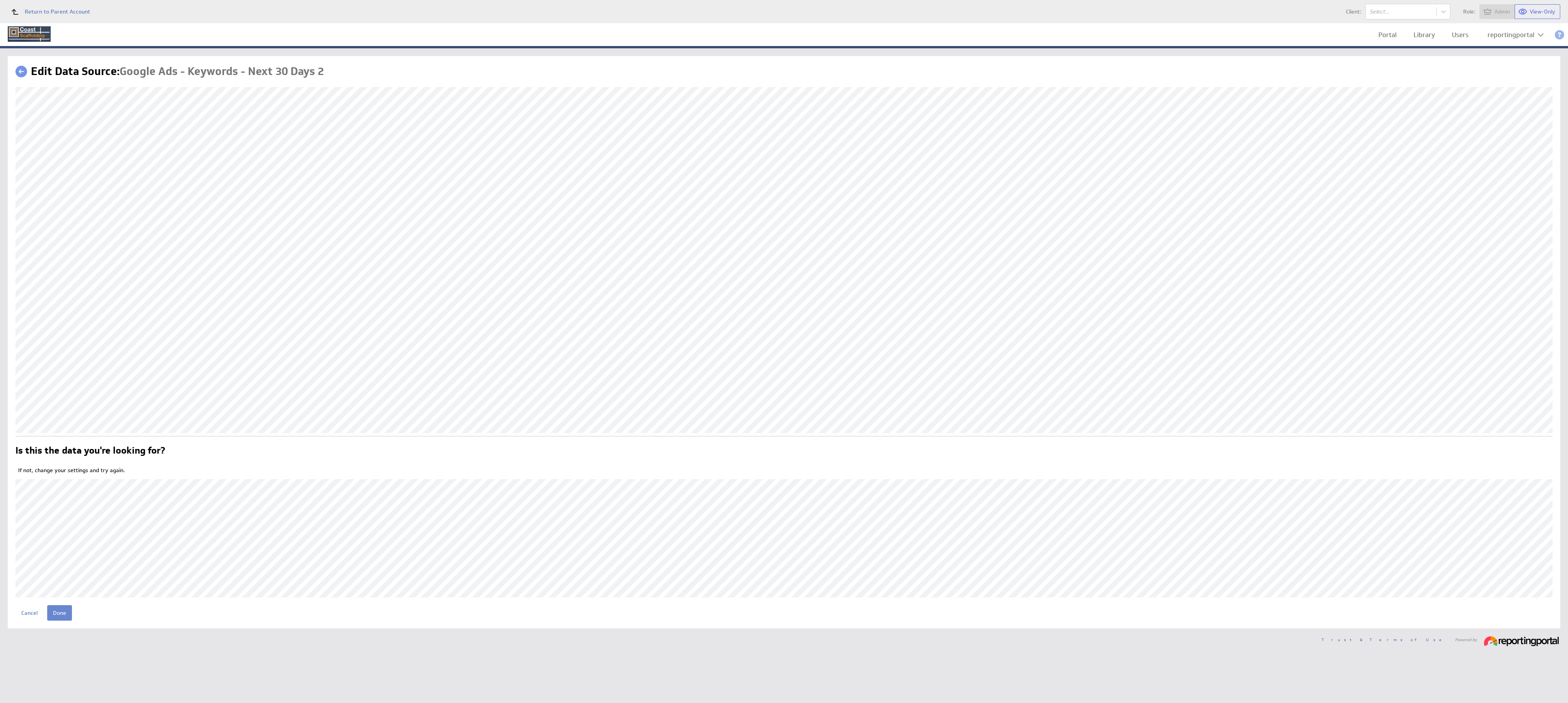
click at [59, 617] on input "Done" at bounding box center [60, 613] width 25 height 15
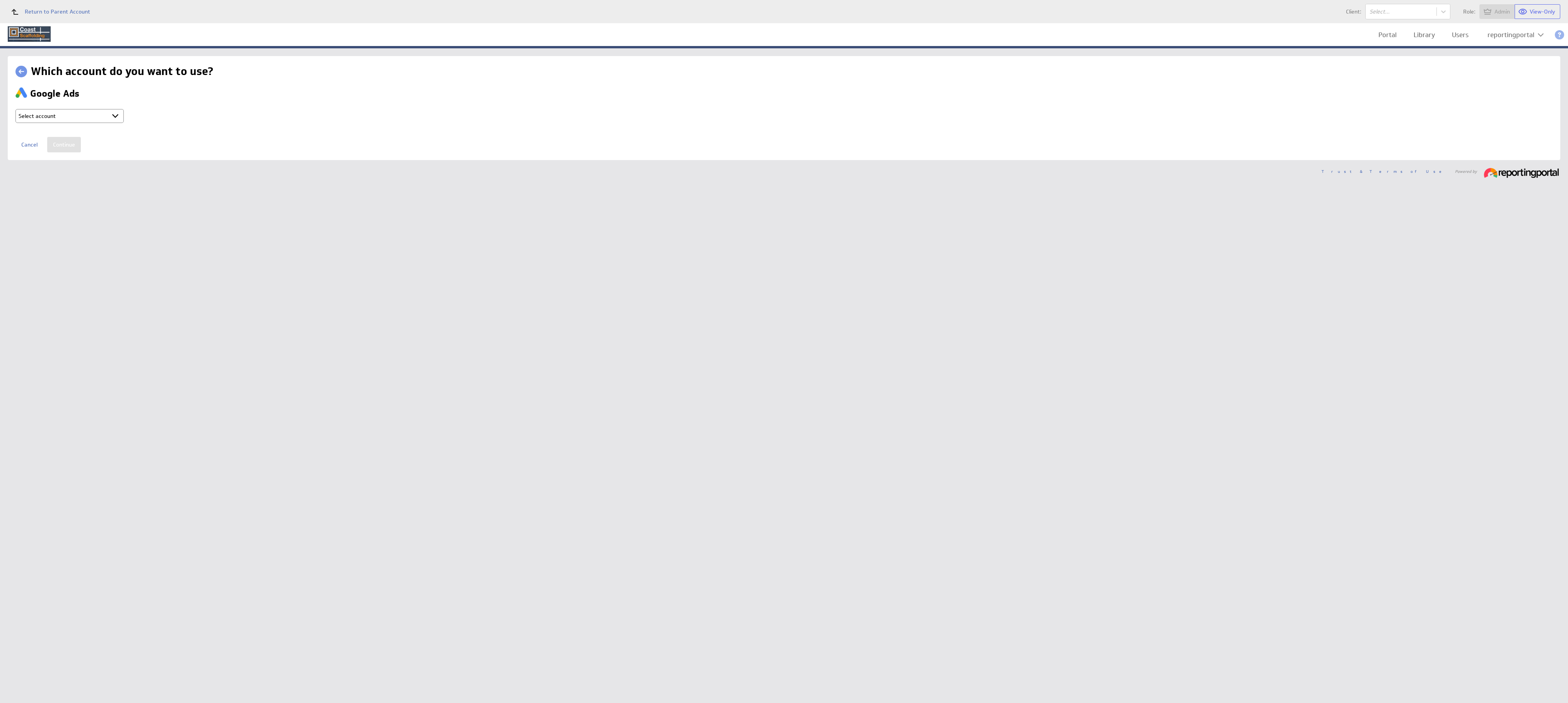
click at [69, 117] on select "Select account reportingportal @ Google created Oct 08, 2025 at 10:22 PM GMT + …" at bounding box center [69, 116] width 108 height 14
select select "b80ec8aafeed6ef70d6a2e2713523d7b"
click at [61, 144] on input "Continue" at bounding box center [64, 144] width 33 height 15
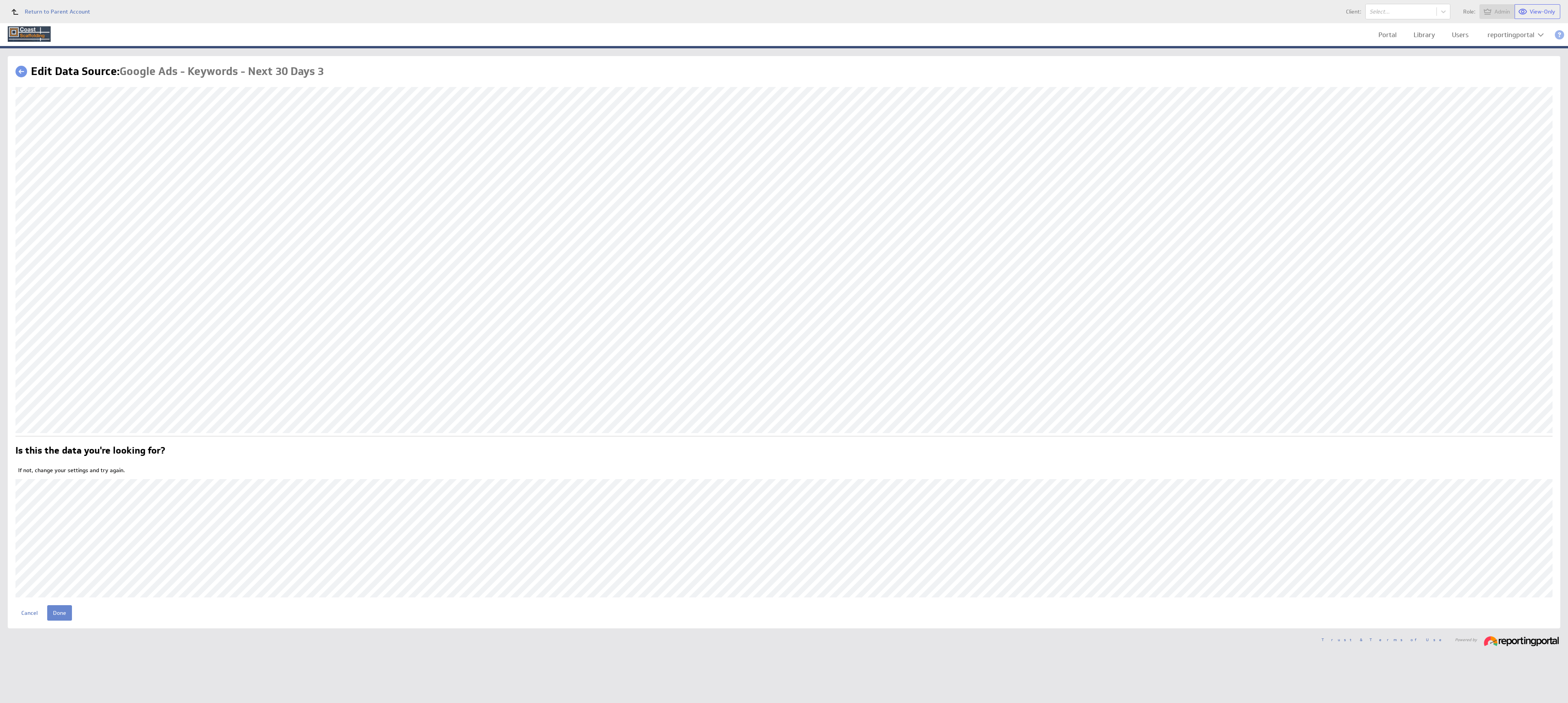
click at [57, 609] on input "Done" at bounding box center [60, 613] width 25 height 15
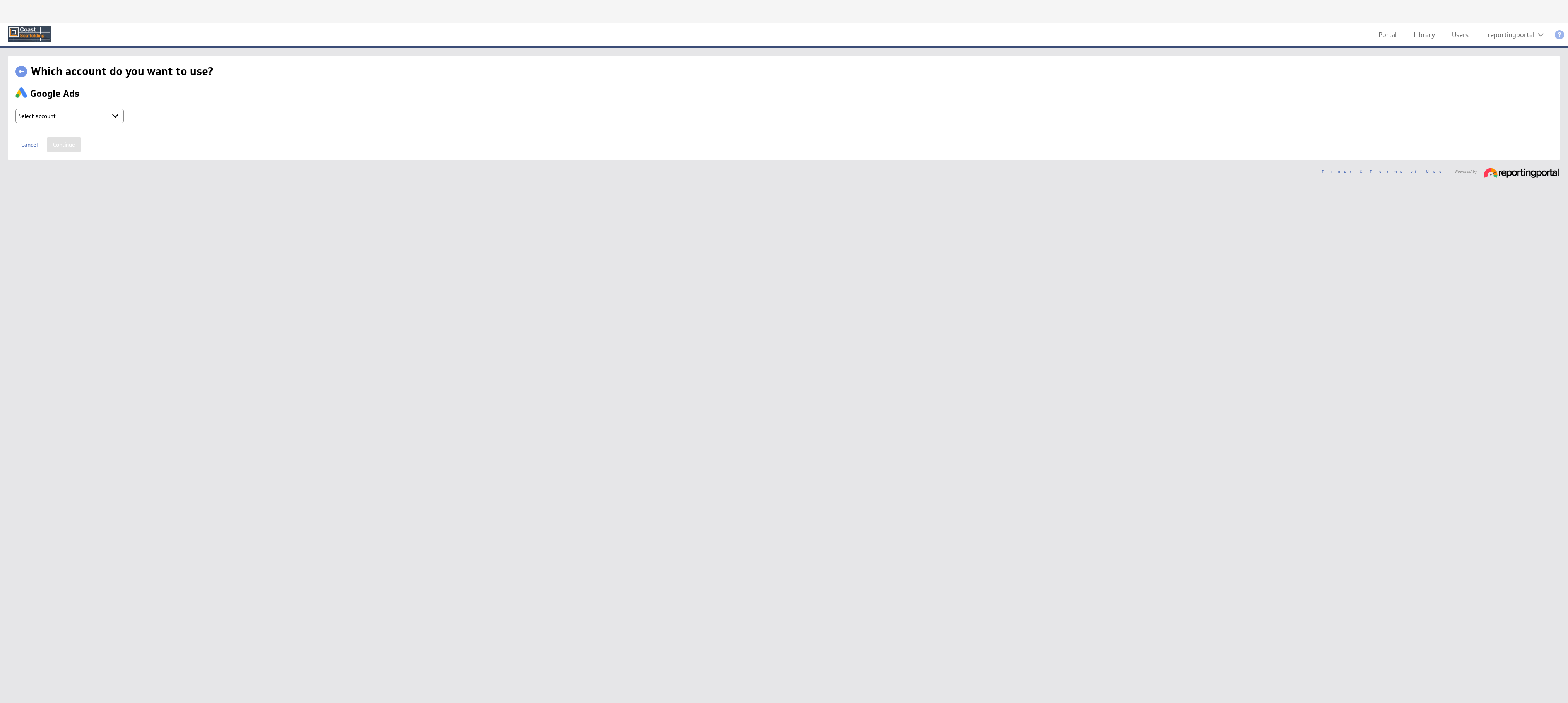
click at [69, 110] on select "Select account reportingportal @ Google created Oct 08, 2025 at 10:22 PM GMT + …" at bounding box center [69, 116] width 108 height 14
select select "b80ec8aafeed6ef70d6a2e2713523d7b"
click at [57, 145] on input "Continue" at bounding box center [64, 144] width 33 height 15
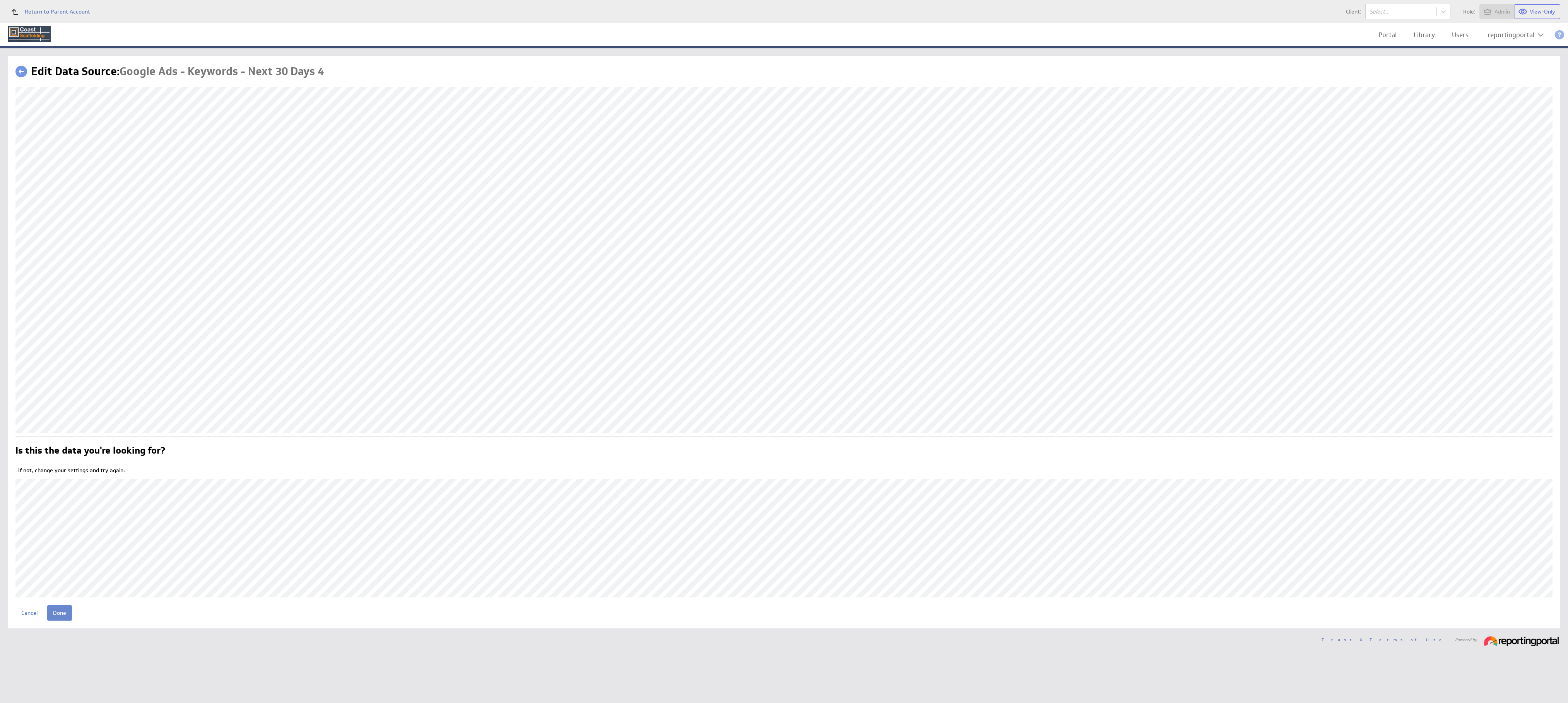
click at [55, 610] on input "Done" at bounding box center [60, 613] width 25 height 15
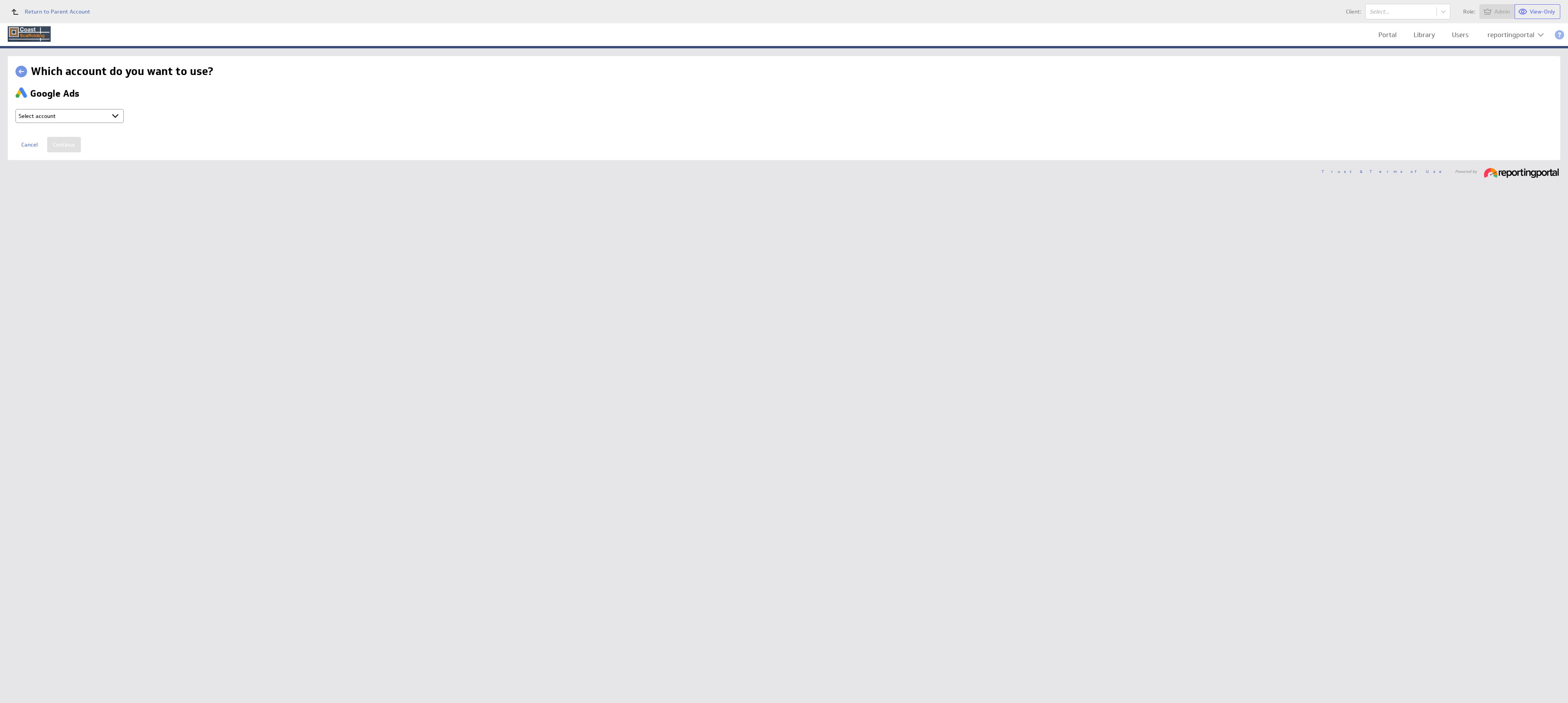
click at [69, 127] on td "Select account reportingportal @ Google created [DATE] 10:22 PM GMT + Connect n…" at bounding box center [131, 117] width 232 height 22
click at [68, 113] on select "Select account reportingportal @ Google created [DATE] 10:22 PM GMT + Connect n…" at bounding box center [69, 116] width 108 height 14
select select "b80ec8aafeed6ef70d6a2e2713523d7b"
click at [64, 149] on input "Continue" at bounding box center [64, 144] width 33 height 15
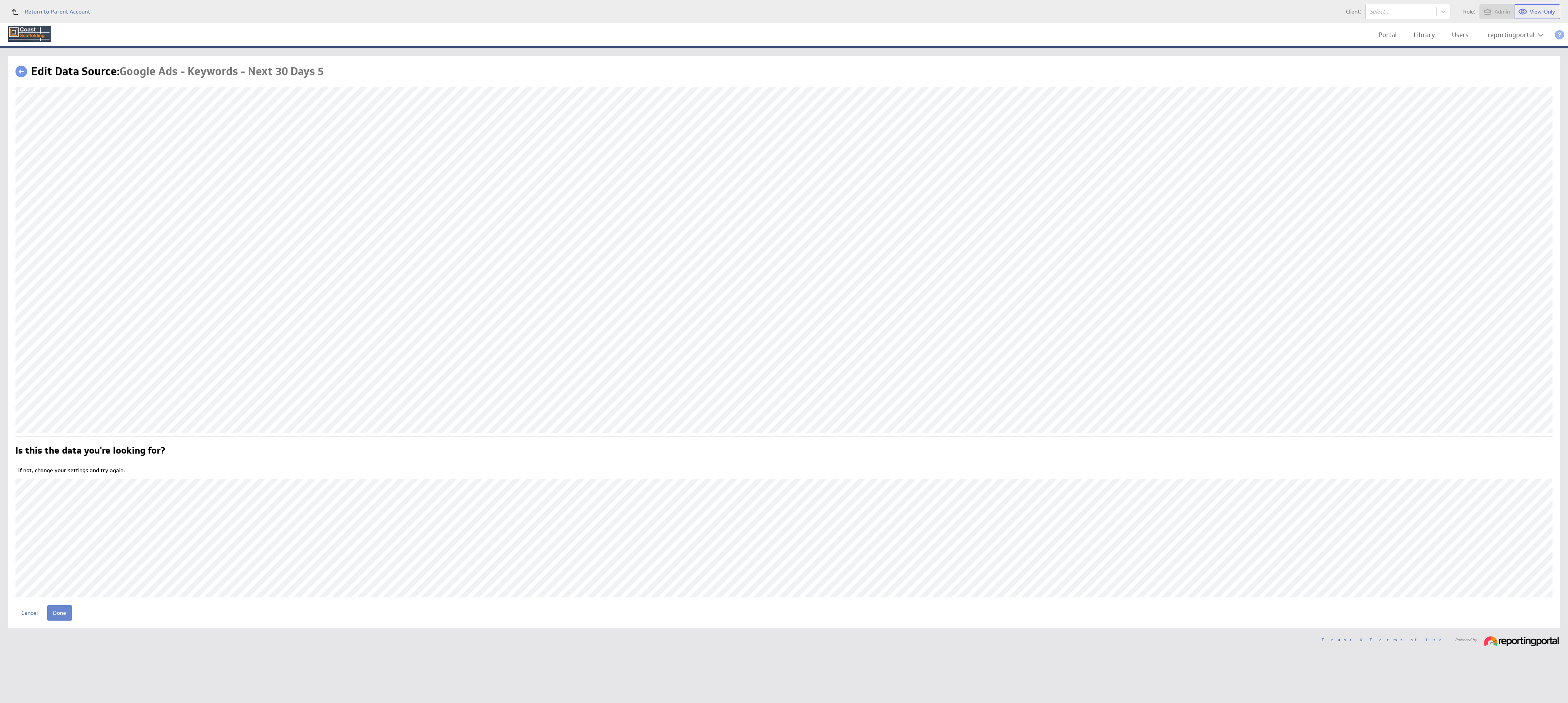
click at [54, 616] on input "Done" at bounding box center [60, 613] width 25 height 15
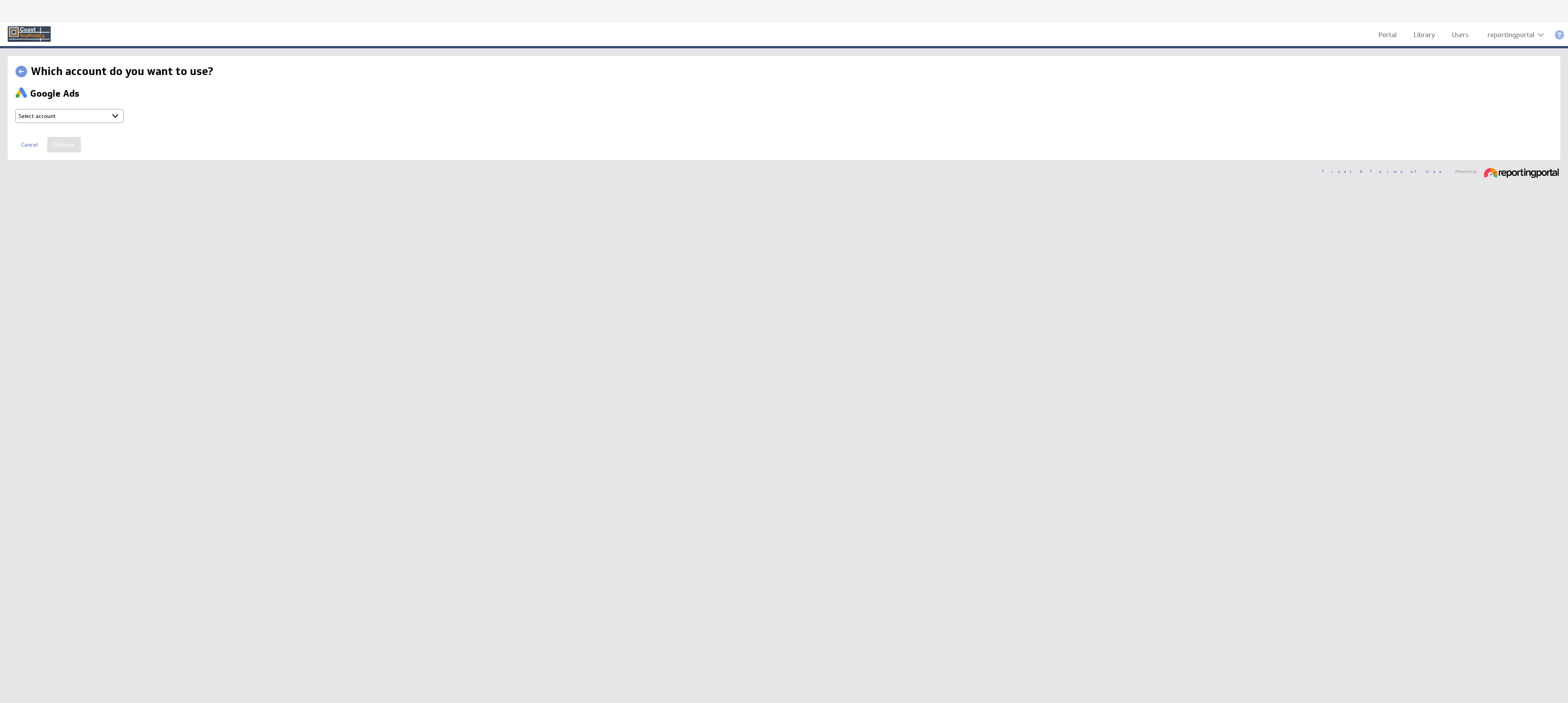
click at [75, 114] on select "Select account reportingportal @ Google created Oct 08, 2025 at 10:22 PM GMT + …" at bounding box center [69, 116] width 108 height 14
select select "b80ec8aafeed6ef70d6a2e2713523d7b"
click at [60, 144] on input "Continue" at bounding box center [64, 144] width 33 height 15
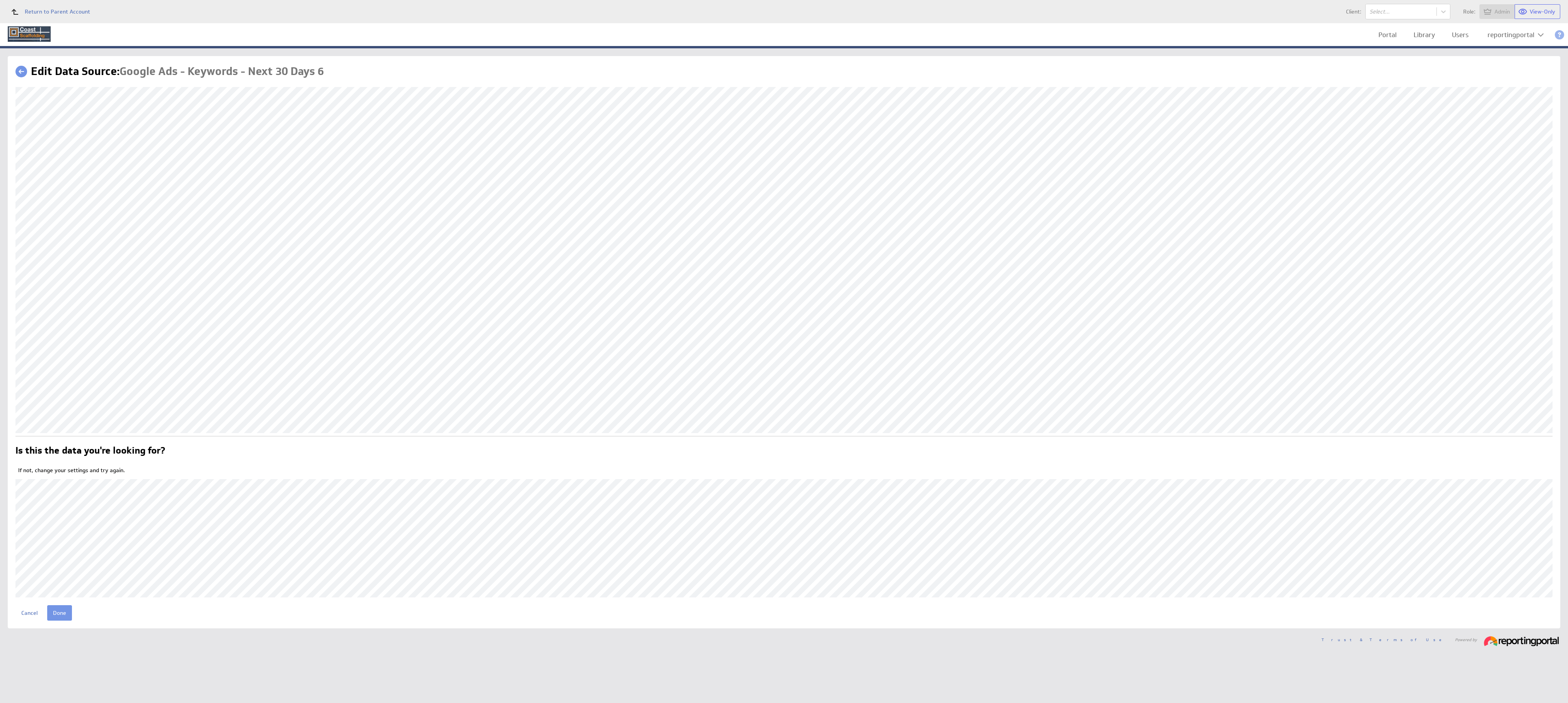
click at [55, 621] on div "Edit Data Source: Google Ads - Keywords - Next 30 Days 6 Is this the data you'r…" at bounding box center [784, 342] width 1553 height 573
click at [55, 609] on input "Done" at bounding box center [60, 613] width 25 height 15
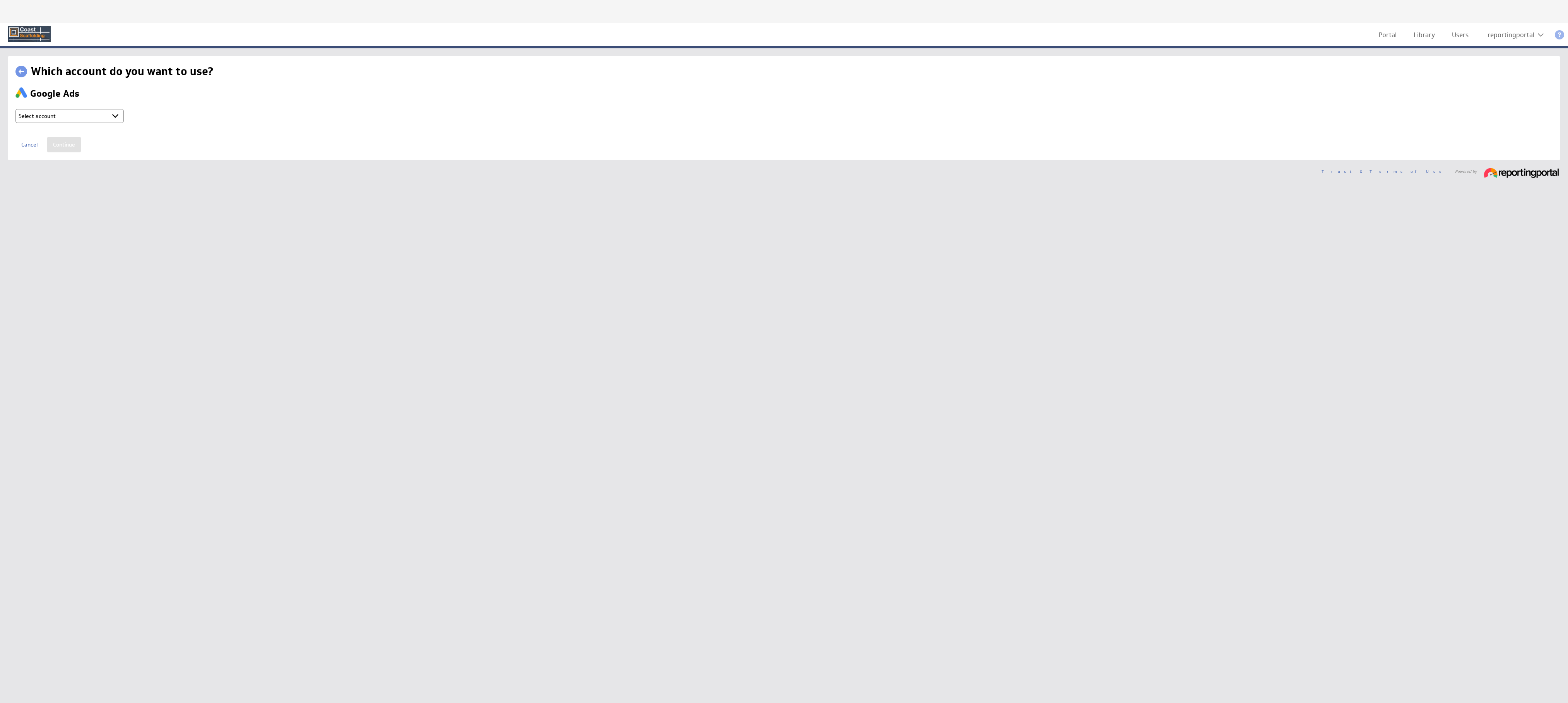
click at [81, 119] on select "Select account reportingportal @ Google created [DATE] 10:22 PM GMT + Connect n…" at bounding box center [69, 116] width 108 height 14
select select "b80ec8aafeed6ef70d6a2e2713523d7b"
click at [60, 147] on input "Continue" at bounding box center [64, 144] width 33 height 15
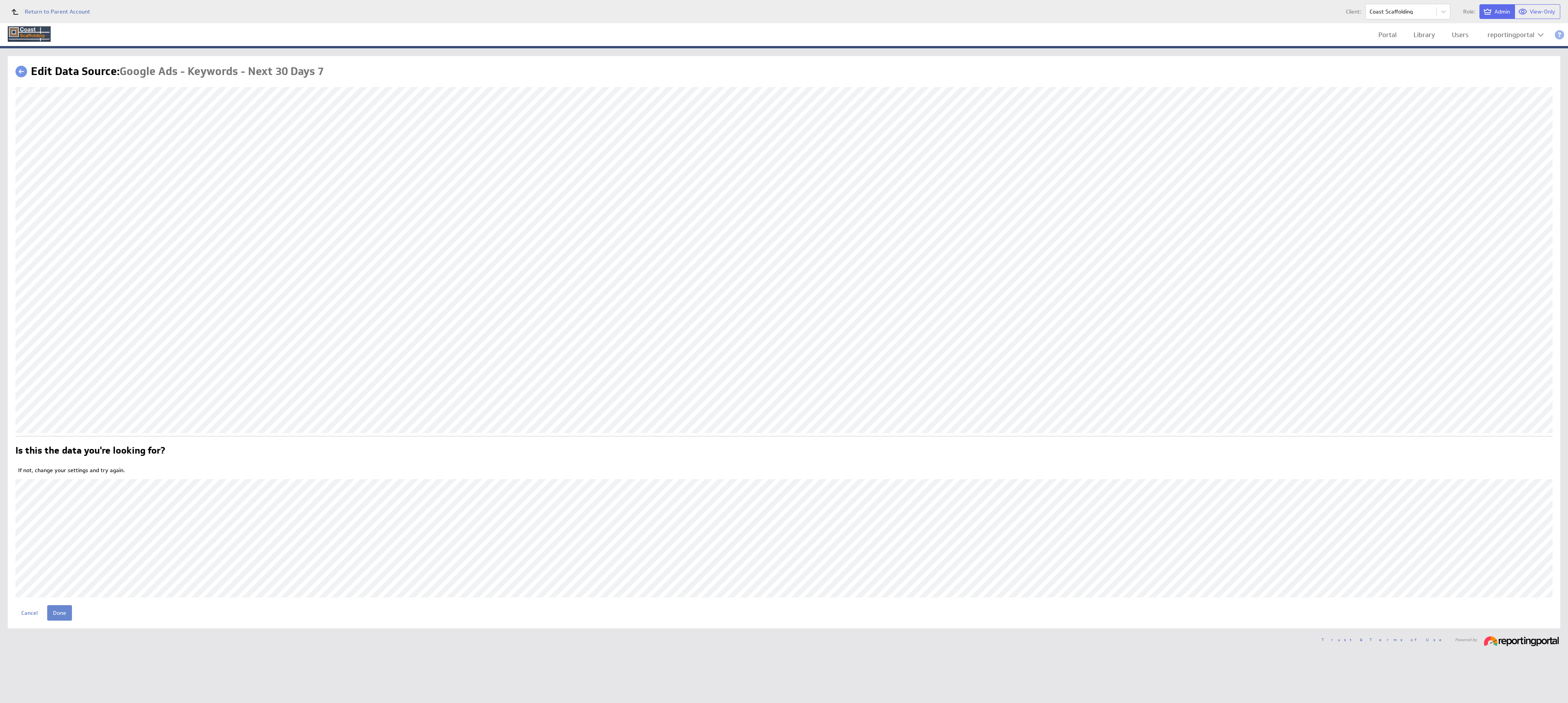
click at [64, 612] on input "Done" at bounding box center [60, 613] width 25 height 15
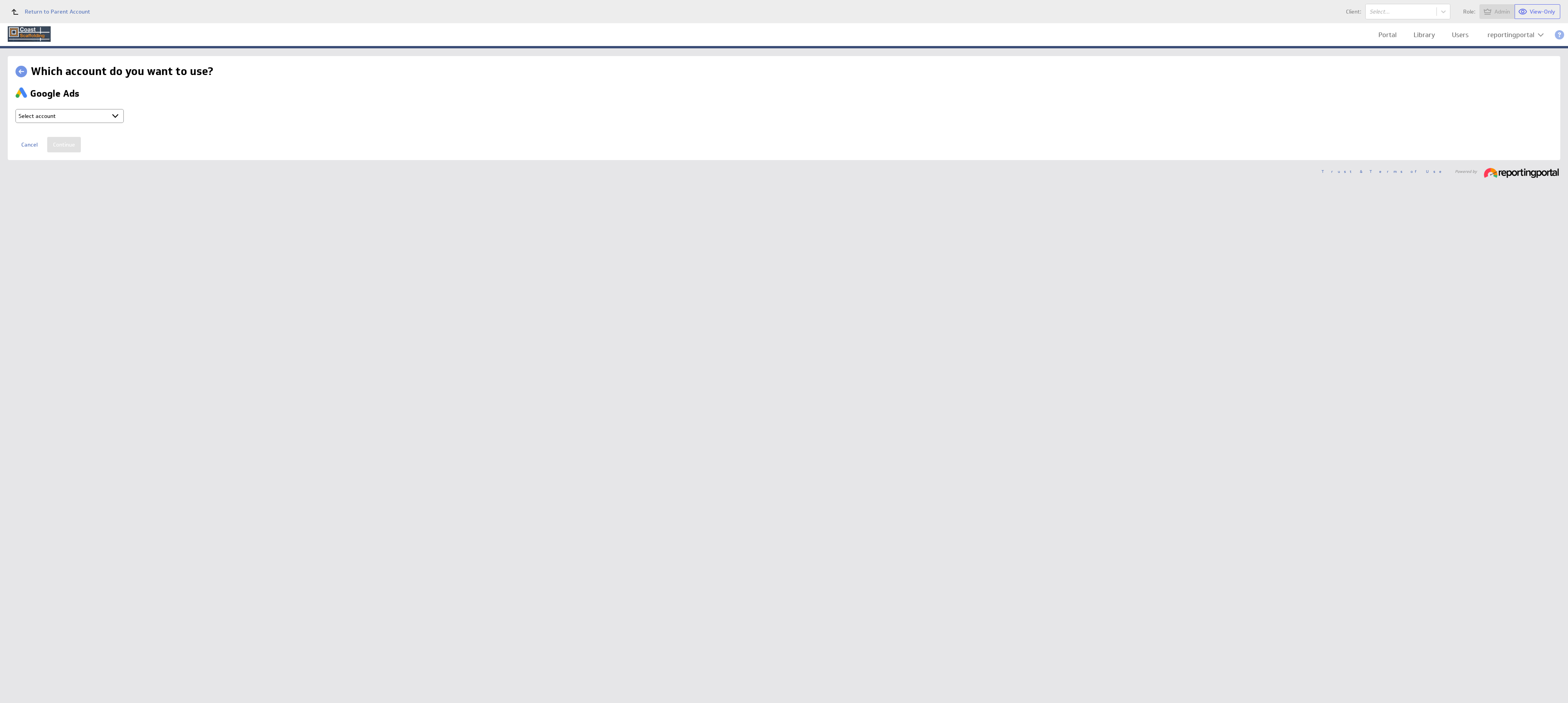
click at [64, 117] on select "Select account reportingportal @ Google created Oct 08, 2025 at 10:22 PM GMT + …" at bounding box center [69, 116] width 108 height 14
select select "b80ec8aafeed6ef70d6a2e2713523d7b"
click at [65, 144] on input "Continue" at bounding box center [64, 144] width 33 height 15
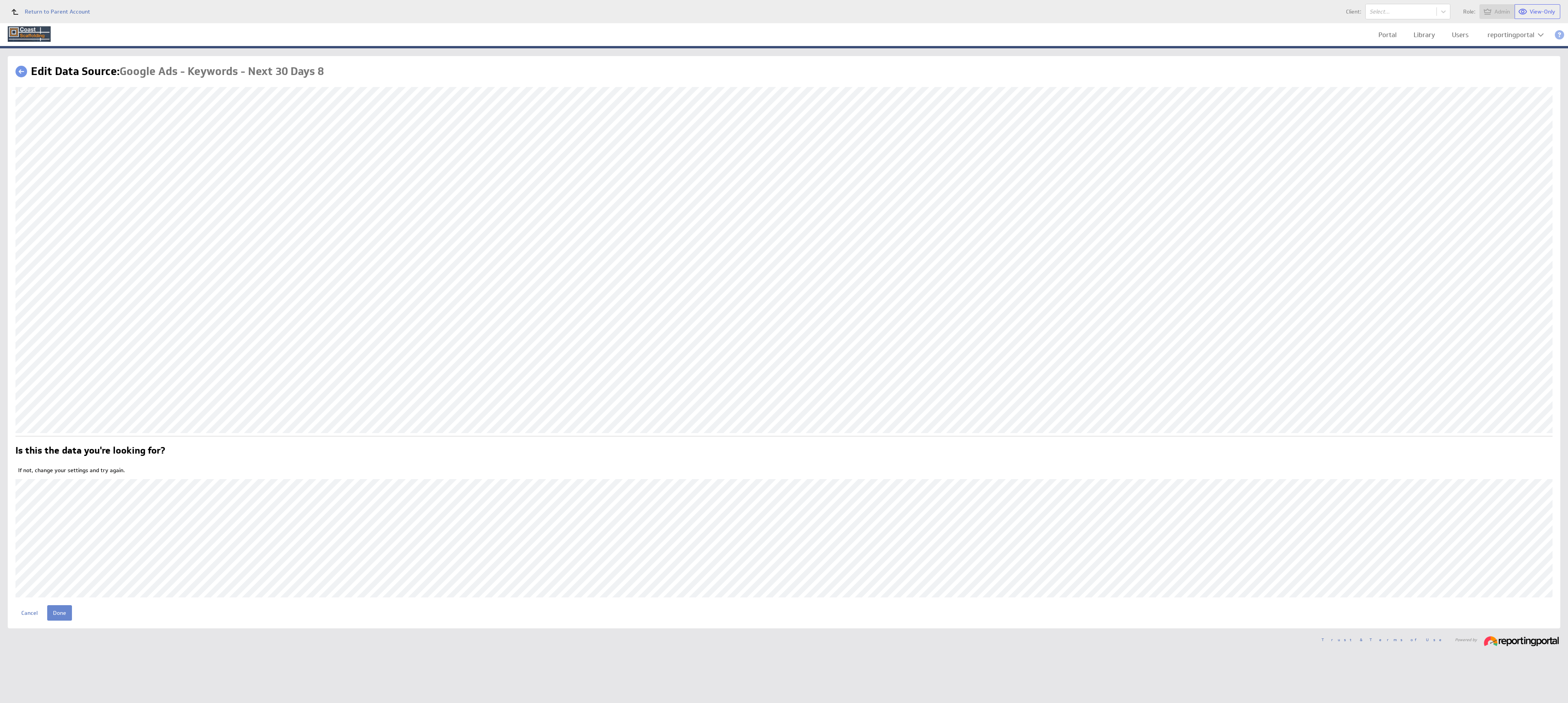
click at [56, 616] on input "Done" at bounding box center [60, 613] width 25 height 15
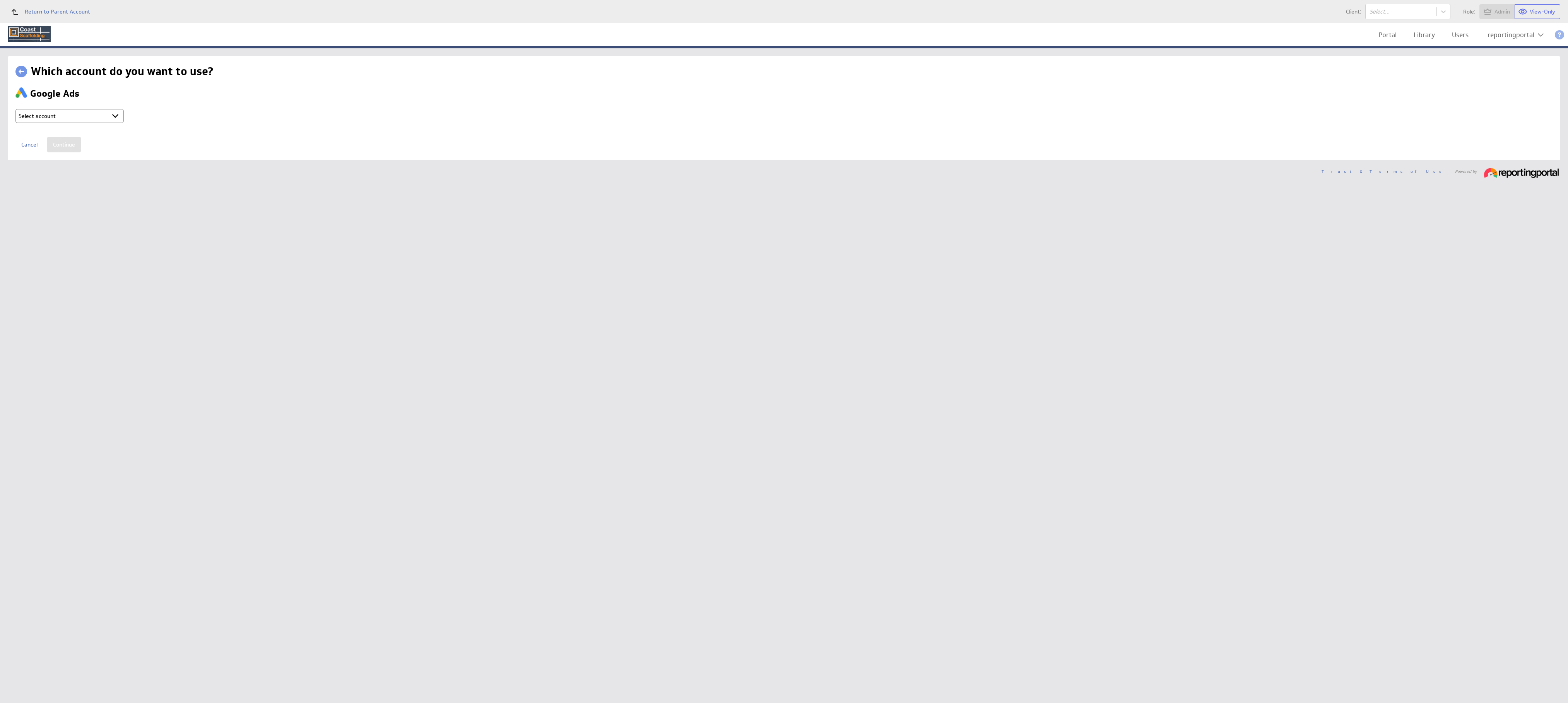
select select "b80ec8aafeed6ef70d6a2e2713523d7b"
click at [59, 149] on input "Continue" at bounding box center [64, 144] width 33 height 15
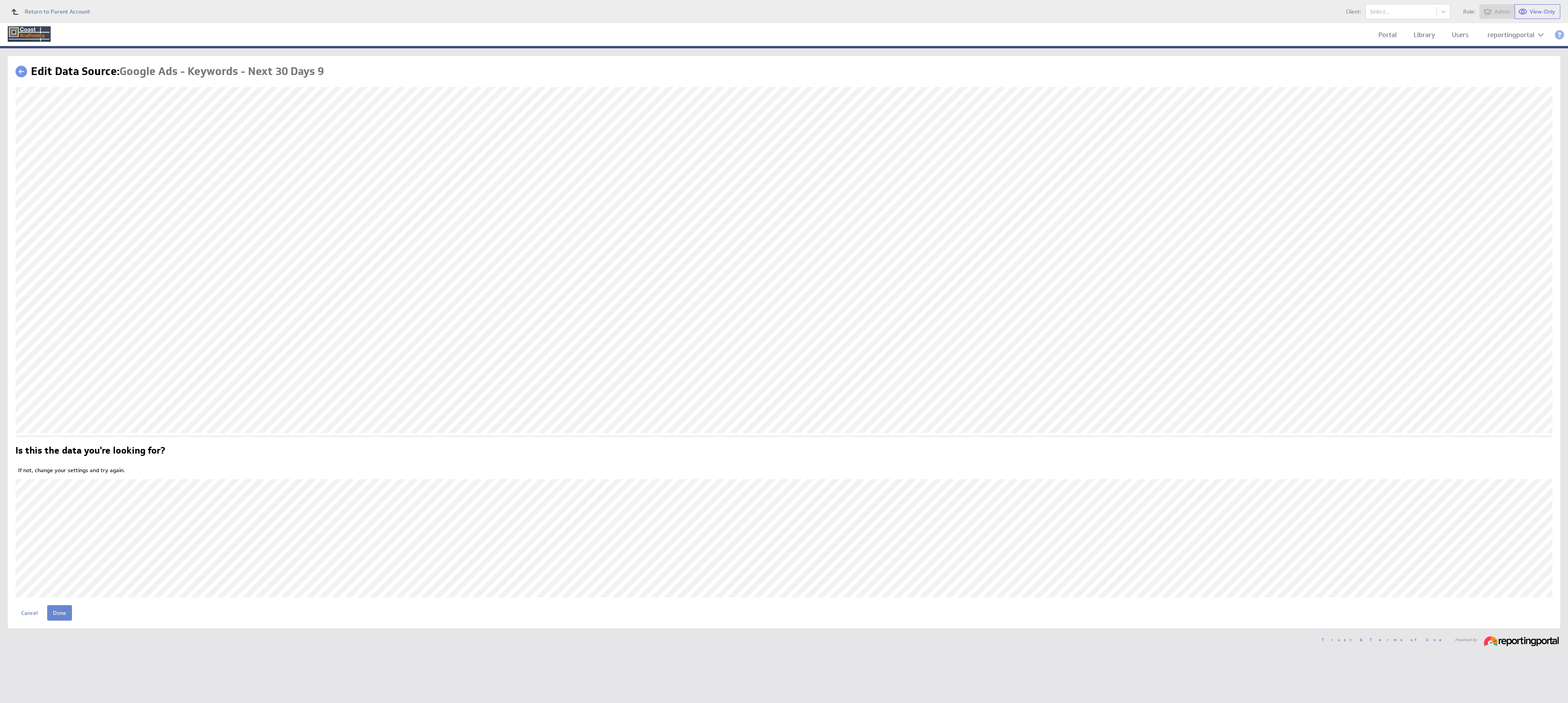
click at [52, 616] on input "Done" at bounding box center [60, 613] width 25 height 15
